Goal: Task Accomplishment & Management: Use online tool/utility

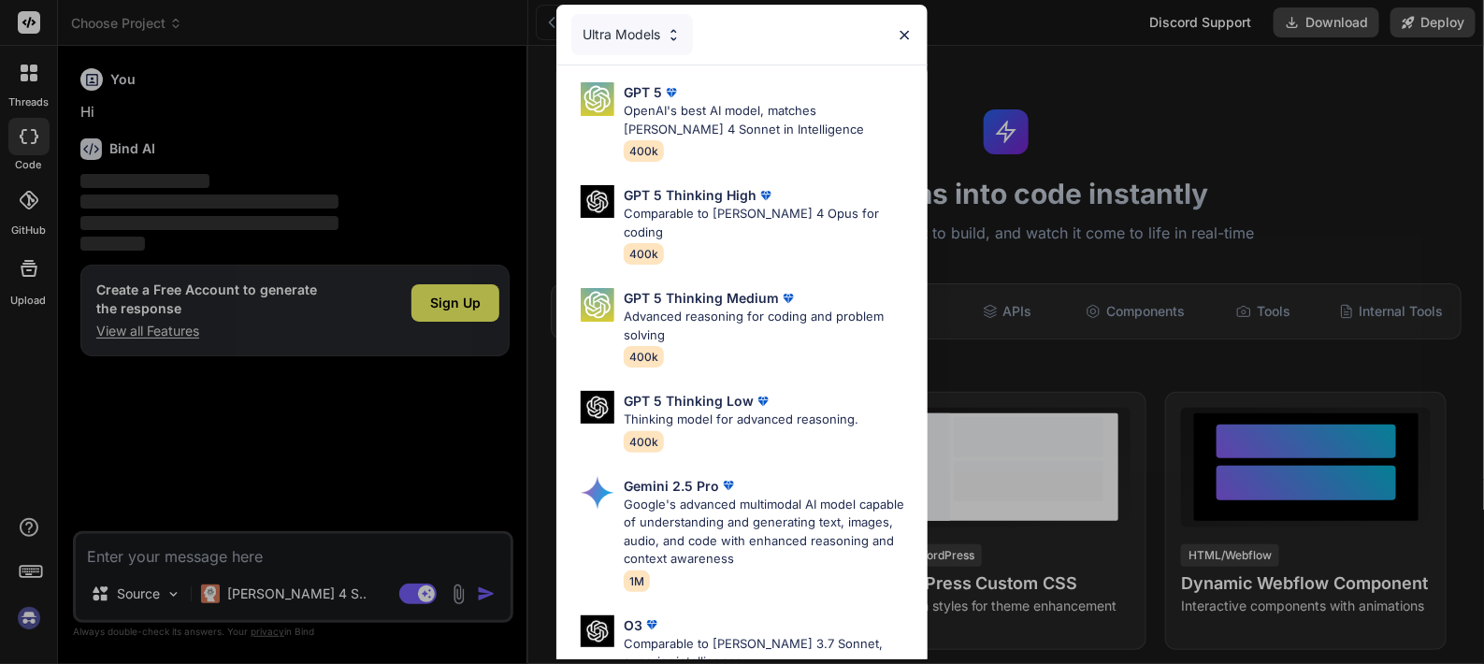
click at [903, 39] on img at bounding box center [905, 35] width 16 height 16
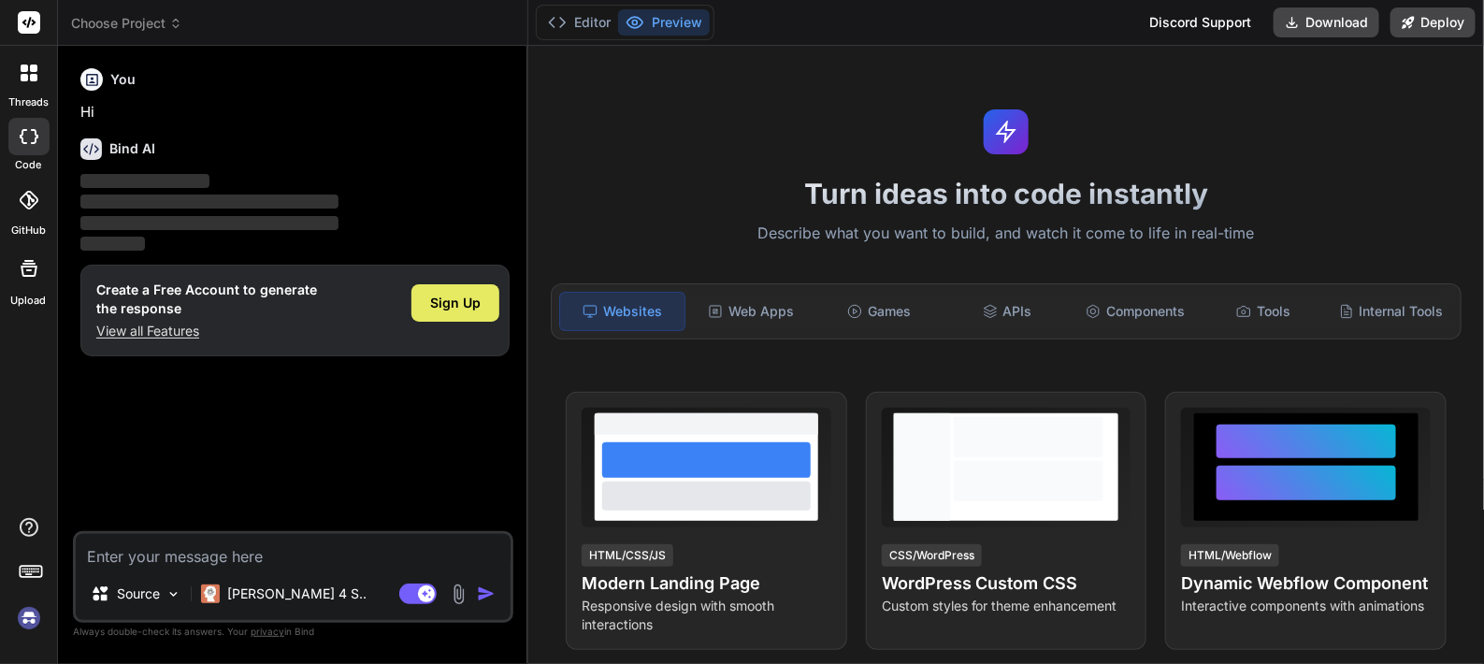
click at [438, 298] on span "Sign Up" at bounding box center [455, 303] width 50 height 19
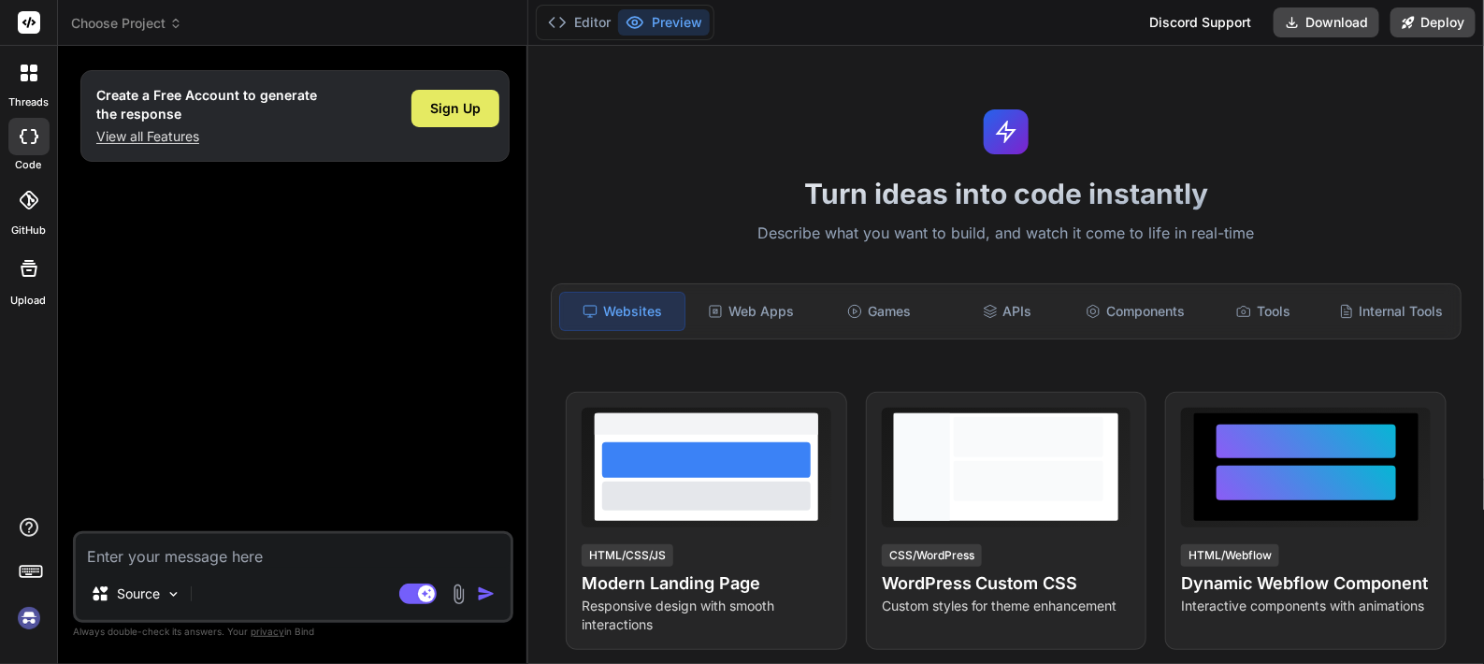
click at [463, 111] on span "Sign Up" at bounding box center [455, 108] width 50 height 19
click at [244, 530] on textarea at bounding box center [293, 551] width 435 height 34
click at [454, 112] on span "Sign Up" at bounding box center [455, 108] width 50 height 19
type textarea "x"
click at [755, 312] on div "Web Apps" at bounding box center [751, 311] width 124 height 39
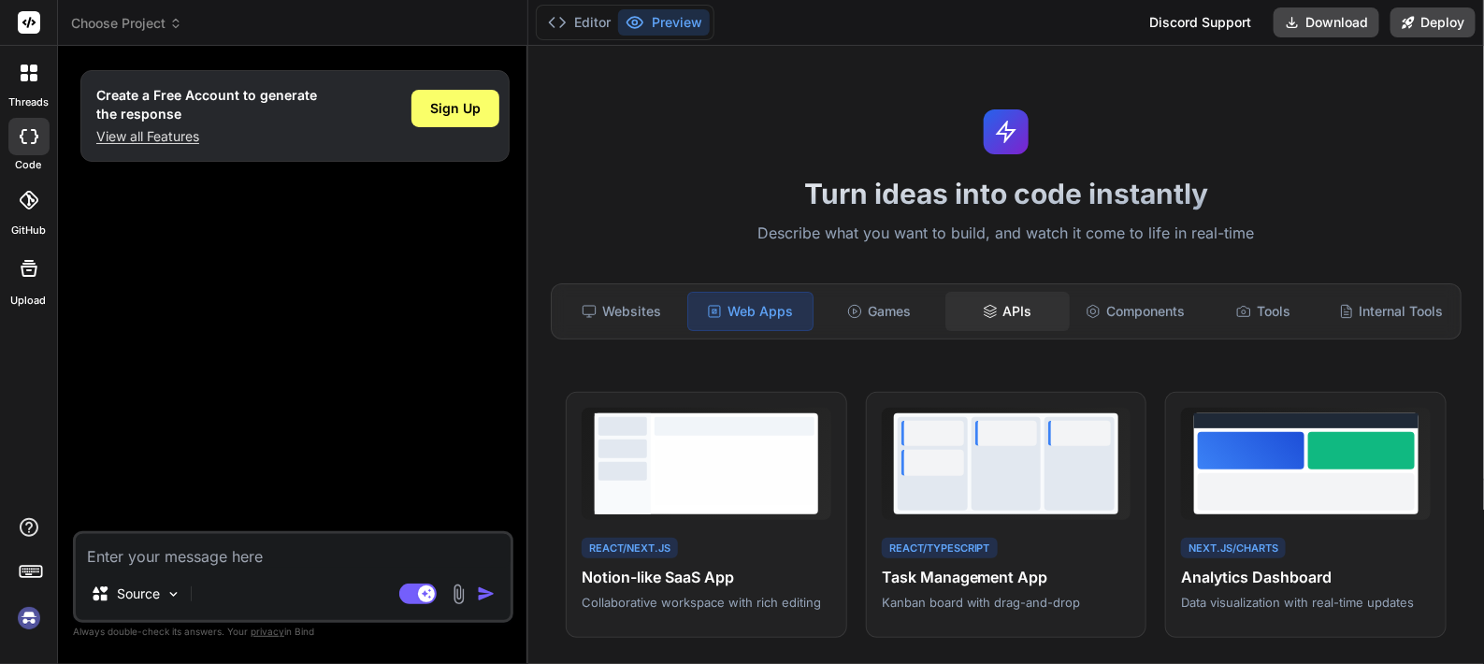
click at [1018, 318] on div "APIs" at bounding box center [1007, 311] width 124 height 39
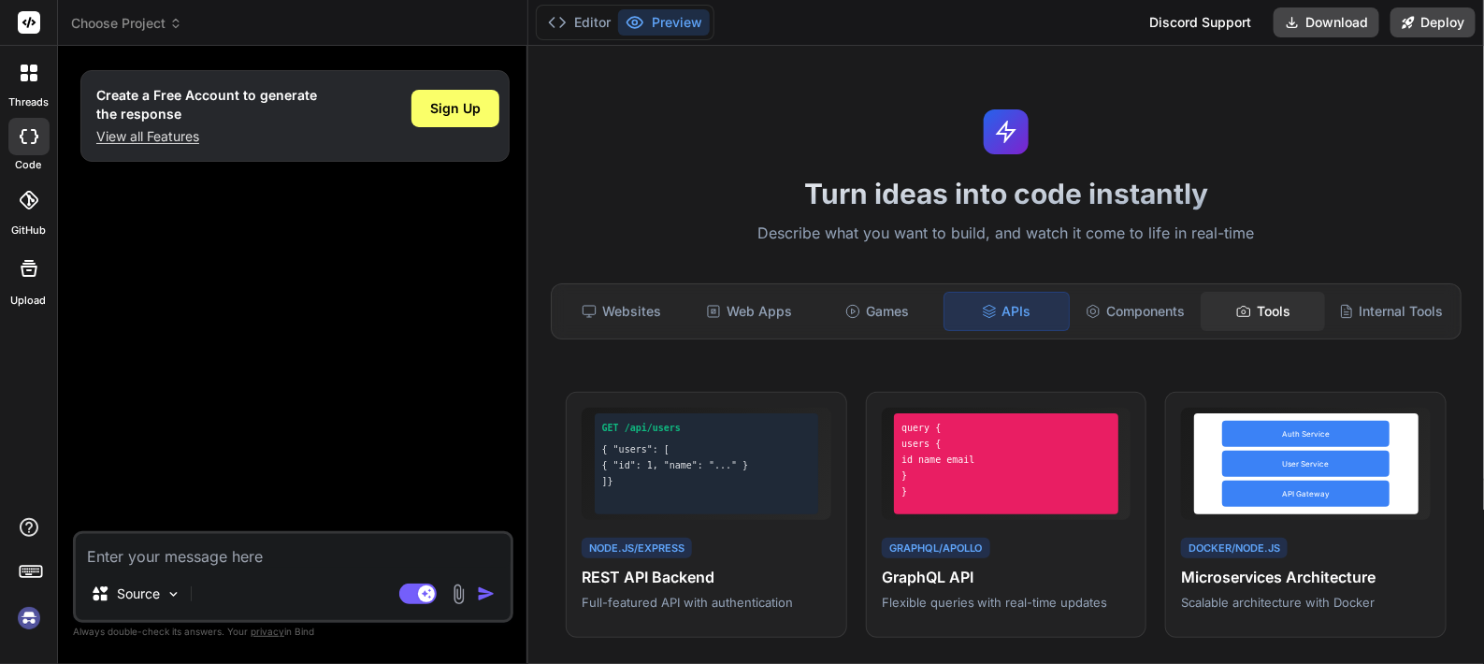
click at [1187, 304] on div "Tools" at bounding box center [1263, 311] width 124 height 39
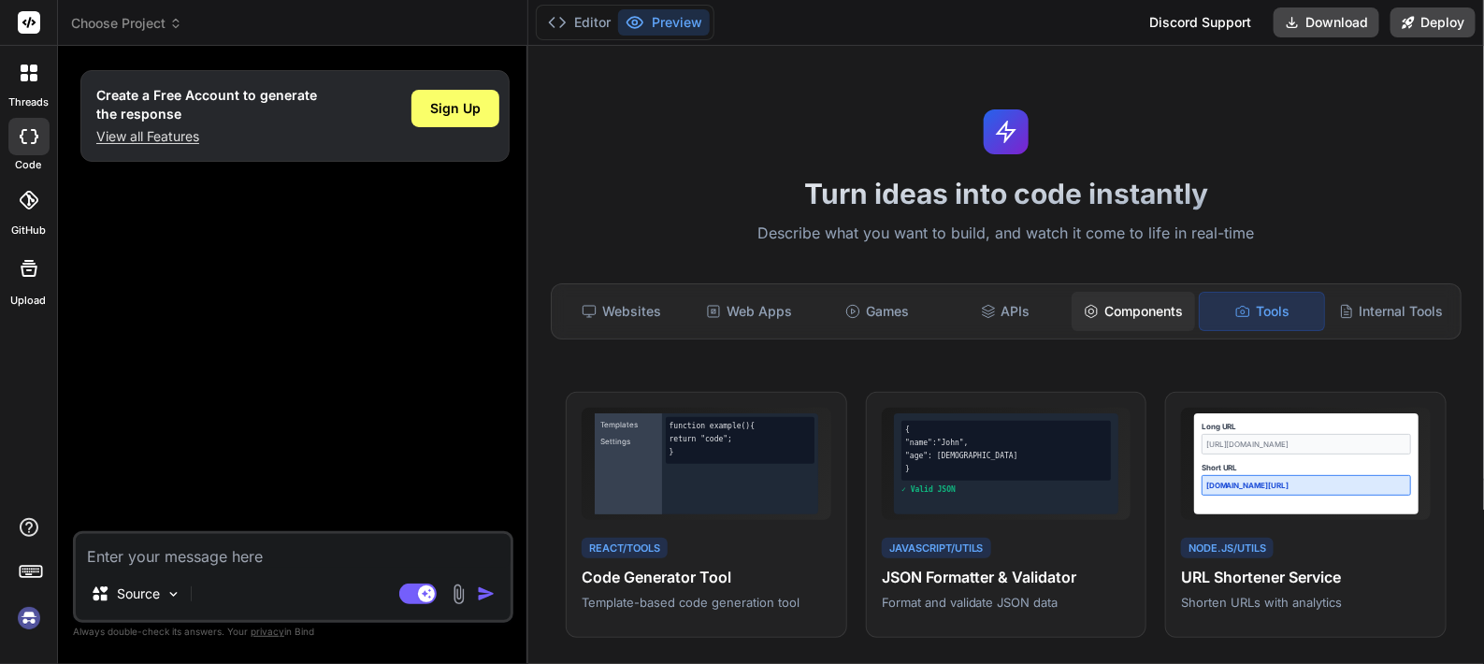
click at [1115, 318] on div "Components" at bounding box center [1134, 311] width 124 height 39
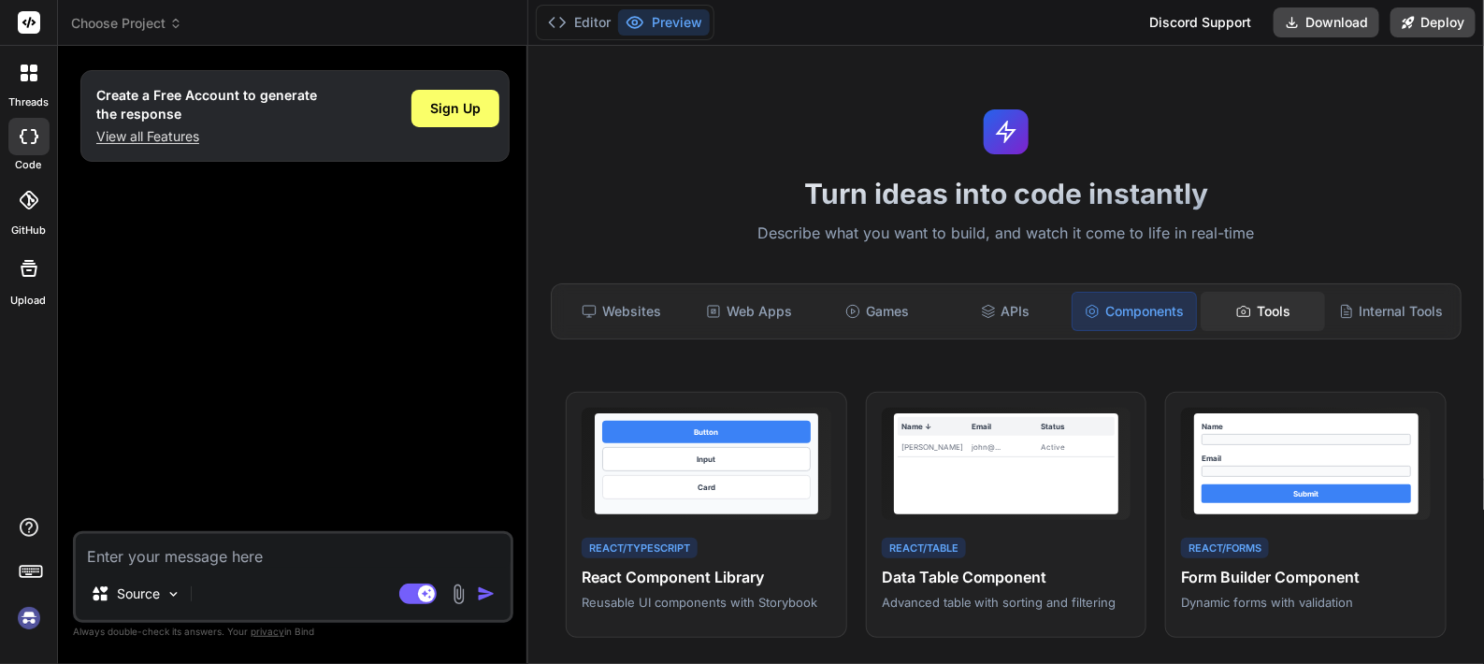
click at [1187, 312] on div "Tools" at bounding box center [1263, 311] width 124 height 39
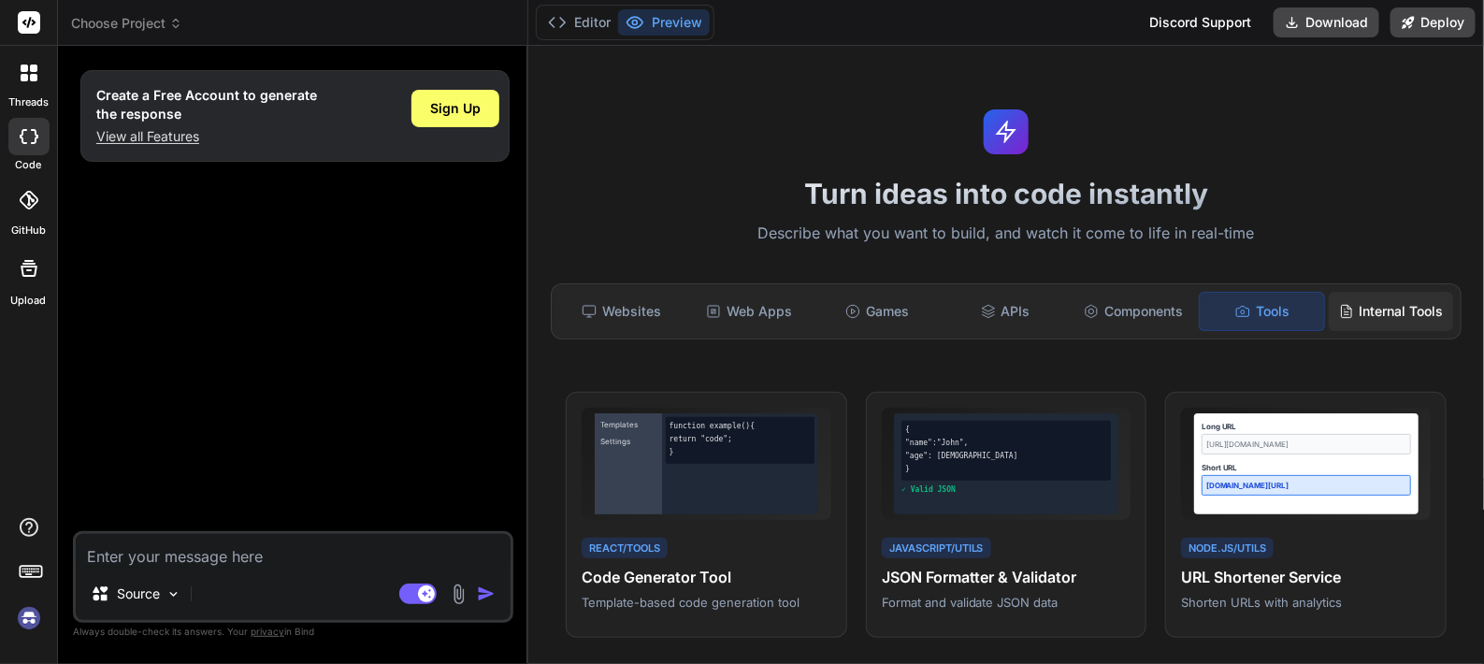
click at [1187, 316] on div "Internal Tools" at bounding box center [1391, 311] width 124 height 39
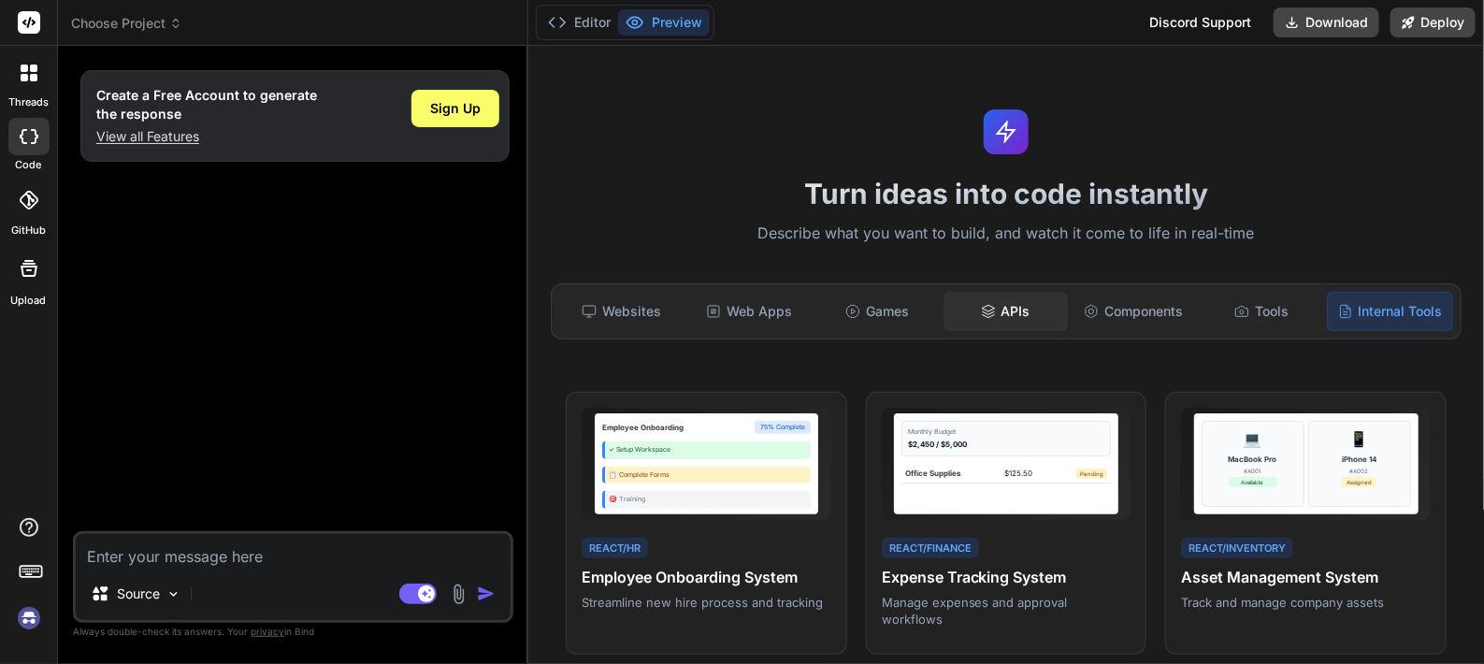
click at [989, 304] on div "APIs" at bounding box center [1005, 311] width 124 height 39
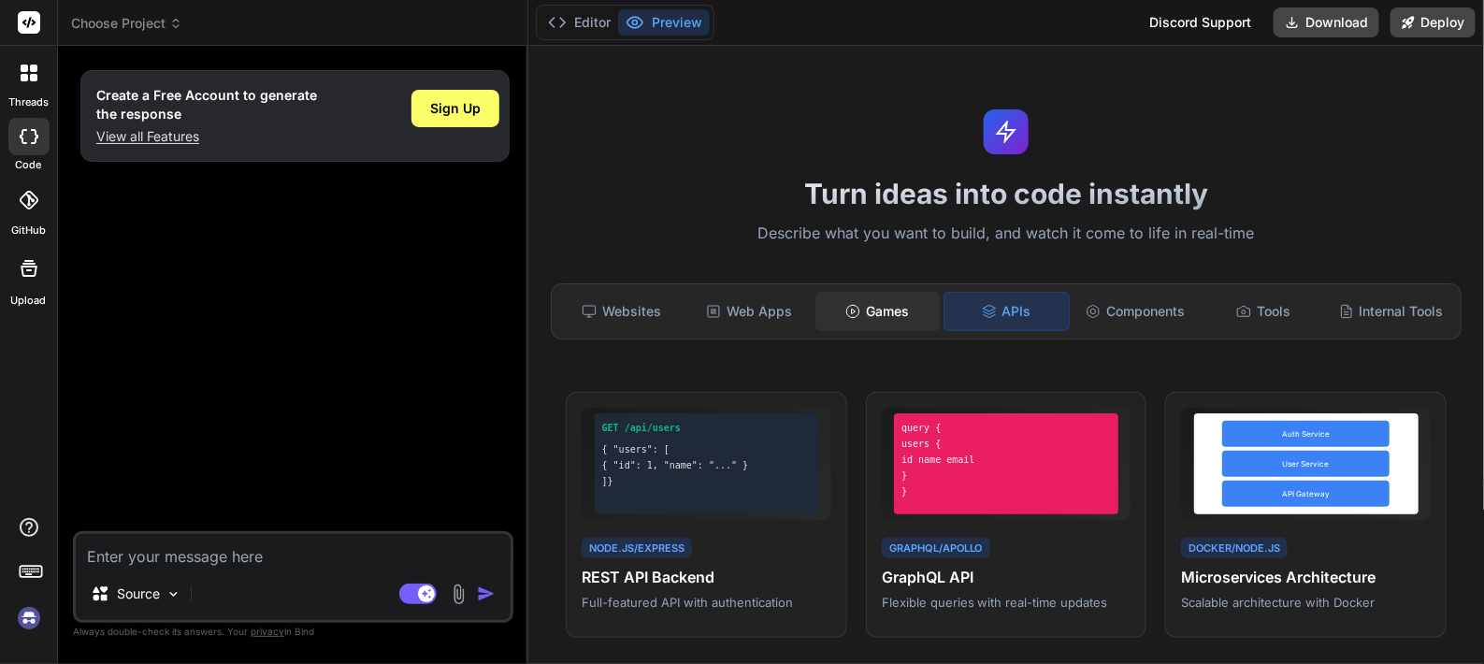
click at [886, 313] on div "Games" at bounding box center [877, 311] width 124 height 39
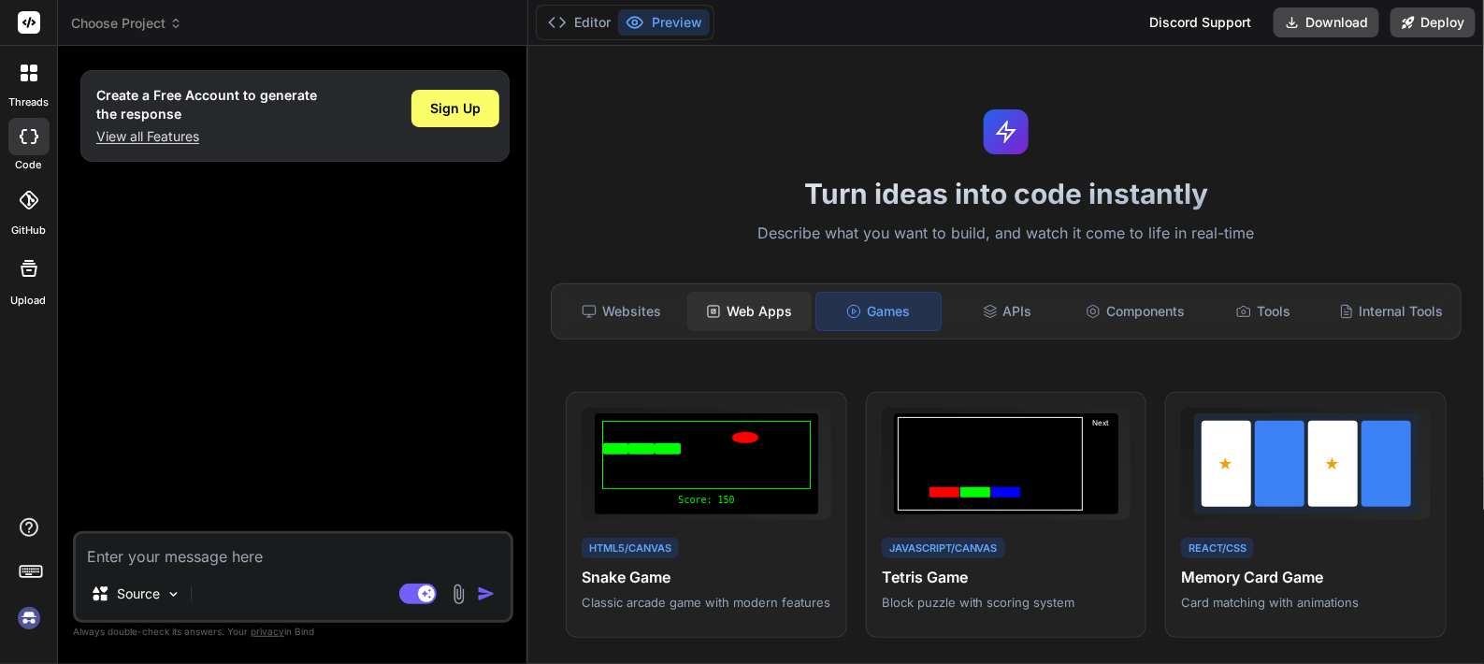
click at [722, 329] on div "Web Apps" at bounding box center [749, 311] width 124 height 39
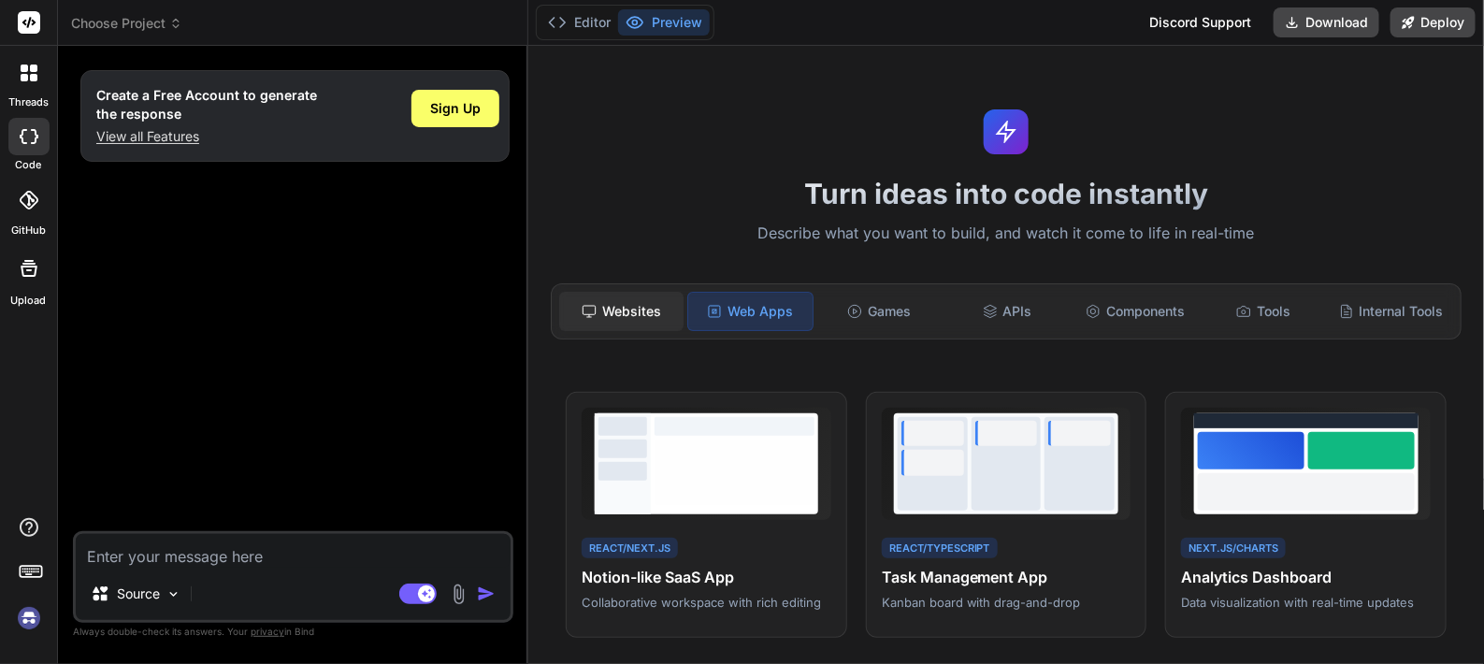
click at [622, 317] on div "Websites" at bounding box center [621, 311] width 124 height 39
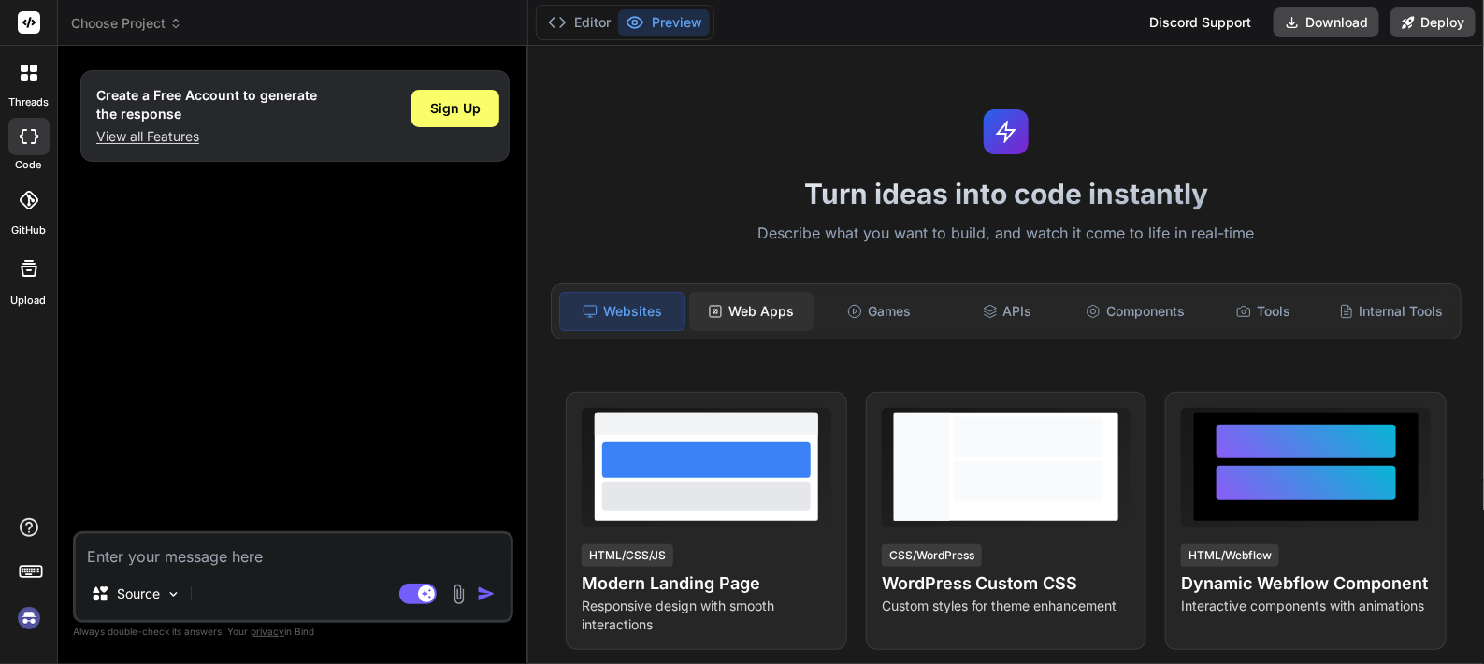
click at [742, 296] on div "Web Apps" at bounding box center [751, 311] width 124 height 39
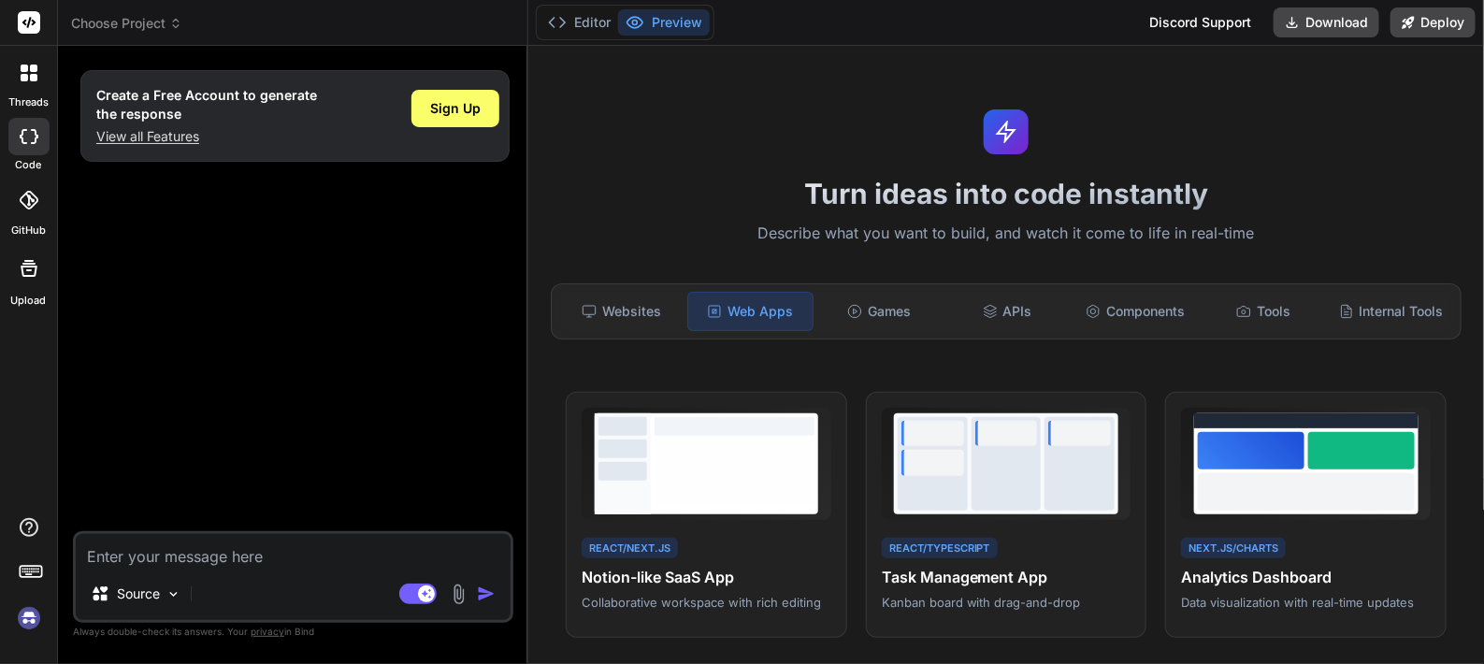
click at [271, 530] on textarea at bounding box center [293, 551] width 435 height 34
paste textarea "na aplicación completa de autolavado a domicilio usando Tamagui, que ofrece un …"
type textarea "na aplicación completa de autolavado a domicilio usando Tamagui, que ofrece un …"
type textarea "x"
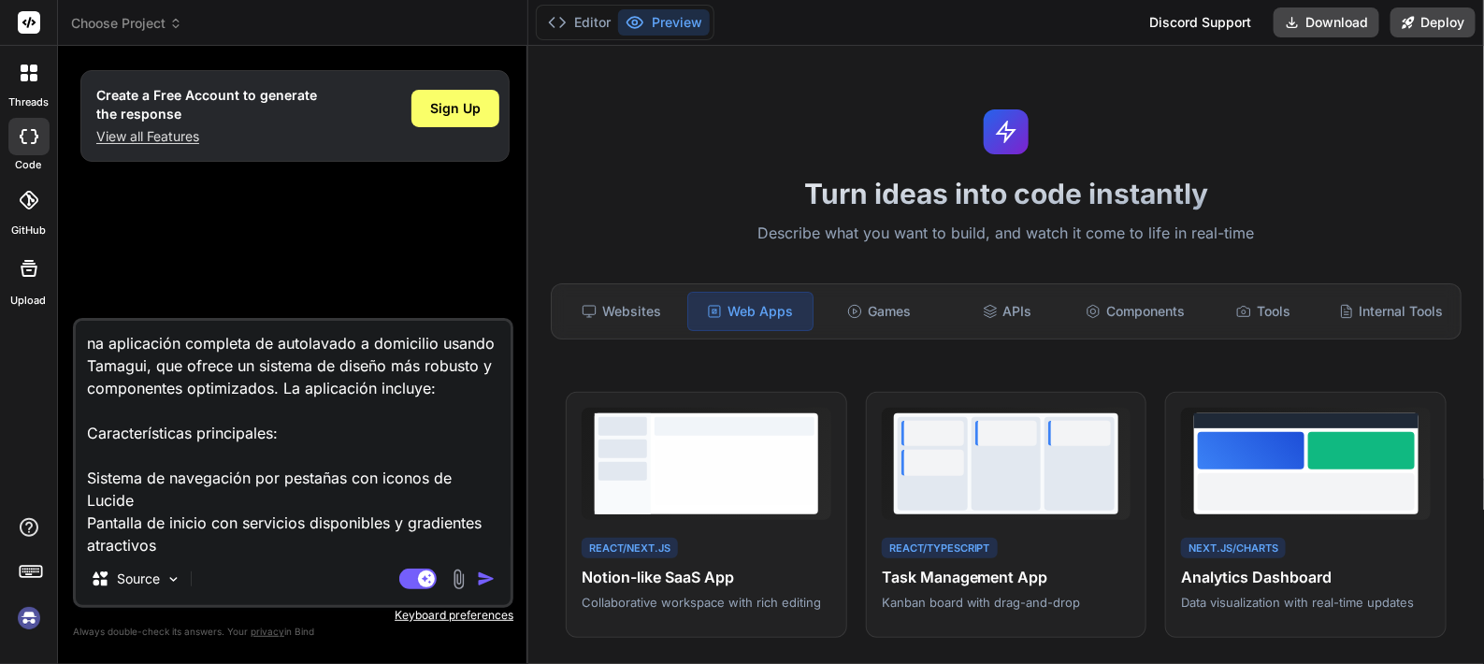
scroll to position [159, 0]
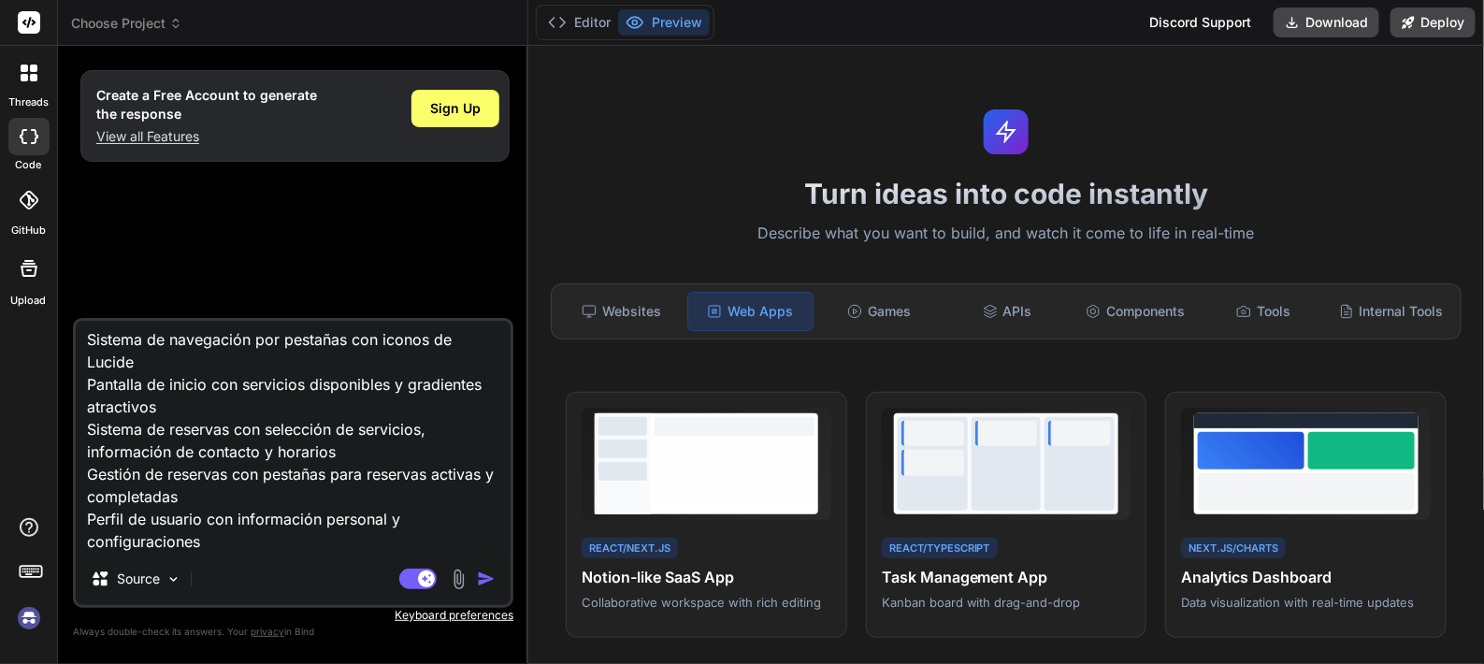
click at [489, 530] on img "button" at bounding box center [486, 578] width 19 height 19
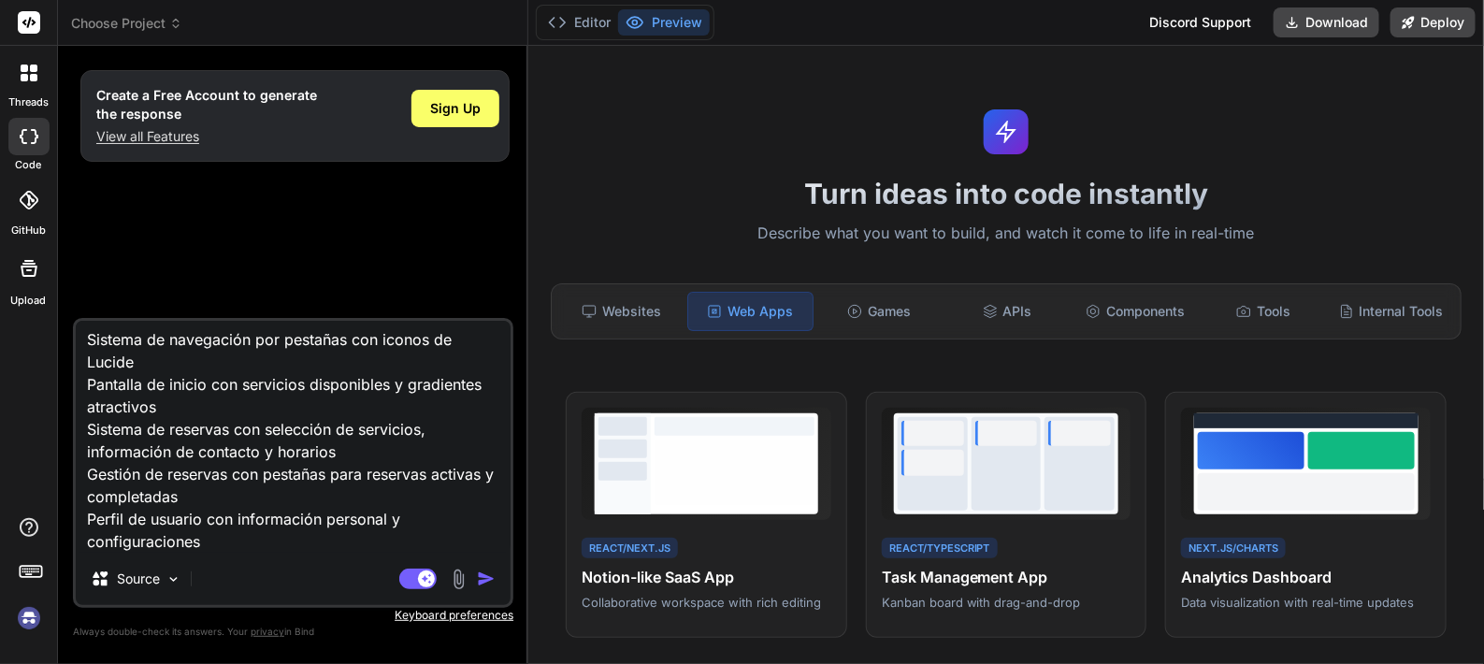
click at [489, 530] on img "button" at bounding box center [486, 578] width 19 height 19
click at [327, 530] on div "Source" at bounding box center [293, 582] width 435 height 45
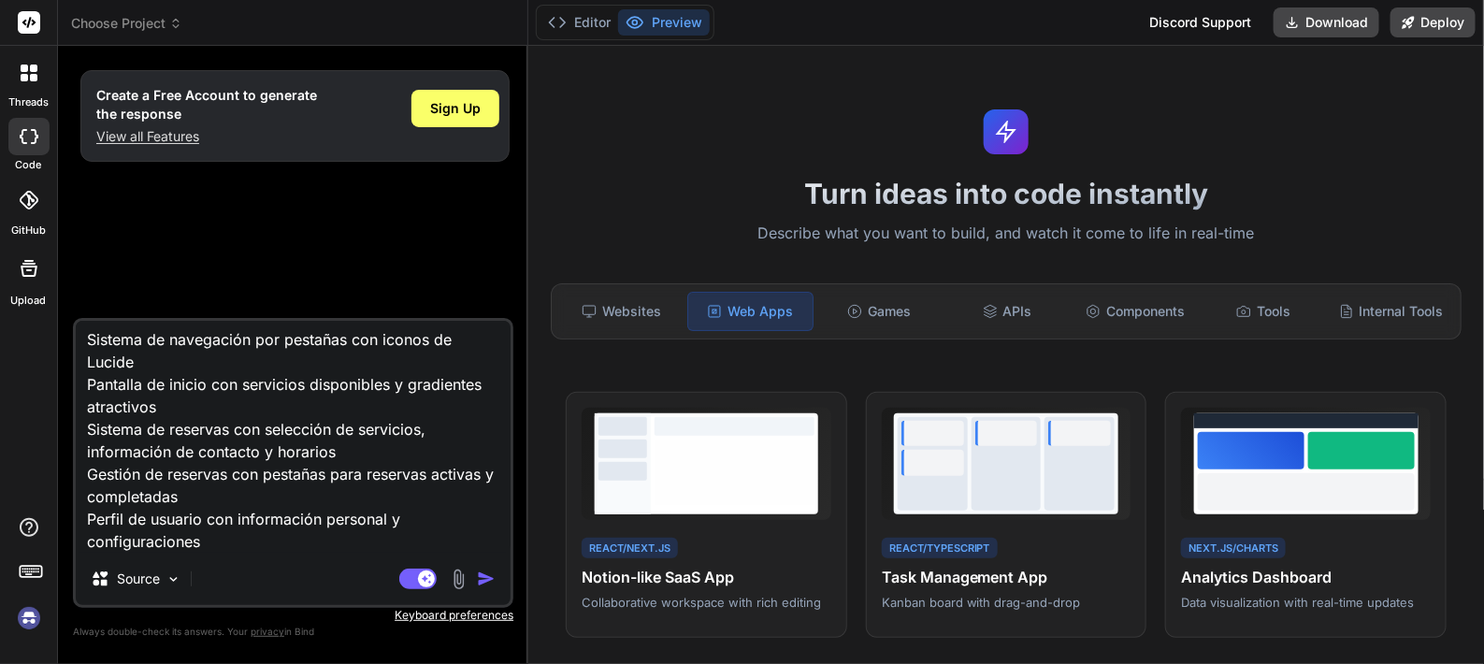
click at [327, 530] on div "Source" at bounding box center [293, 582] width 435 height 45
drag, startPoint x: 327, startPoint y: 568, endPoint x: 309, endPoint y: 556, distance: 22.3
click at [309, 530] on div "na aplicación completa de autolavado a domicilio usando Tamagui, que ofrece un …" at bounding box center [293, 463] width 440 height 290
click at [482, 530] on img "button" at bounding box center [486, 578] width 19 height 19
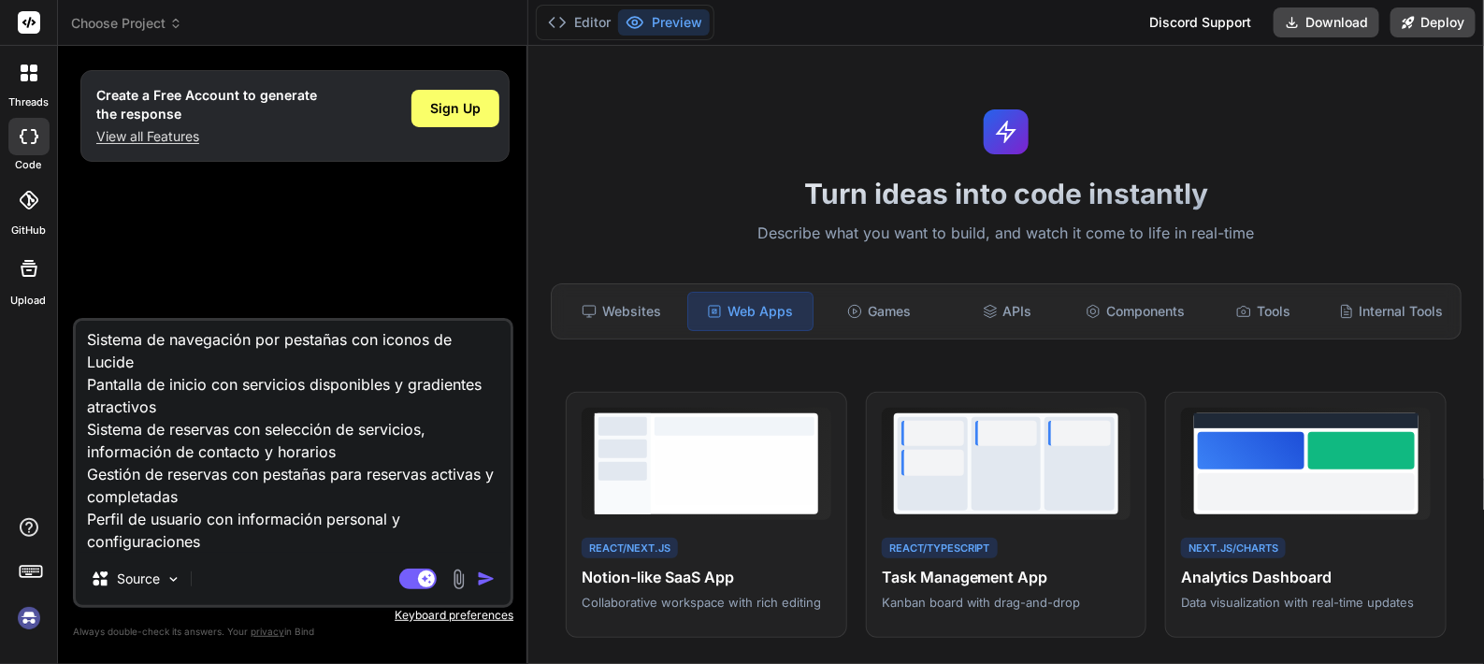
click at [482, 530] on img "button" at bounding box center [486, 578] width 19 height 19
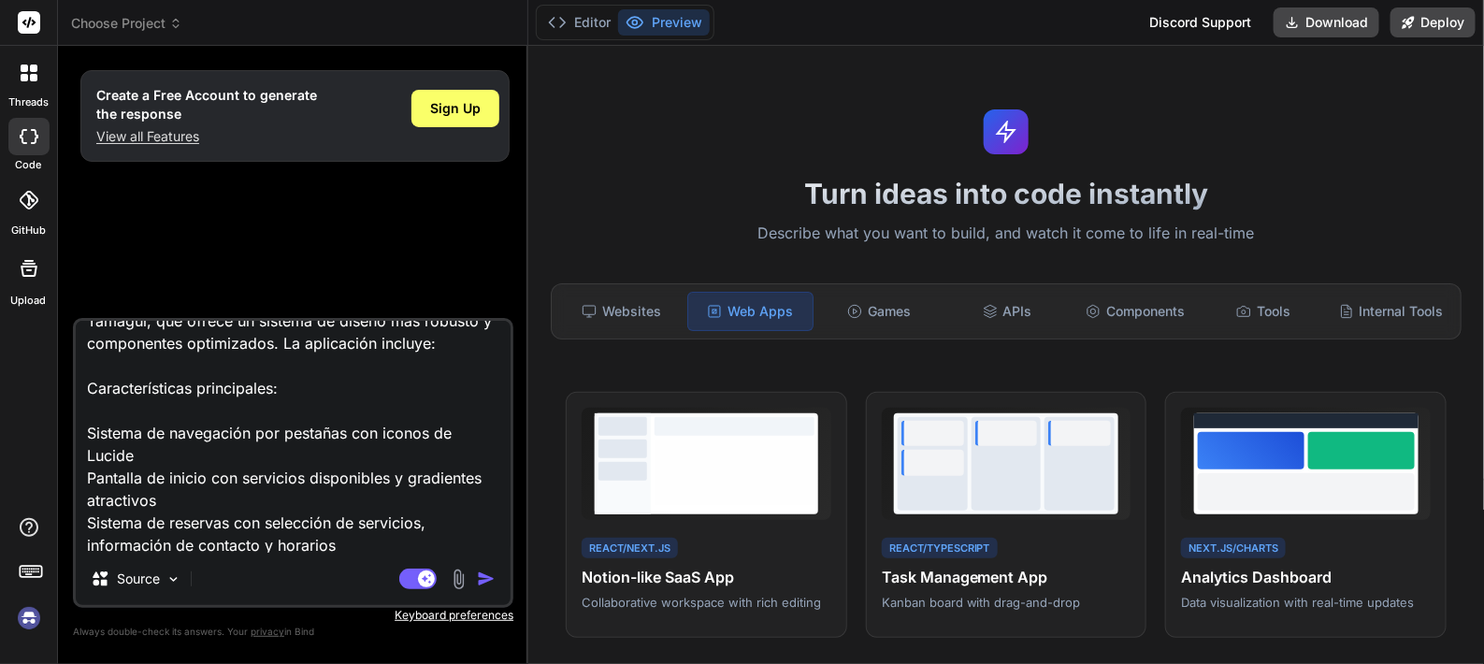
scroll to position [0, 0]
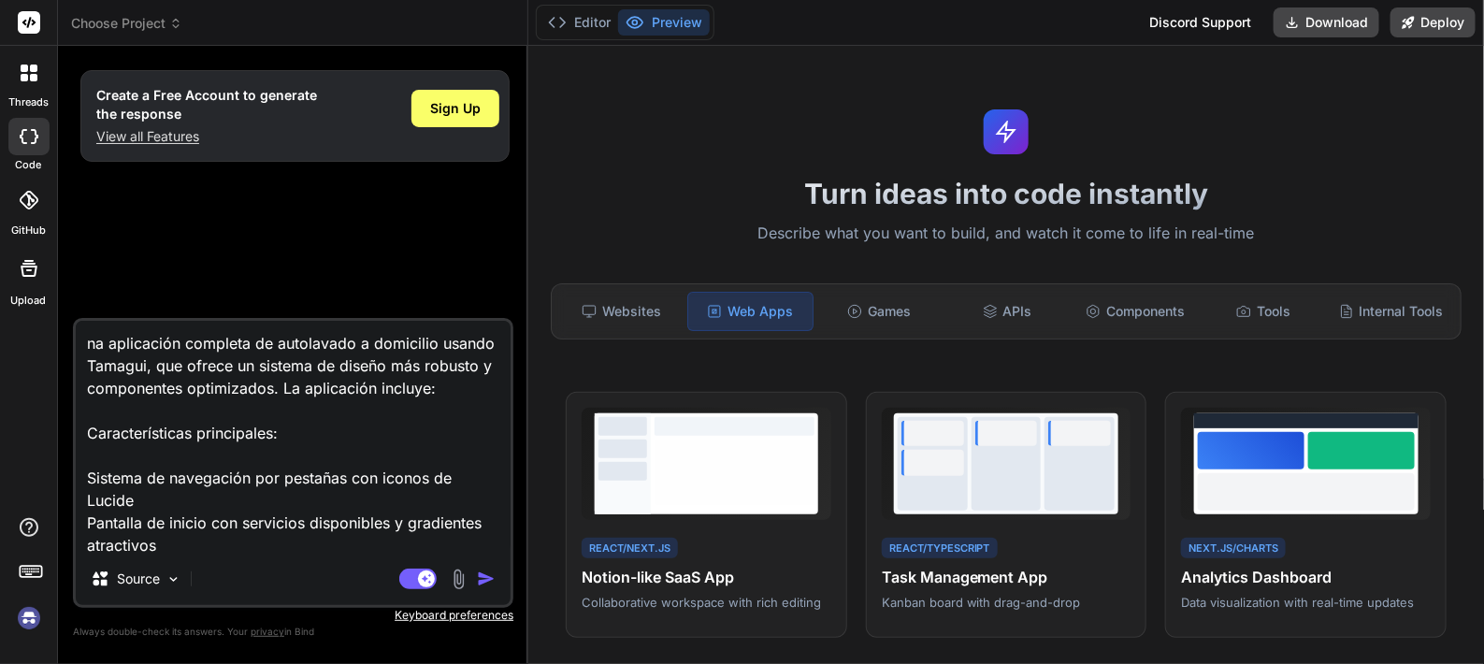
drag, startPoint x: 220, startPoint y: 544, endPoint x: 112, endPoint y: 275, distance: 290.0
click at [112, 275] on div "Create a Free Account to generate the response View all Features Sign Up na apl…" at bounding box center [293, 362] width 440 height 602
click at [270, 476] on textarea "na aplicación completa de autolavado a domicilio usando Tamagui, que ofrece un …" at bounding box center [293, 437] width 435 height 232
click at [80, 346] on textarea "na aplicación completa de autolavado a domicilio usando Tamagui, que ofrece un …" at bounding box center [293, 437] width 435 height 232
type textarea "una aplicación completa de autolavado a domicilio usando Tamagui, que ofrece un…"
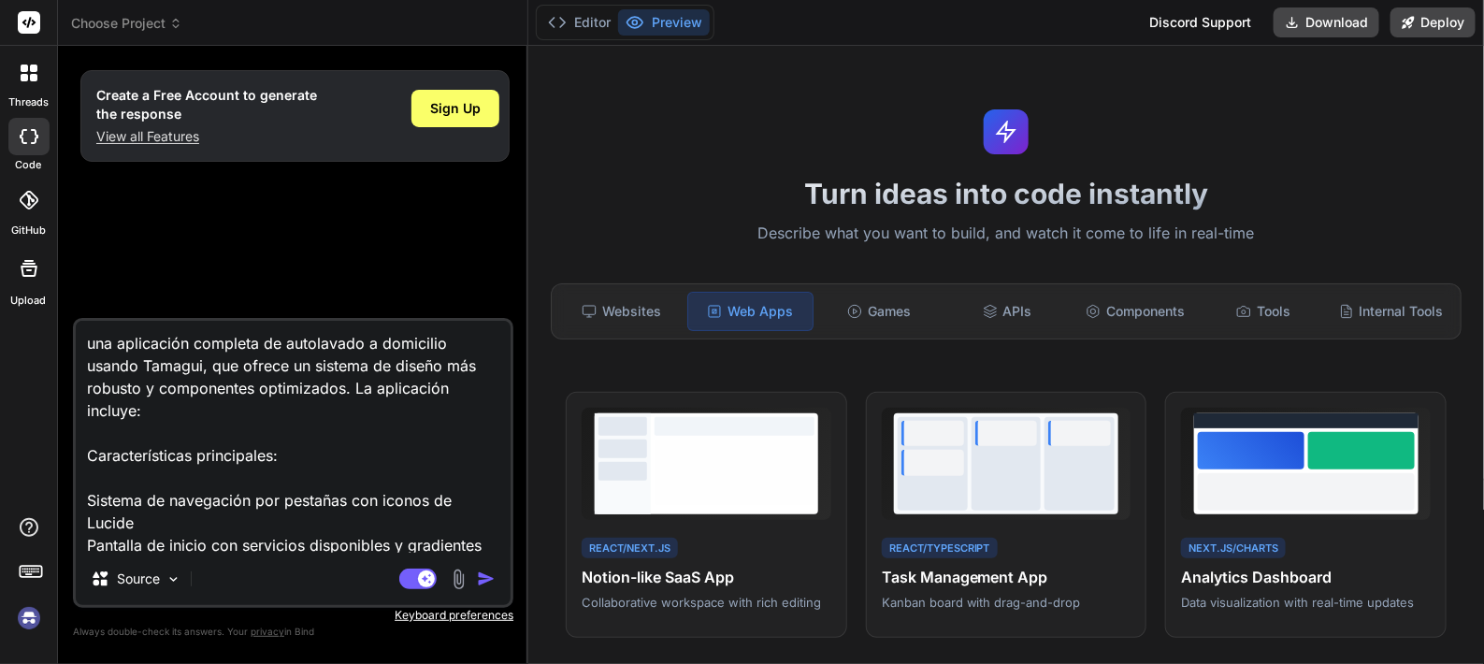
type textarea "x"
type textarea "unna aplicación completa de autolavado a domicilio usando Tamagui, que ofrece u…"
type textarea "x"
type textarea "unbna aplicación completa de autolavado a domicilio usando Tamagui, que ofrece …"
type textarea "x"
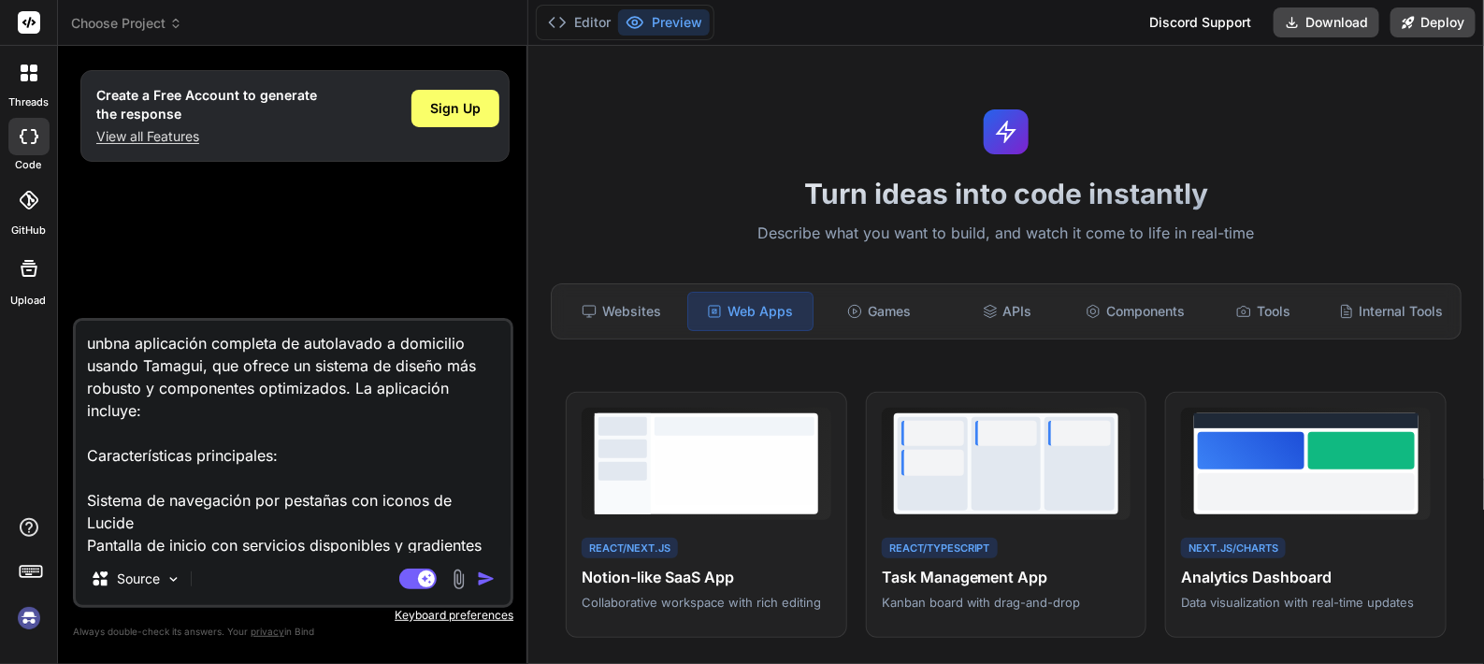
type textarea "unb,na aplicación completa de autolavado a domicilio usando Tamagui, que ofrece…"
type textarea "x"
type textarea "unb,-na aplicación completa de autolavado a domicilio usando Tamagui, que ofrec…"
type textarea "x"
type textarea "unb,-lkna aplicación completa de autolavado a domicilio usando Tamagui, que ofr…"
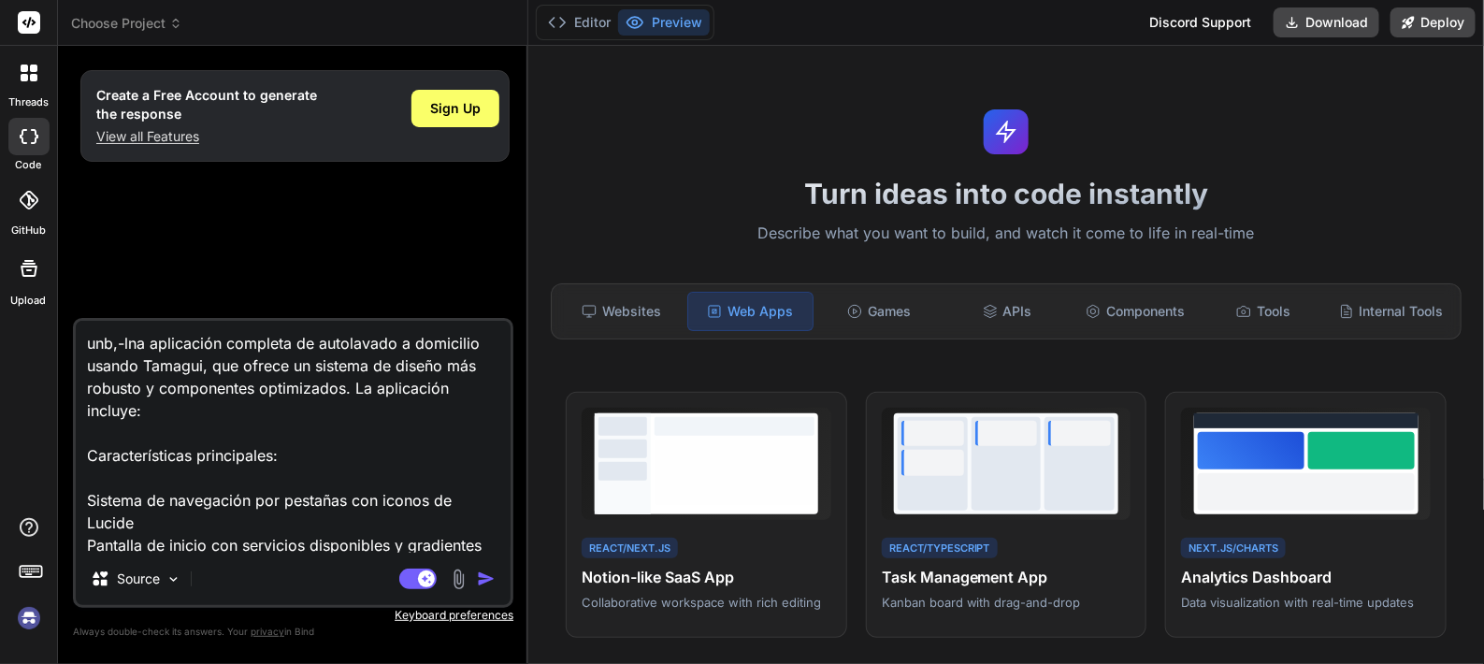
type textarea "x"
type textarea "unb,-lkena aplicación completa de autolavado a domicilio usando Tamagui, que of…"
type textarea "x"
type textarea "unb,-lkewnna aplicación completa de autolavado a domicilio usando Tamagui, que …"
type textarea "x"
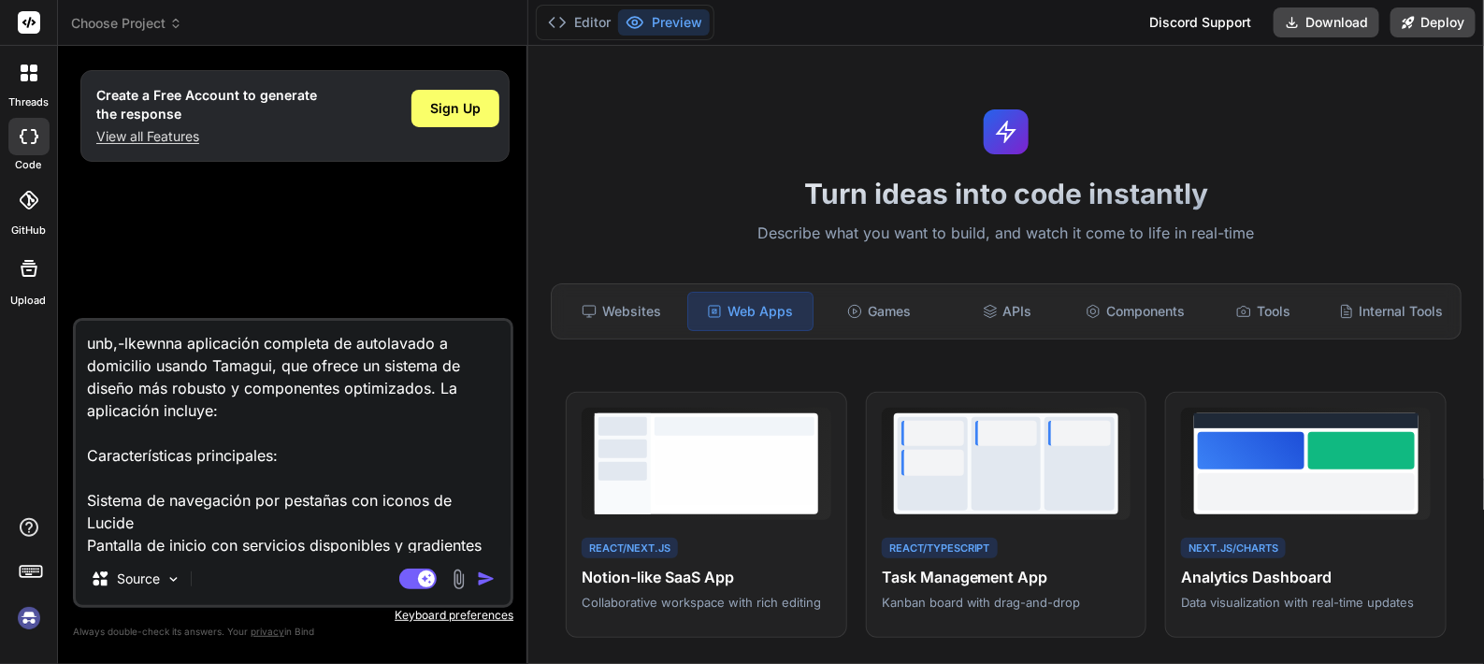
type textarea "unb,-lkewnfna aplicación completa de autolavado a domicilio usando Tamagui, que…"
type textarea "x"
type textarea "unb,-lkewnfñna aplicación completa de autolavado a domicilio usando Tamagui, qu…"
type textarea "x"
type textarea "unb,-lkewnfñcna aplicación completa de autolavado a domicilio usando Tamagui, q…"
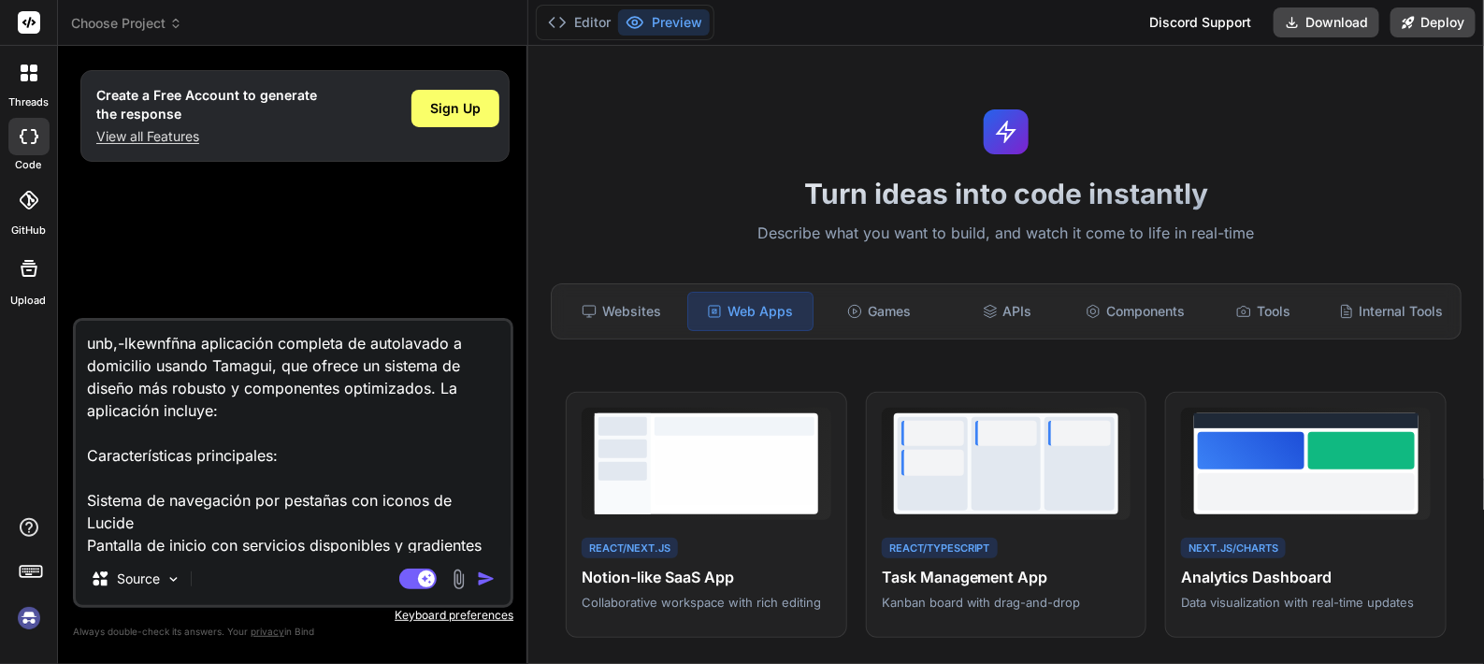
type textarea "x"
type textarea "unb,-lkewnfñcñna aplicación completa de autolavado a domicilio usando Tamagui, …"
type textarea "x"
type textarea "unb,-lkewnfñcñ<na aplicación completa de autolavado a domicilio usando Tamagui,…"
type textarea "x"
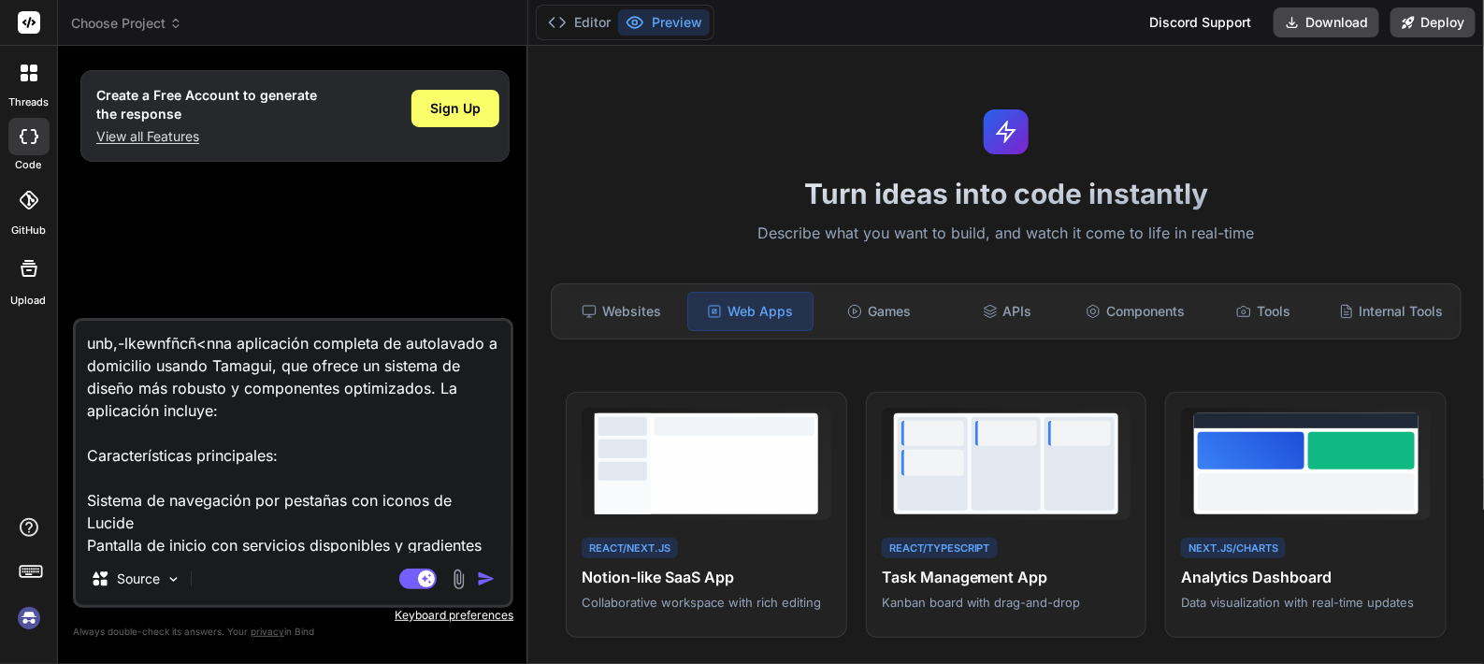
type textarea "unb,-lkewnfñcñ<nsna aplicación completa de autolavado a domicilio usando Tamagu…"
type textarea "x"
type textarea "unb,-lkewnfñcñ<nsena aplicación completa de autolavado a domicilio usando Tamag…"
type textarea "x"
type textarea "unb,-lkewnfñcñ<nsemna aplicación completa de autolavado a domicilio usando Tama…"
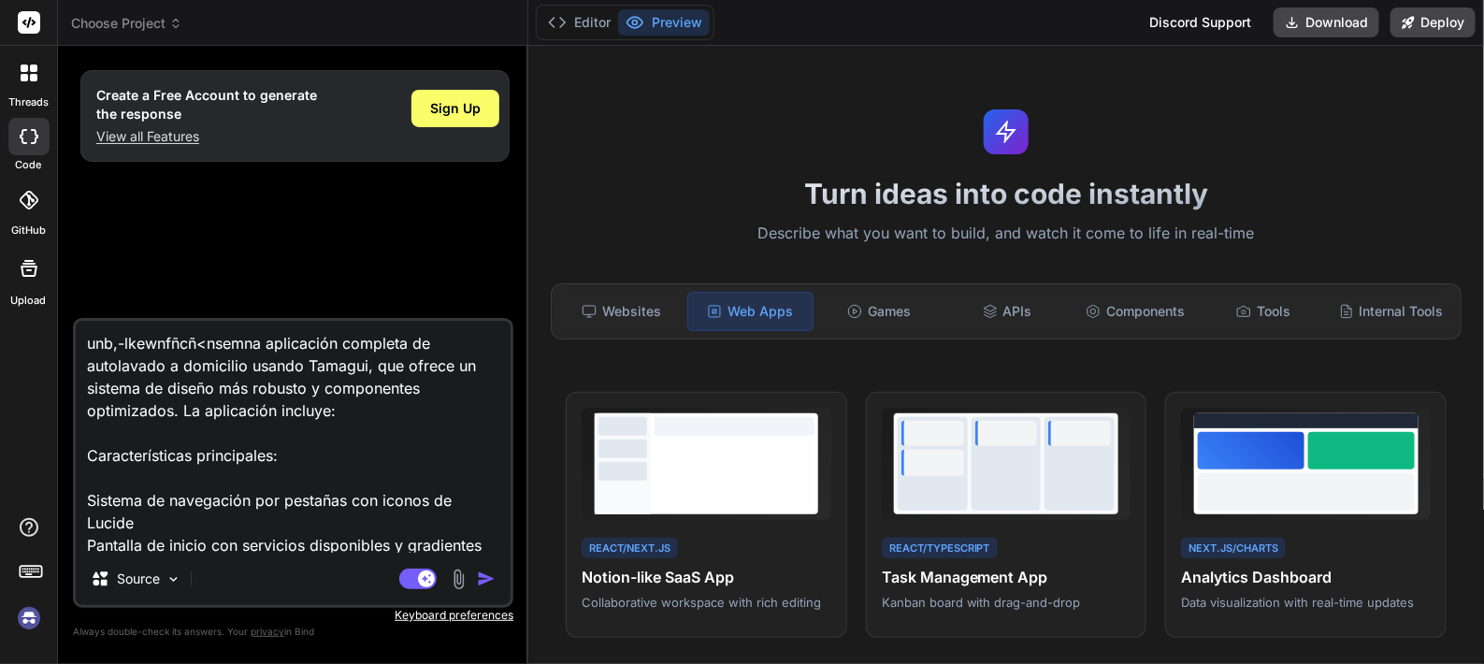
type textarea "x"
type textarea "unb,-lkewnfñcñ<nsemñna aplicación completa de autolavado a domicilio usando Tam…"
type textarea "x"
type textarea "unb,-lkewnfñcñ<nsemñpna aplicación completa de autolavado a domicilio usando Ta…"
type textarea "x"
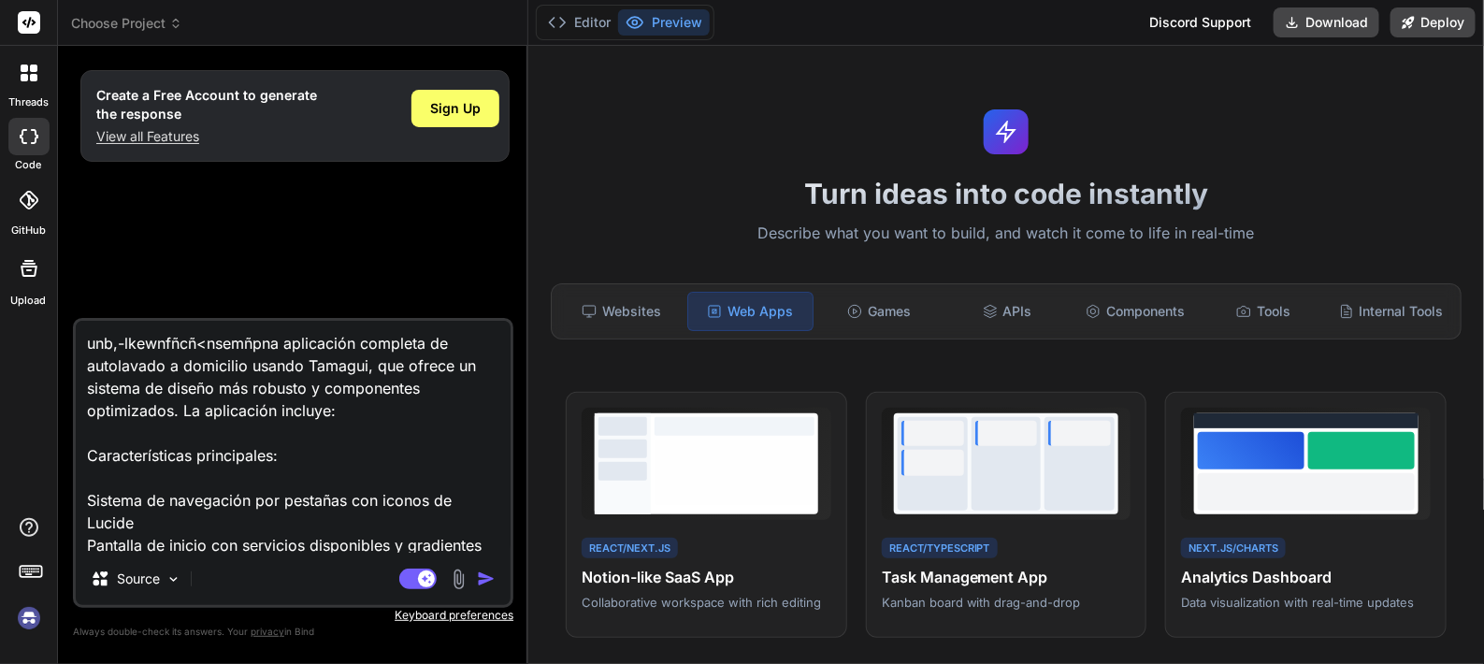
type textarea "unb,-lkewnfñcñ<nsemñpcna aplicación completa de autolavado a domicilio usando T…"
type textarea "x"
type textarea "unb,-lkewnfñcñ<nsemñpcsna aplicación completa de autolavado a domicilio usando …"
type textarea "x"
type textarea "unb,-lkewnfñcñ<nsemñpcs>na aplicación completa de autolavado a domicilio usando…"
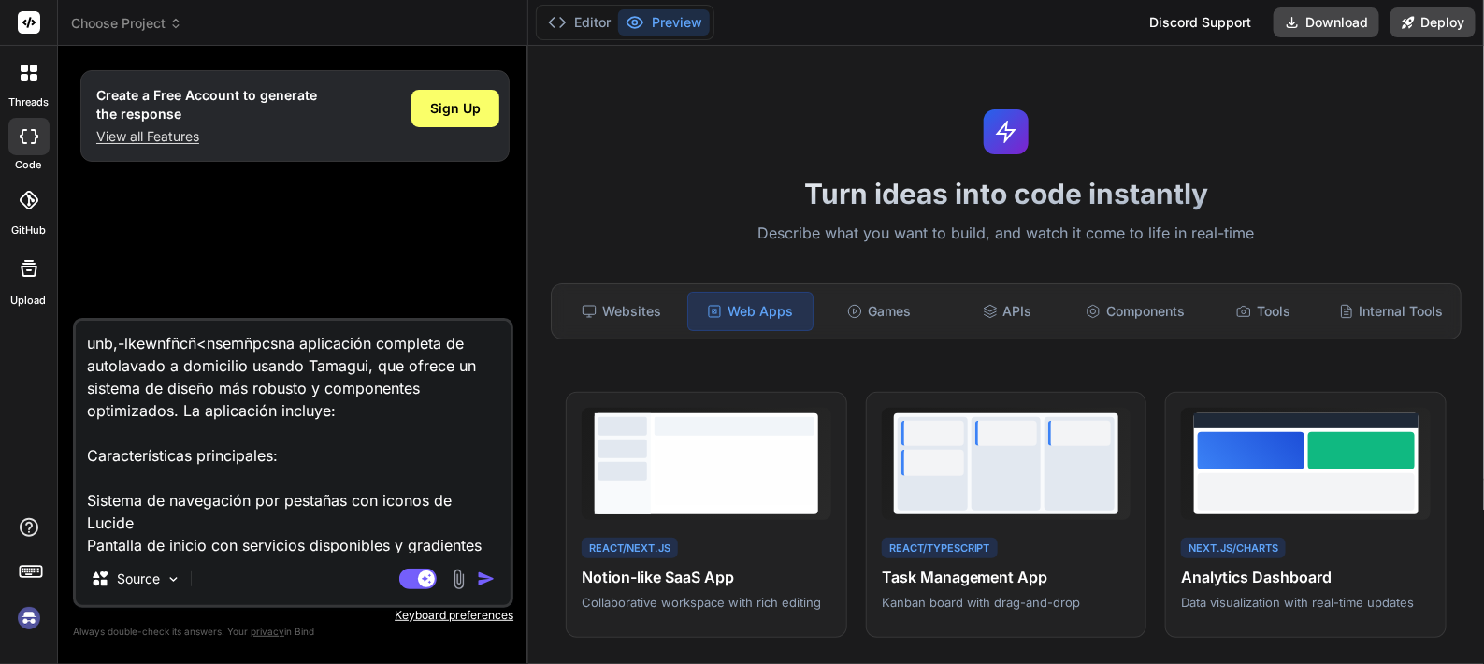
type textarea "x"
type textarea "unb,-lkewnfñcñ<nsemñpcs>Ena aplicación completa de autolavado a domicilio usand…"
type textarea "x"
type textarea "unb,-lkewnfñcñ<nsemñpcs>E-na aplicación completa de autolavado a domicilio usan…"
type textarea "x"
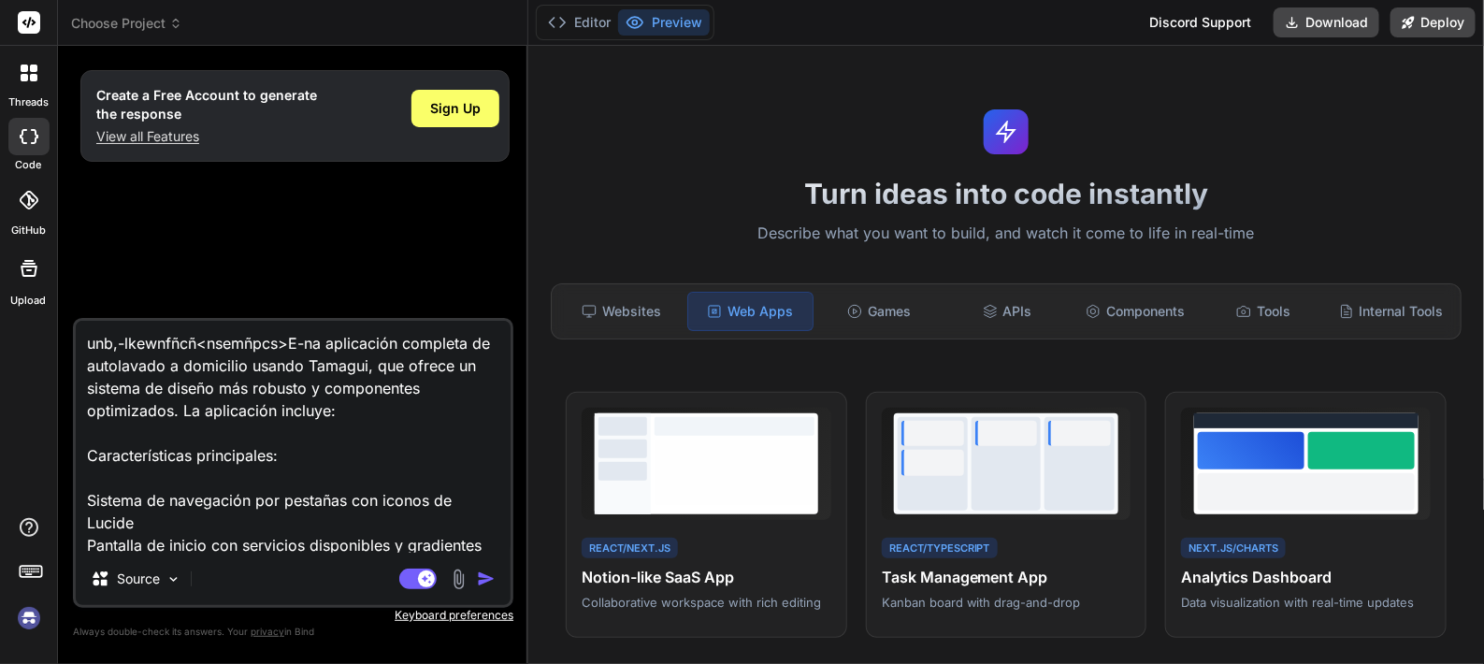
type textarea "unb,-lkewnfñcñ<nsemñpcs>E-cna aplicación completa de autolavado a domicilio usa…"
type textarea "x"
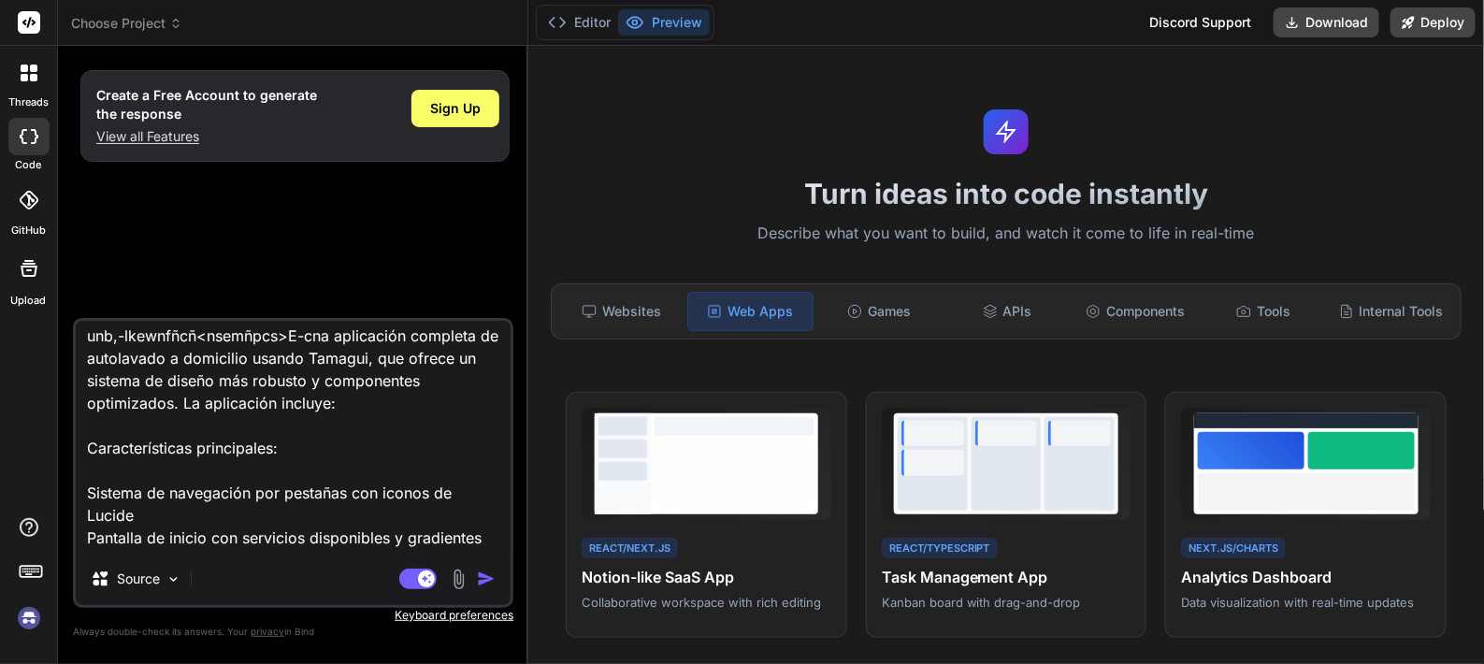
type textarea "unb,-lkewnfñcñ<nsemñpcs>E-cna aplicación completa de autolavado a domicilio usa…"
click at [18, 82] on div at bounding box center [28, 72] width 39 height 39
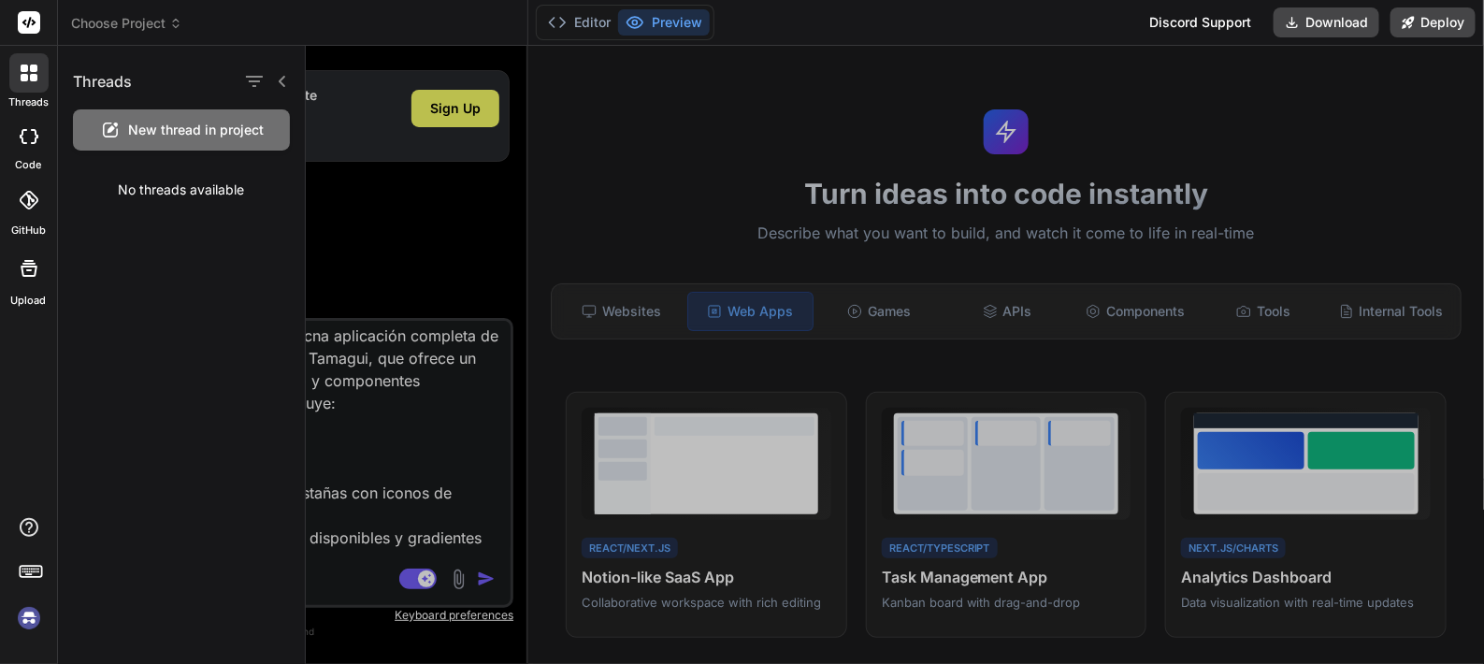
click at [154, 152] on div "Threads New thread in project No threads available" at bounding box center [181, 130] width 247 height 168
click at [180, 117] on div "New thread in project" at bounding box center [181, 129] width 217 height 41
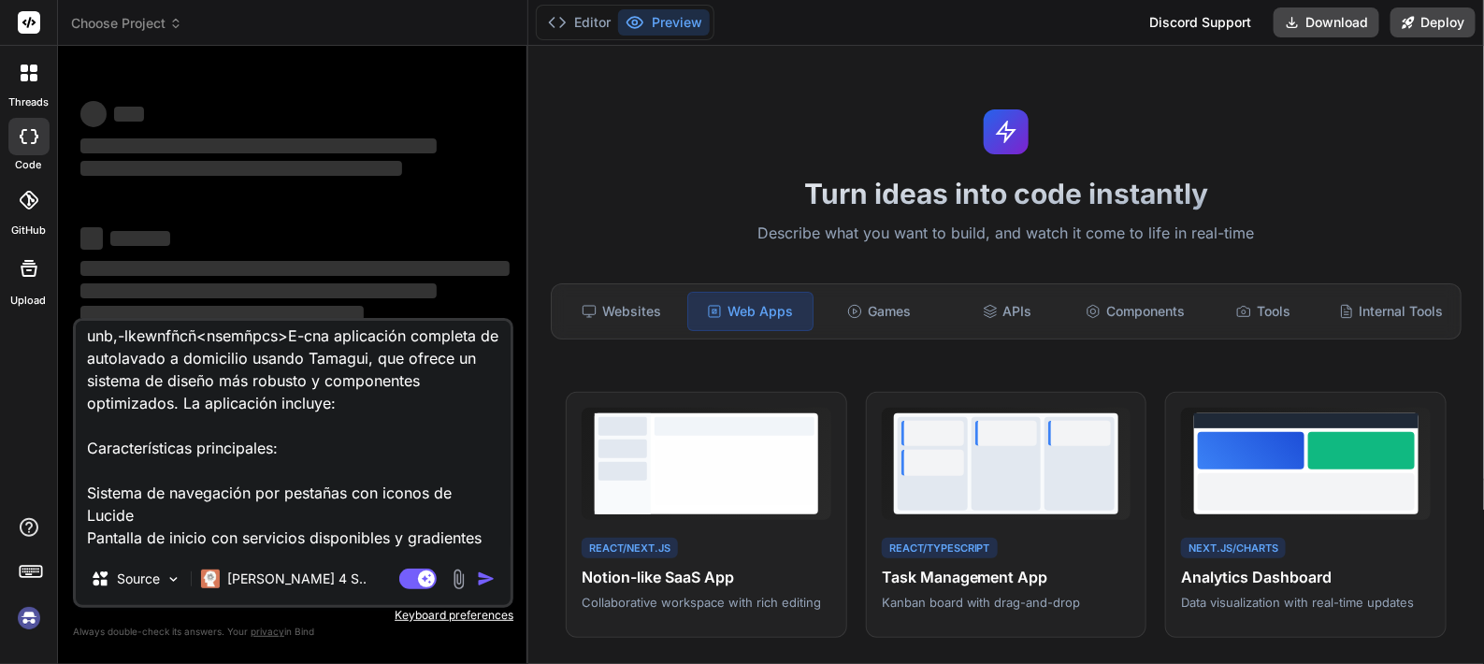
scroll to position [17, 0]
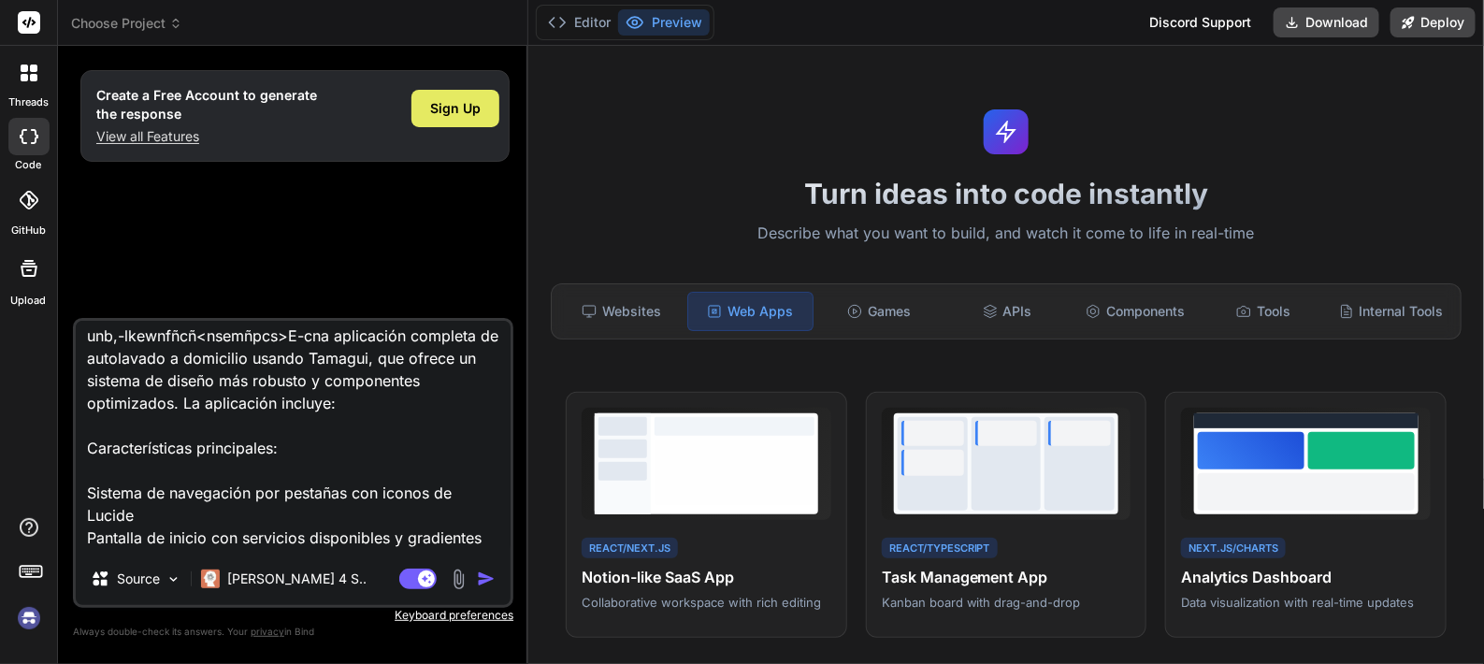
click at [470, 108] on span "Sign Up" at bounding box center [455, 108] width 50 height 19
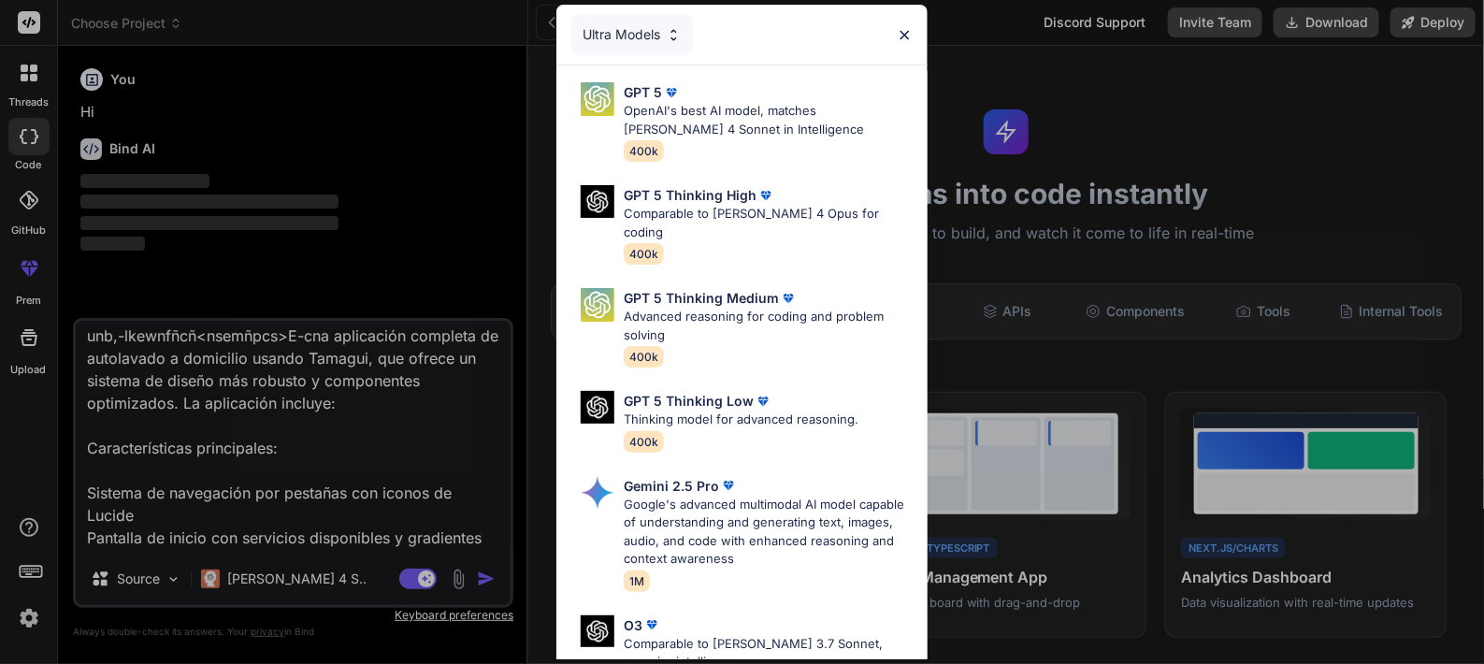
click at [452, 530] on div "Ultra Models GPT 5 OpenAI's best AI model, matches Claude 4 Sonnet in Intellige…" at bounding box center [742, 332] width 1484 height 664
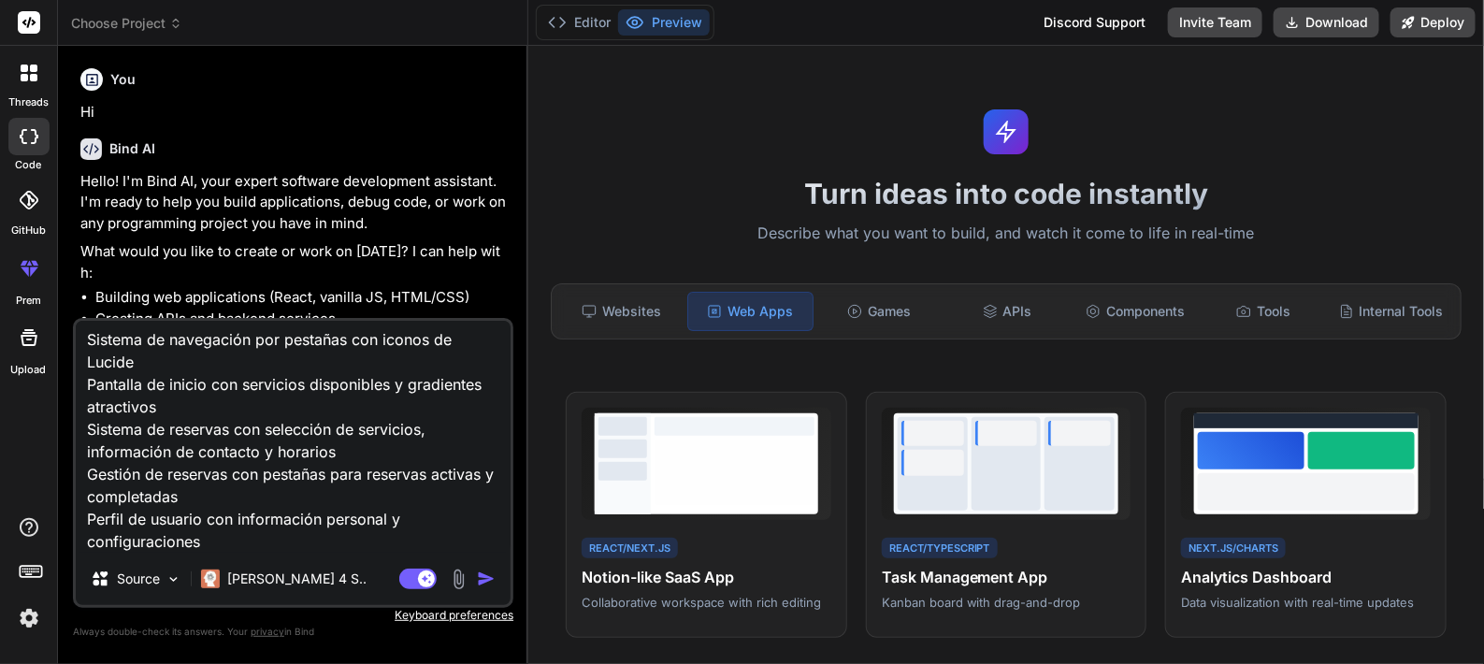
scroll to position [105, 0]
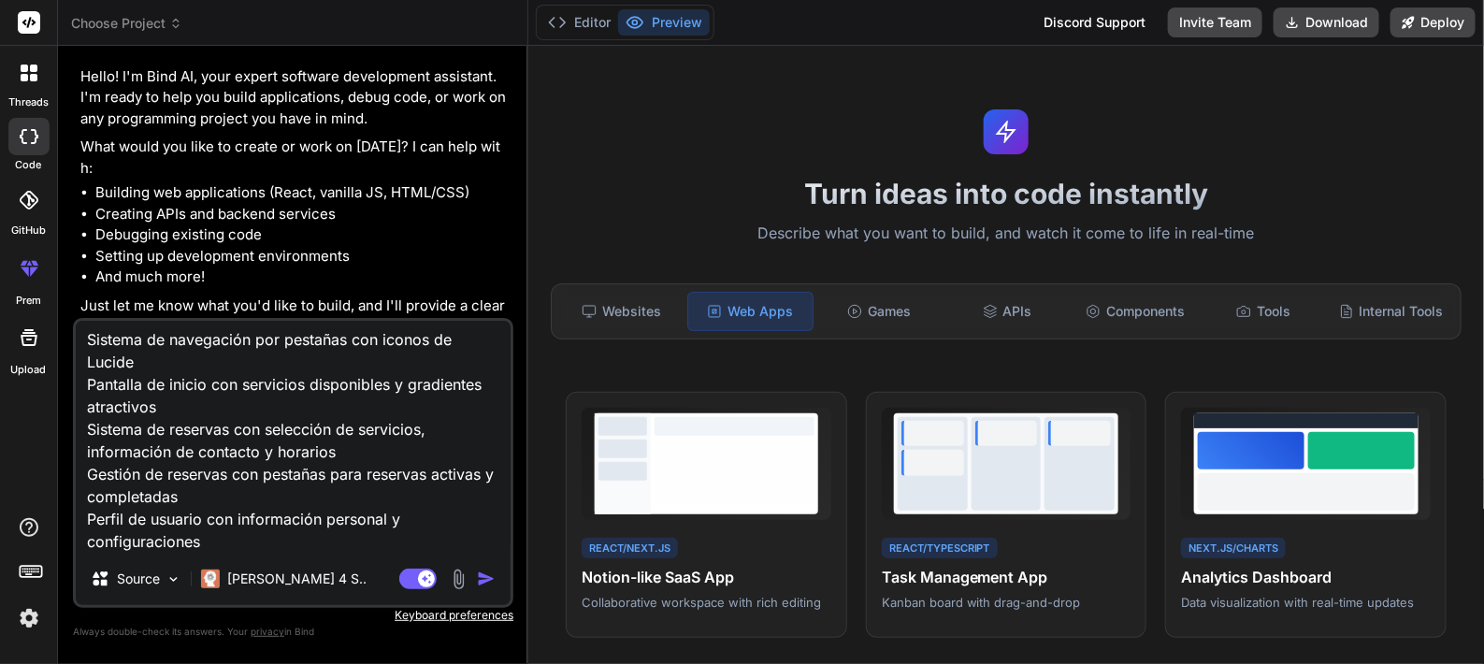
click at [485, 530] on img "button" at bounding box center [486, 578] width 19 height 19
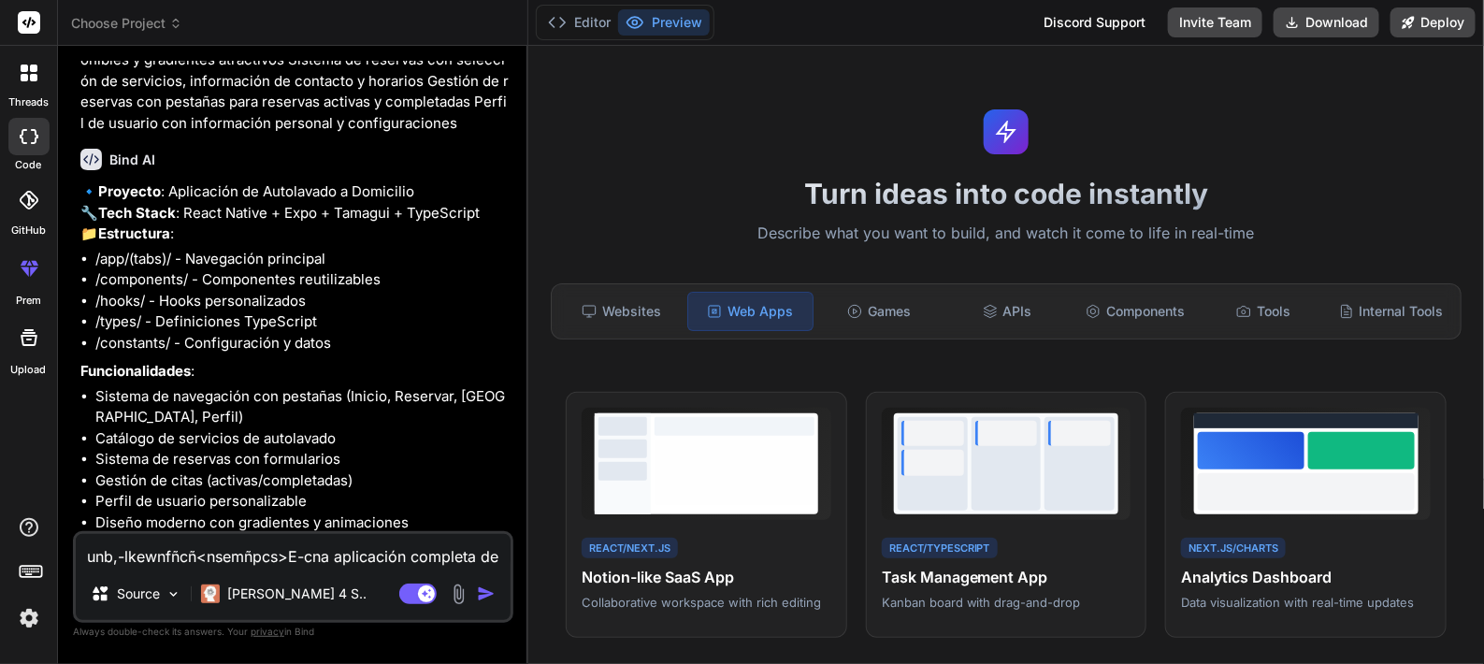
scroll to position [578, 0]
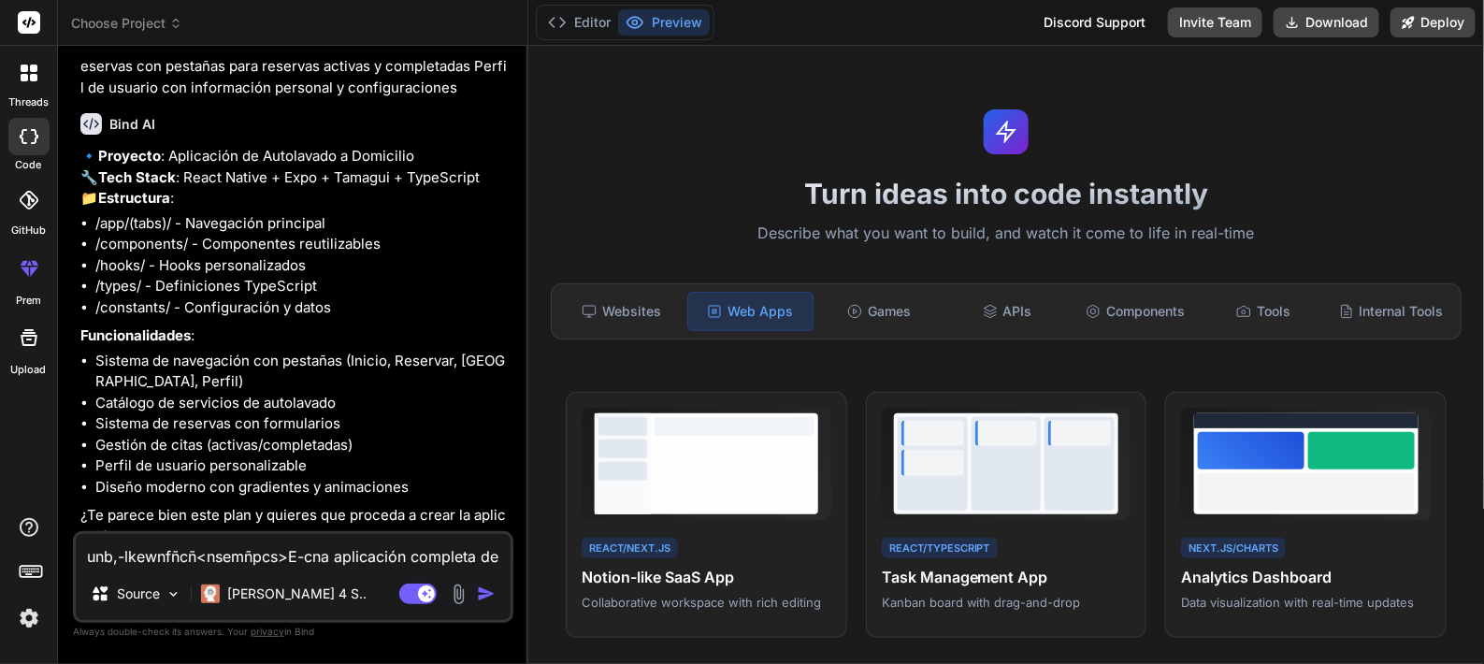
type textarea "x"
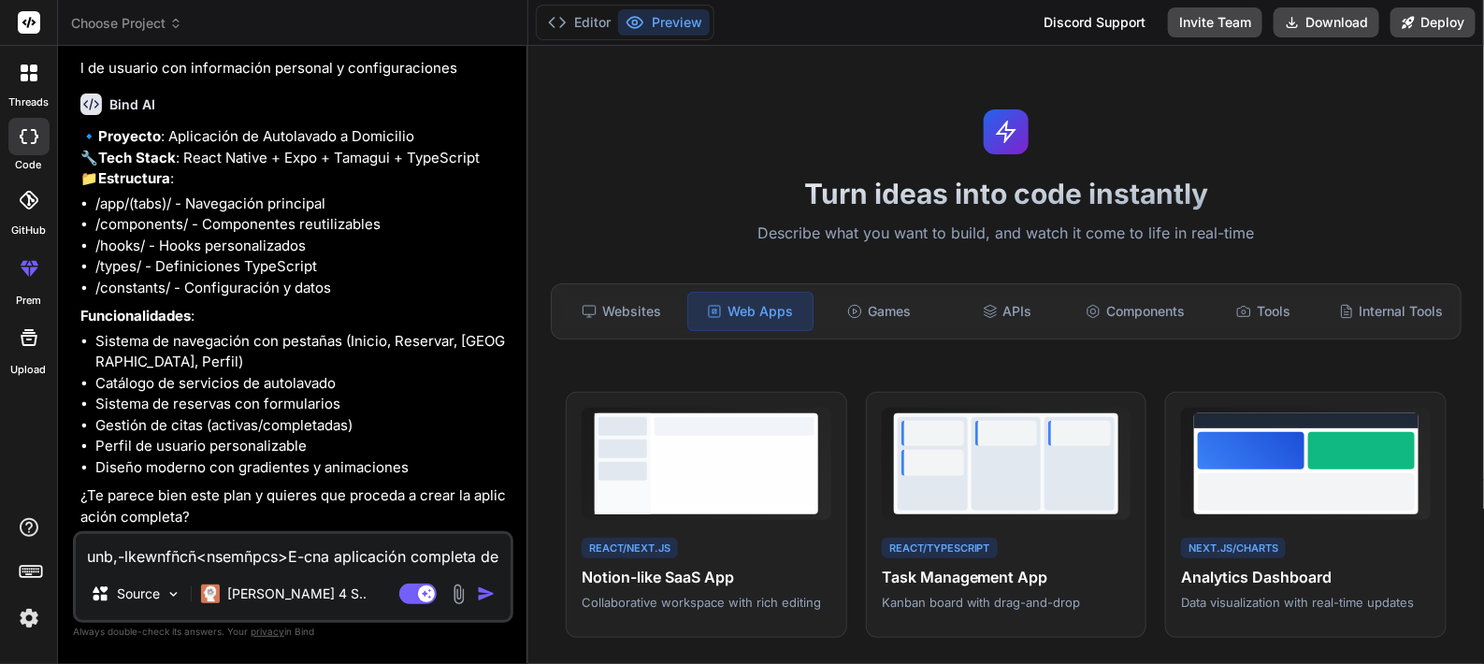
click at [309, 530] on textarea "unb,-lkewnfñcñ<nsemñpcs>E-cna aplicación completa de autolavado a domicilio usa…" at bounding box center [293, 551] width 435 height 34
type textarea "usa"
type textarea "x"
type textarea "usa"
type textarea "x"
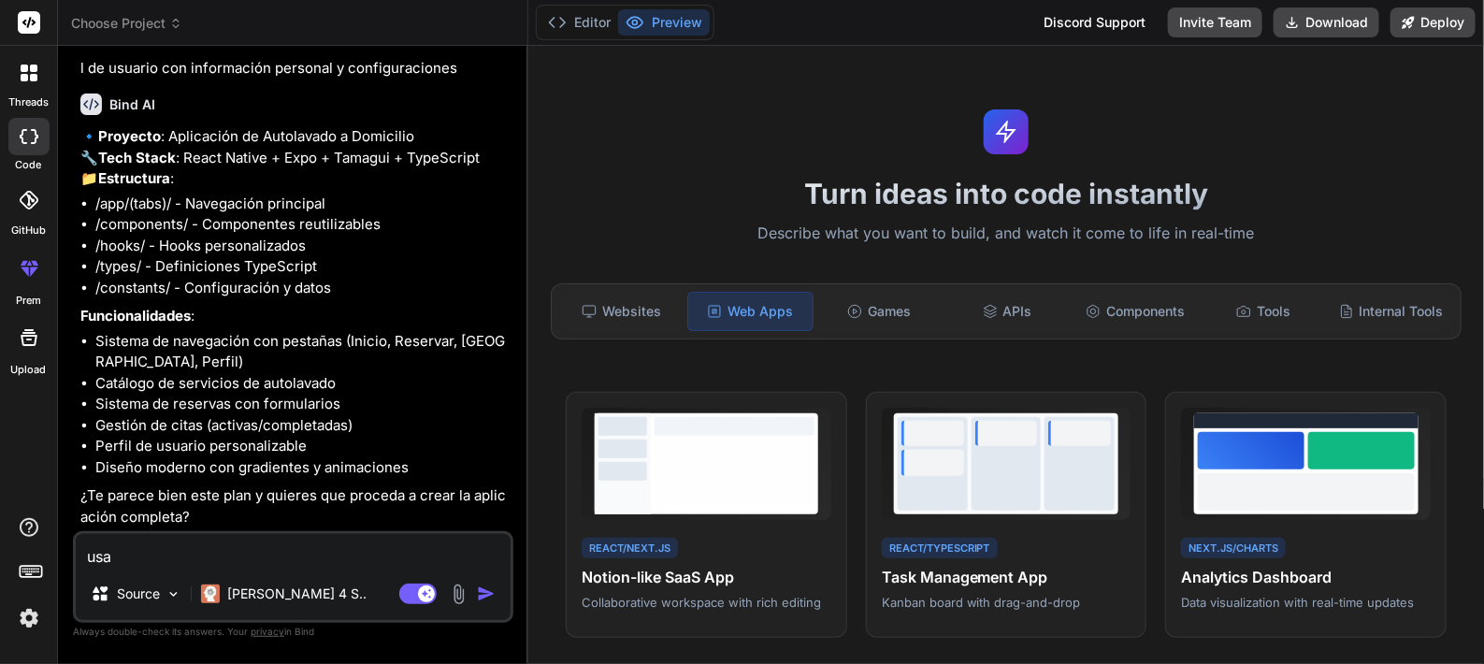
type textarea "usa t"
type textarea "x"
type textarea "usa ta"
type textarea "x"
type textarea "usa tam"
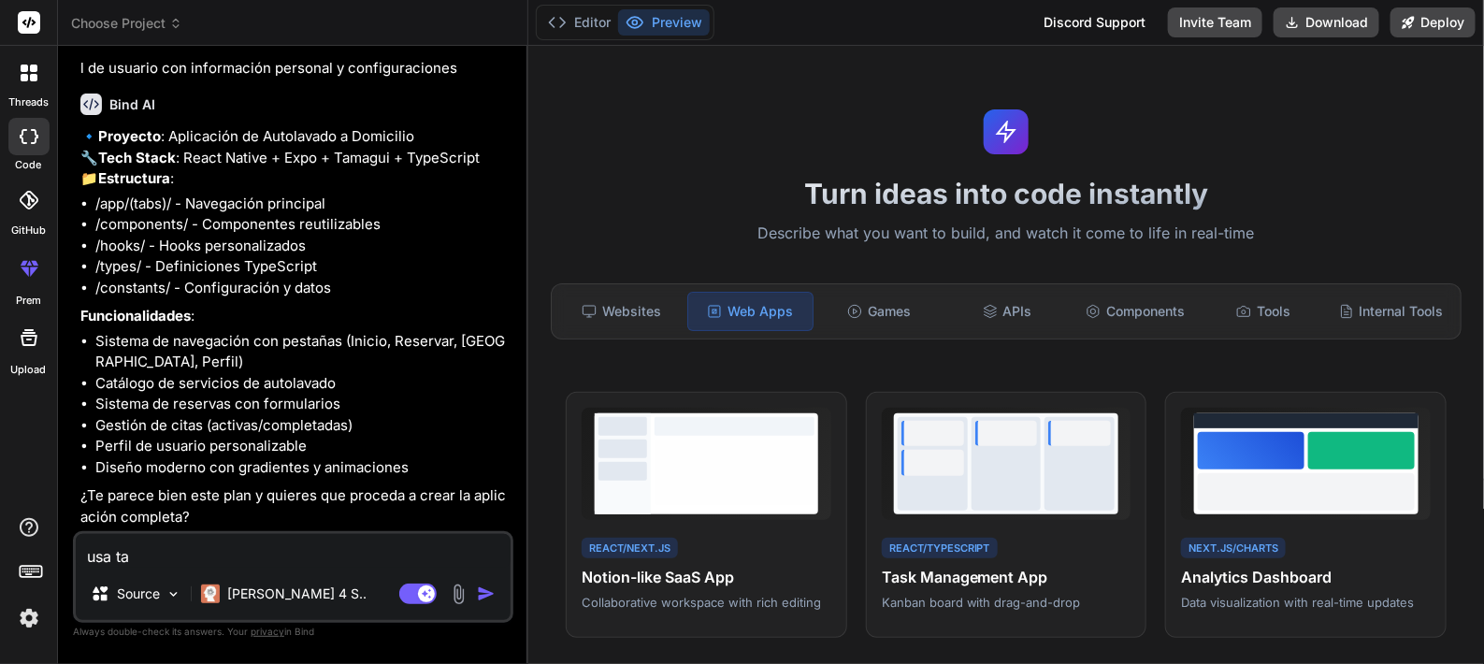
type textarea "x"
type textarea "usa tama"
type textarea "x"
type textarea "usa tamag"
type textarea "x"
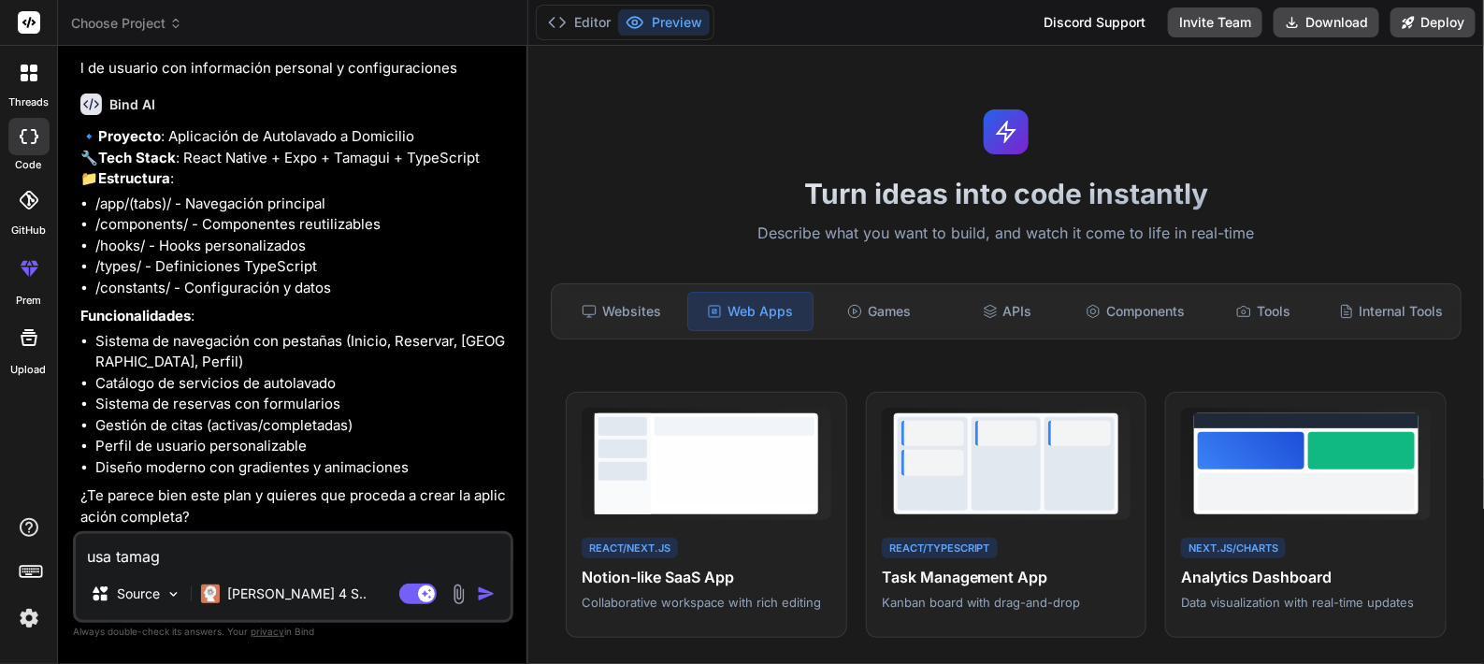
type textarea "usa tamagu"
type textarea "x"
type textarea "usa tamagui"
type textarea "x"
type textarea "usa tamagui"
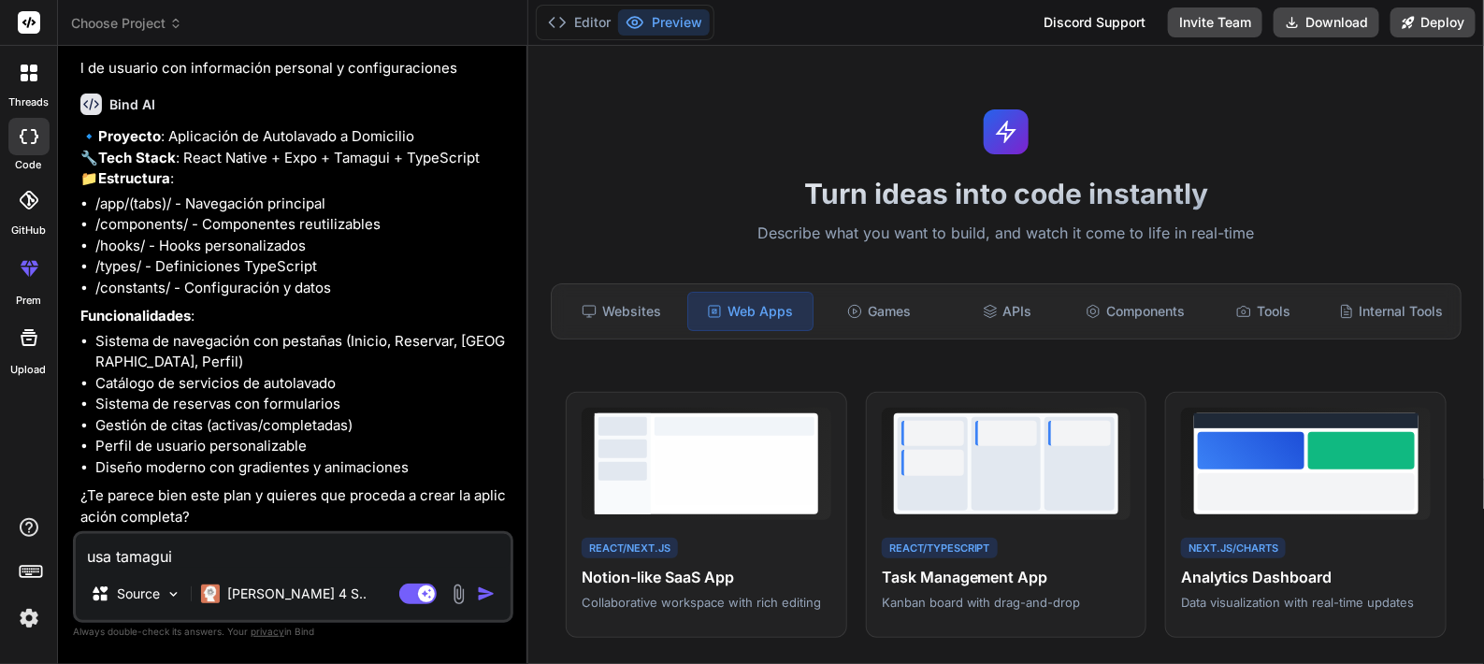
type textarea "x"
type textarea "usa btamagui"
type textarea "x"
type textarea "usa bitamagui"
type textarea "x"
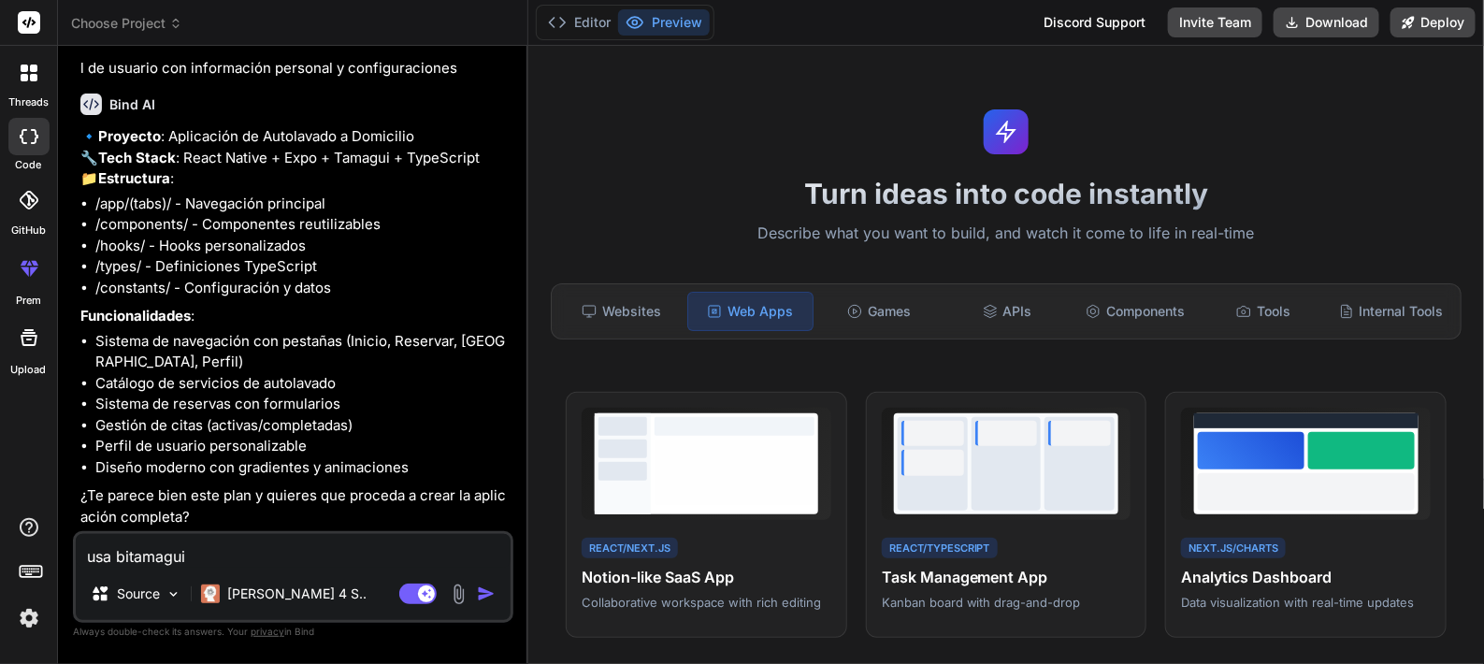
type textarea "usa bibtamagui"
type textarea "x"
type textarea "usa bibltamagui"
type textarea "x"
type textarea "usa biblitamagui"
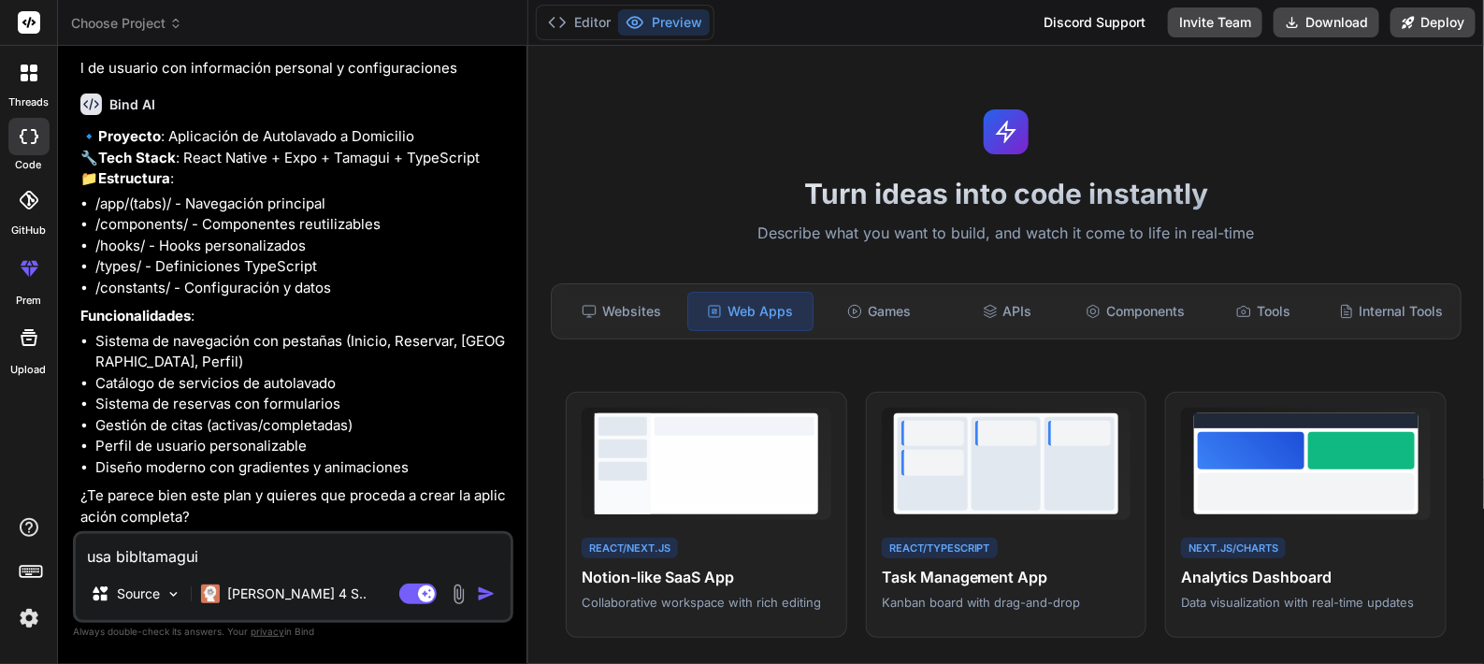
type textarea "x"
type textarea "usa bibliotamagui"
type textarea "x"
type textarea "usa bibliottamagui"
type textarea "x"
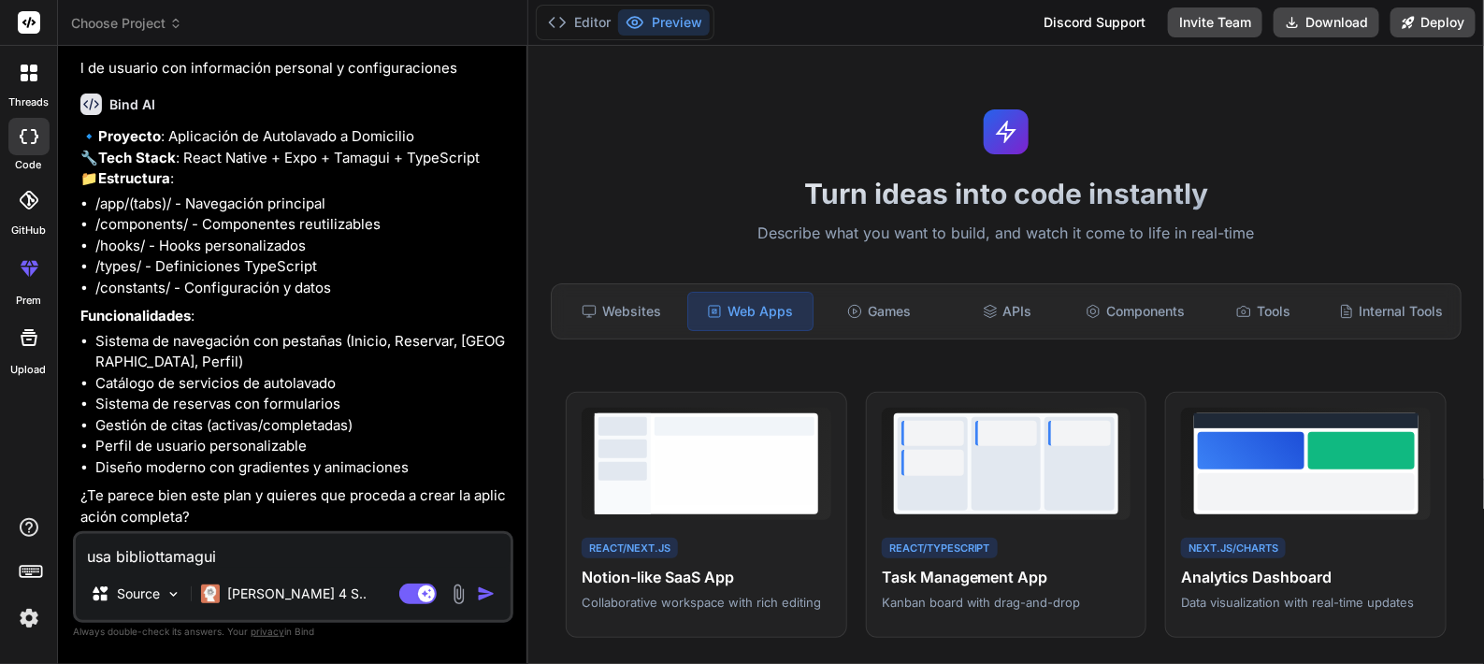
type textarea "usa bibliotetamagui"
type textarea "x"
type textarea "usa bibliotectamagui"
type textarea "x"
type textarea "usa bibliotecatamagui"
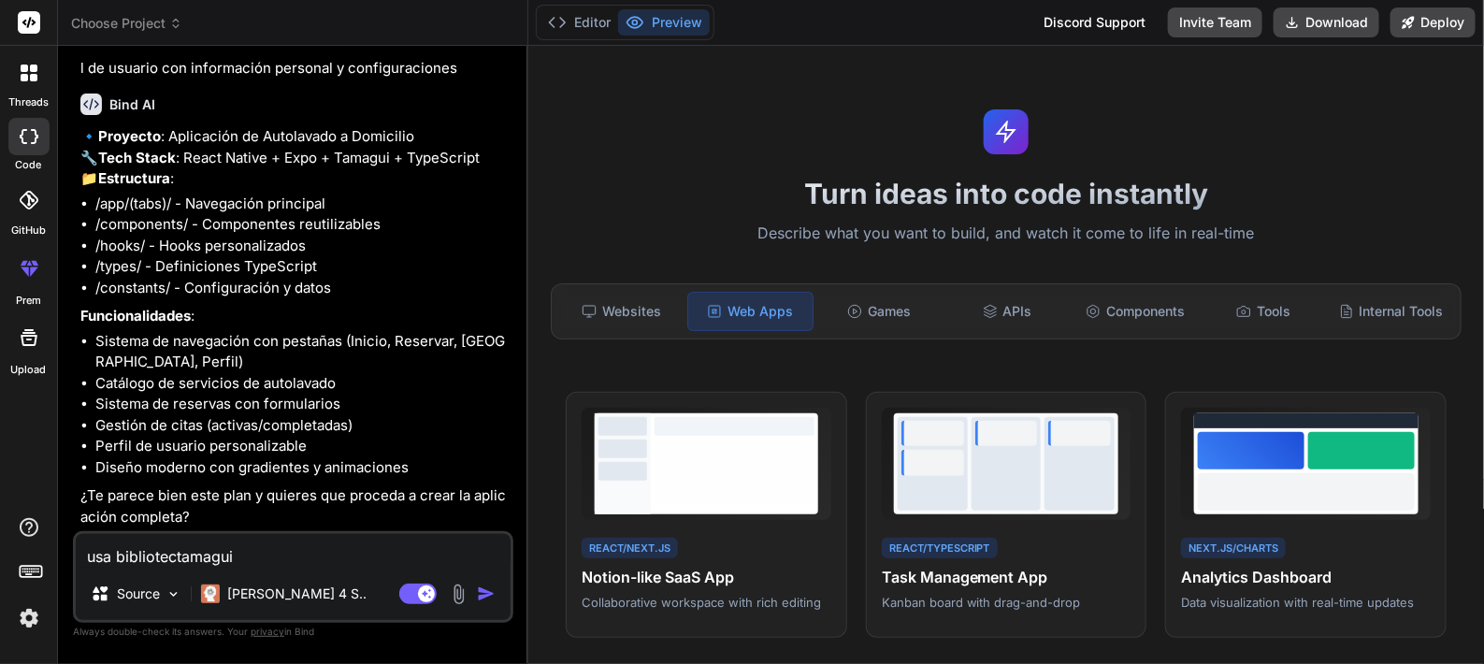
type textarea "x"
type textarea "usa biblioteca tamagui"
type textarea "x"
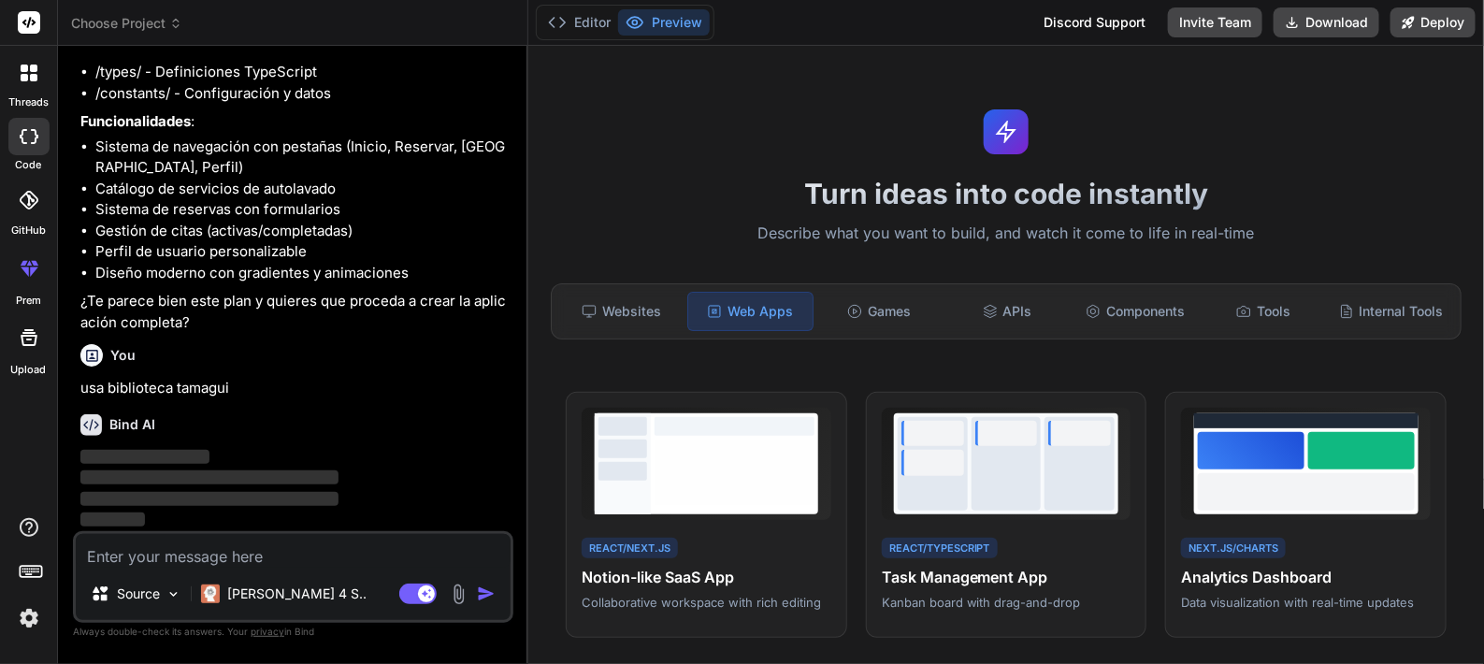
scroll to position [811, 0]
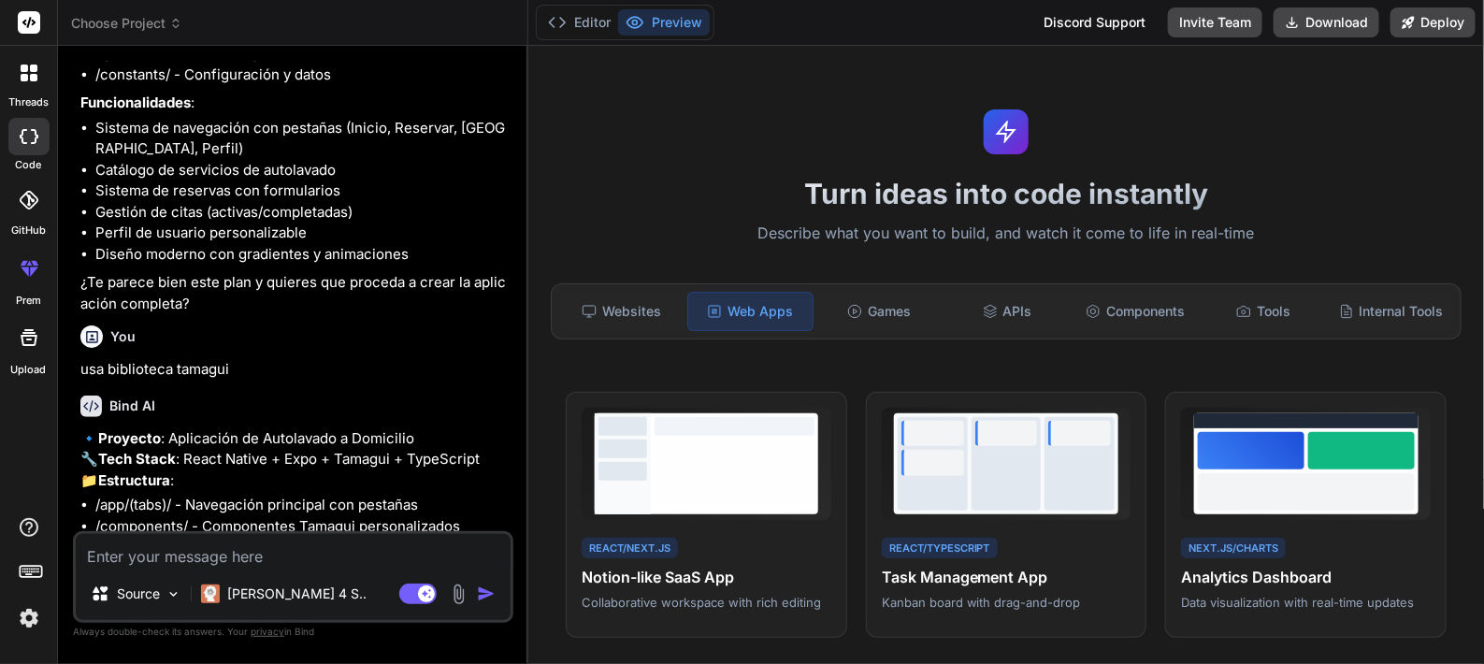
type textarea "x"
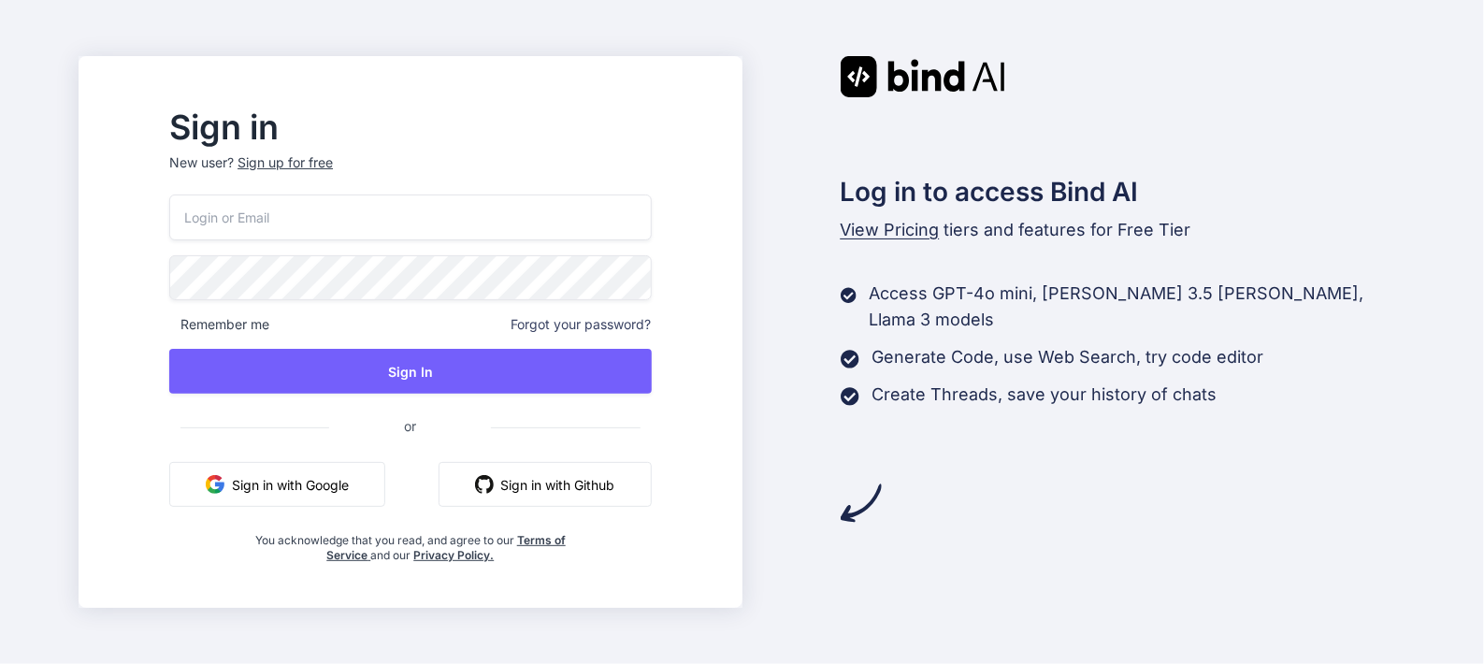
click at [385, 483] on button "Sign in with Google" at bounding box center [277, 484] width 216 height 45
click at [556, 498] on button "Sign in with Github" at bounding box center [545, 484] width 213 height 45
drag, startPoint x: 536, startPoint y: 361, endPoint x: 410, endPoint y: 406, distance: 134.0
click at [536, 362] on button "Sign In" at bounding box center [410, 371] width 482 height 45
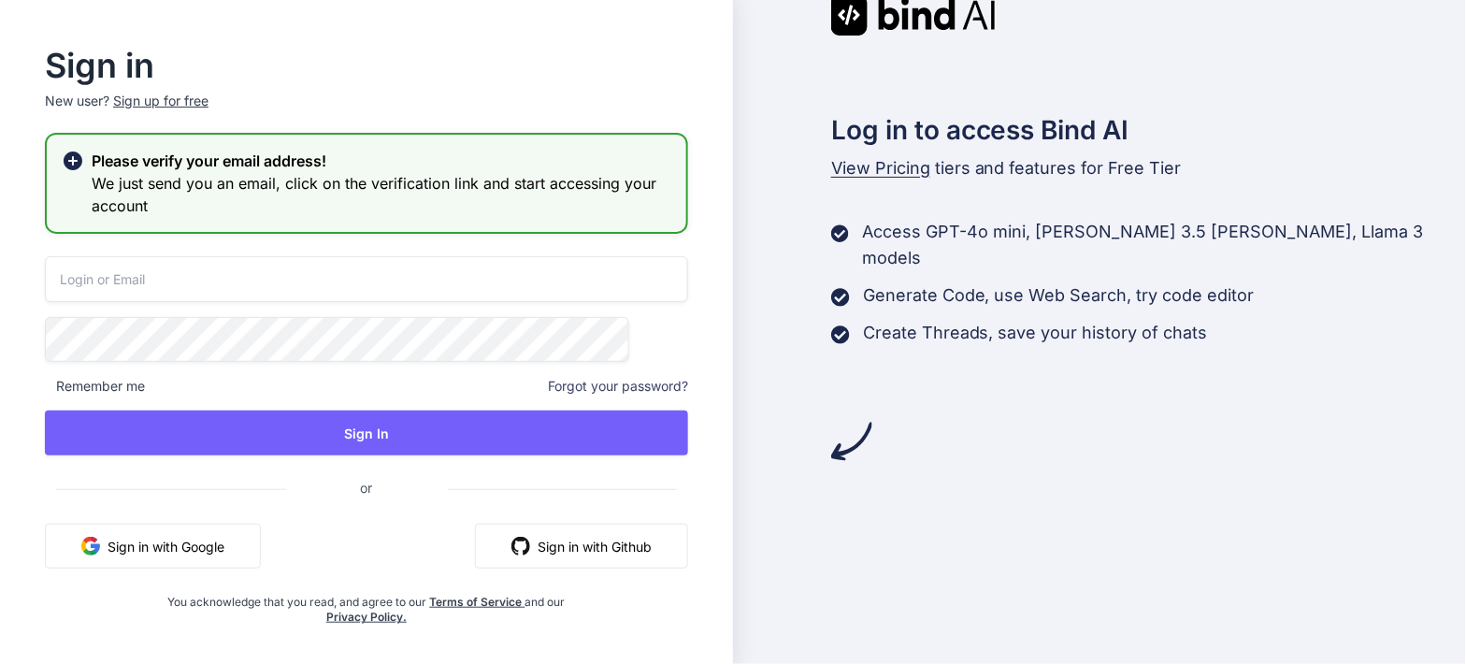
click at [597, 548] on button "Sign in with Github" at bounding box center [581, 546] width 213 height 45
click at [561, 556] on button "Sign in with Github" at bounding box center [581, 546] width 213 height 45
click at [577, 545] on button "Sign in with Github" at bounding box center [581, 546] width 213 height 45
click at [191, 100] on div "Sign up for free" at bounding box center [160, 101] width 95 height 19
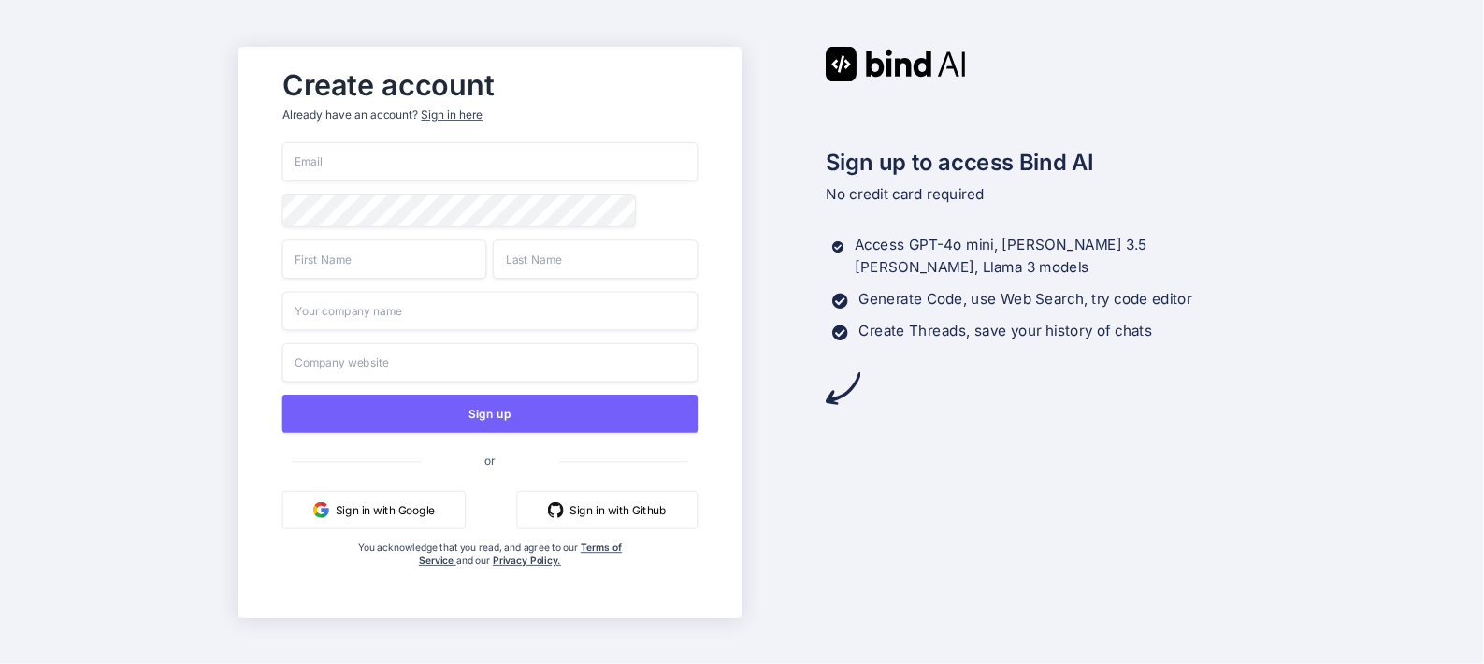
click at [602, 513] on button "Sign in with Github" at bounding box center [606, 509] width 181 height 38
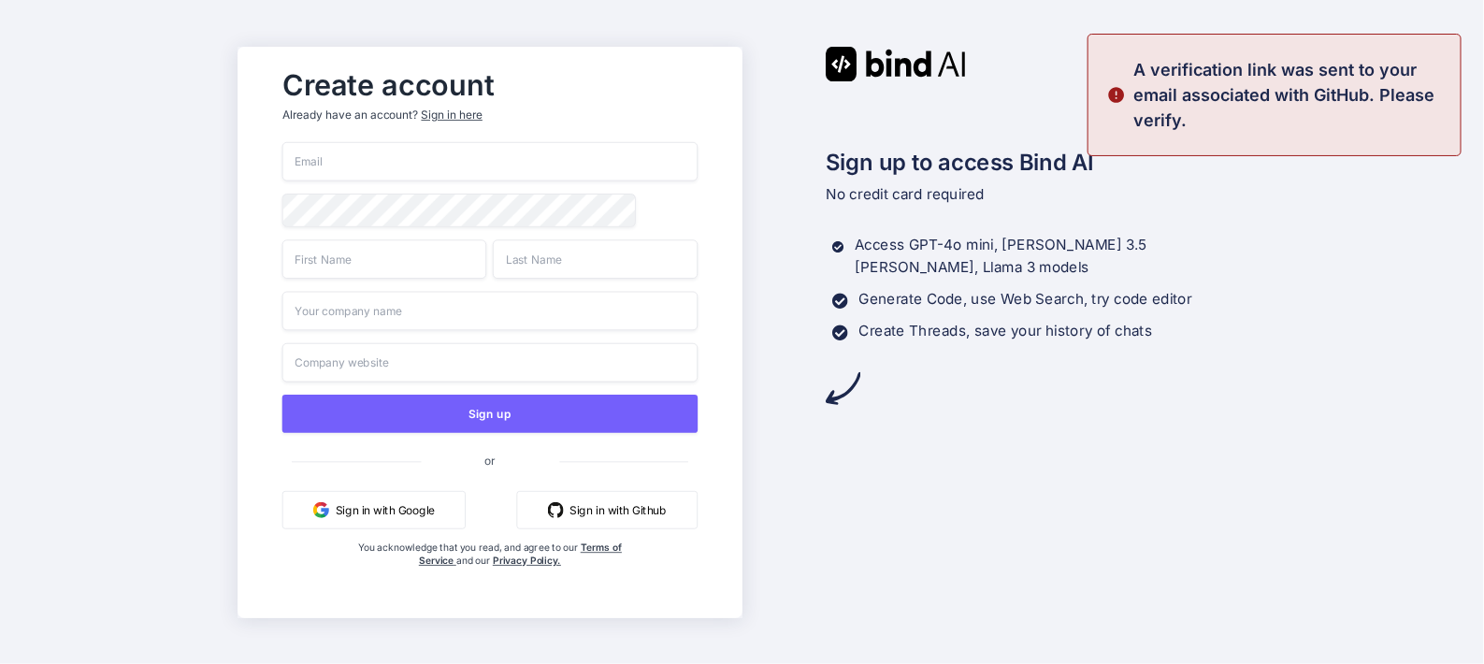
click at [358, 522] on button "Sign in with Google" at bounding box center [373, 509] width 183 height 38
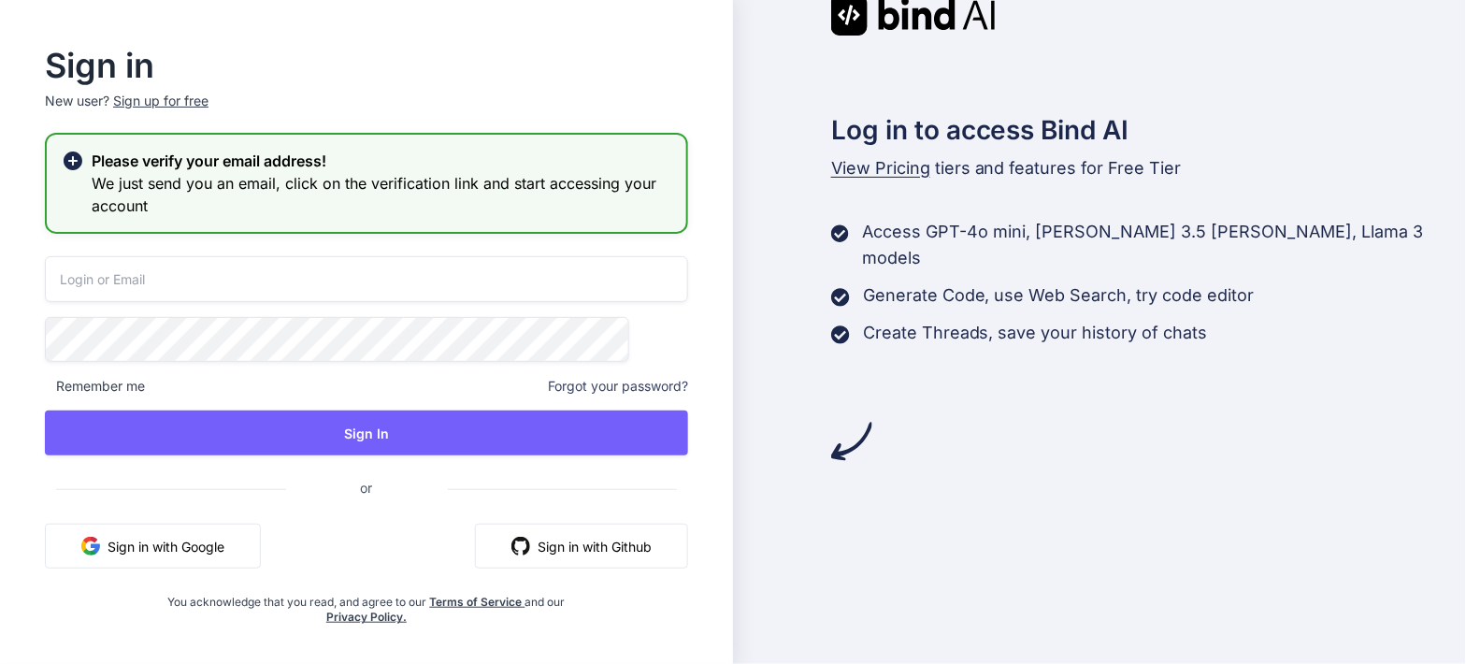
click at [261, 535] on button "Sign in with Google" at bounding box center [153, 546] width 216 height 45
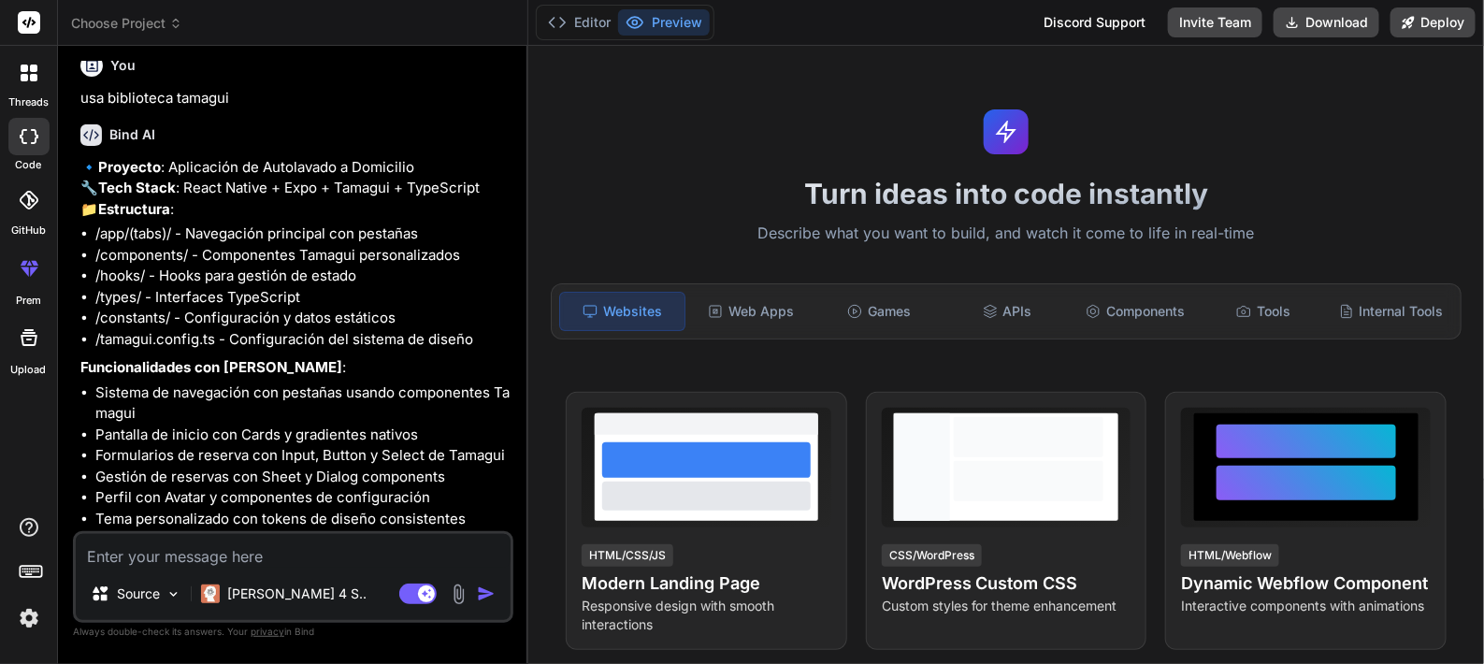
scroll to position [1087, 0]
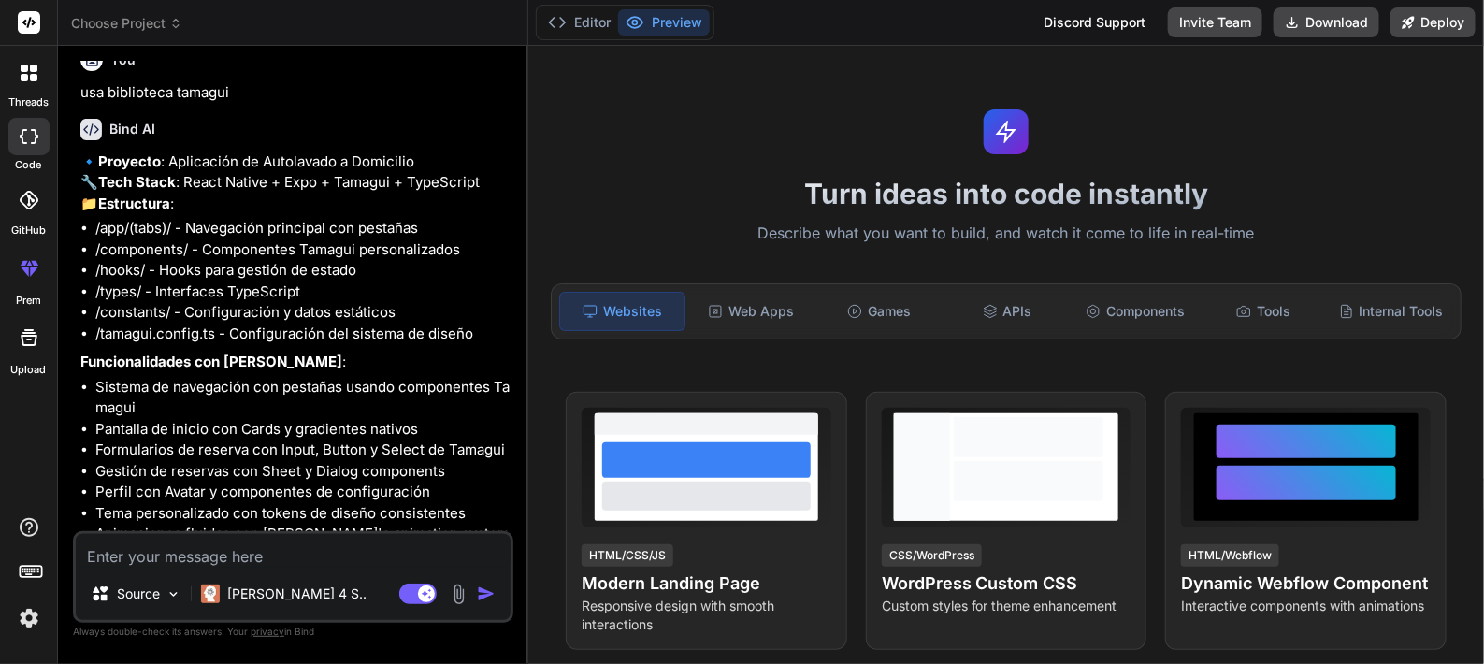
type textarea "x"
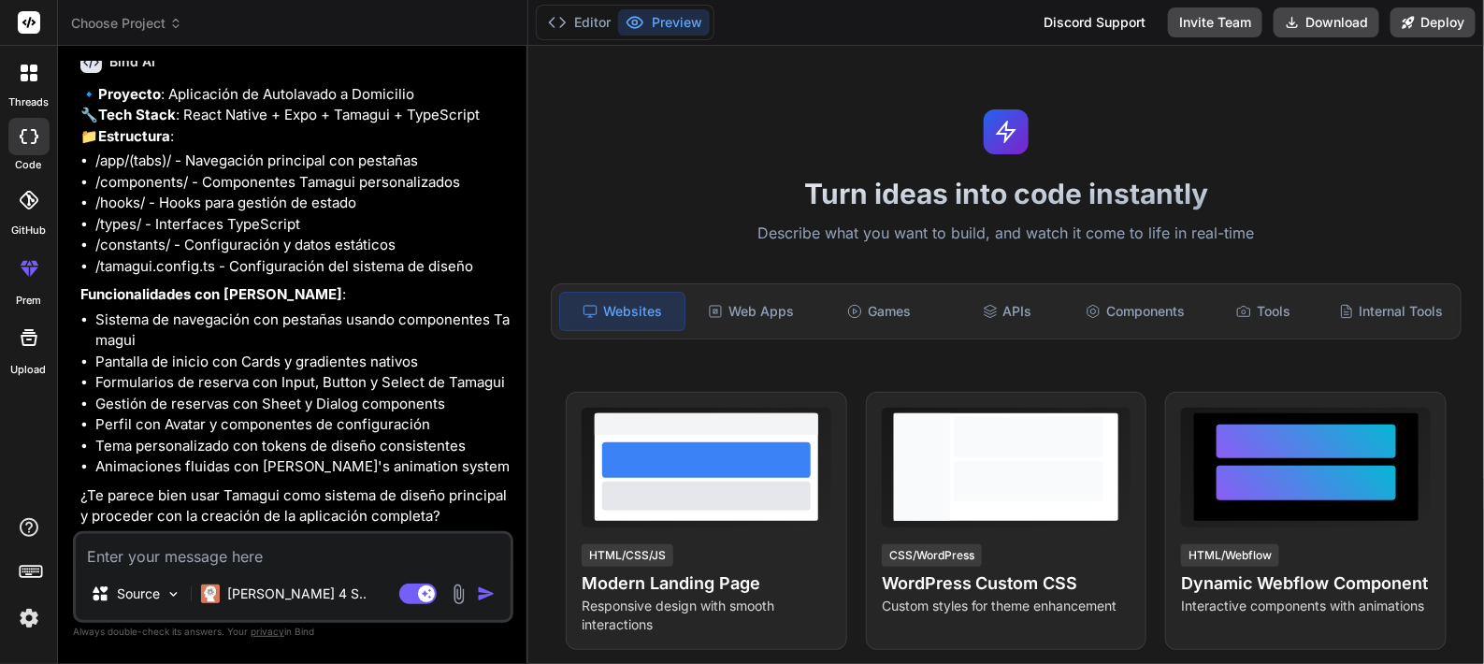
click at [485, 600] on img "button" at bounding box center [486, 593] width 19 height 19
click at [285, 567] on textarea at bounding box center [293, 551] width 435 height 34
type textarea "s"
type textarea "x"
type textarea "si"
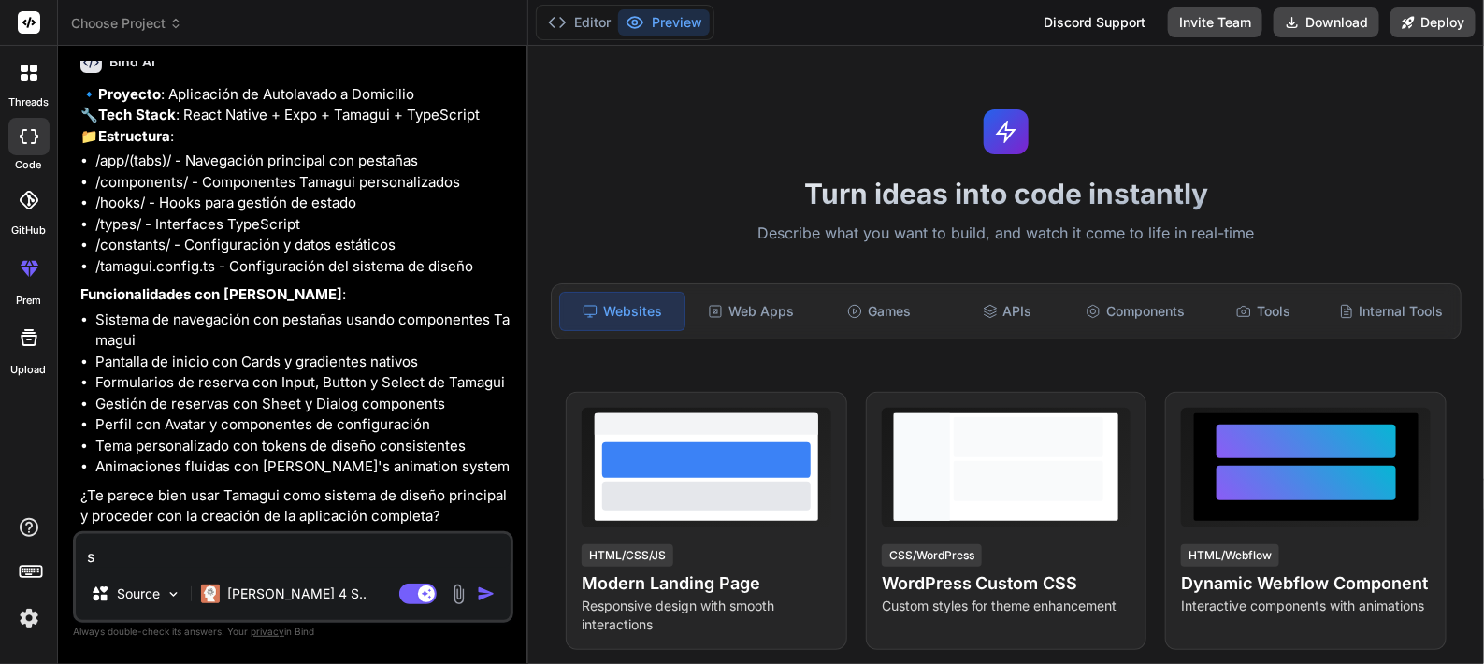
type textarea "x"
type textarea "si"
type textarea "x"
type textarea "si x"
type textarea "x"
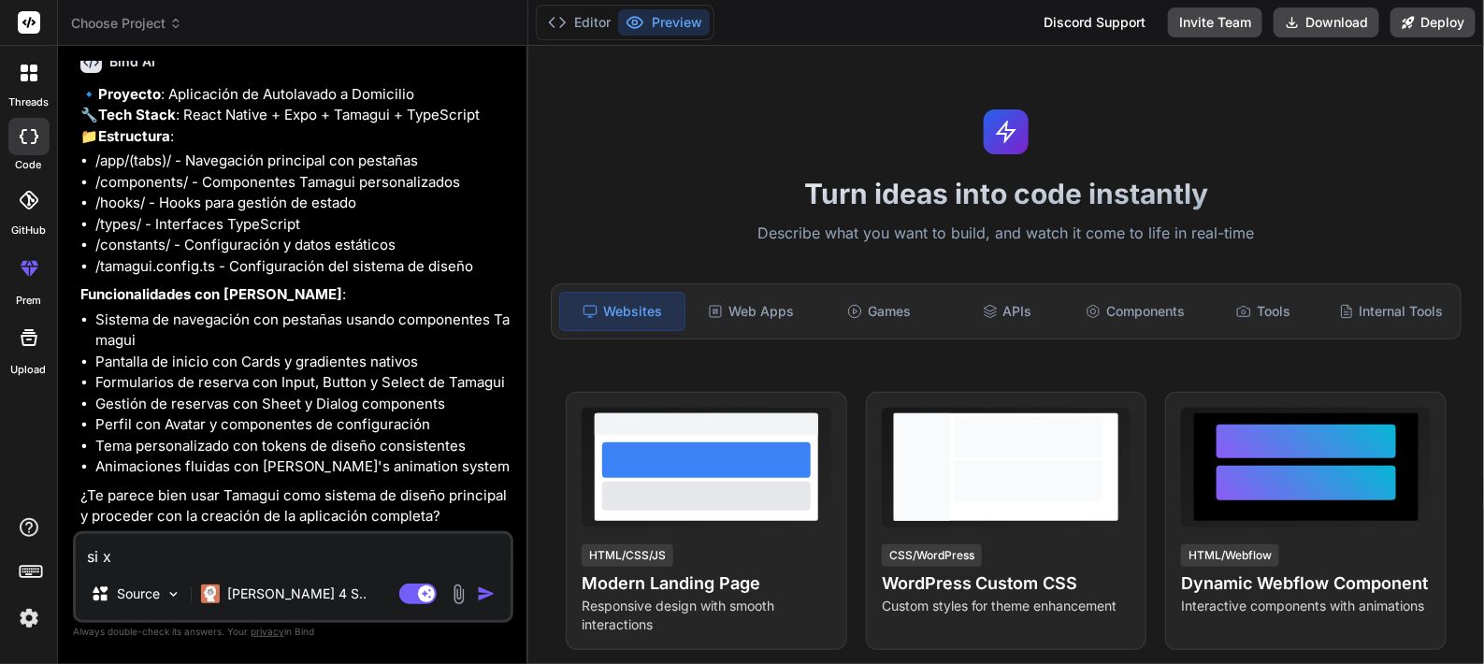
type textarea "si xl"
type textarea "x"
type textarea "si xlRI"
type textarea "x"
type textarea "si xlRI"
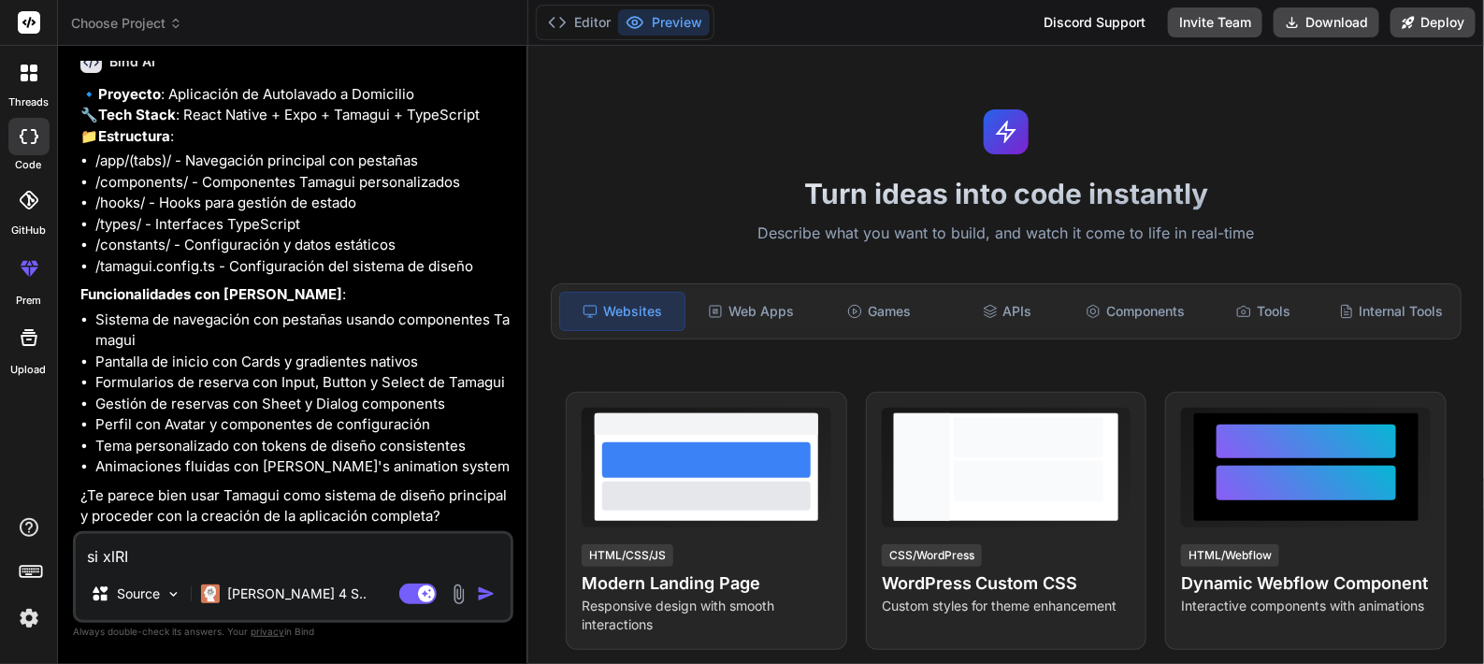
type textarea "x"
type textarea "si xlRI"
type textarea "x"
type textarea "si xlR"
type textarea "x"
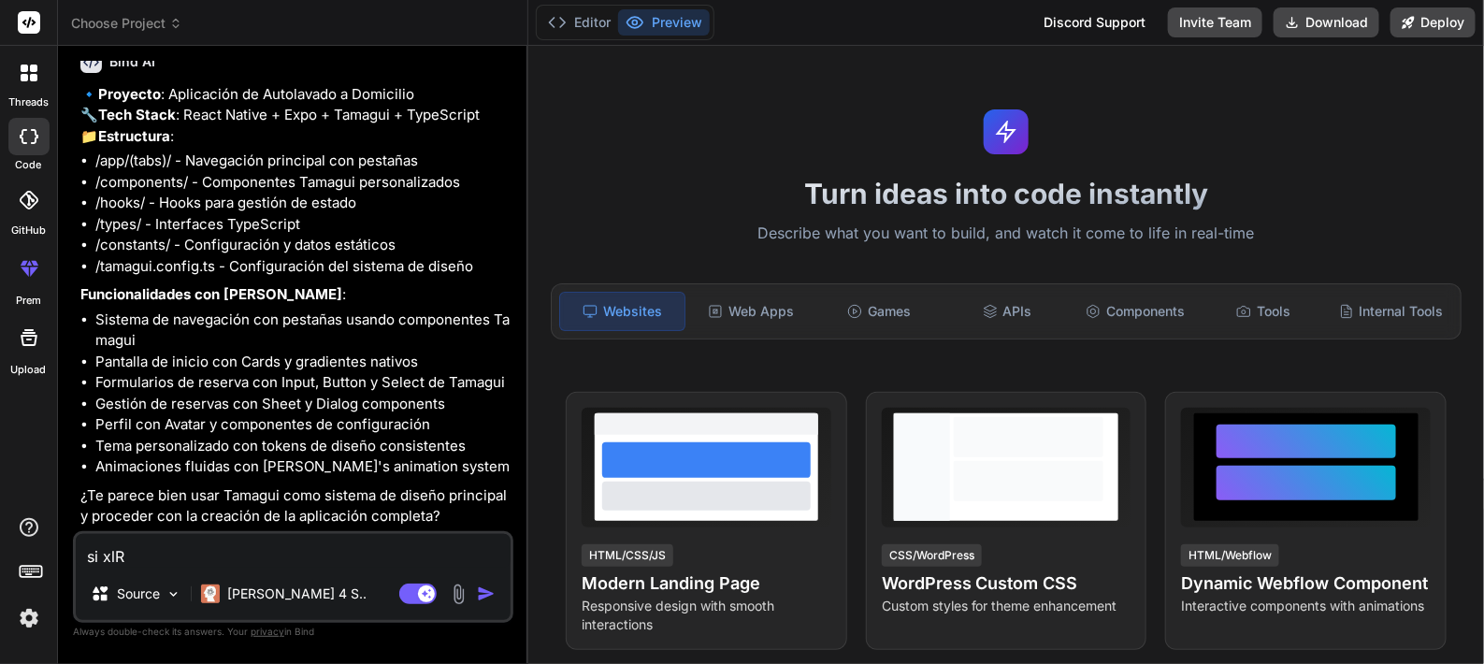
type textarea "si xl"
type textarea "x"
type textarea "si x"
type textarea "x"
type textarea "si"
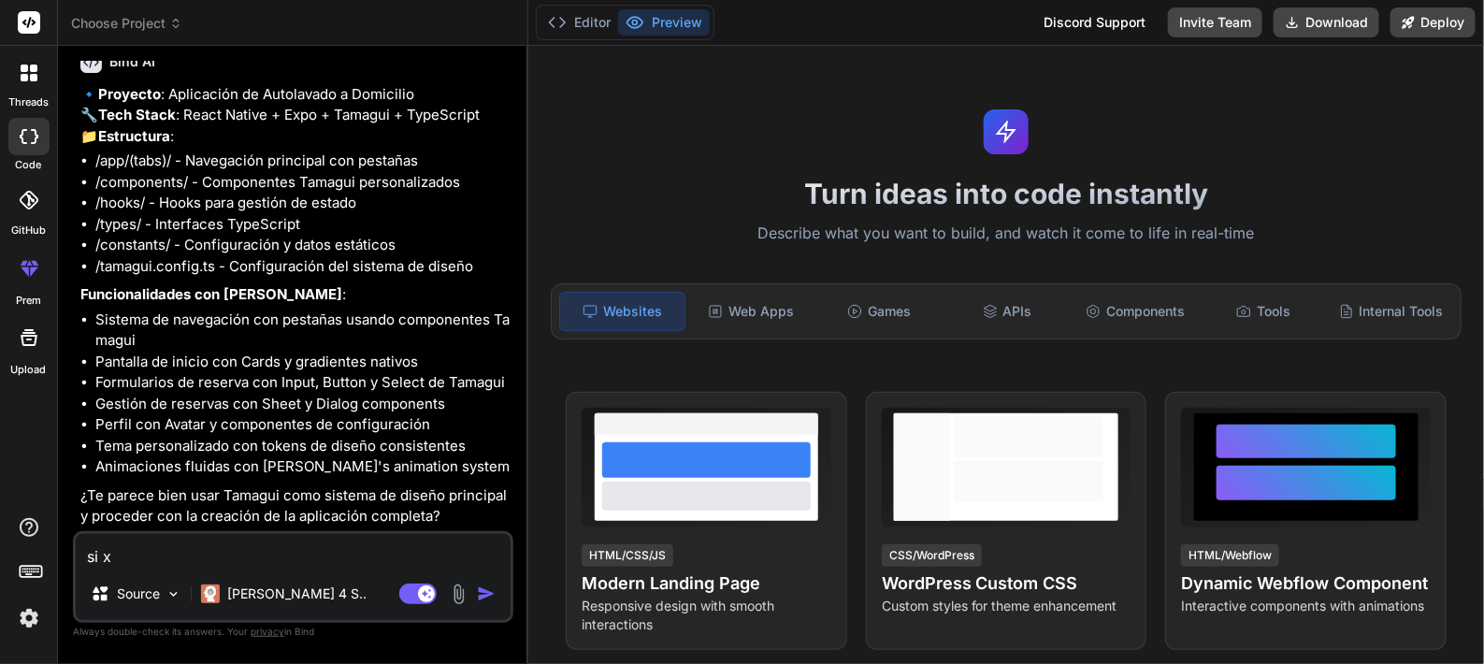
type textarea "x"
type textarea "si"
type textarea "x"
type textarea "si C"
type textarea "x"
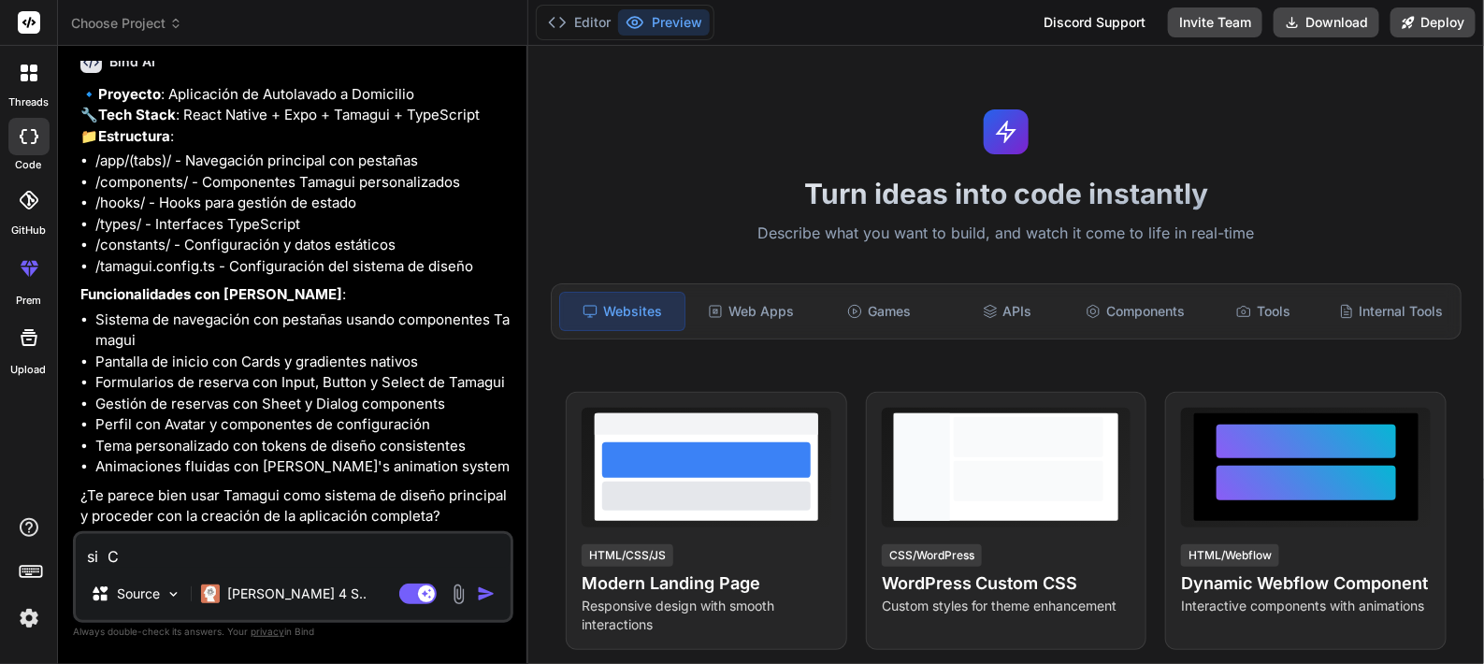
type textarea "si"
type textarea "x"
type textarea "si"
click at [482, 581] on div "Source [PERSON_NAME] 4 S.." at bounding box center [293, 597] width 435 height 45
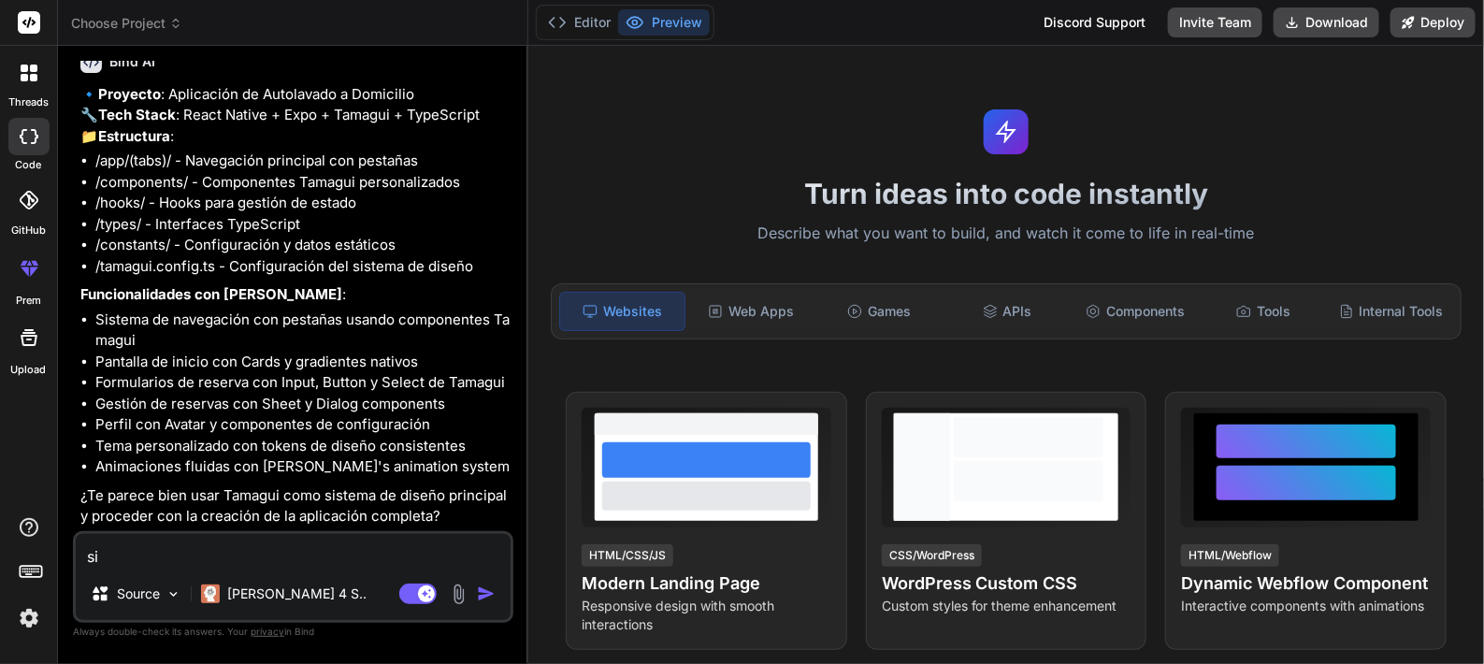
click at [483, 594] on img "button" at bounding box center [486, 593] width 19 height 19
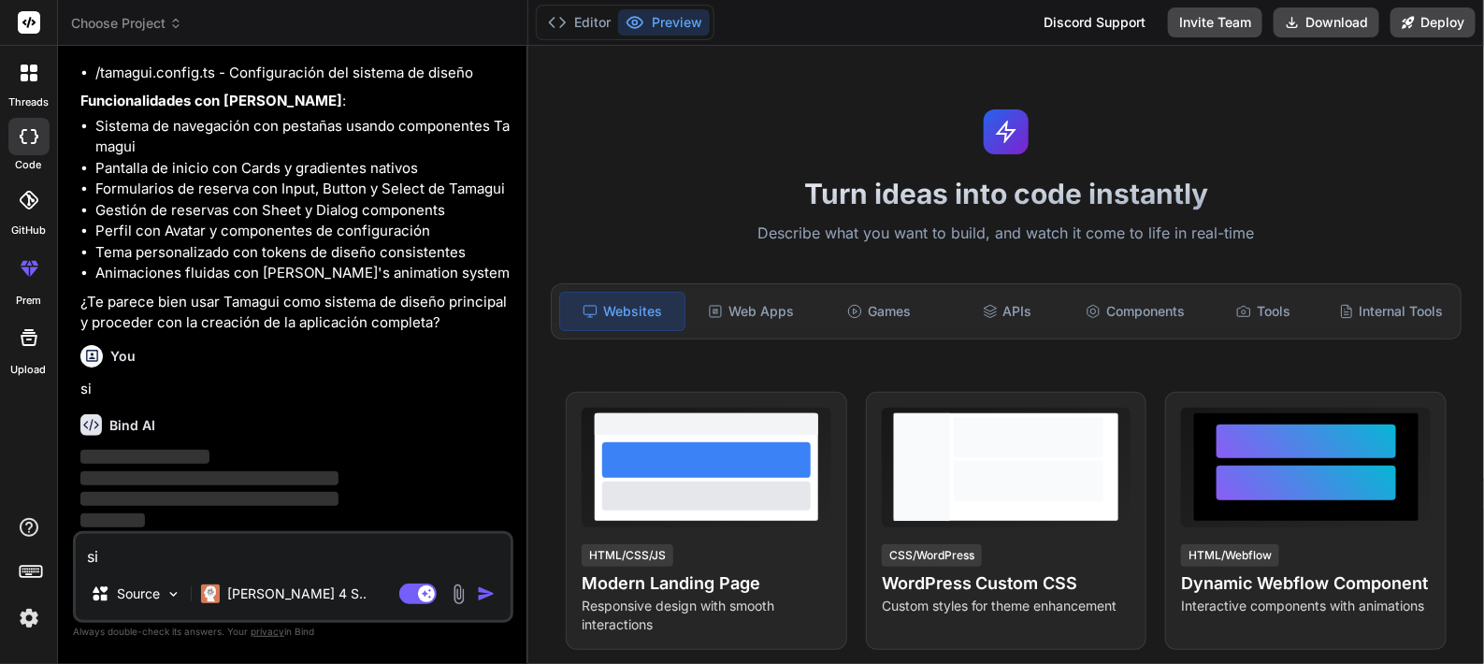
scroll to position [1410, 0]
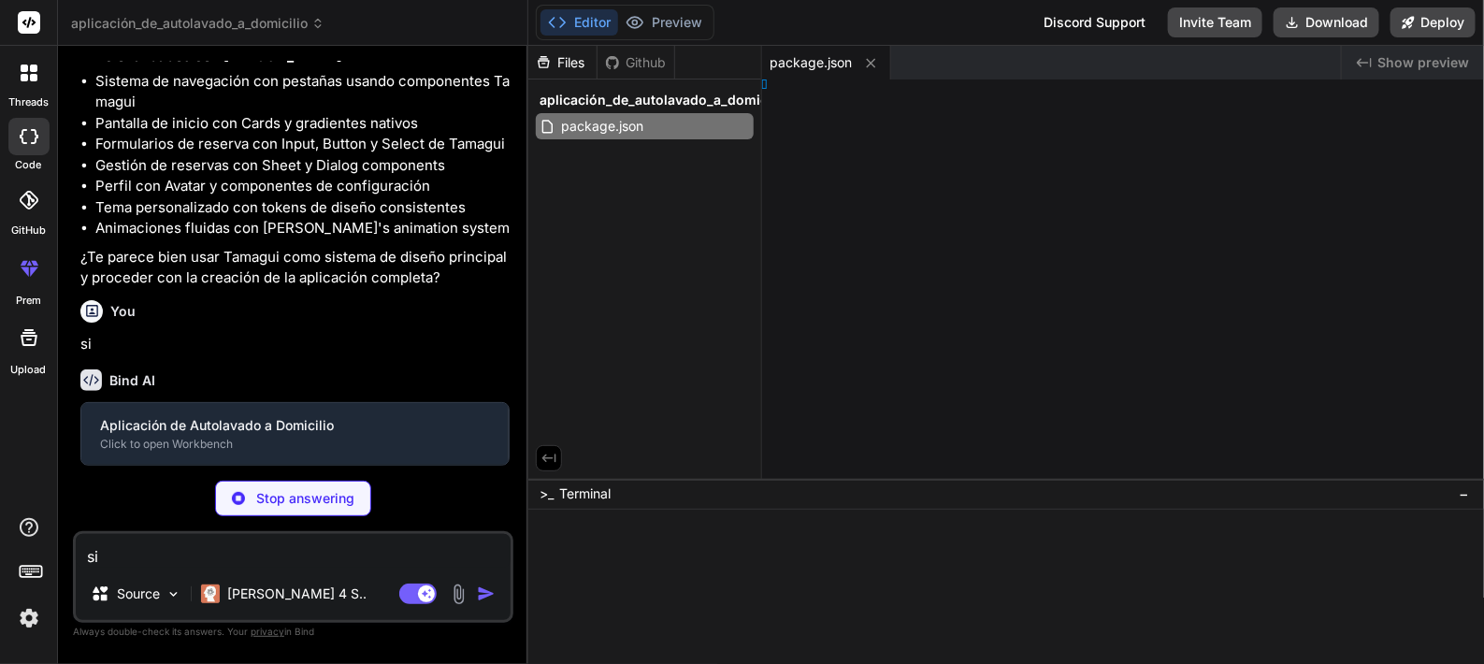
type textarea "x"
type textarea "} }"
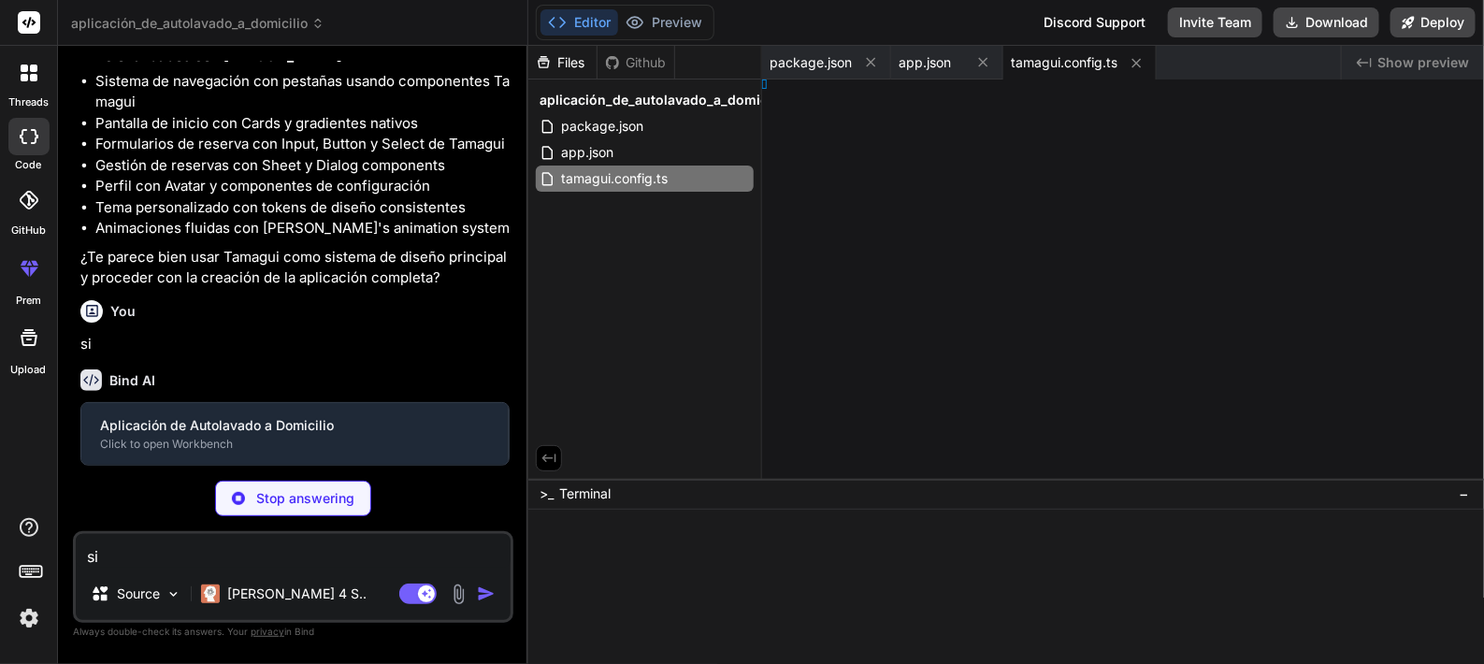
type textarea "x"
type textarea "}"
type textarea "x"
type textarea ") }"
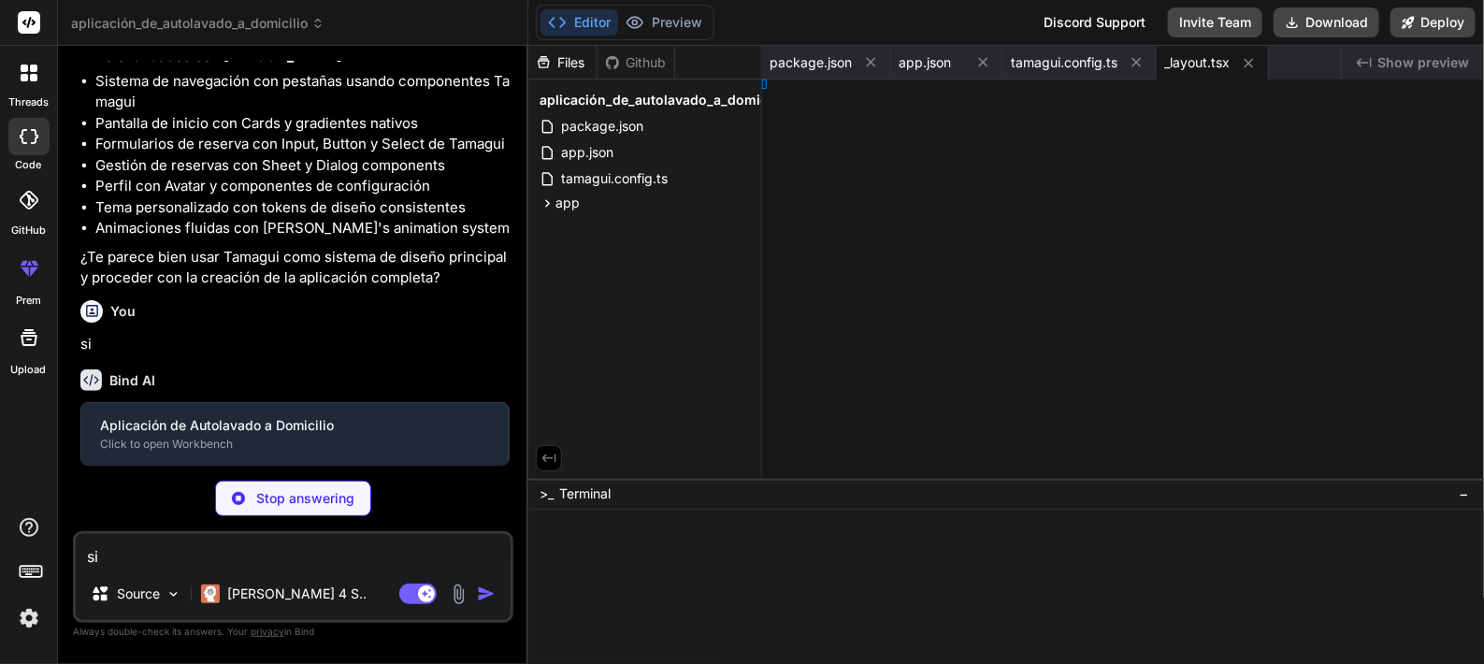
type textarea "x"
type textarea "View> ) }"
type textarea "x"
type textarea "</ScrollView> </SafeAreaView> ) }"
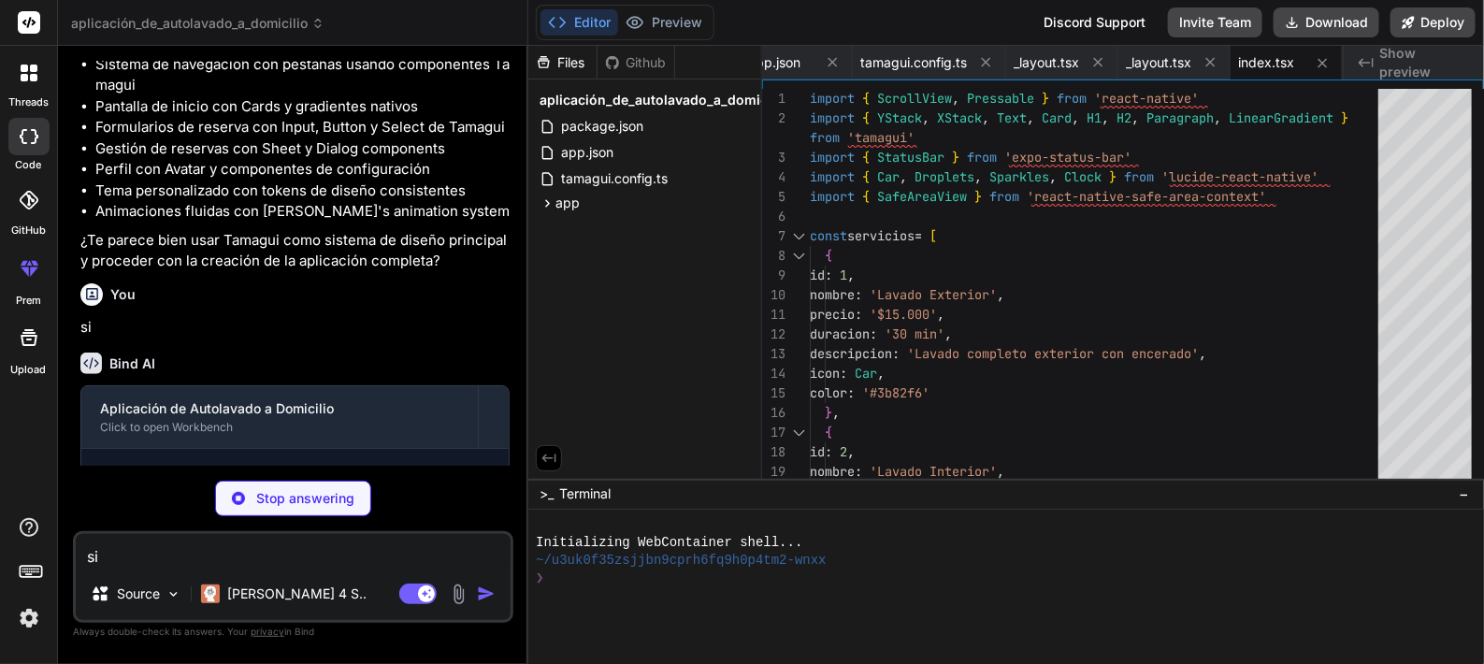
scroll to position [1689, 0]
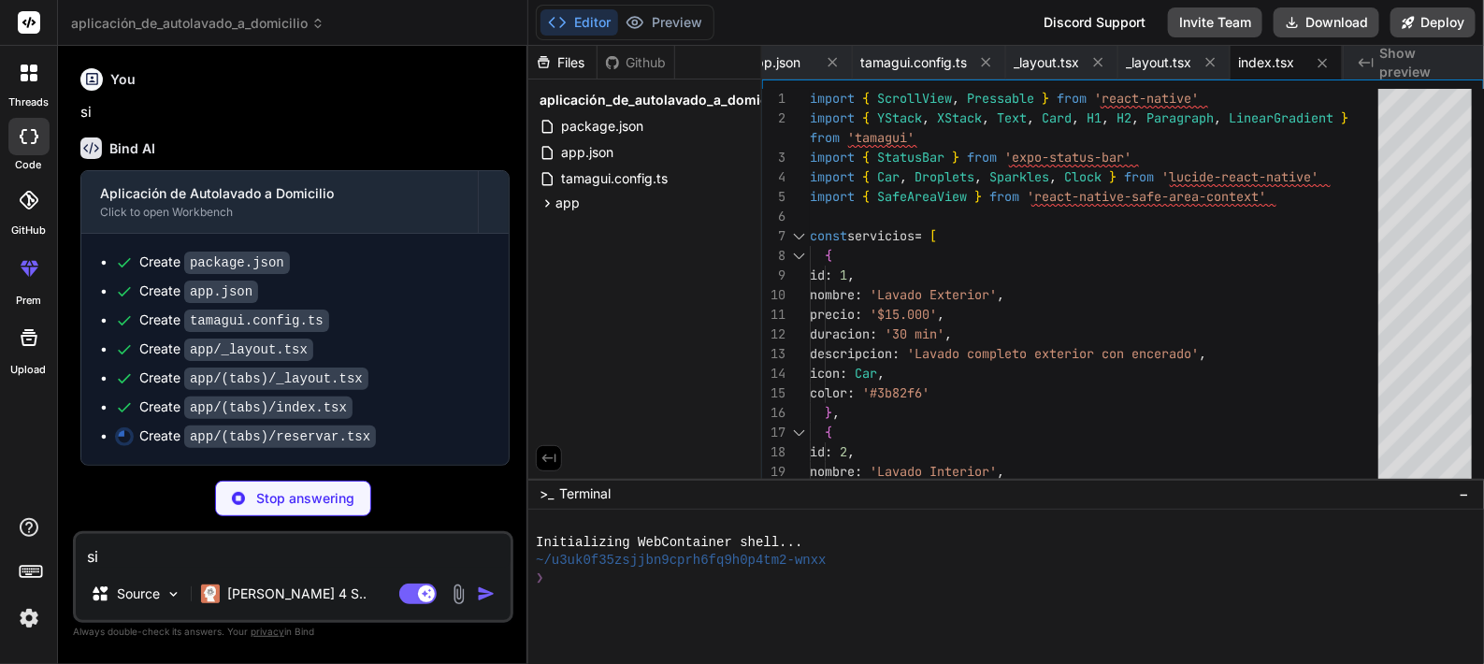
type textarea "x"
type textarea "</SafeAreaView> ) }"
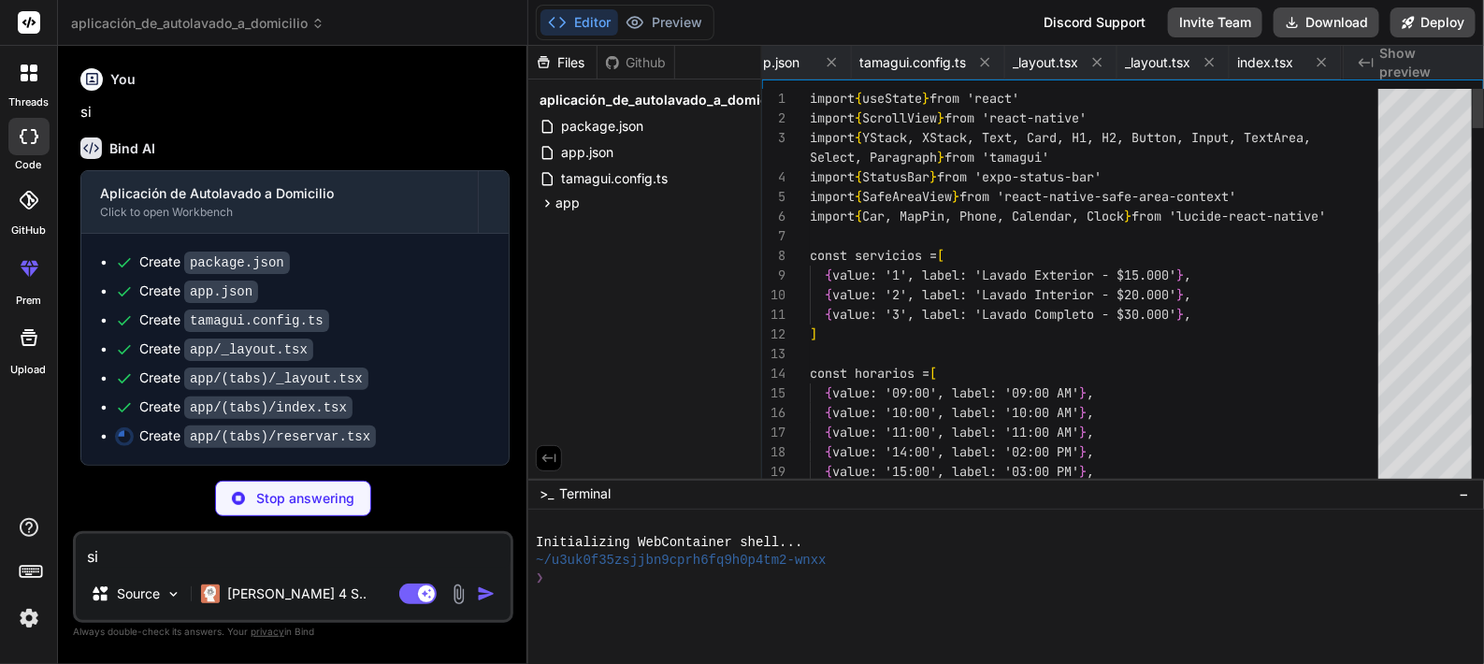
scroll to position [0, 272]
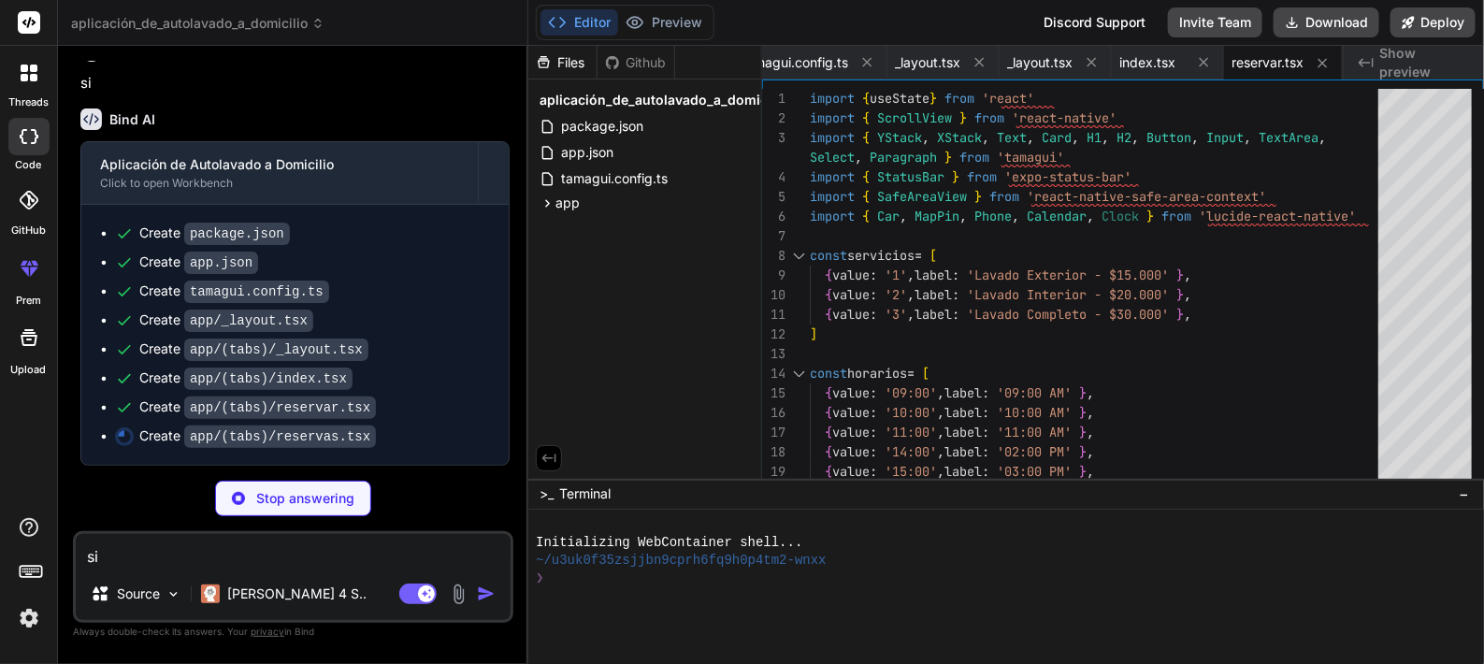
type textarea "x"
type textarea "</ScrollView> </Tabs.Content> </Tabs> </YStack> </SafeAreaView> ) }"
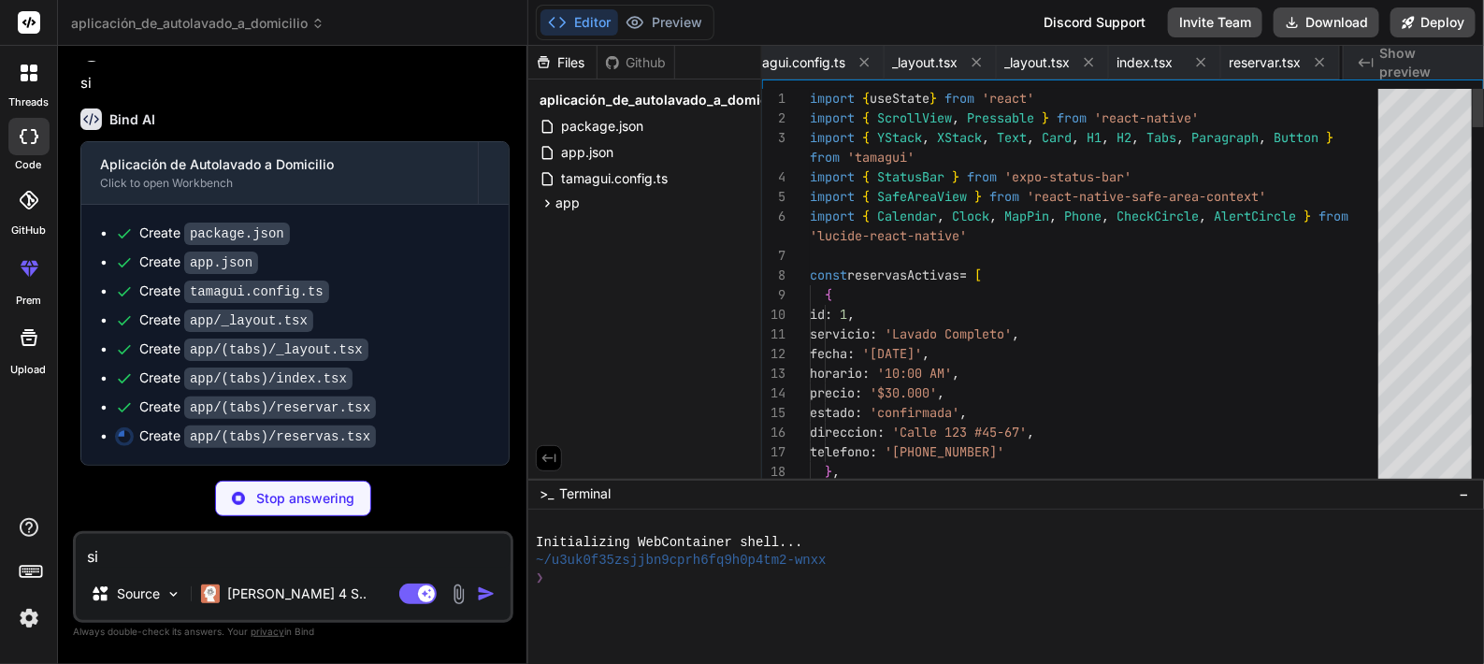
scroll to position [0, 395]
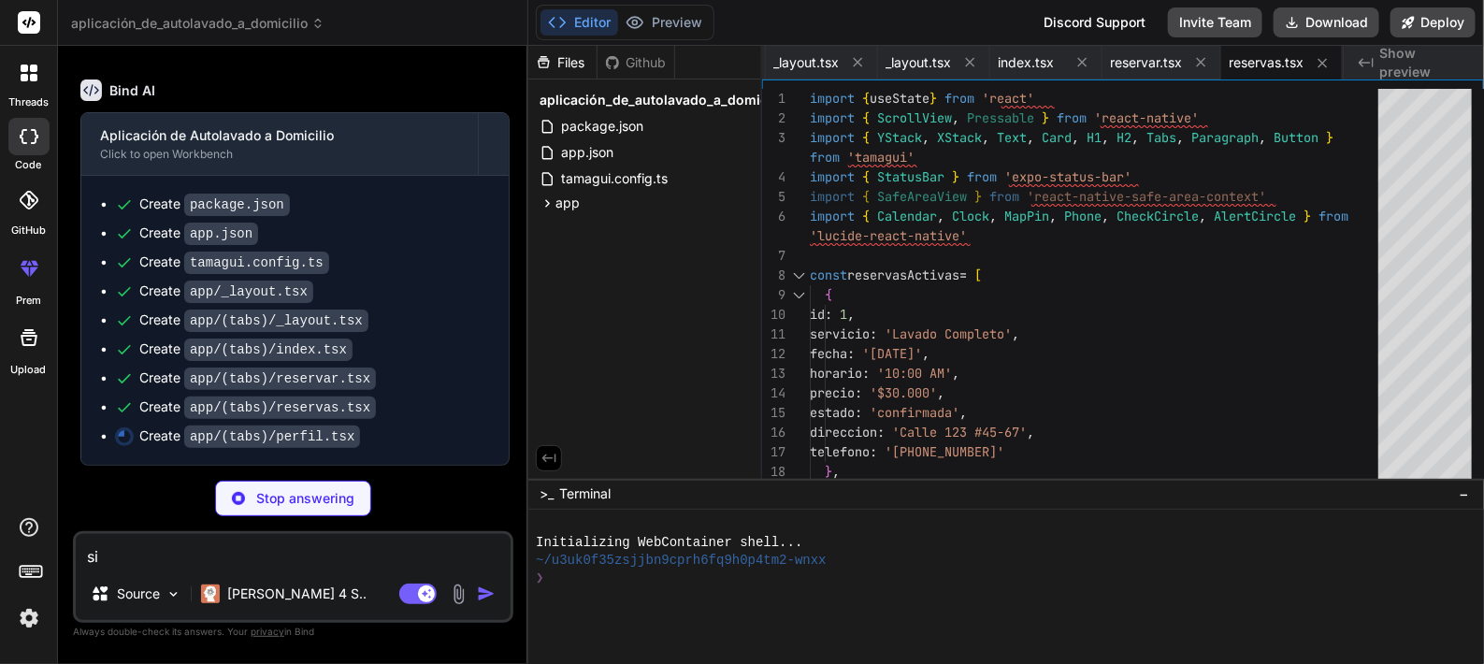
type textarea "x"
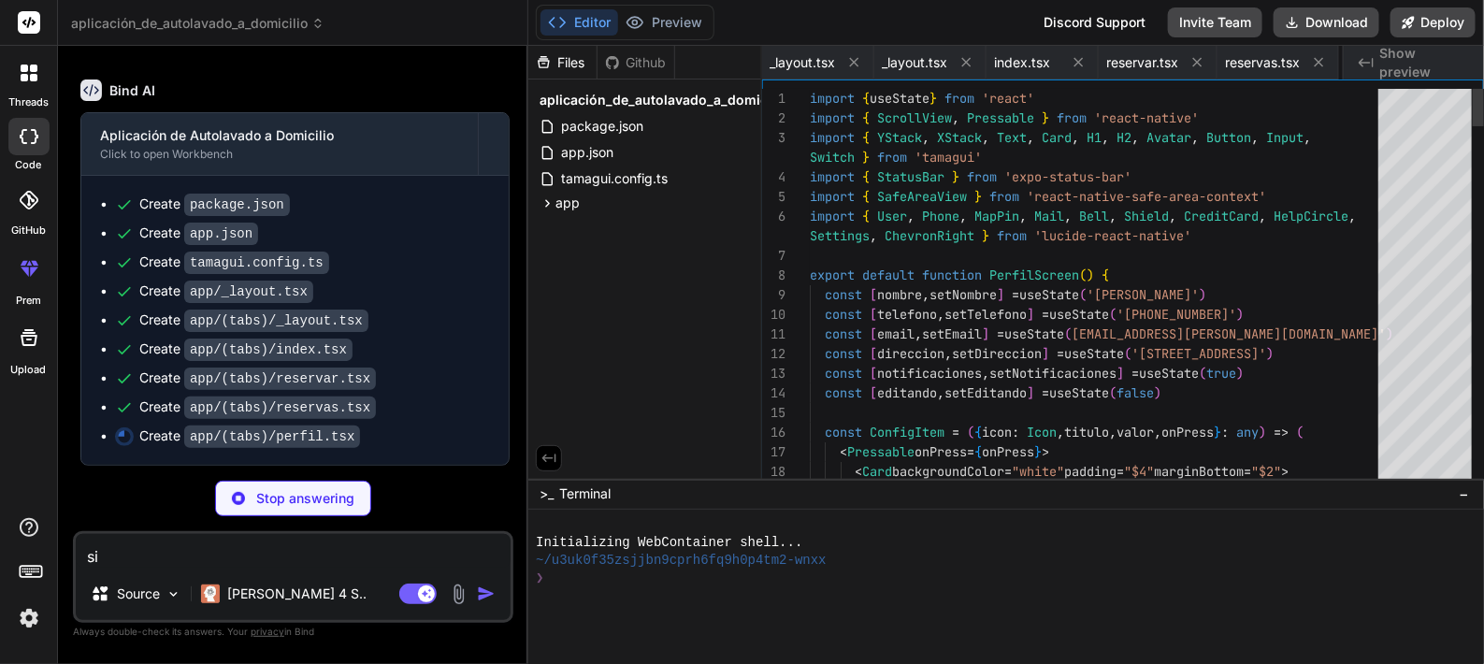
scroll to position [0, 507]
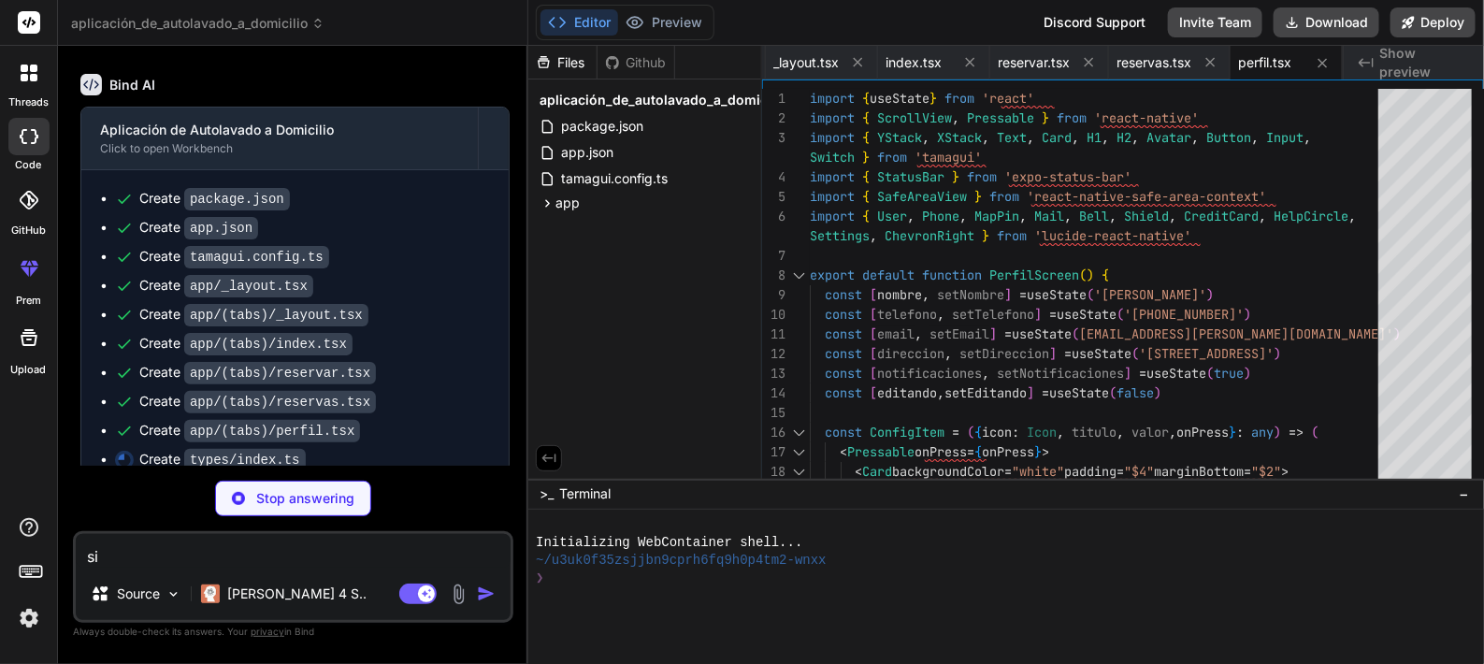
type textarea "x"
type textarea "}"
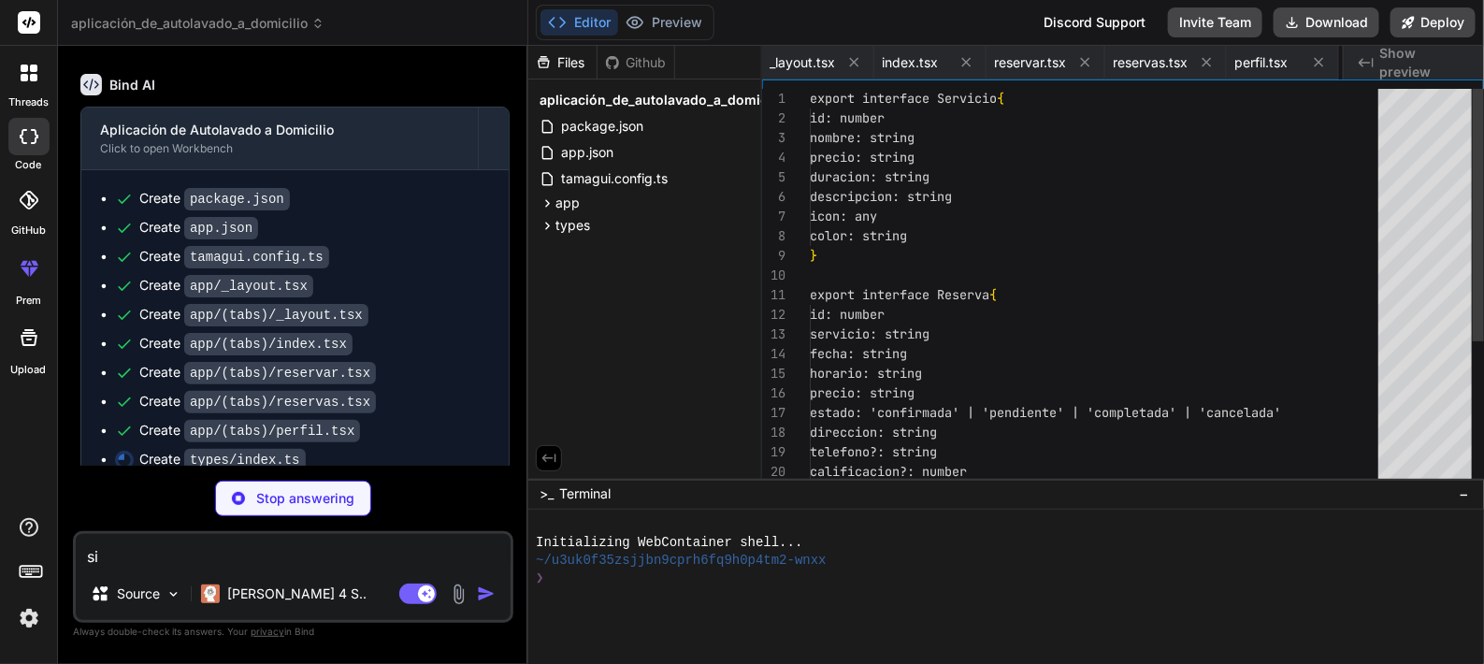
scroll to position [0, 619]
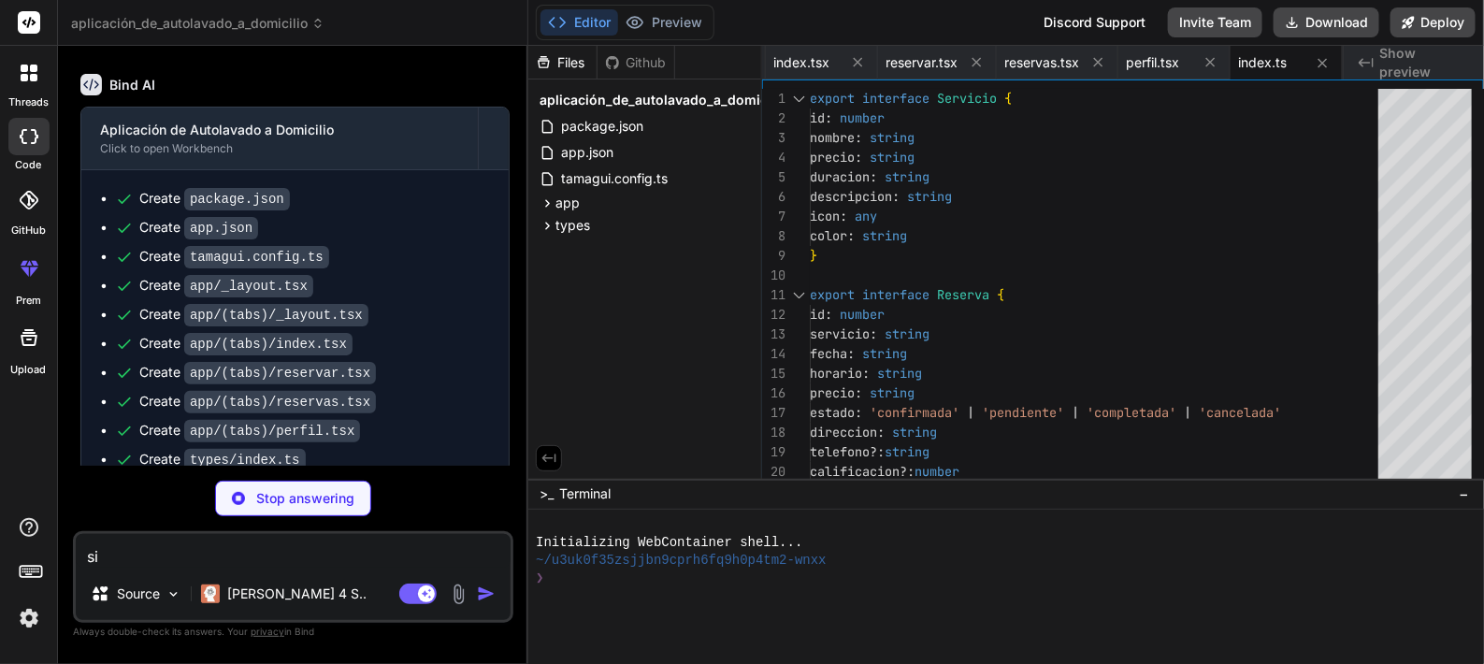
type textarea "x"
type textarea "]"
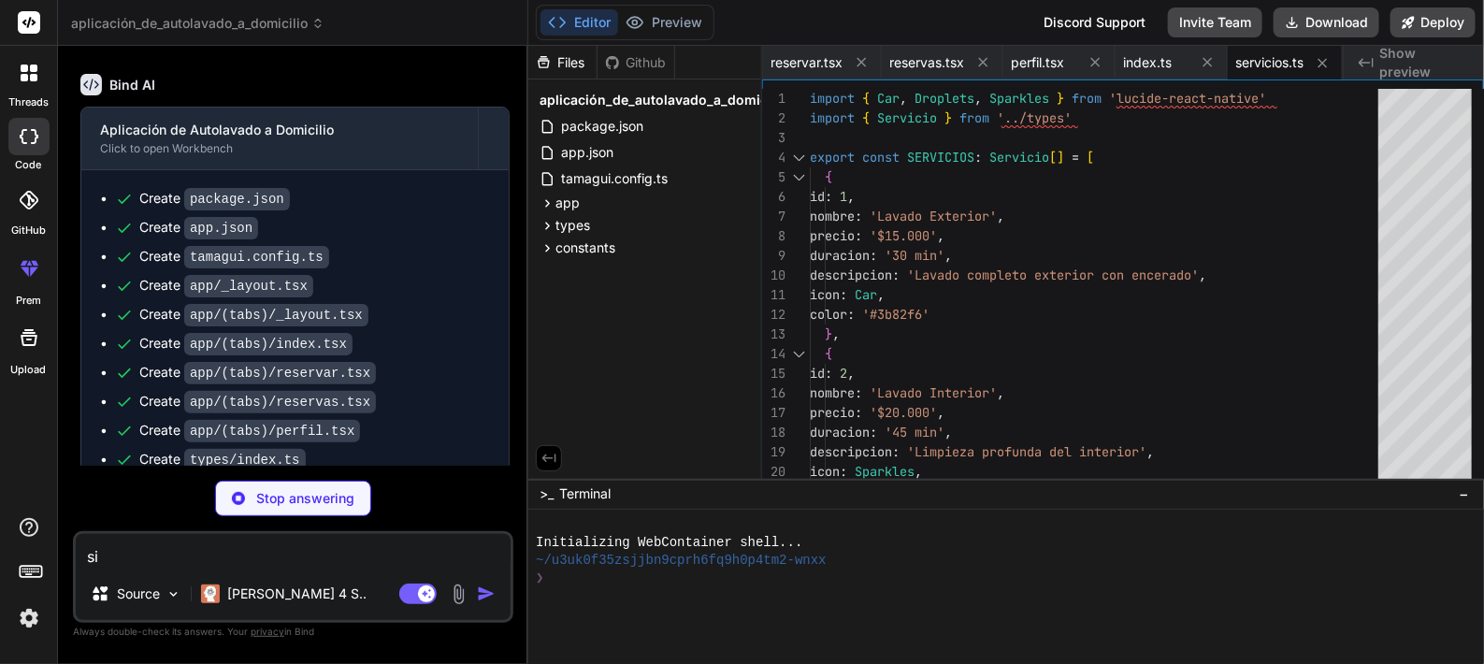
type textarea "x"
type textarea "actualizarReserva, cancelarReserva } }"
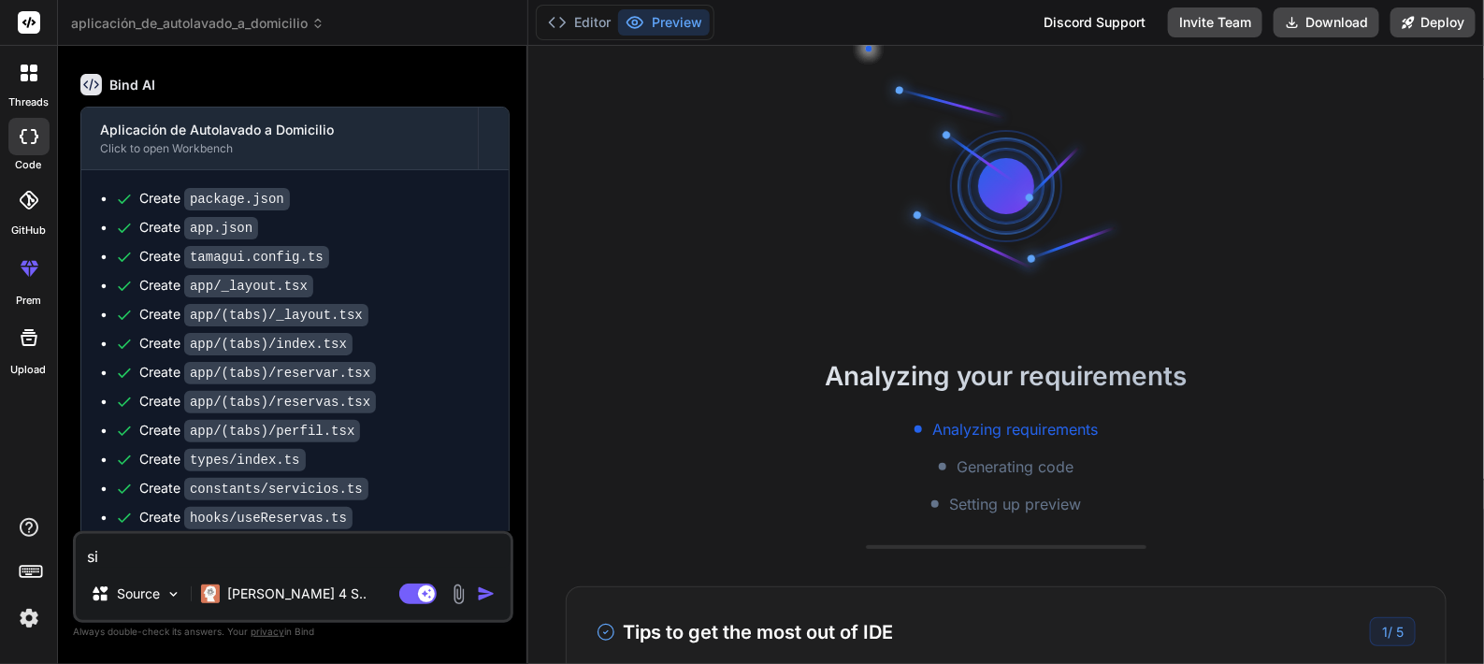
type textarea "x"
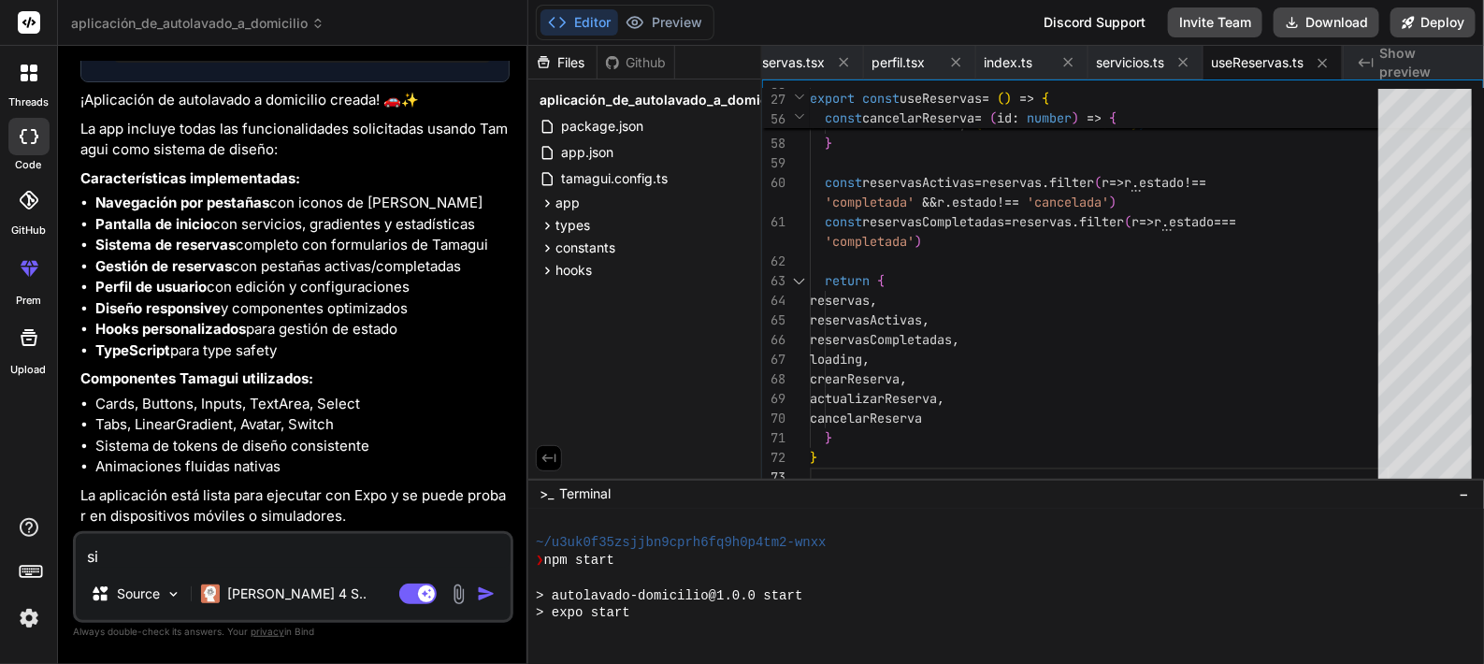
scroll to position [315, 0]
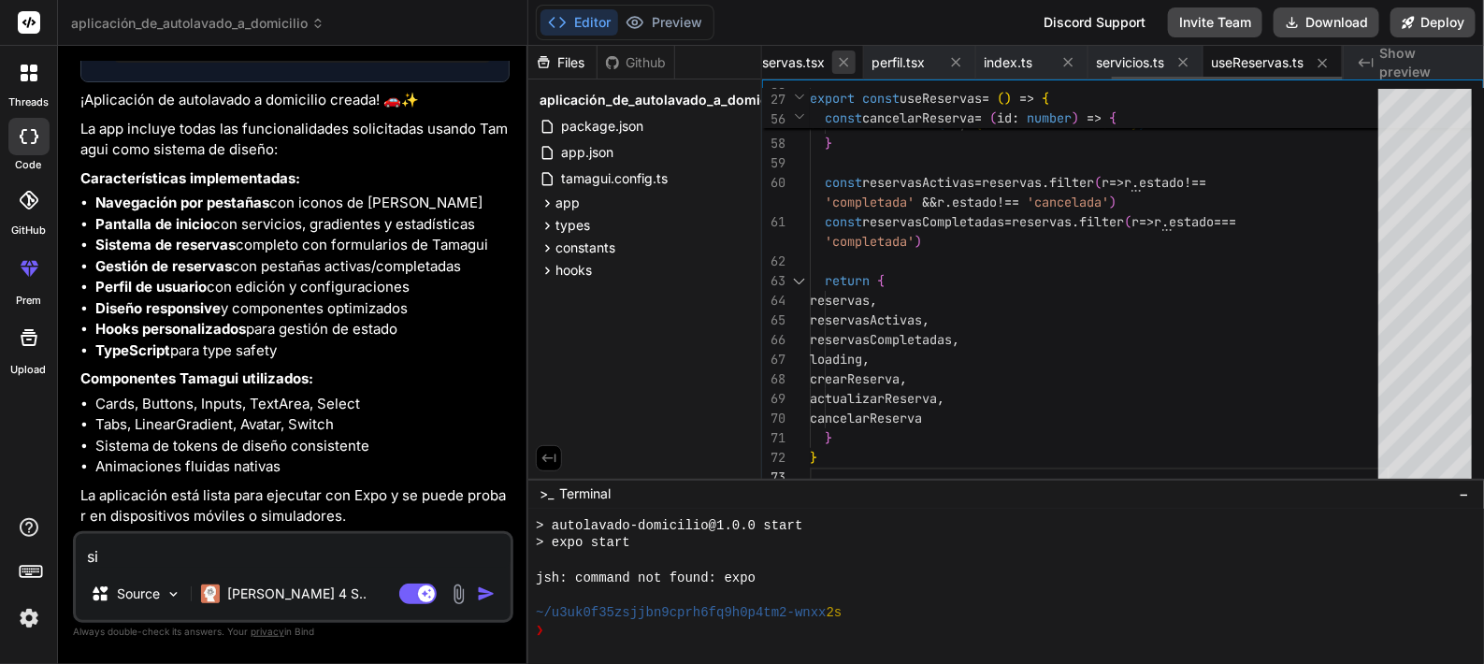
click at [840, 61] on icon at bounding box center [844, 62] width 9 height 9
click at [838, 56] on icon at bounding box center [844, 62] width 16 height 16
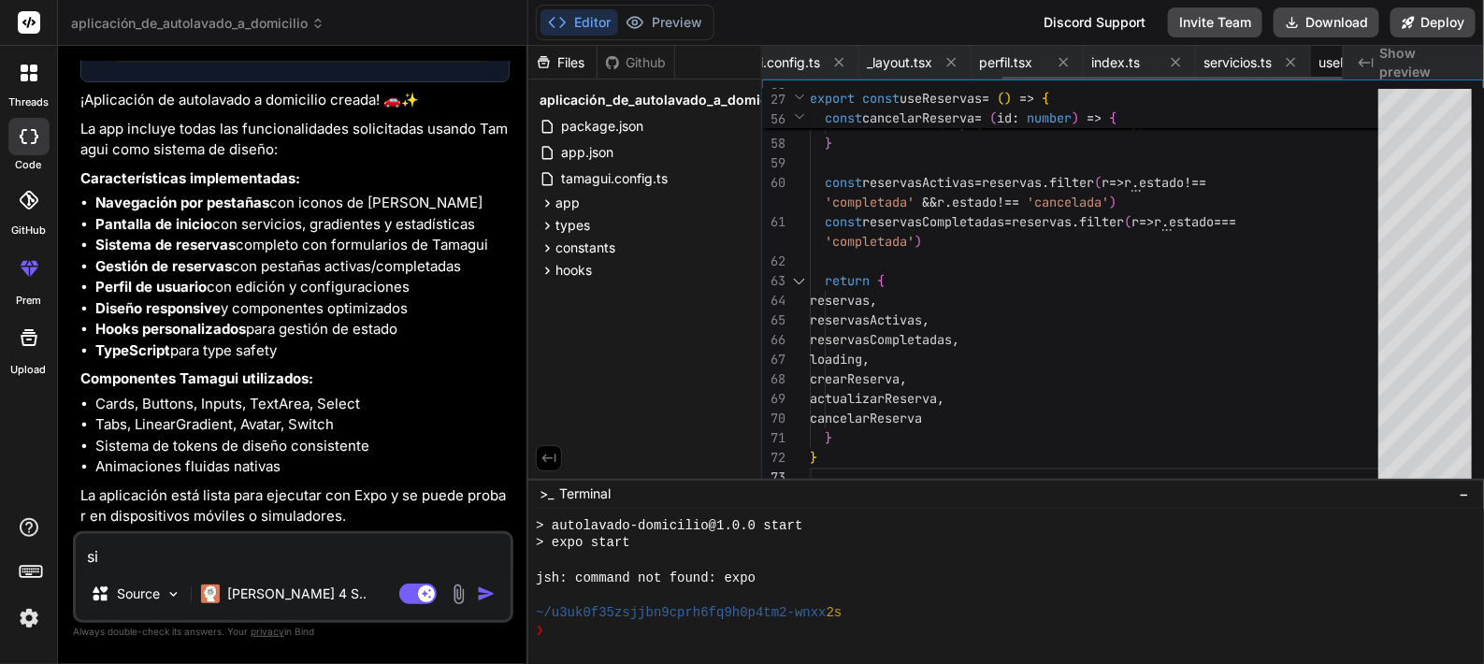
click at [838, 56] on icon at bounding box center [839, 62] width 16 height 16
click at [838, 56] on icon at bounding box center [844, 62] width 16 height 16
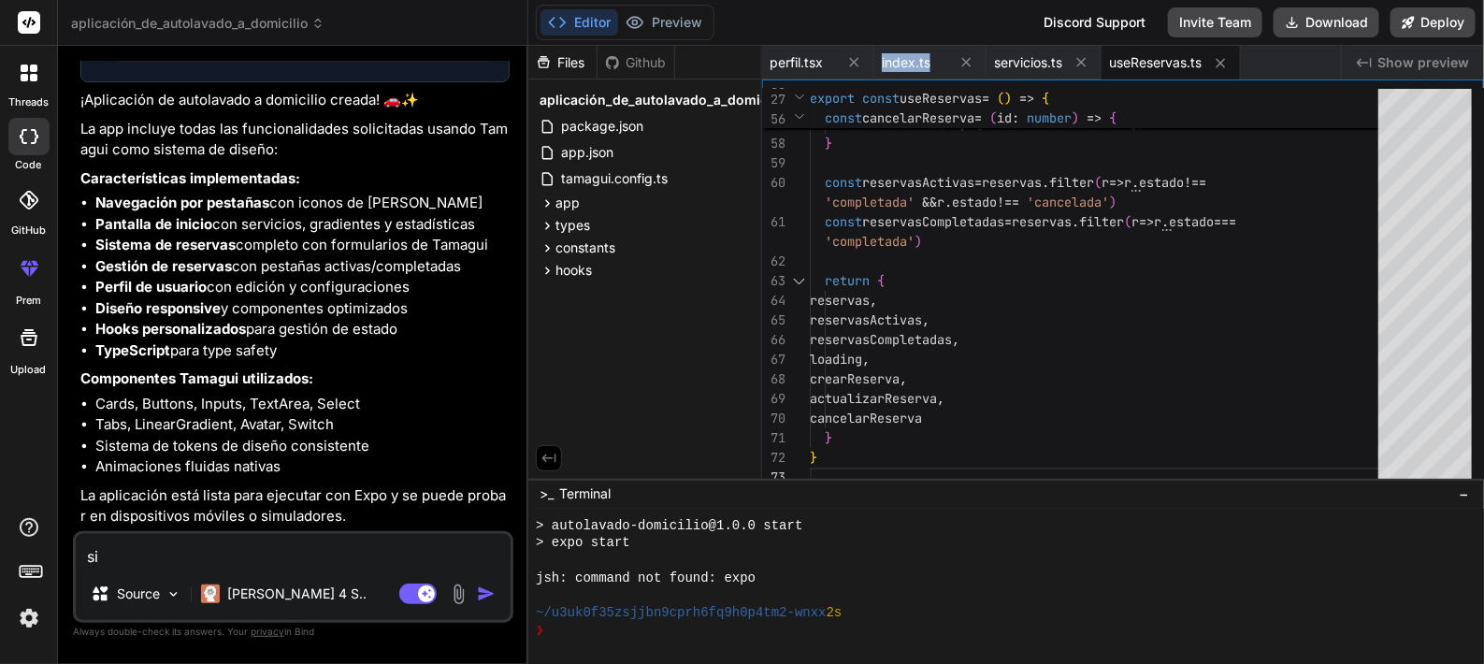
click at [838, 56] on div "perfil.tsx" at bounding box center [818, 63] width 112 height 34
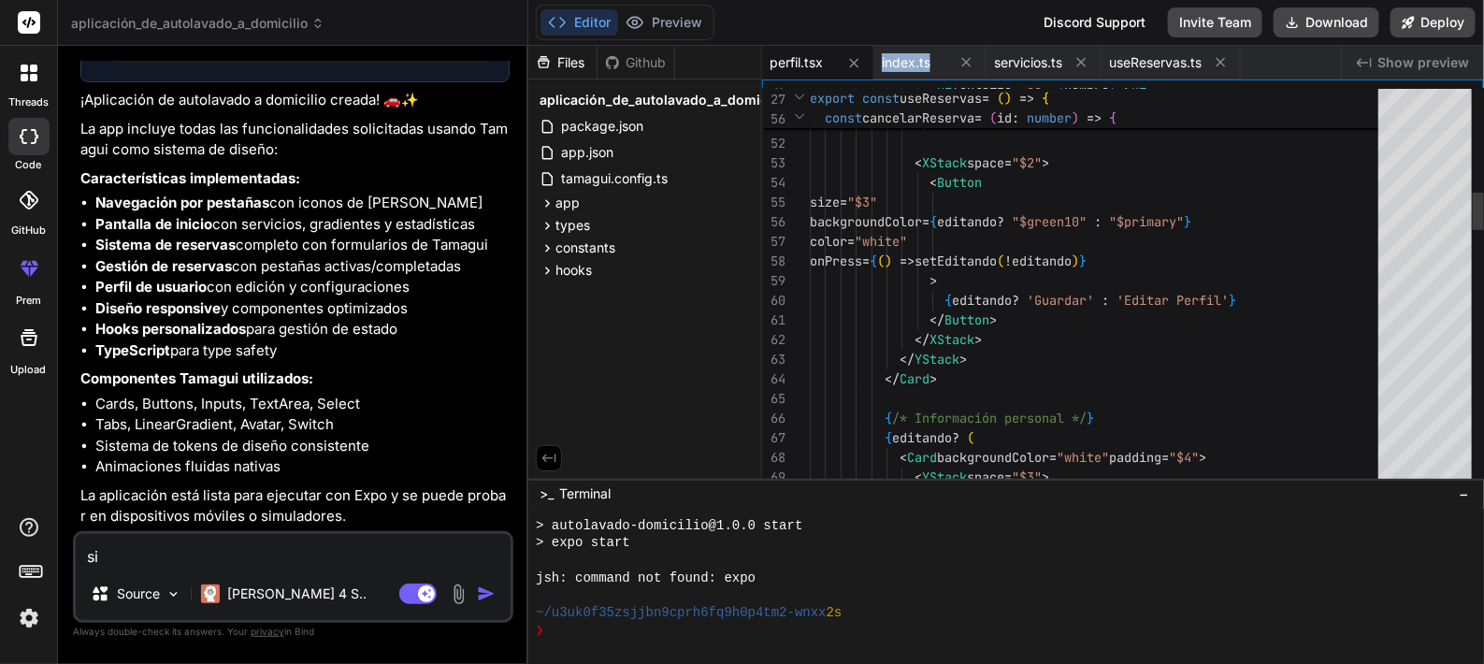
click at [838, 56] on div "perfil.tsx" at bounding box center [818, 63] width 112 height 34
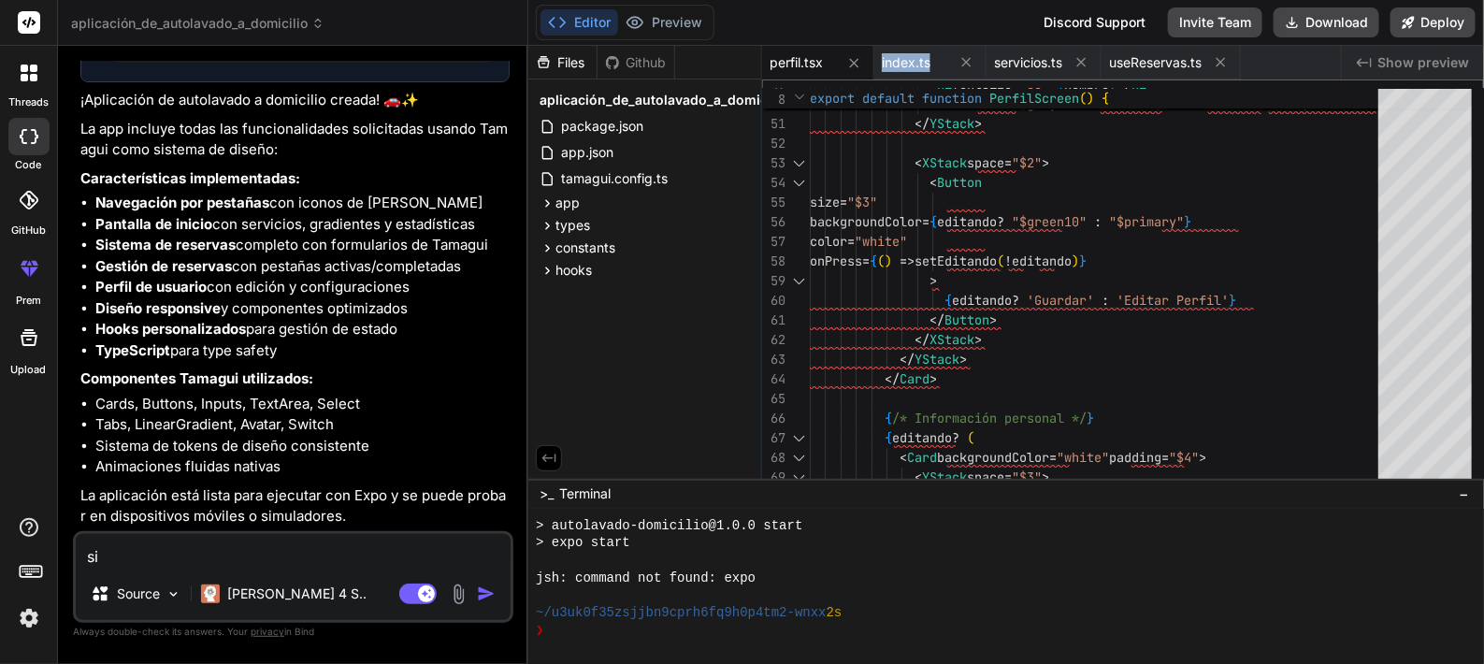
click at [838, 56] on div "perfil.tsx" at bounding box center [818, 63] width 112 height 34
click at [850, 57] on icon at bounding box center [854, 63] width 16 height 16
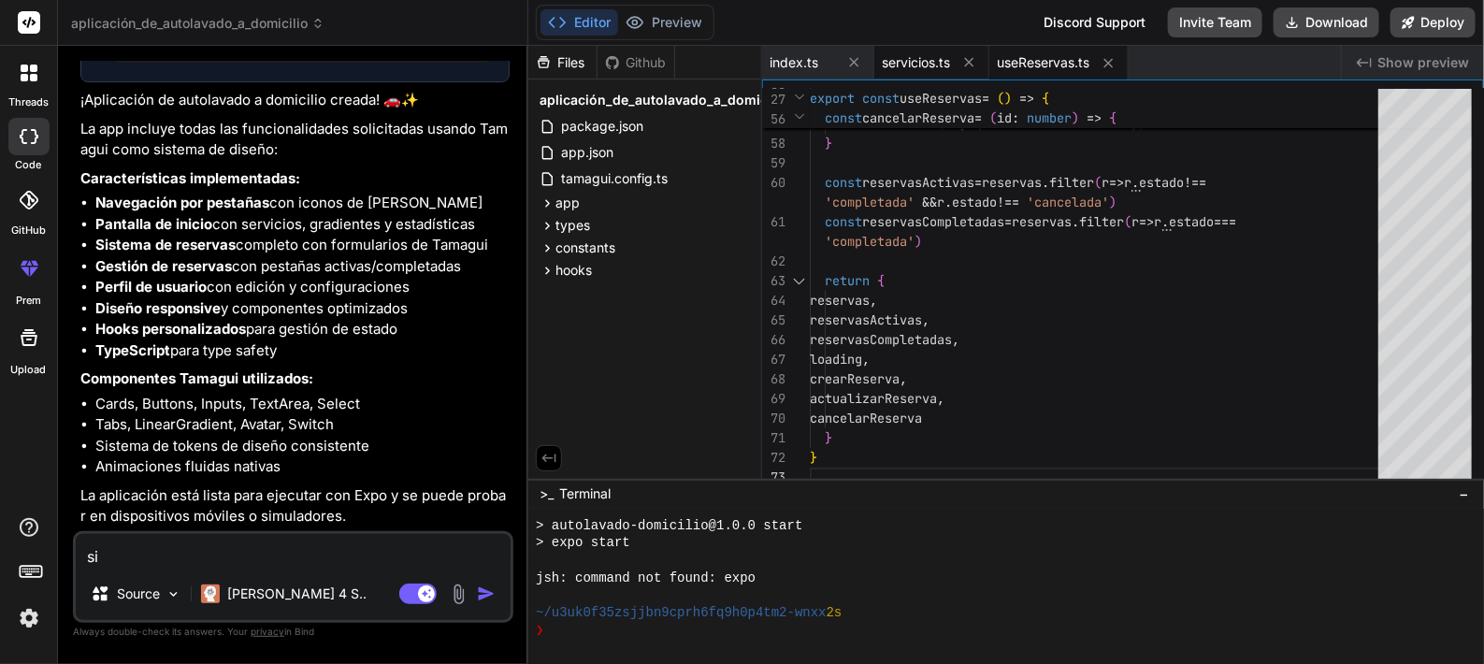
click at [946, 54] on span "servicios.ts" at bounding box center [916, 62] width 68 height 19
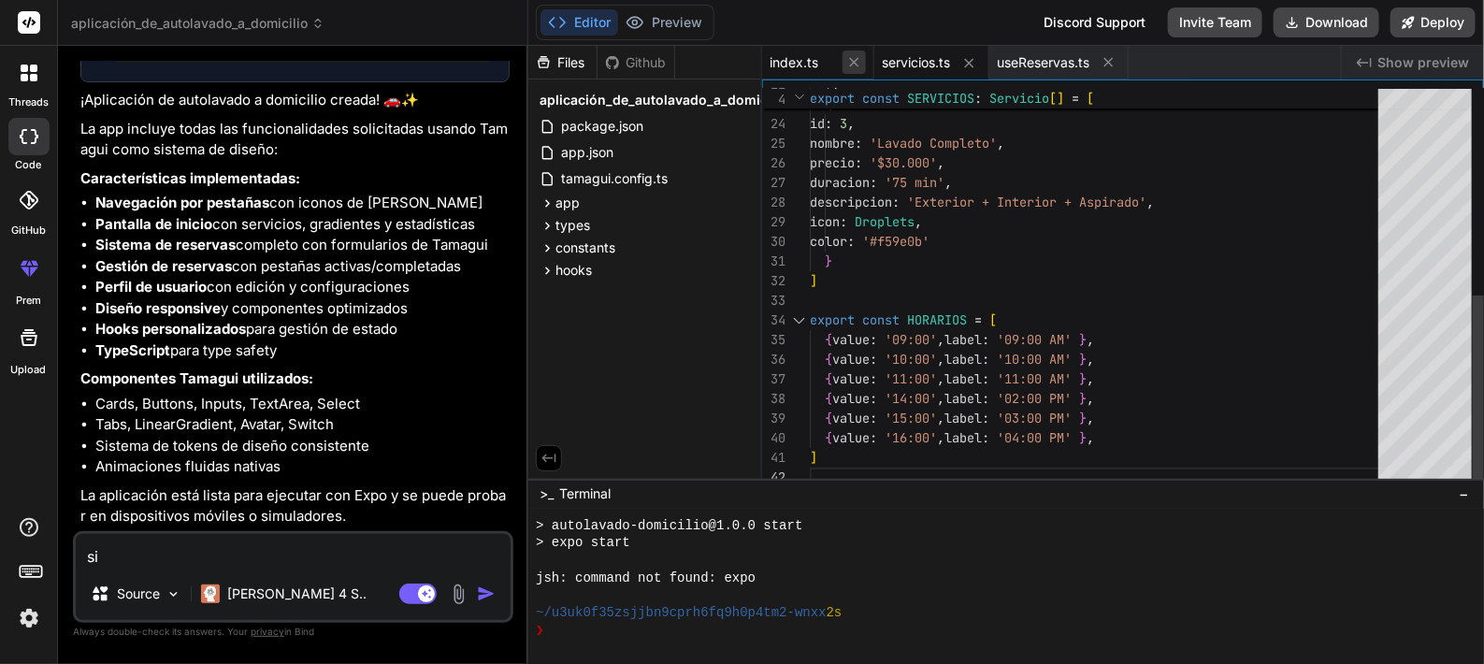
click at [854, 54] on icon at bounding box center [854, 62] width 16 height 16
click at [860, 55] on icon at bounding box center [857, 63] width 16 height 16
type textarea "actualizarReserva, cancelarReserva } }"
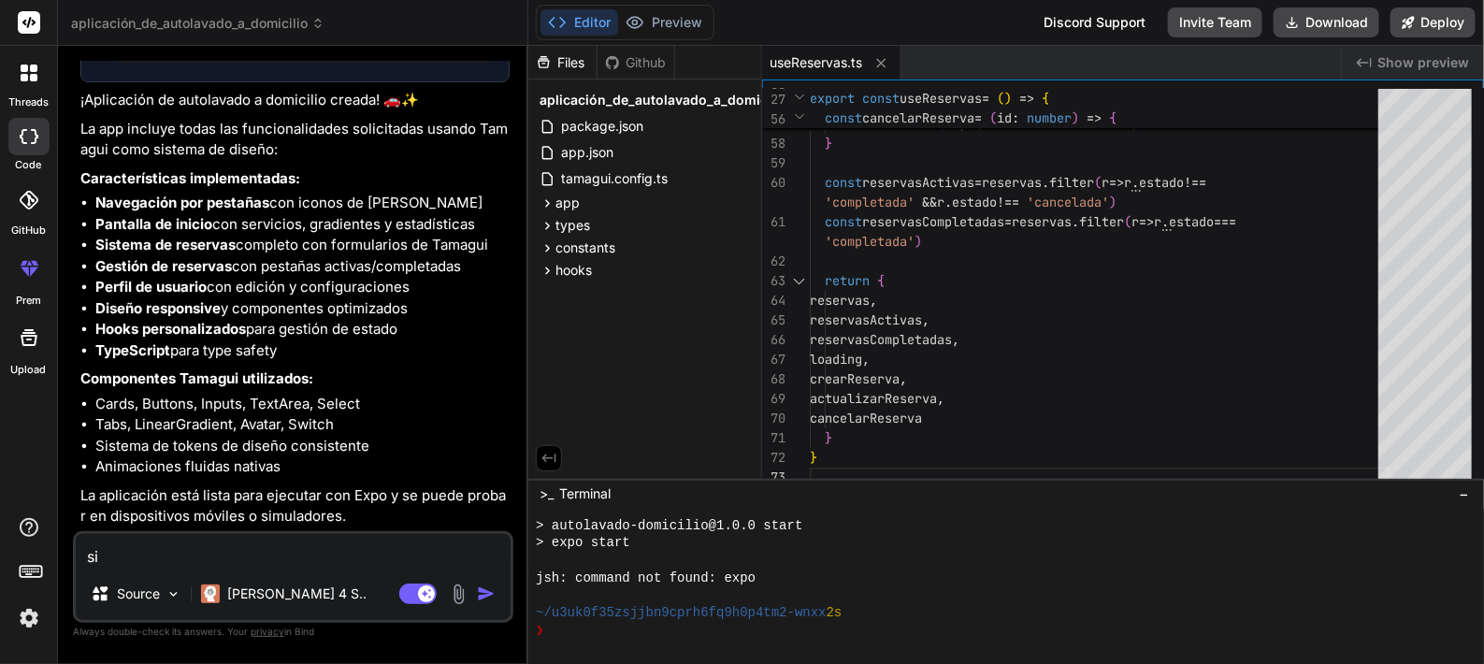
click at [597, 28] on button "Editor" at bounding box center [579, 22] width 78 height 26
click at [593, 20] on button "Editor" at bounding box center [579, 22] width 78 height 26
click at [644, 287] on div "aplicación_de_autolavado_a_domicilio package.json app.json tamagui.config.ts ap…" at bounding box center [644, 183] width 233 height 209
click at [597, 627] on div "❯" at bounding box center [997, 631] width 922 height 18
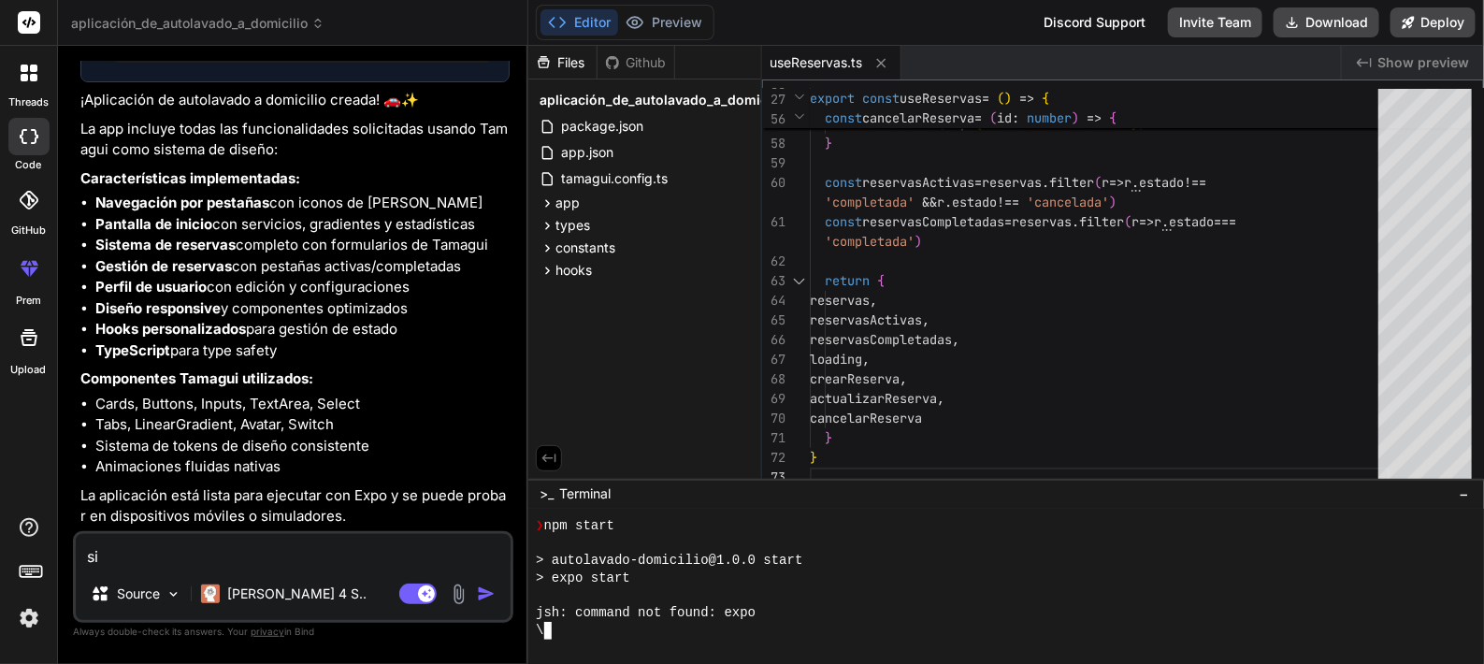
scroll to position [455, 0]
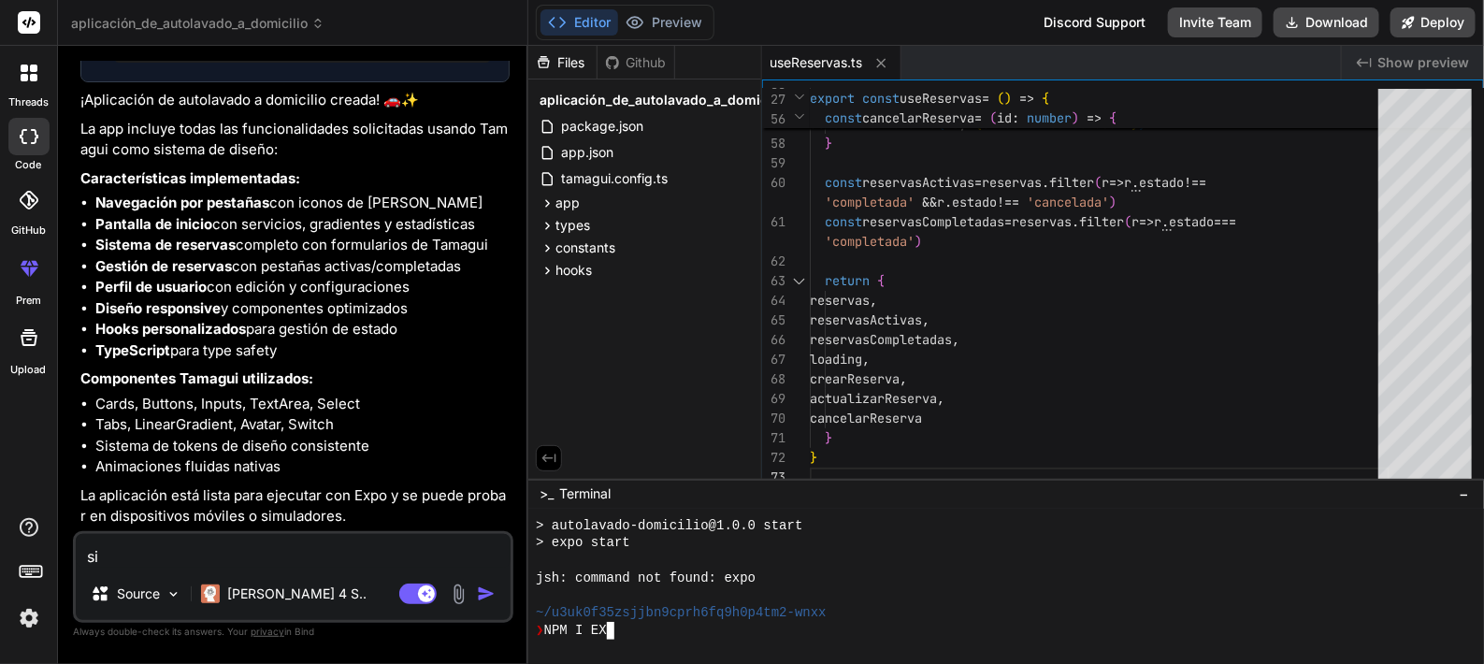
type textarea "NPM I EXPO"
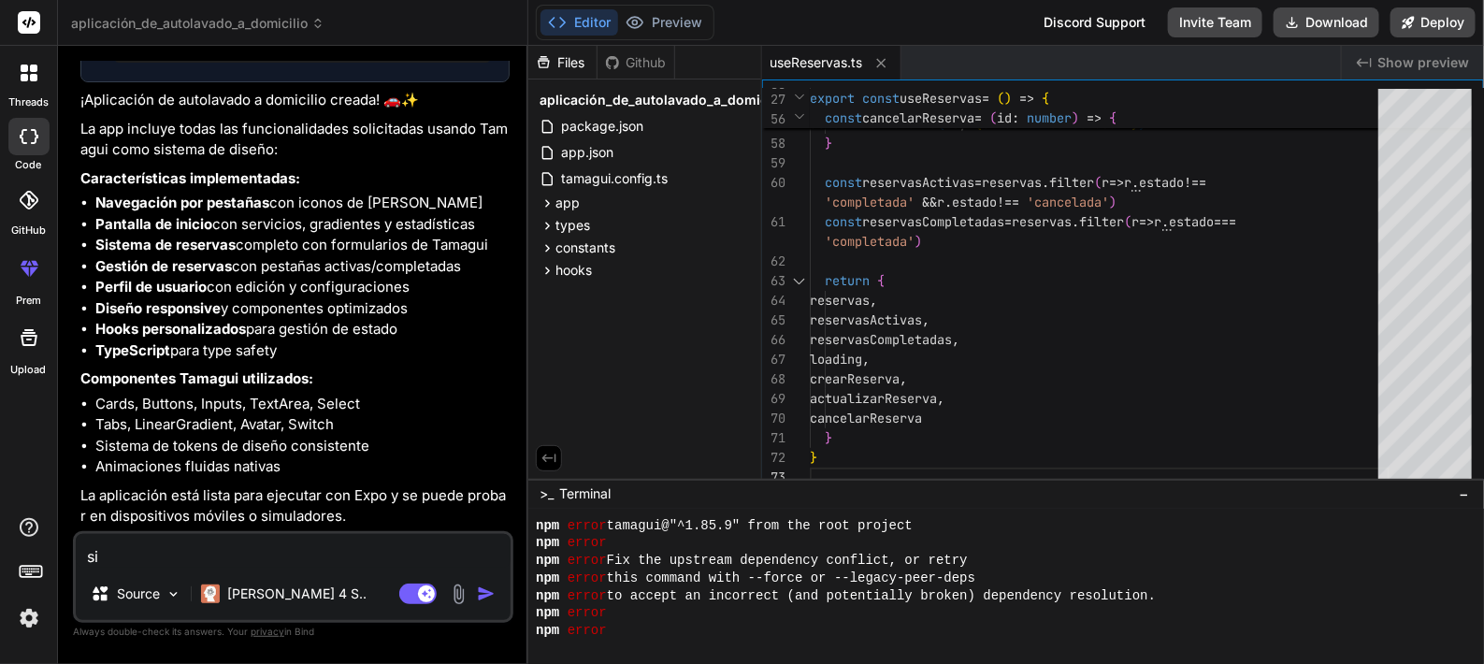
scroll to position [830, 0]
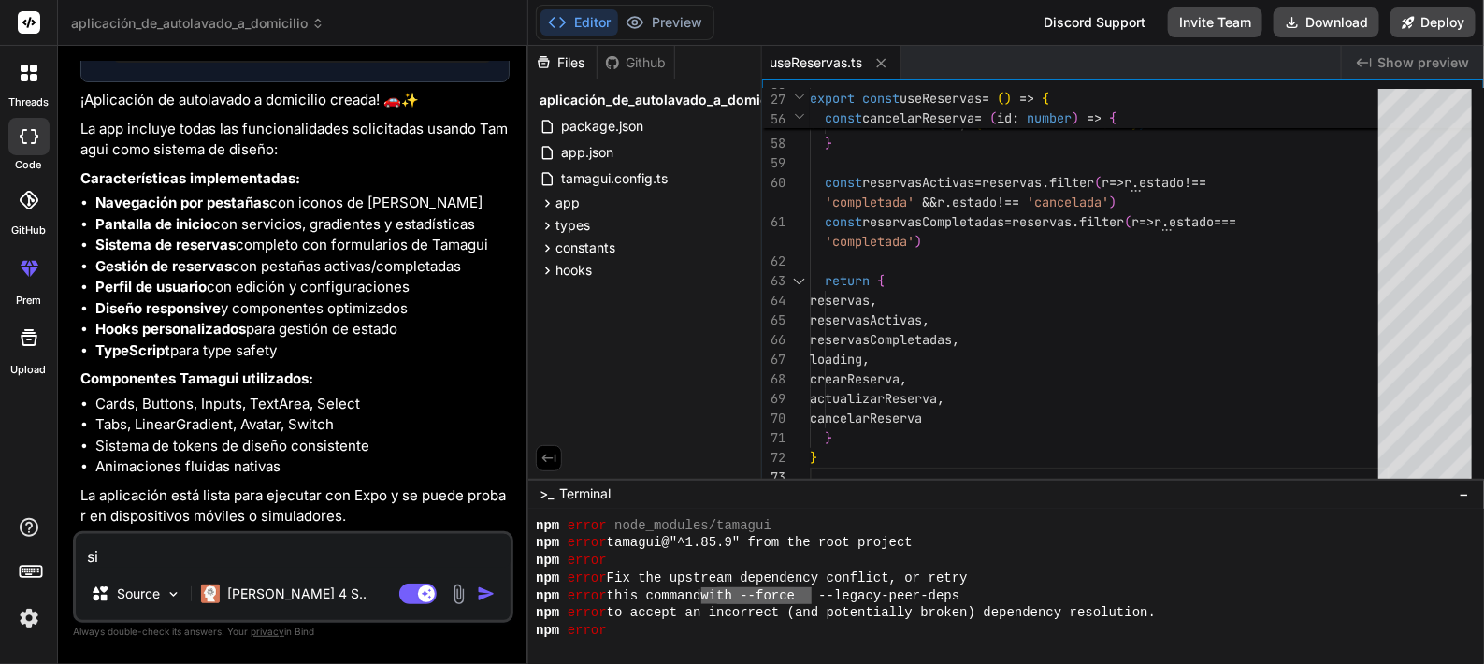
drag, startPoint x: 716, startPoint y: 599, endPoint x: 813, endPoint y: 594, distance: 97.4
drag, startPoint x: 840, startPoint y: 597, endPoint x: 994, endPoint y: 591, distance: 154.4
click at [822, 567] on div "npm error" at bounding box center [997, 561] width 922 height 18
click at [796, 624] on div "npm error" at bounding box center [997, 631] width 922 height 18
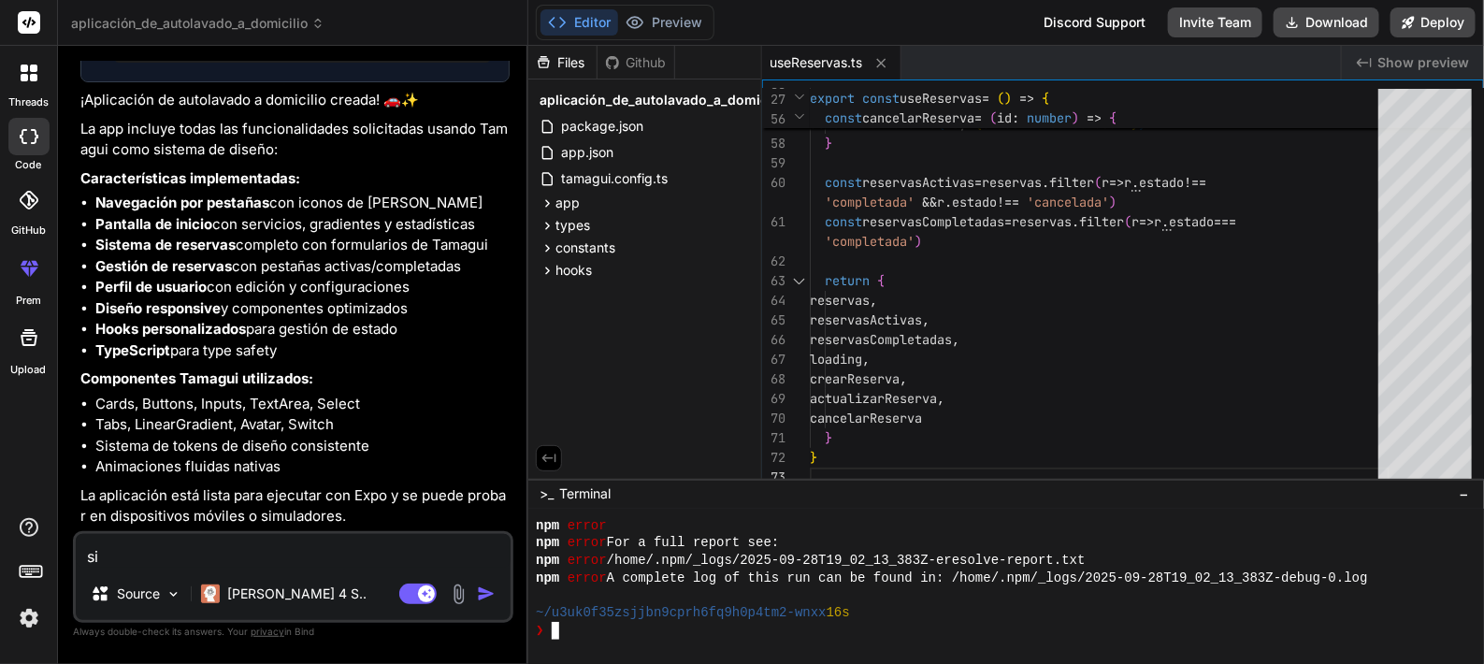
scroll to position [946, 0]
type textarea "--legacy-peer-deps"
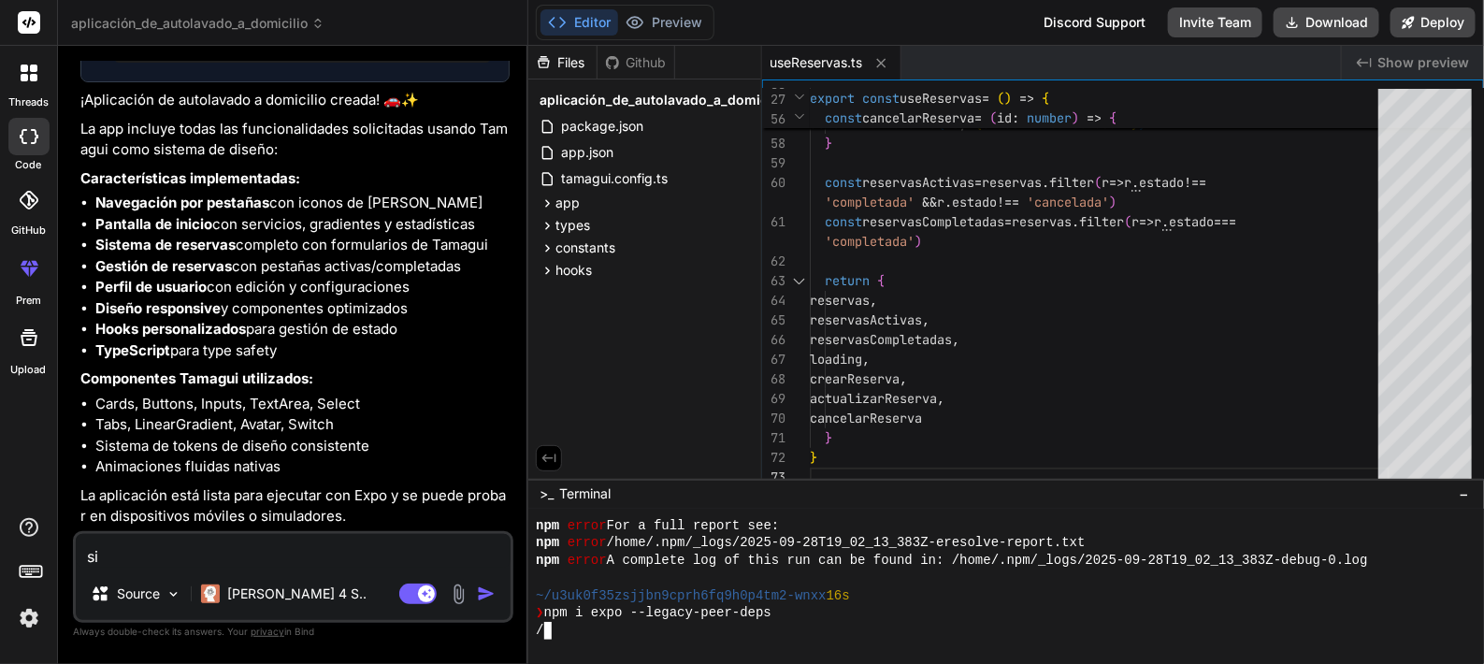
scroll to position [1630, 0]
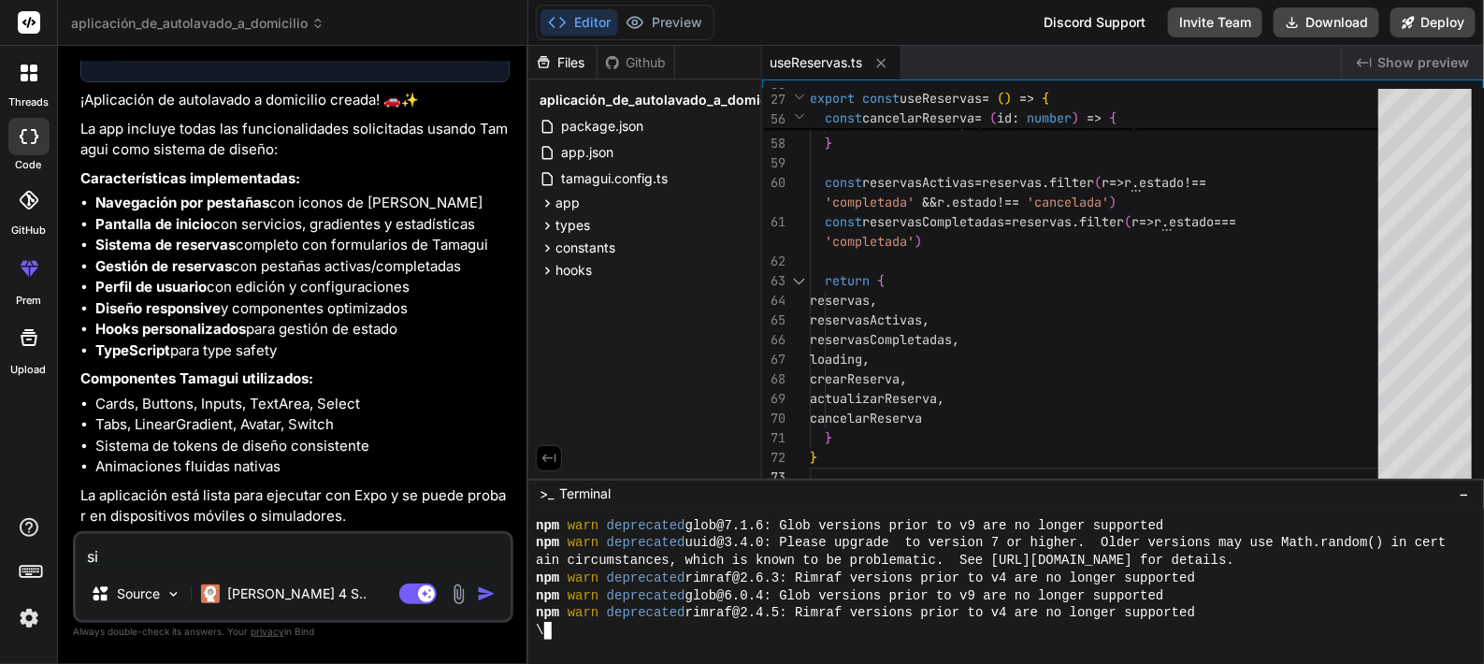
type textarea "x"
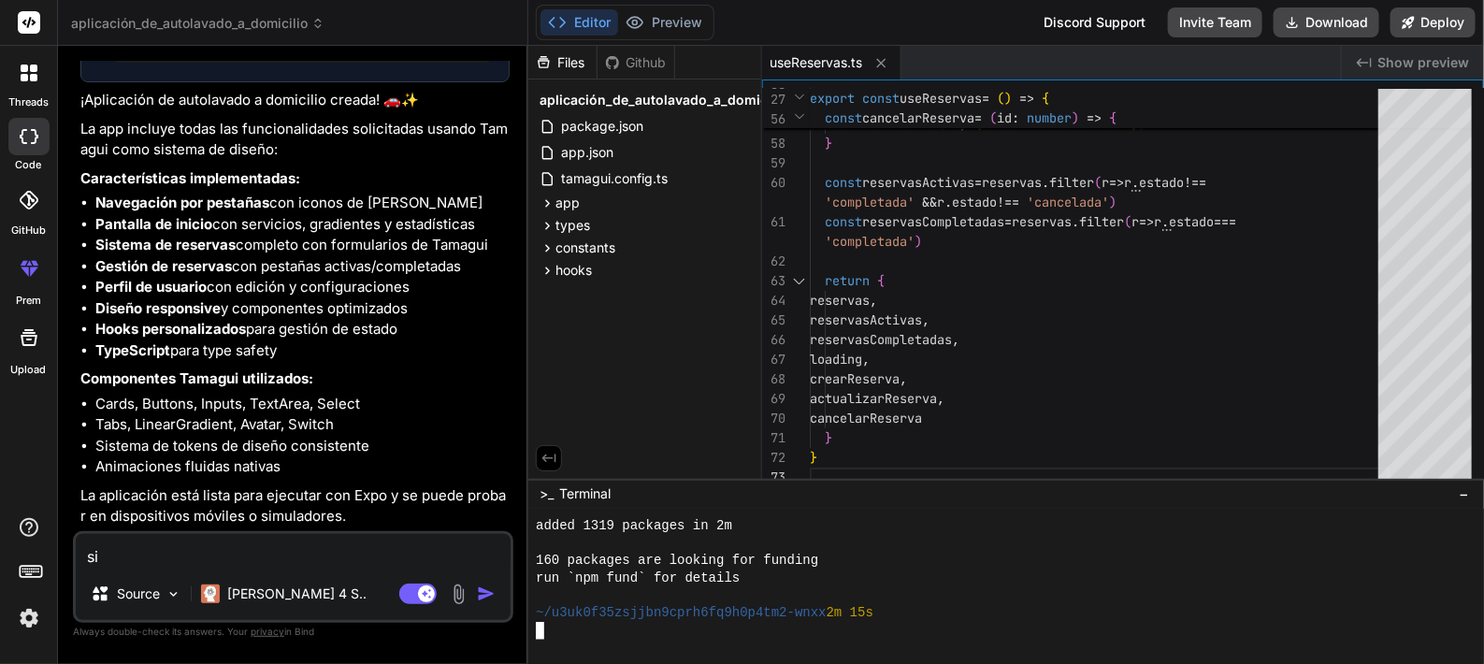
scroll to position [1753, 0]
drag, startPoint x: 303, startPoint y: 110, endPoint x: 624, endPoint y: 641, distance: 620.4
click at [624, 631] on div "❯" at bounding box center [997, 631] width 922 height 18
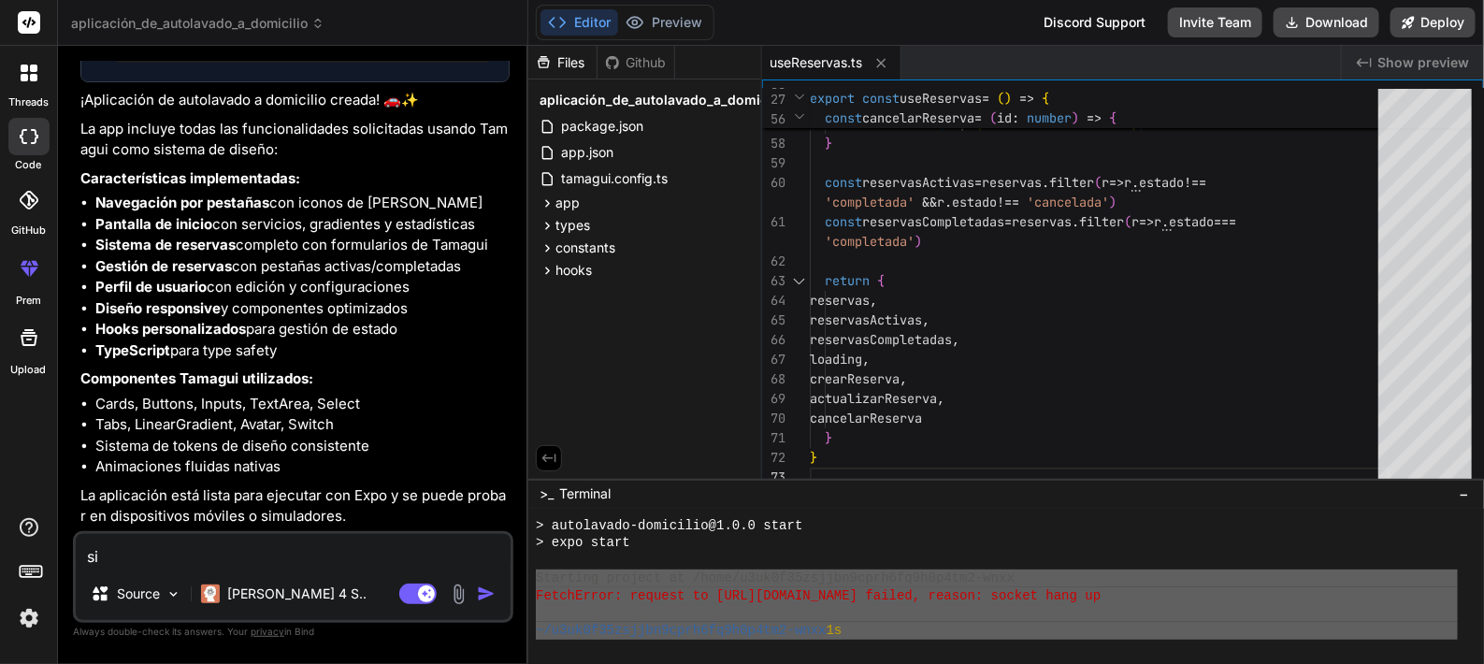
scroll to position [1910, 0]
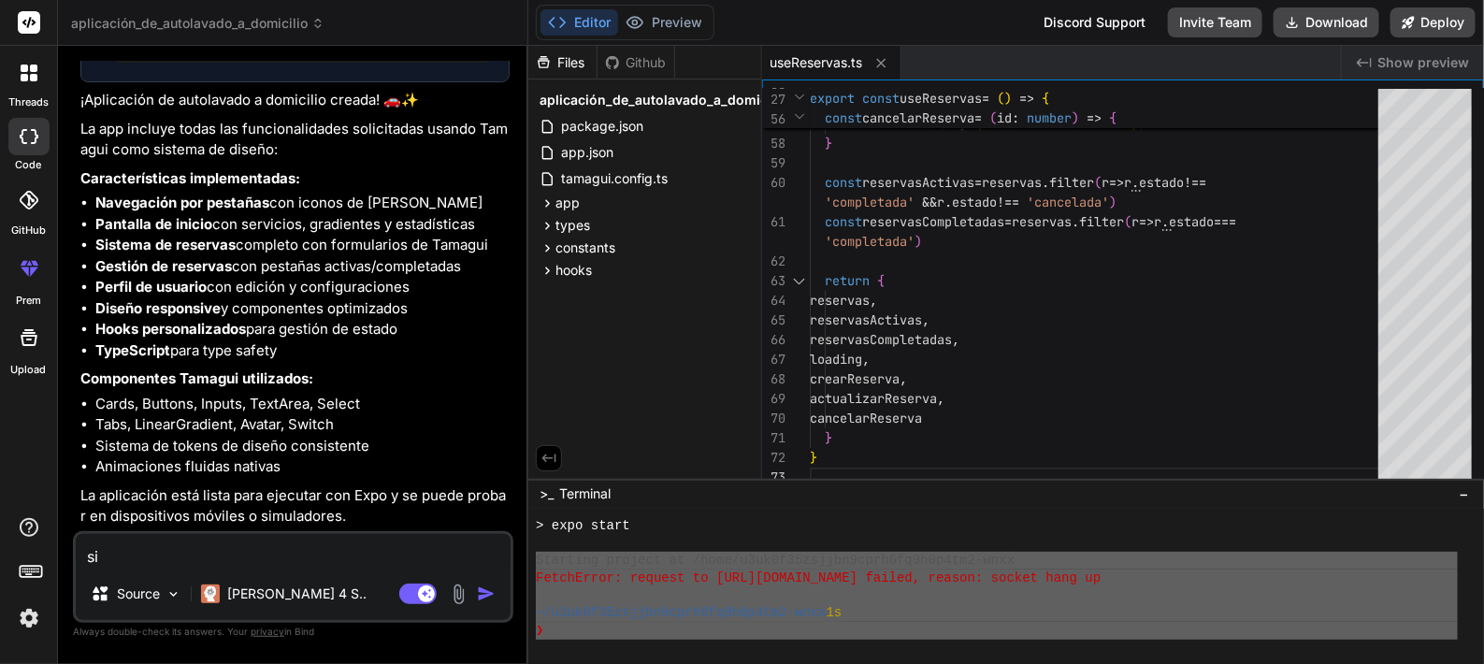
drag, startPoint x: 537, startPoint y: 578, endPoint x: 914, endPoint y: 664, distance: 386.5
click at [423, 570] on div "si Source [PERSON_NAME] 4 S.. Agent Mode. When this toggle is activated, AI aut…" at bounding box center [293, 577] width 440 height 92
click at [414, 557] on textarea "si" at bounding box center [293, 551] width 435 height 34
paste textarea "Starting project at /home/u3uk0f35zsjjbn9cprh6fq9h0p4tm2-wnxx FetchError: reque…"
type textarea "Starting project at /home/u3uk0f35zsjjbn9cprh6fq9h0p4tm2-wnxx FetchError: reque…"
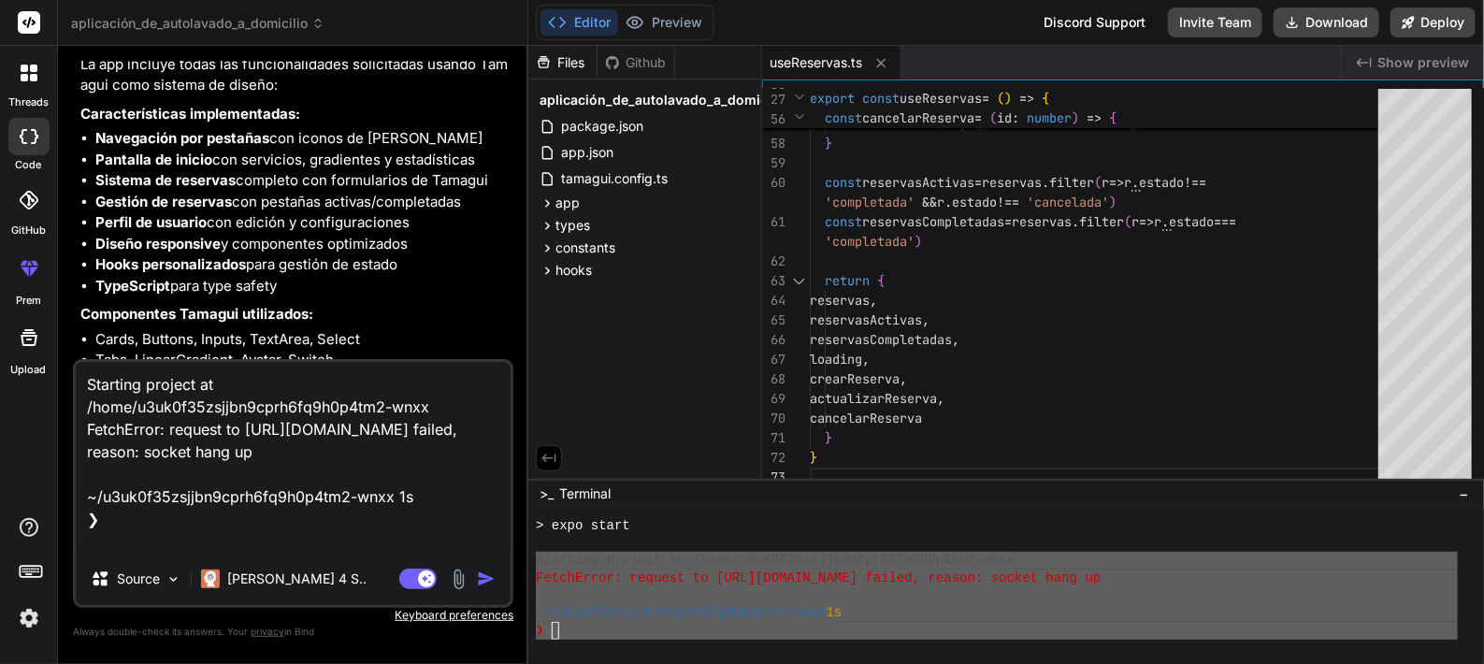
type textarea "x"
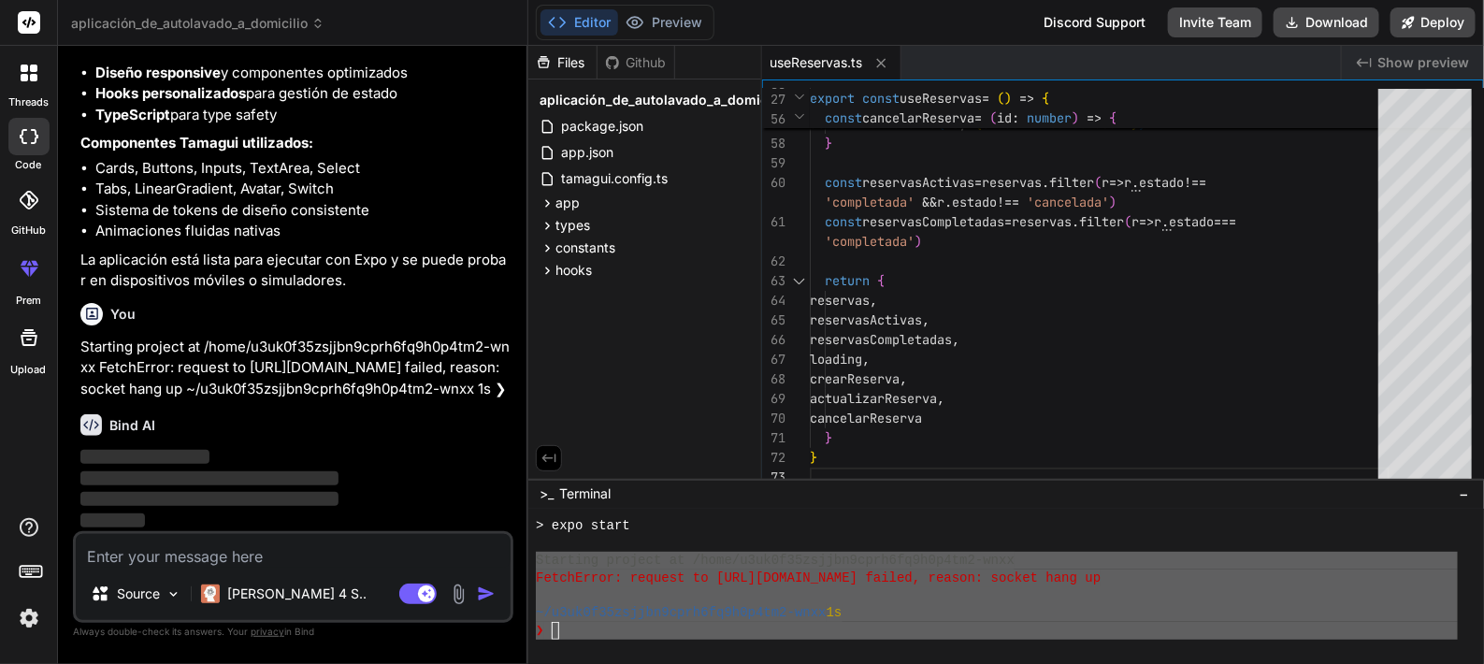
scroll to position [2613, 0]
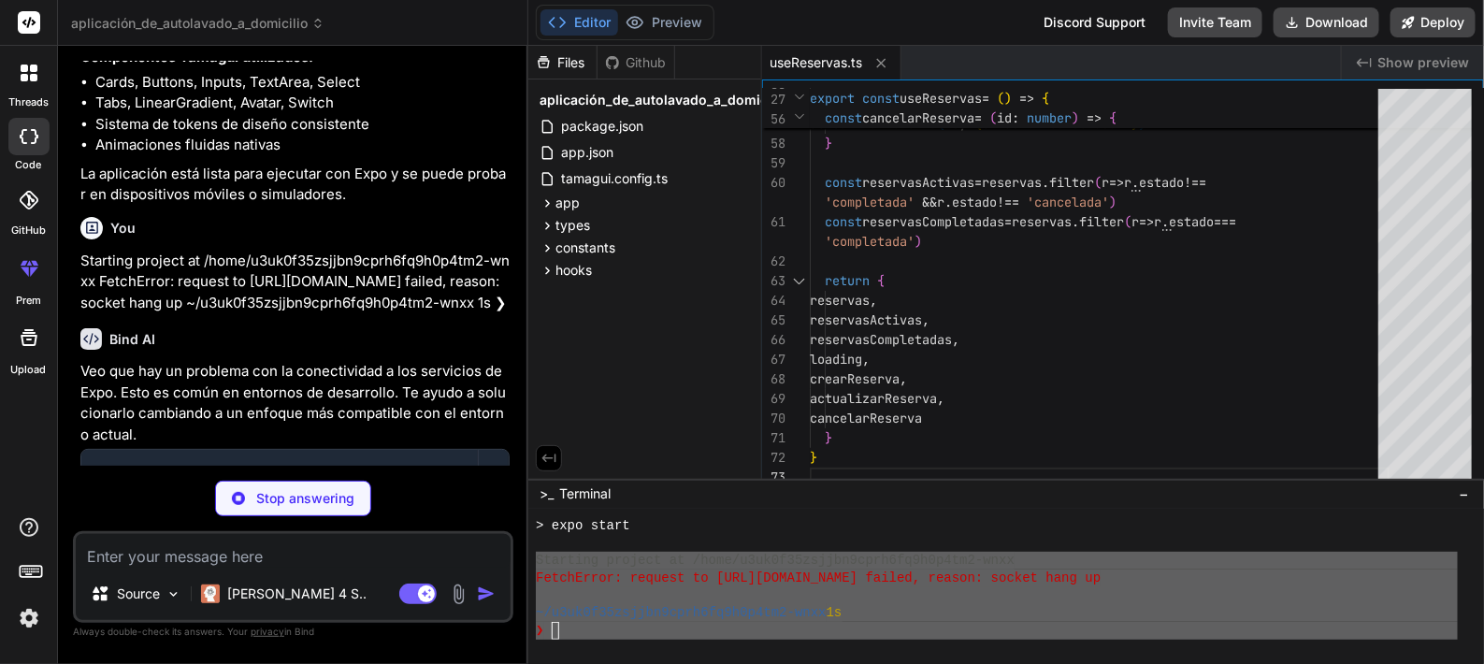
type textarea "x"
type textarea ""devDependencies": { "@types/react": "^[DATE]", "@types/react-dom": "^18.2.7", …"
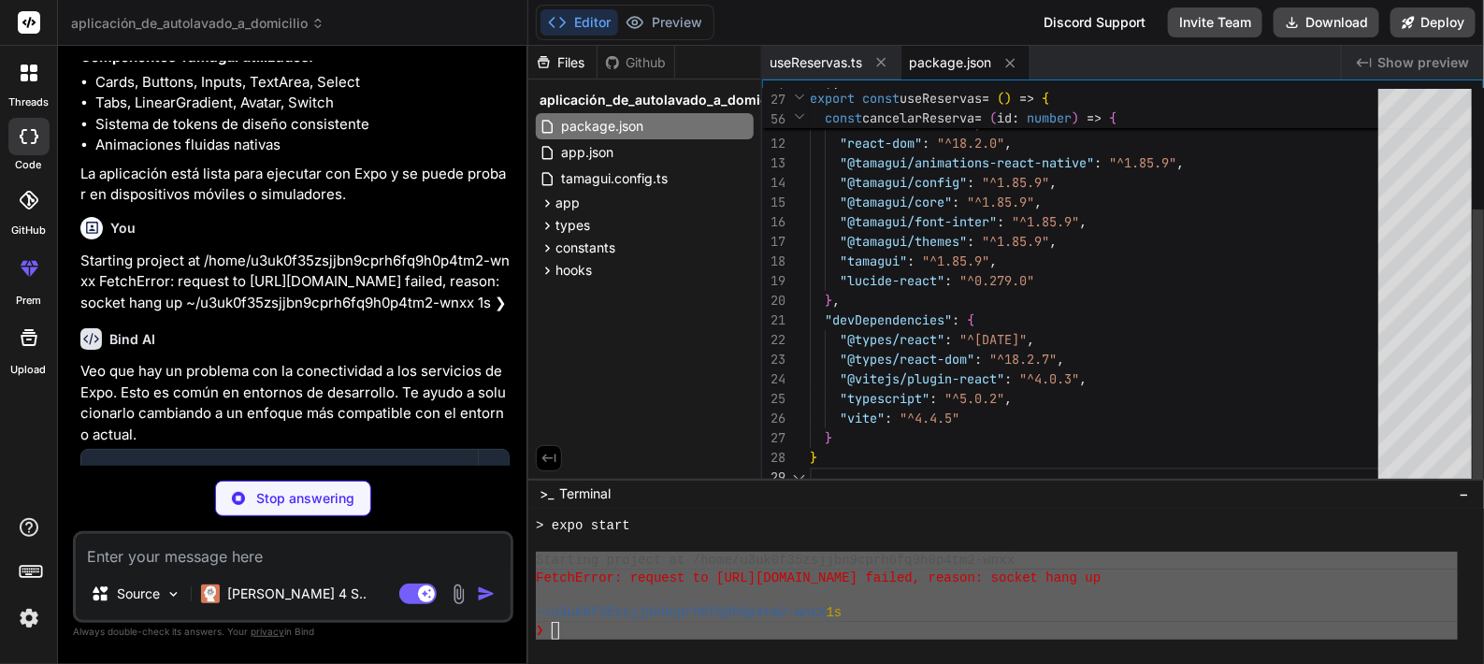
scroll to position [156, 0]
type textarea "x"
type textarea "</head> <body> <div id="root"></div> <script type="module" src="/src/main.tsx">…"
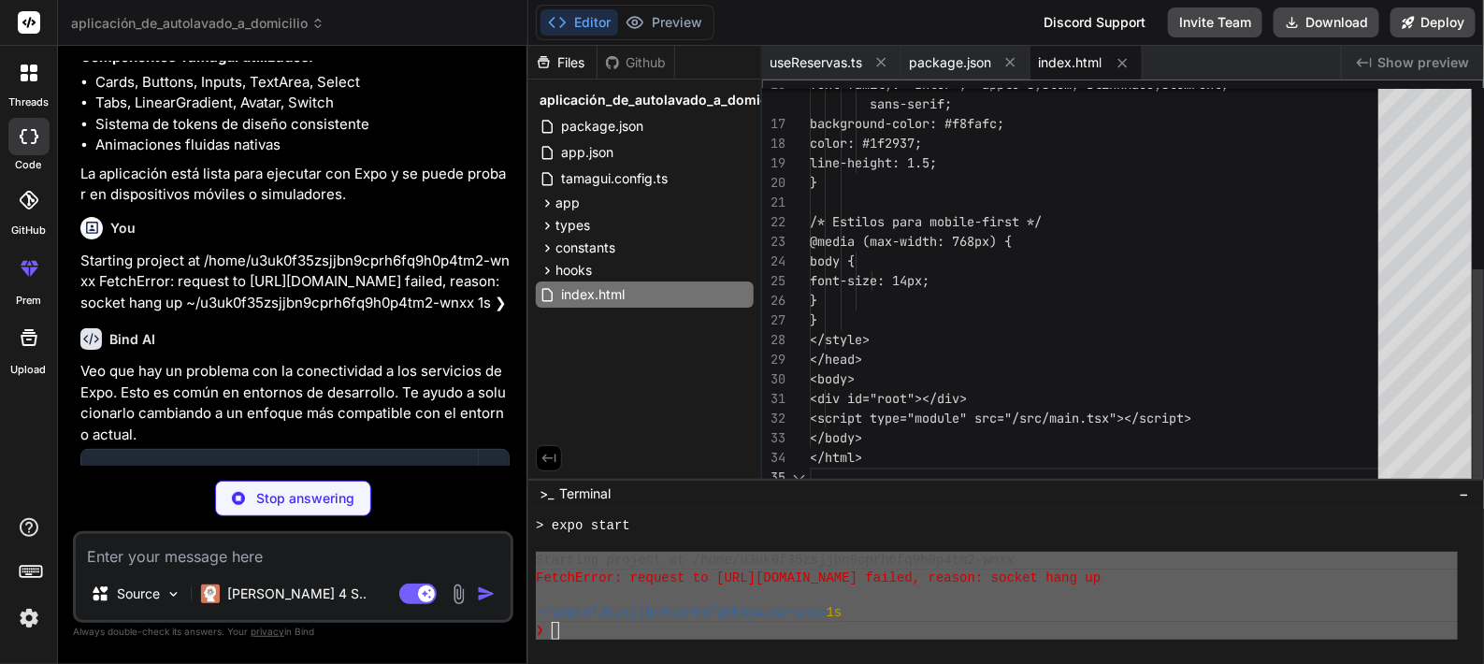
scroll to position [118, 0]
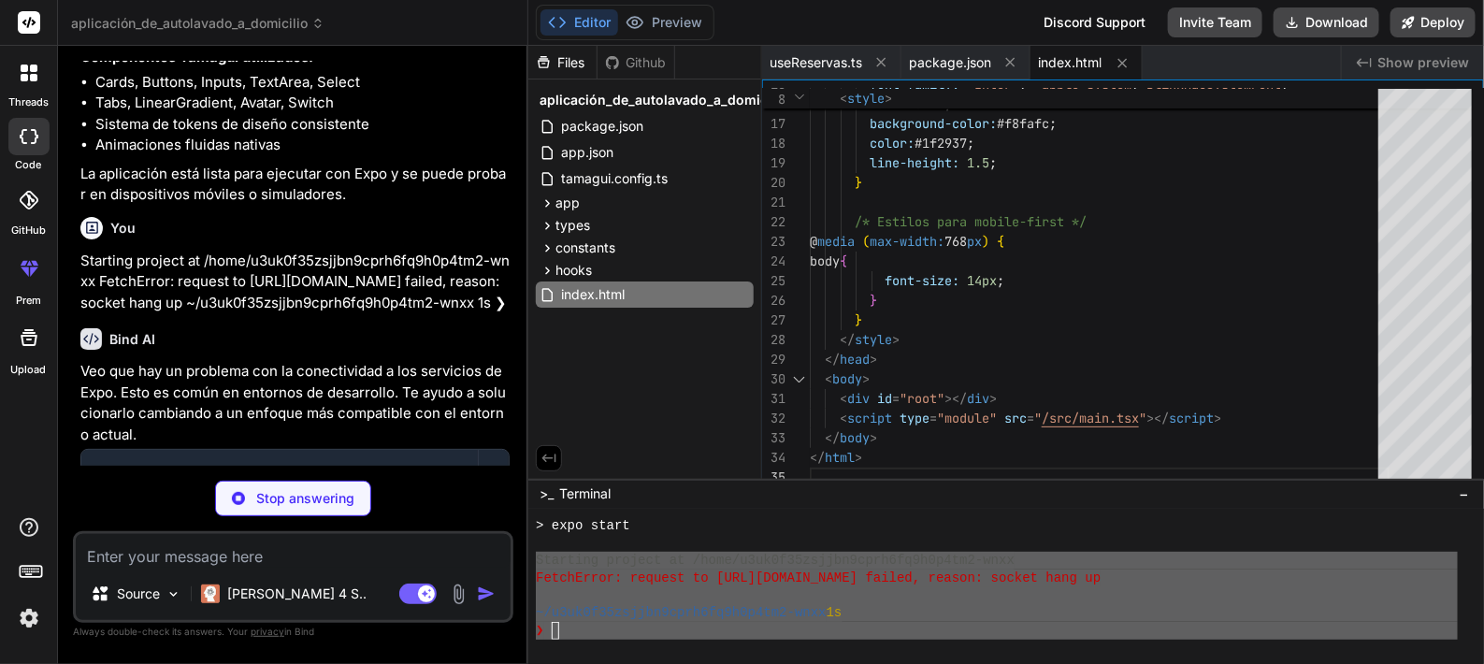
type textarea "x"
type textarea "include: ['react', 'react-dom'] } })"
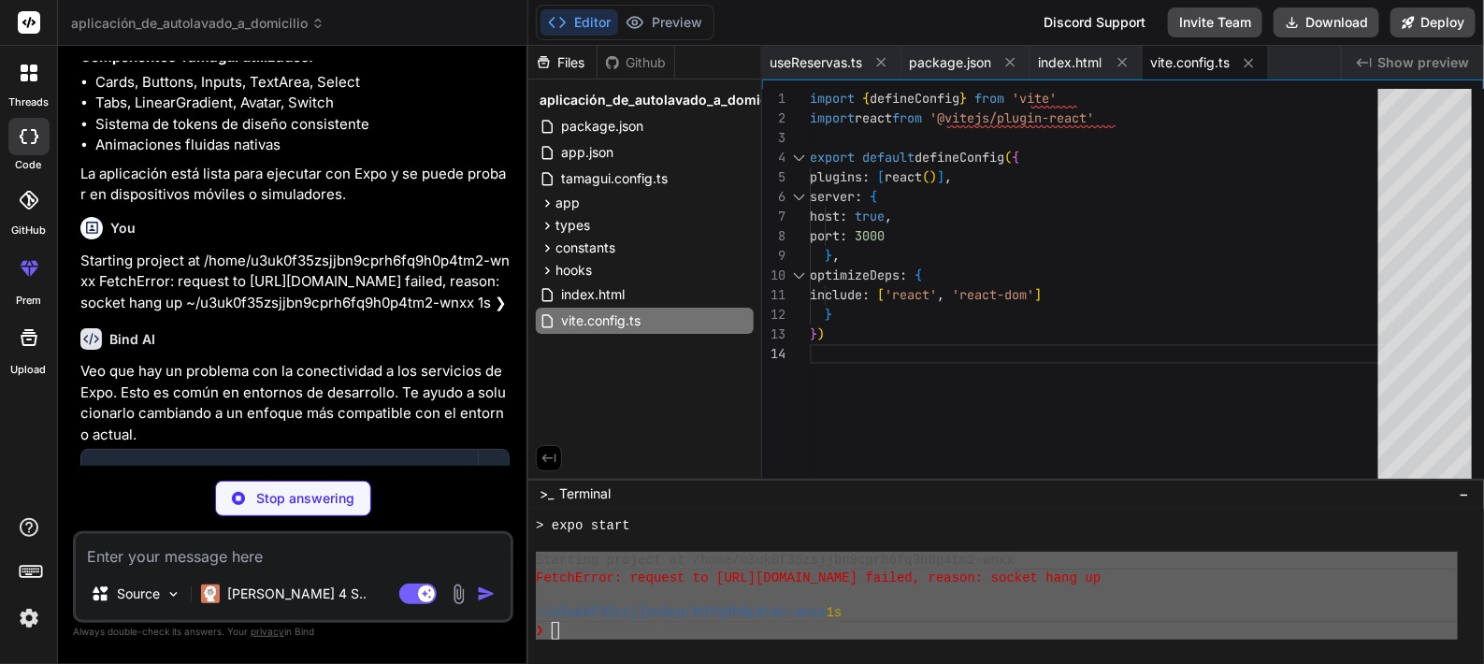
type textarea "x"
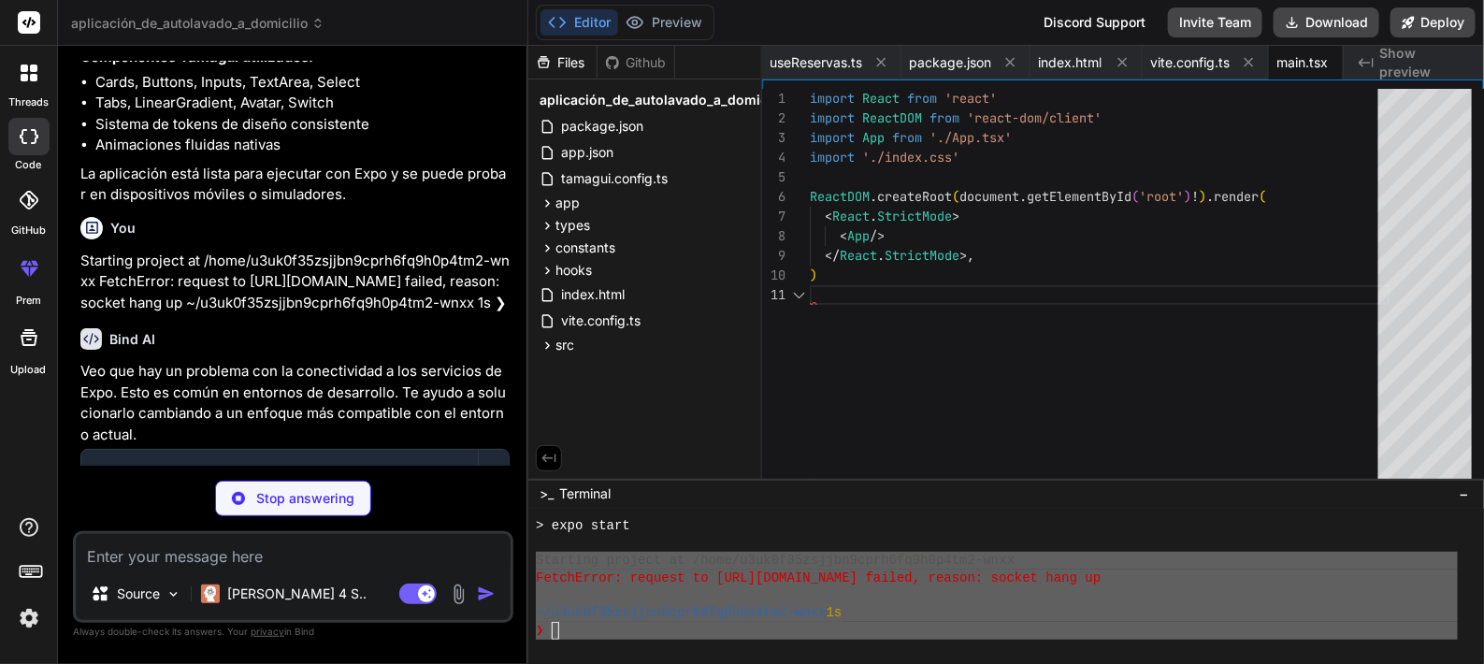
scroll to position [0, 0]
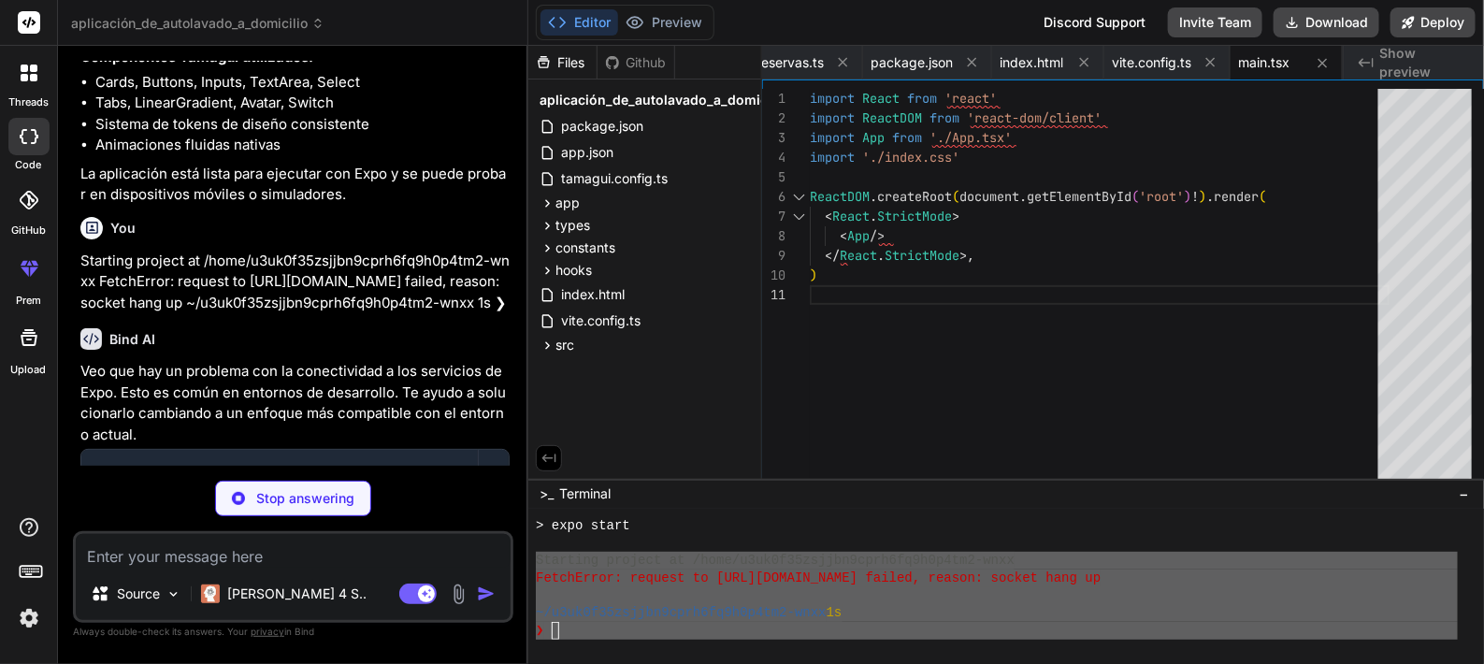
type textarea "x"
type textarea "} input:checked + .slider:before { transform: translateX(26px); }"
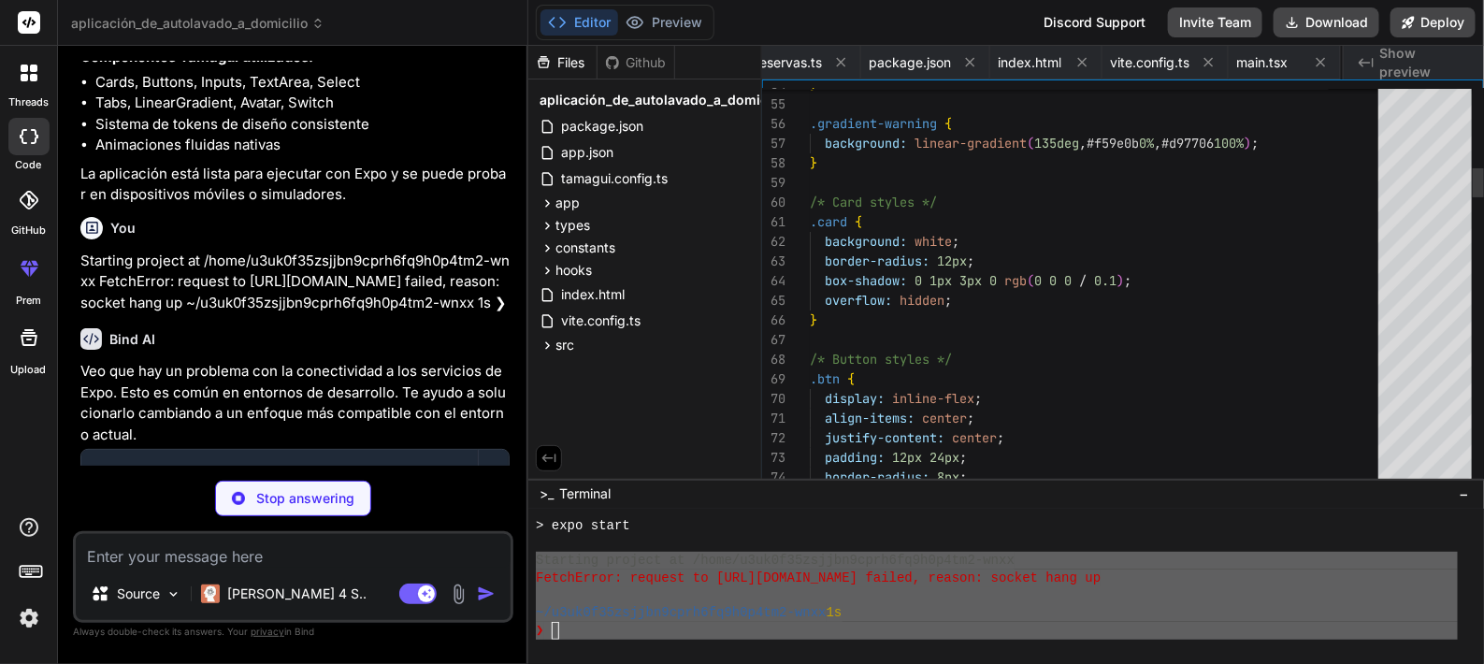
scroll to position [0, 152]
type textarea "x"
type textarea "{renderPage()} </div> <Navigation activeTab={activeTab} onTabChange={setActiveT…"
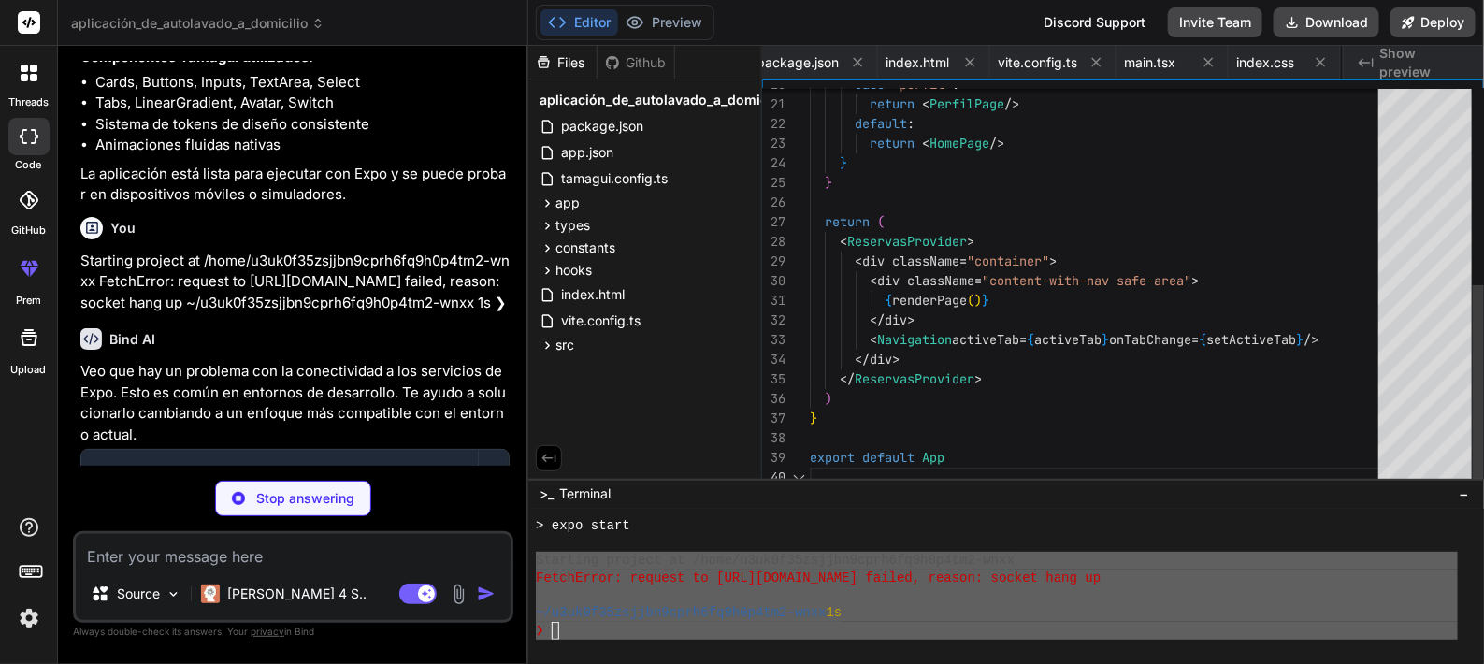
scroll to position [176, 0]
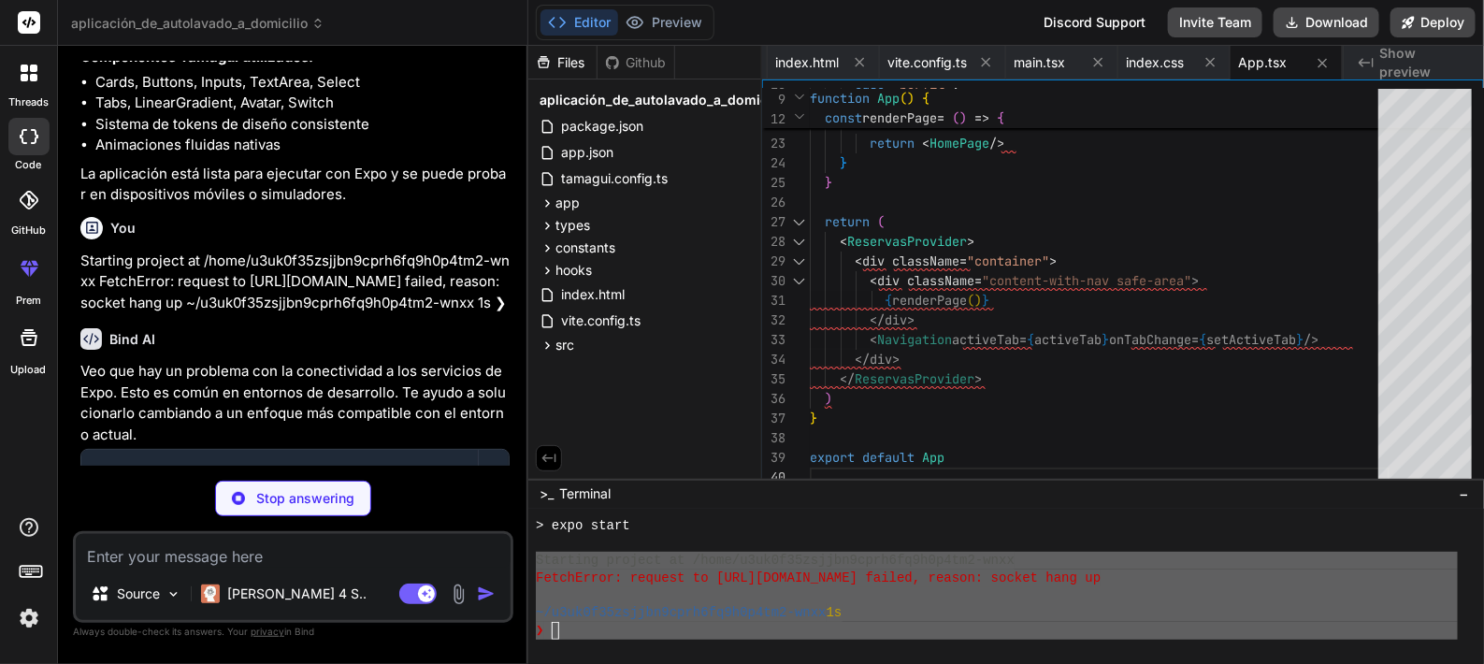
type textarea "x"
type textarea ") })} </nav> ) } export default Navigation"
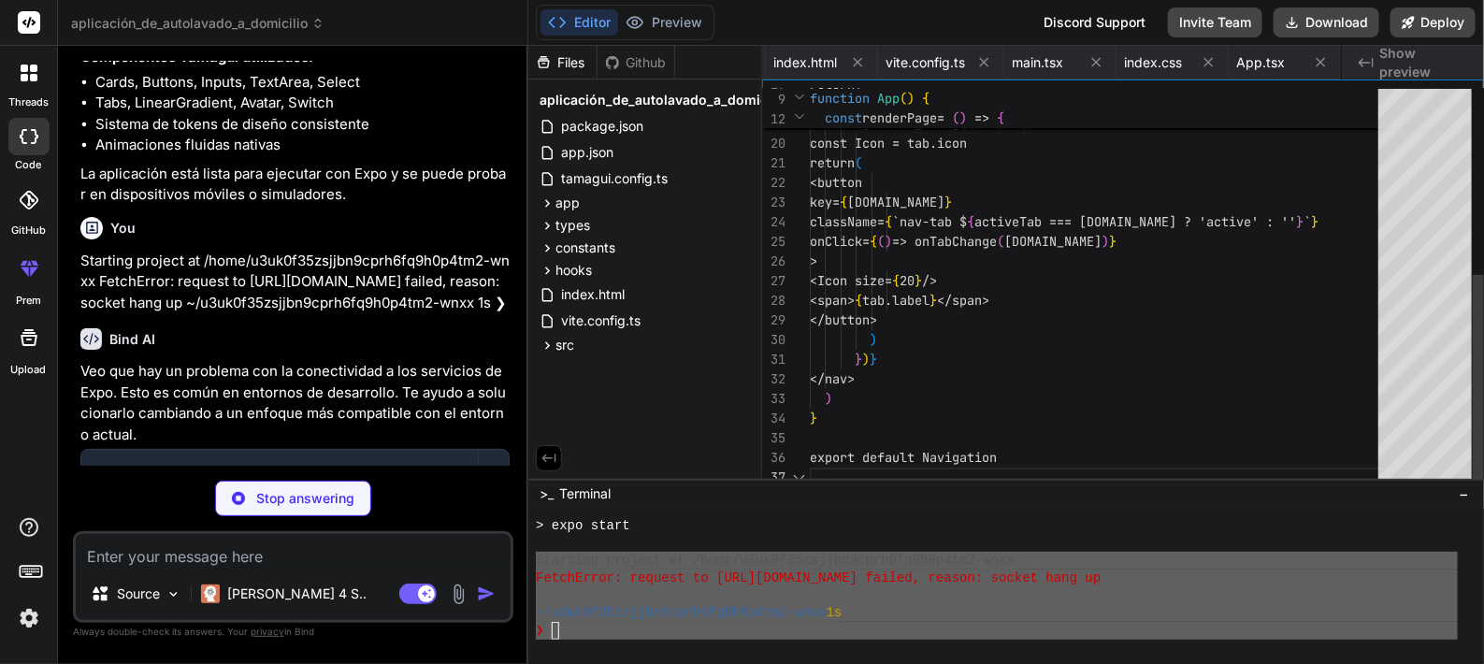
scroll to position [137, 0]
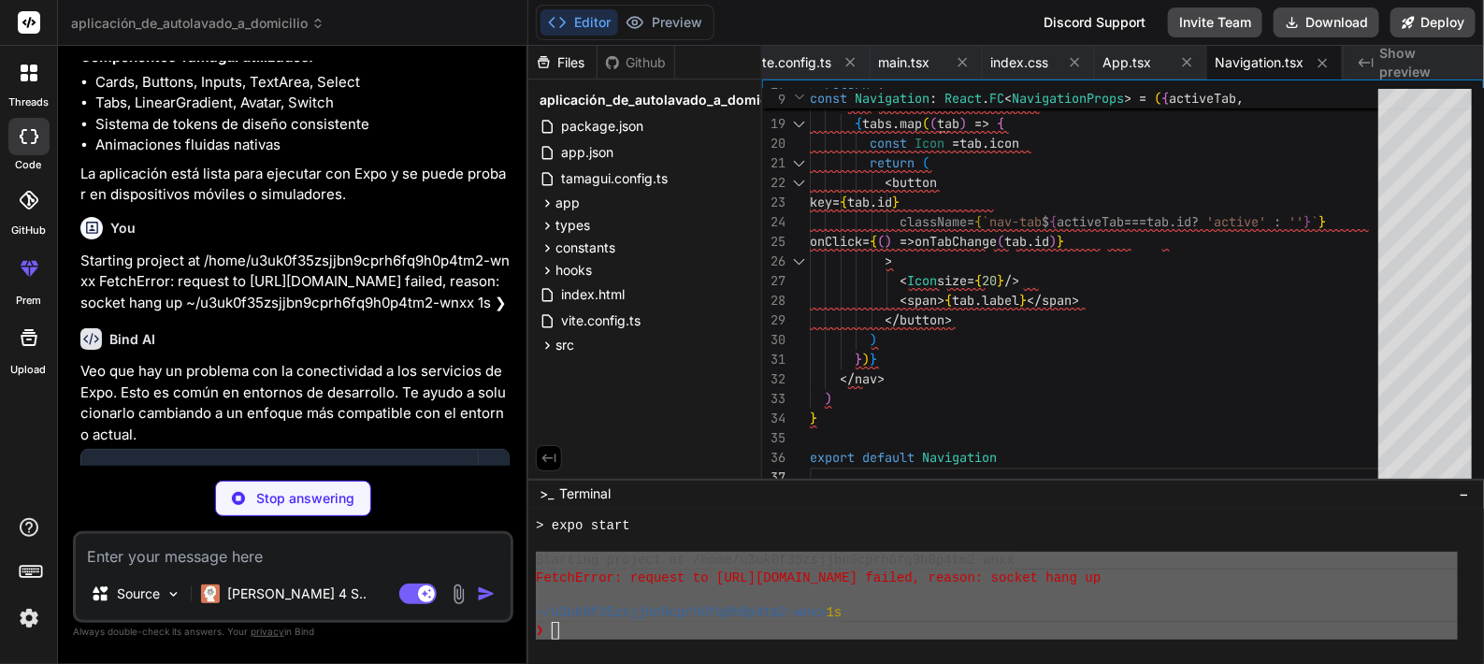
type textarea "x"
type textarea "export default HomePage"
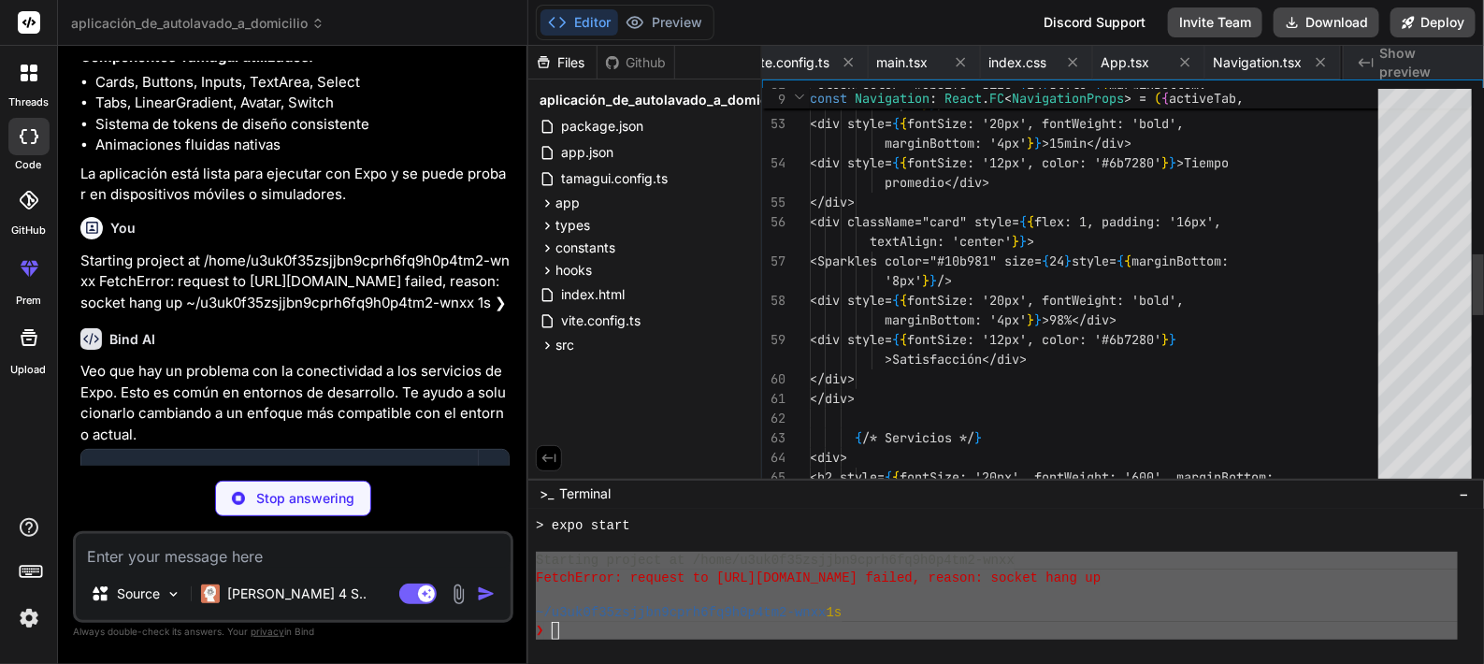
scroll to position [20, 0]
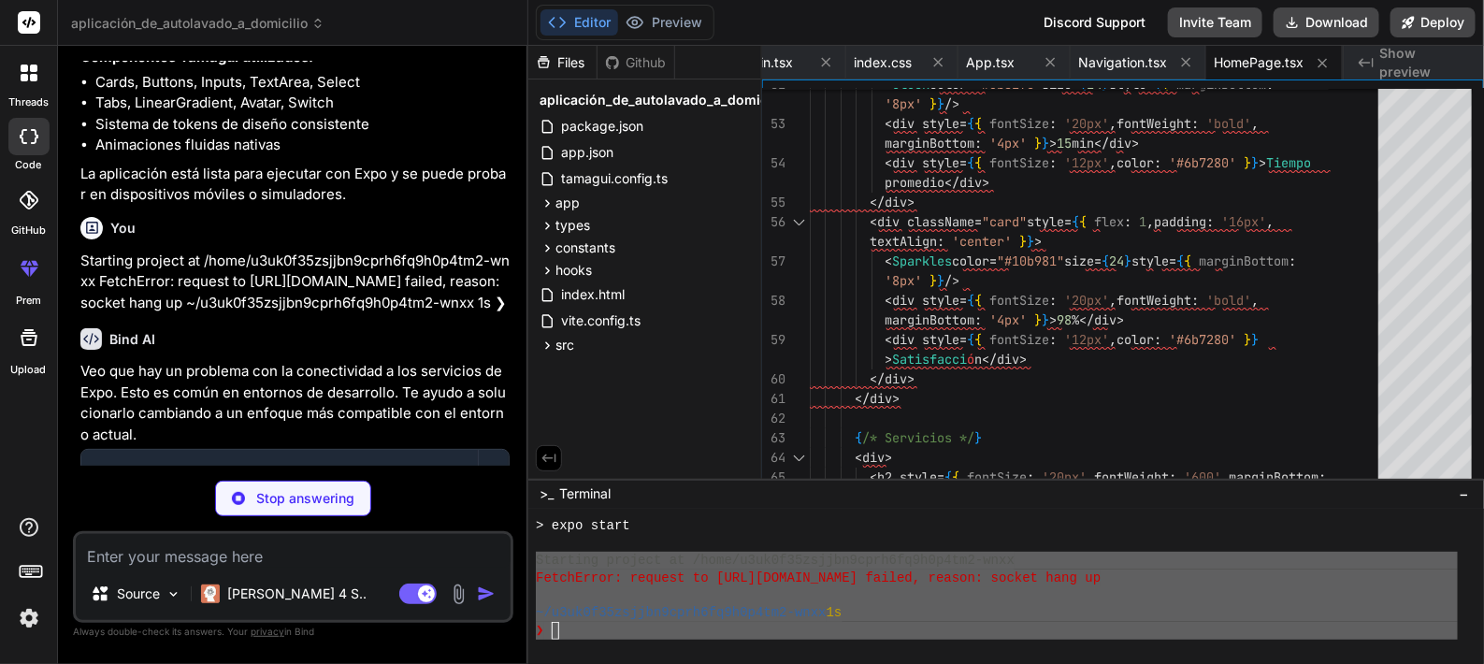
type textarea "x"
type textarea "export default ReservarPage"
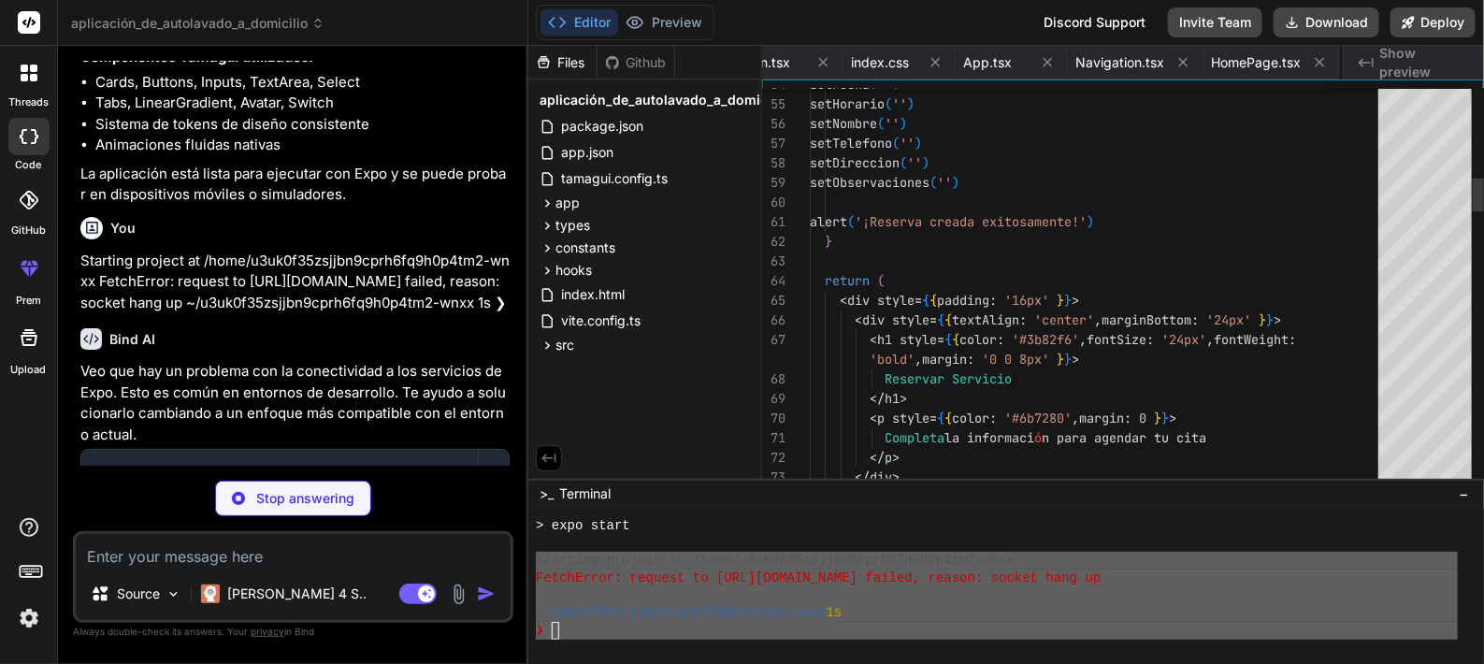
scroll to position [0, 693]
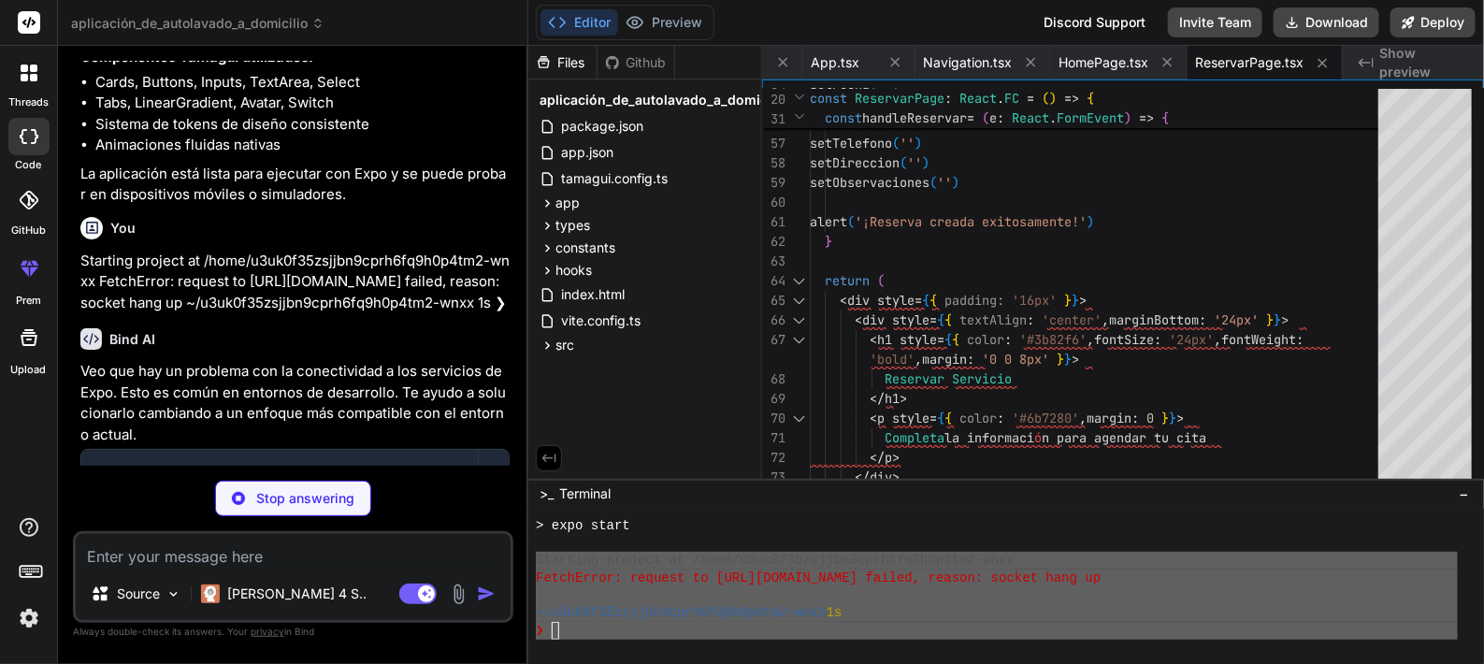
type textarea "x"
type textarea ") } export default ReservasPage"
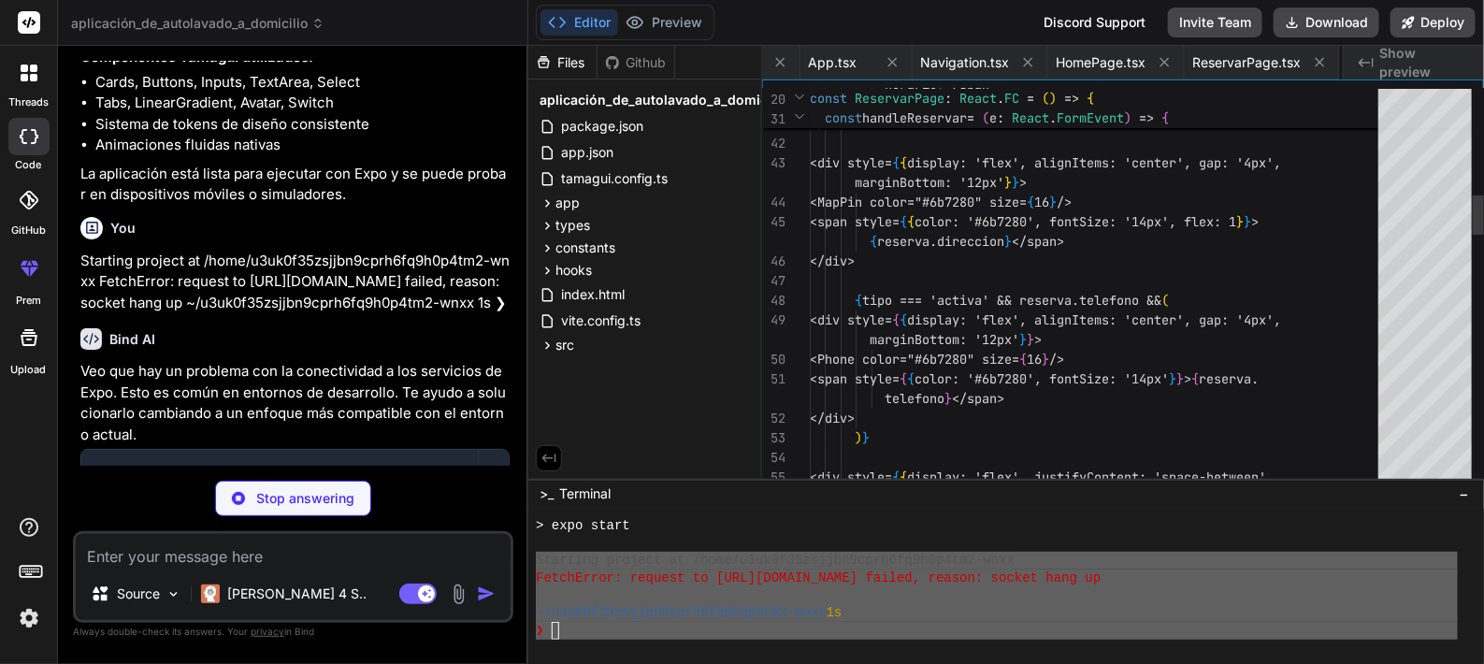
scroll to position [0, 851]
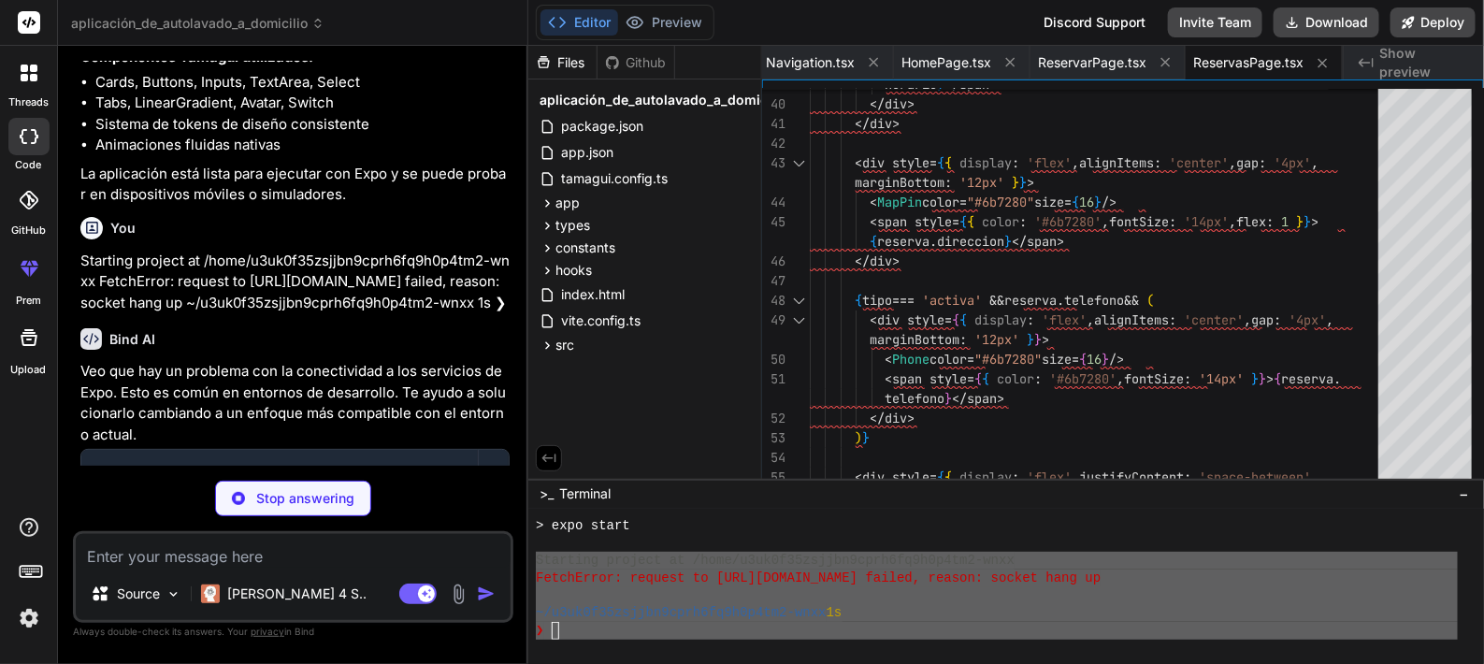
type textarea "x"
type textarea "</div> ) } export default PerfilPage"
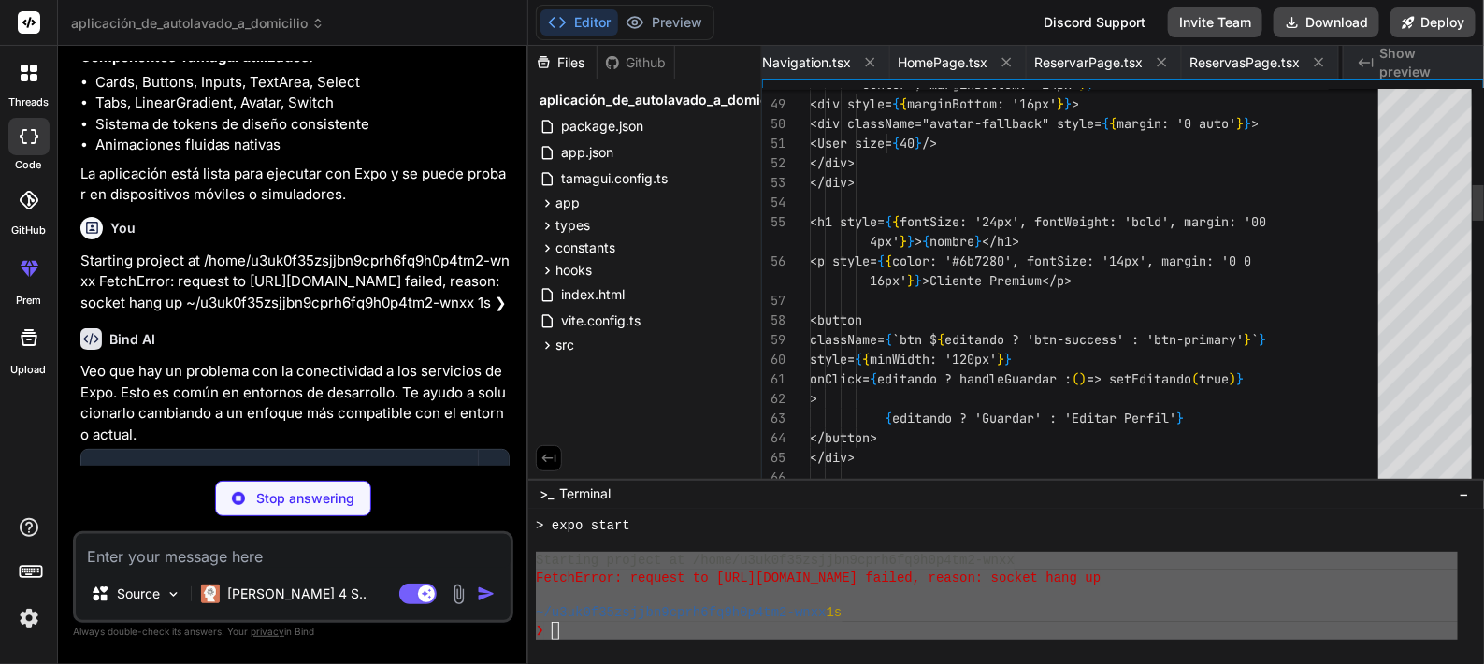
scroll to position [0, 983]
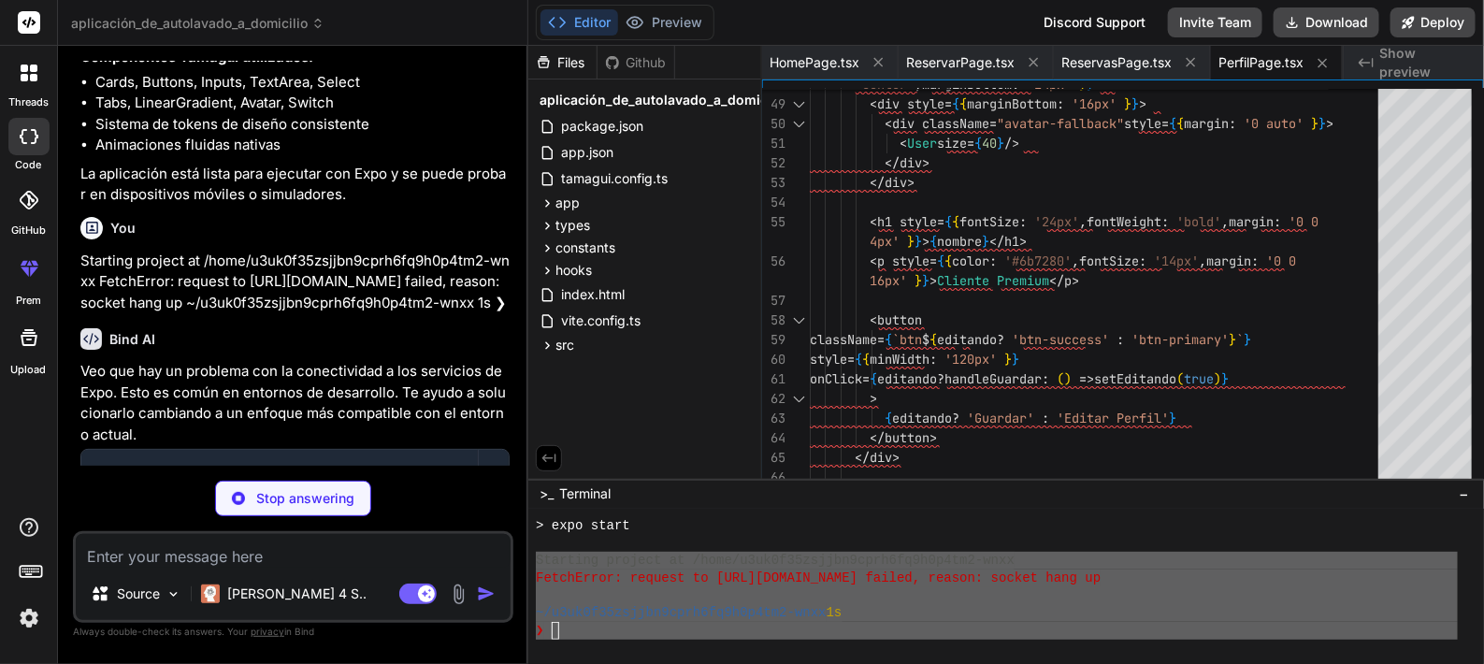
type textarea "x"
type textarea ") }"
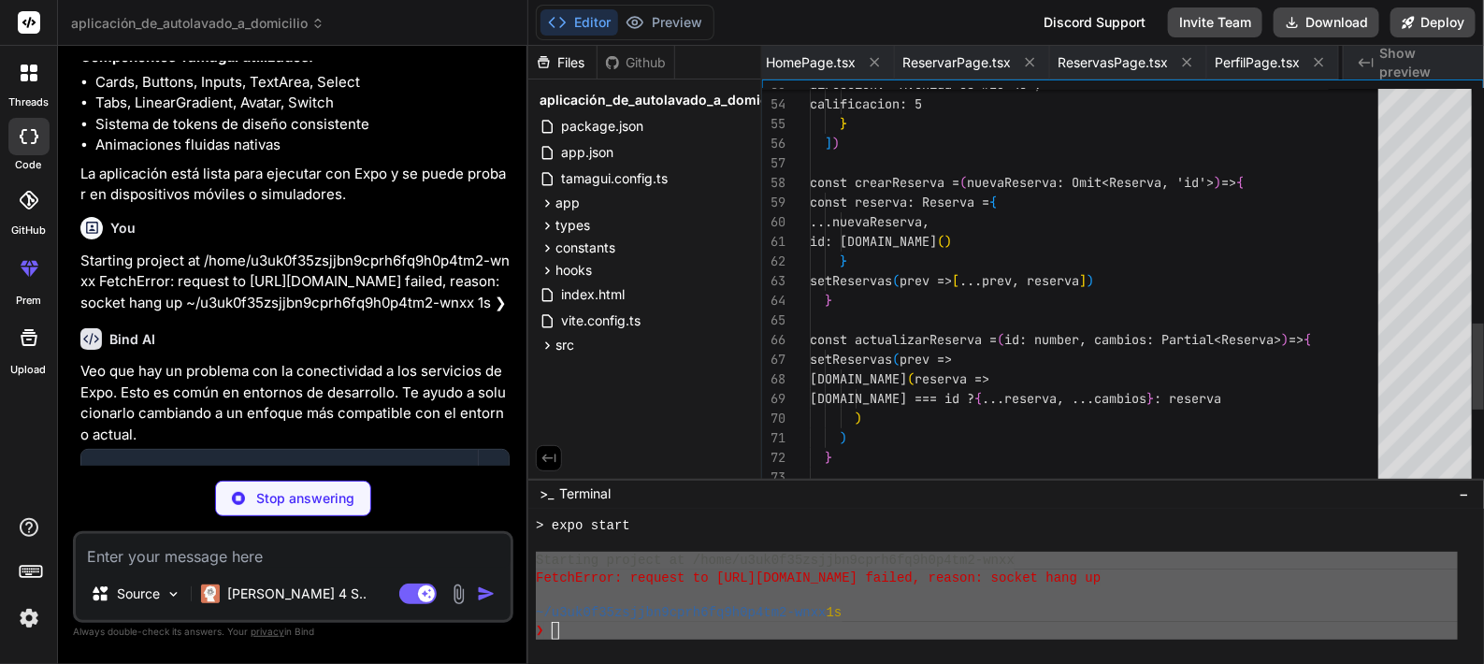
scroll to position [0, 1157]
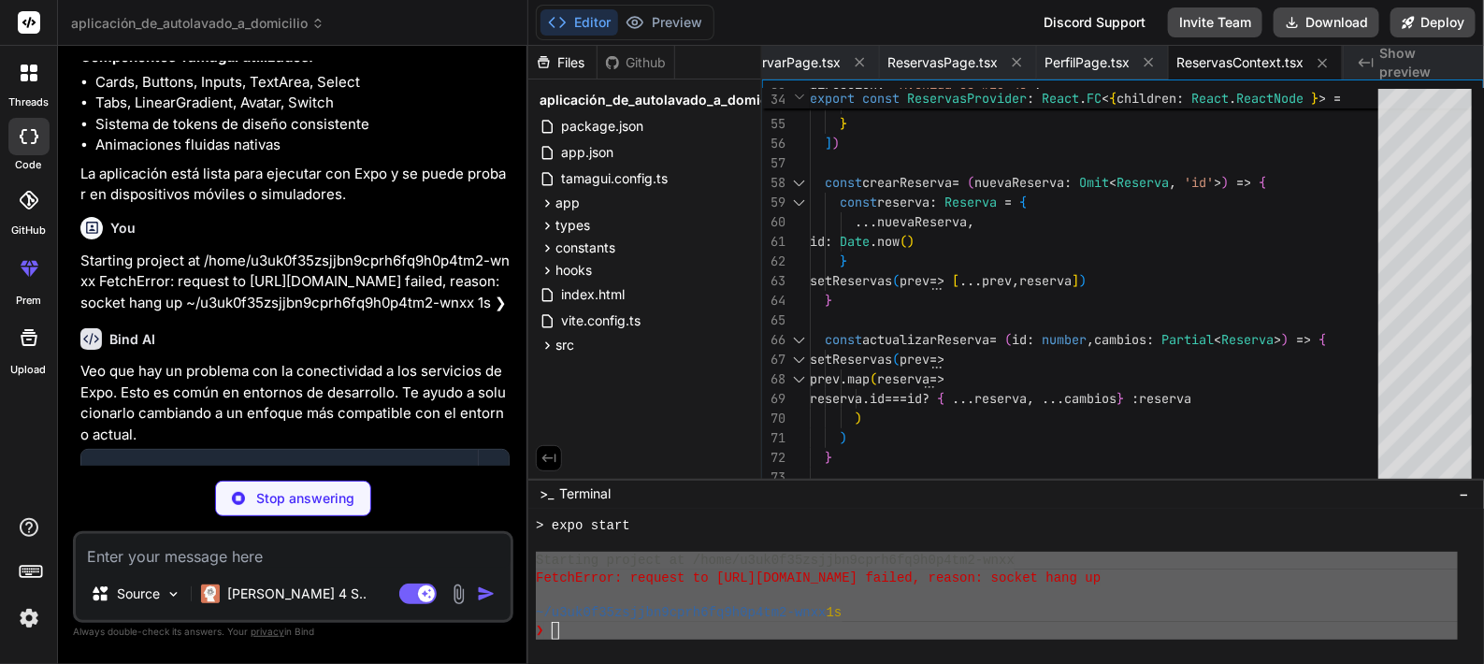
type textarea "x"
type textarea "}"
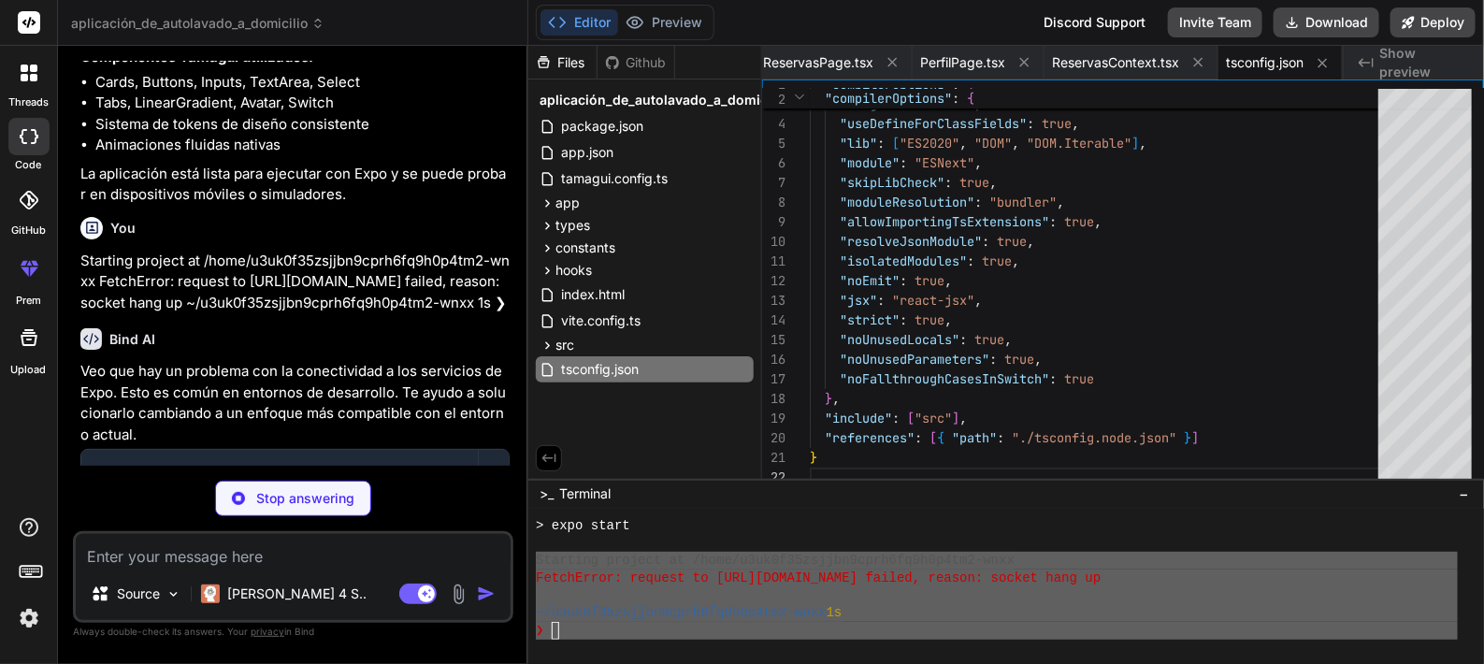
type textarea "x"
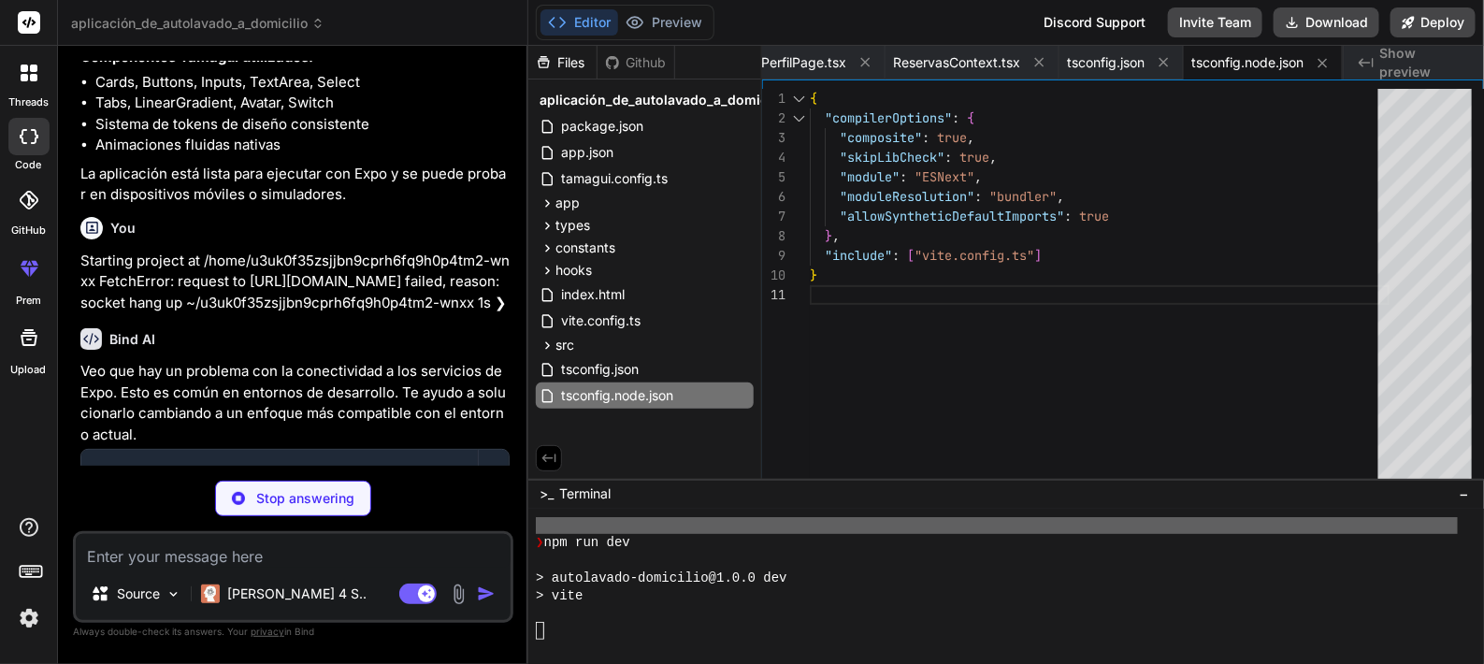
scroll to position [2962, 0]
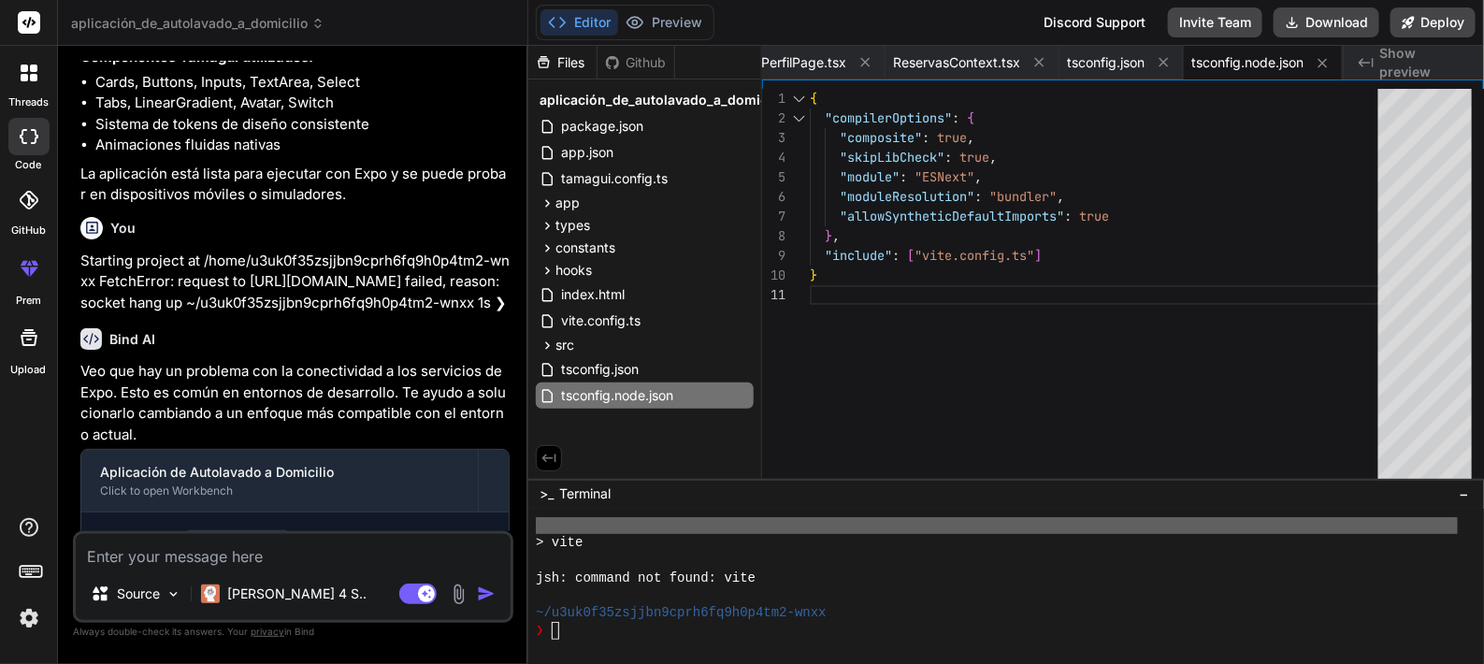
type textarea "x"
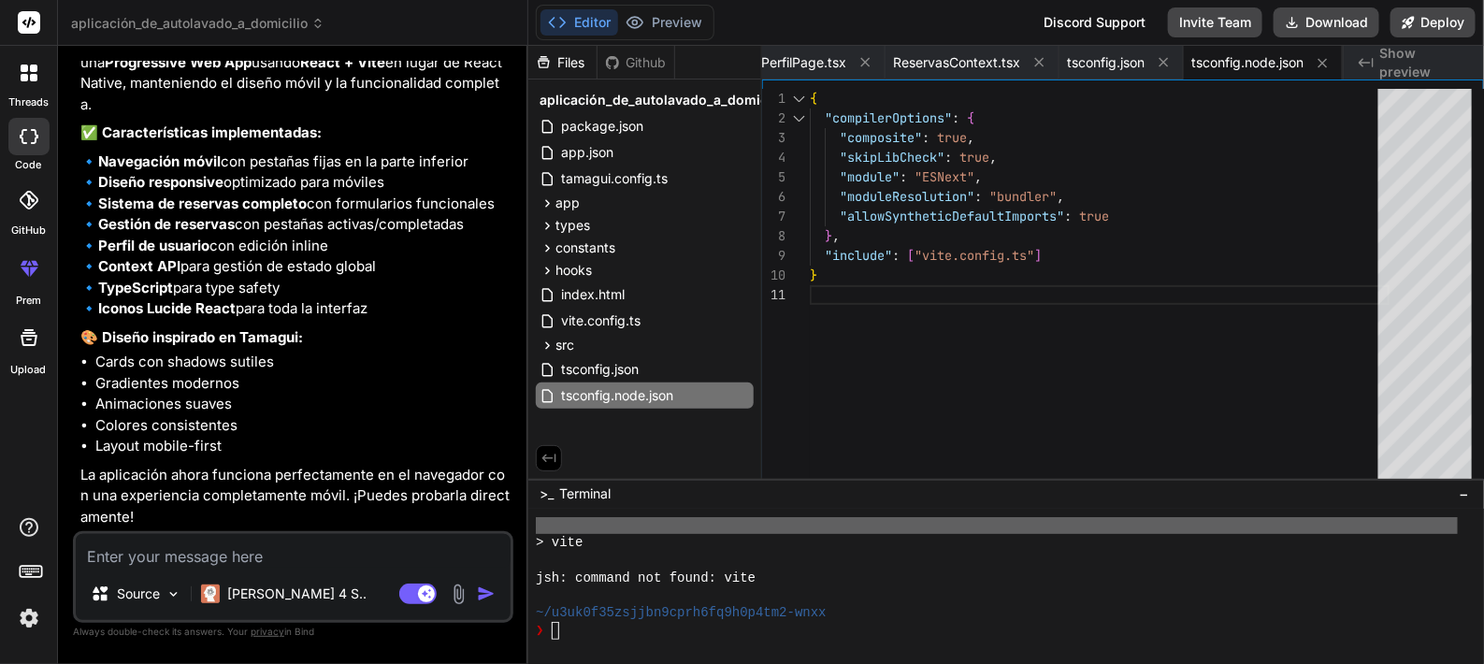
scroll to position [3891, 0]
click at [583, 31] on button "Editor" at bounding box center [579, 22] width 78 height 26
click at [650, 367] on div "tsconfig.json" at bounding box center [645, 369] width 218 height 26
type textarea "}"
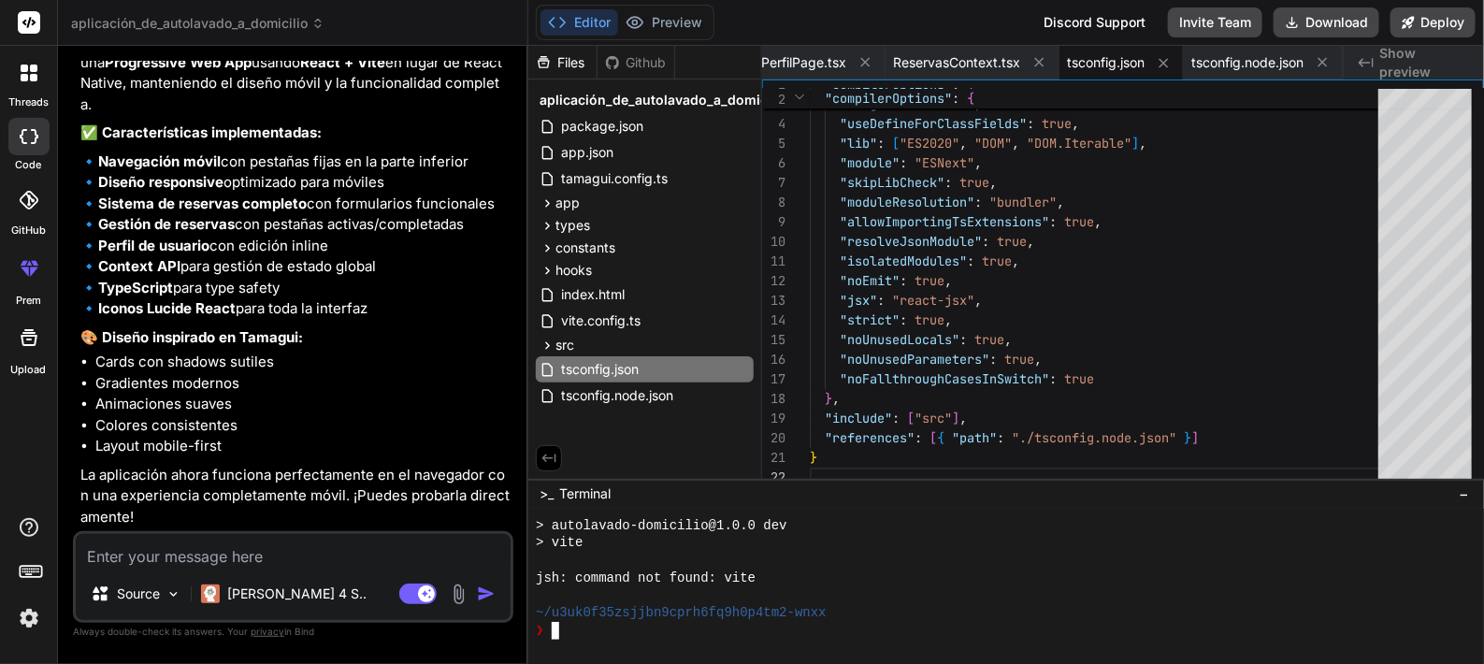
scroll to position [2962, 0]
click at [644, 597] on div at bounding box center [997, 596] width 922 height 18
click at [636, 61] on div "Github" at bounding box center [635, 62] width 77 height 19
click at [554, 64] on div "Files" at bounding box center [562, 62] width 68 height 19
click at [1162, 66] on icon at bounding box center [1164, 63] width 16 height 16
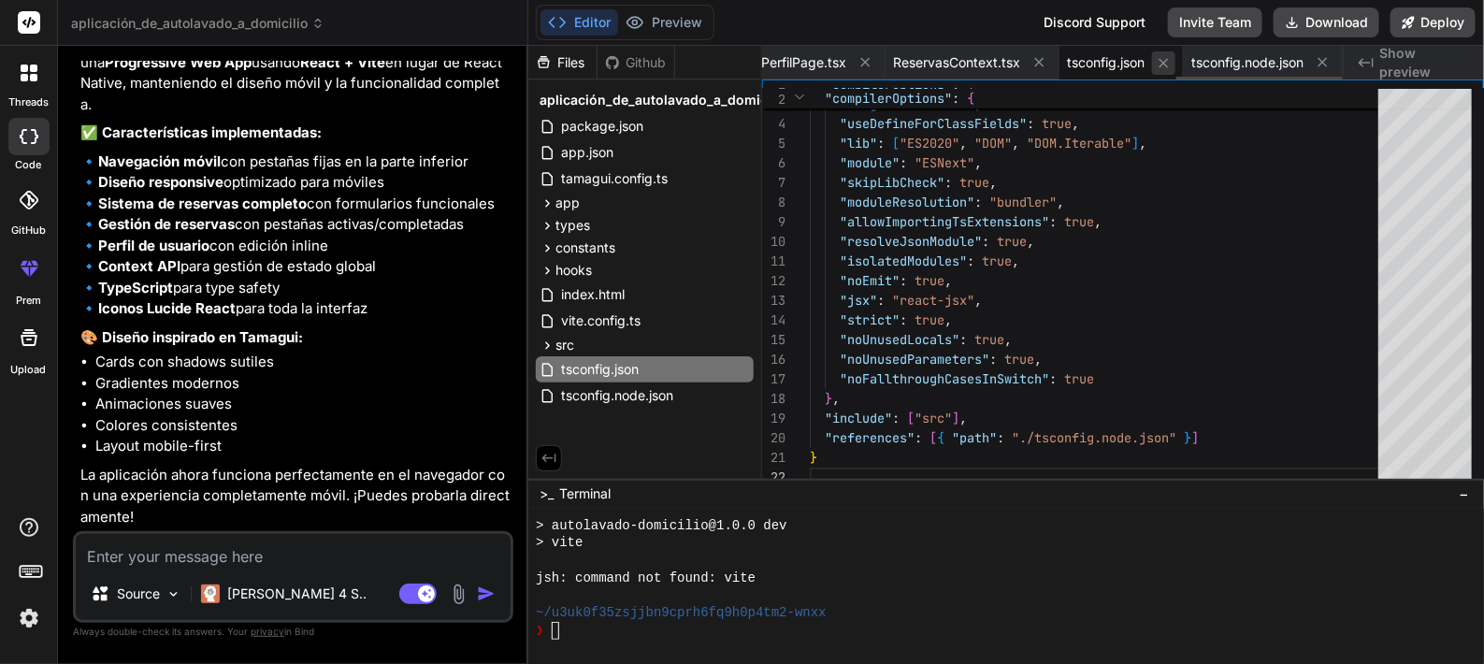
scroll to position [0, 0]
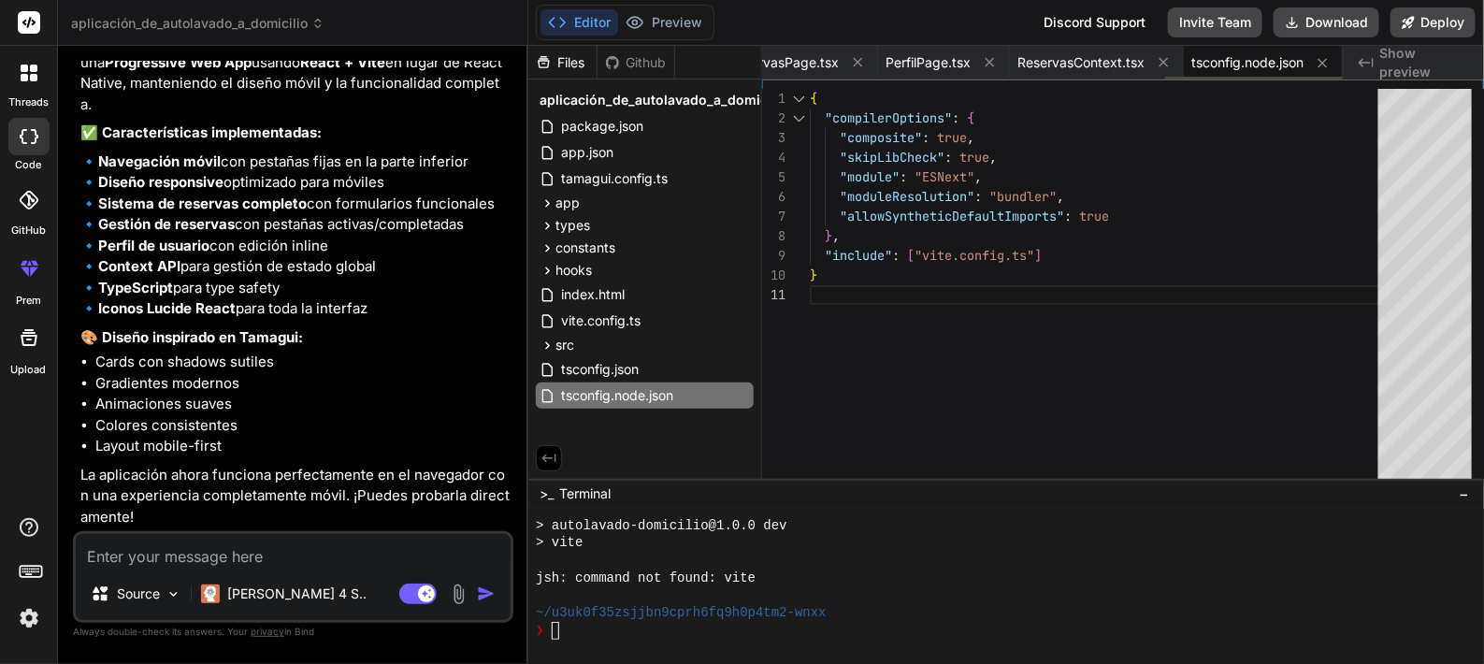
click at [1162, 66] on icon at bounding box center [1164, 62] width 16 height 16
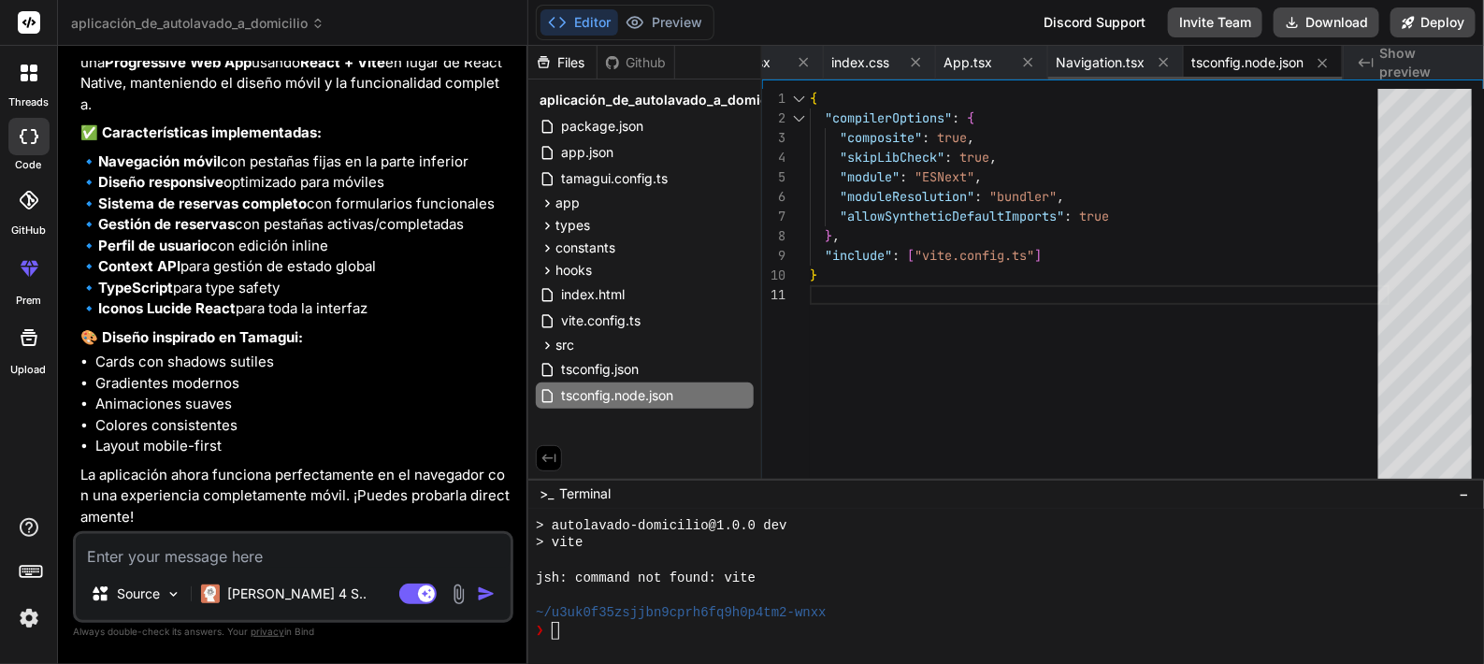
click at [1162, 66] on icon at bounding box center [1164, 62] width 16 height 16
click at [1162, 66] on icon at bounding box center [1159, 62] width 16 height 16
click at [1162, 66] on icon at bounding box center [1164, 62] width 16 height 16
click at [1162, 66] on icon at bounding box center [1159, 62] width 16 height 16
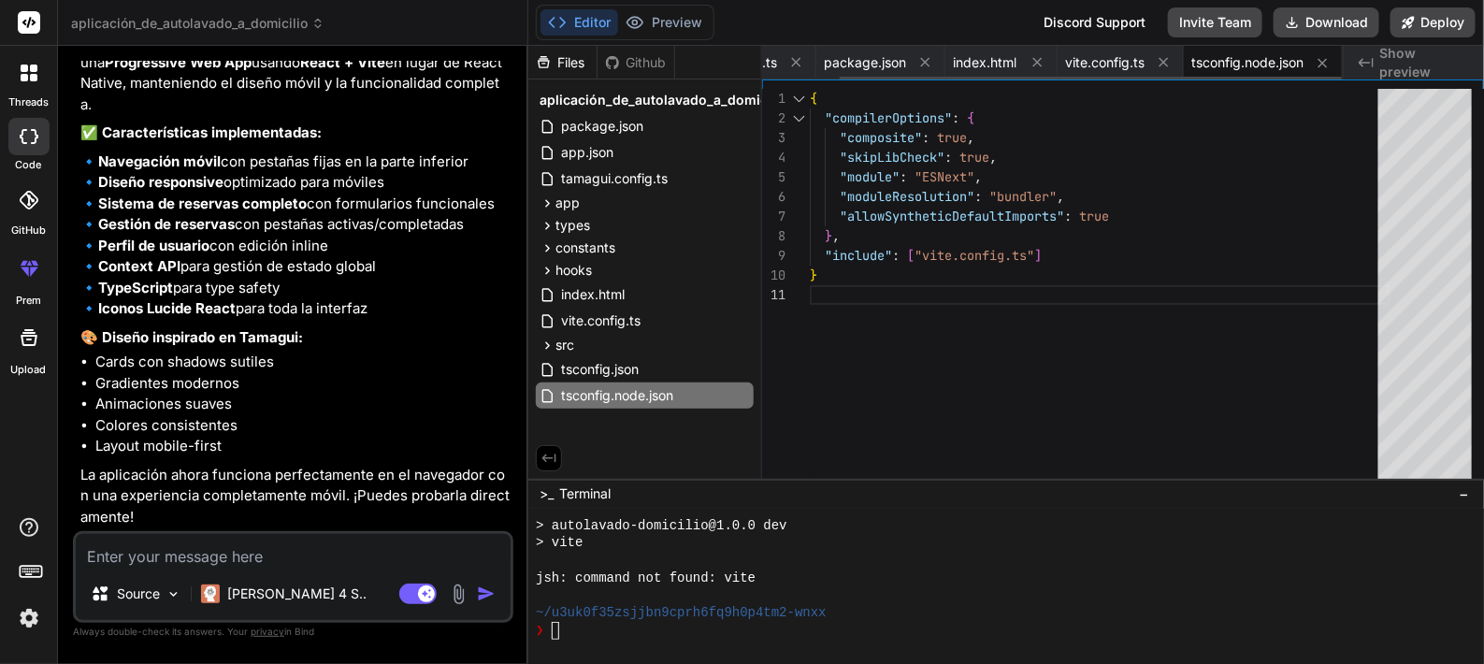
click at [1162, 66] on icon at bounding box center [1164, 62] width 16 height 16
click at [1276, 66] on span "tsconfig.node.json" at bounding box center [1332, 62] width 112 height 19
click at [1162, 66] on span "tsconfig.node.json" at bounding box center [1206, 62] width 112 height 19
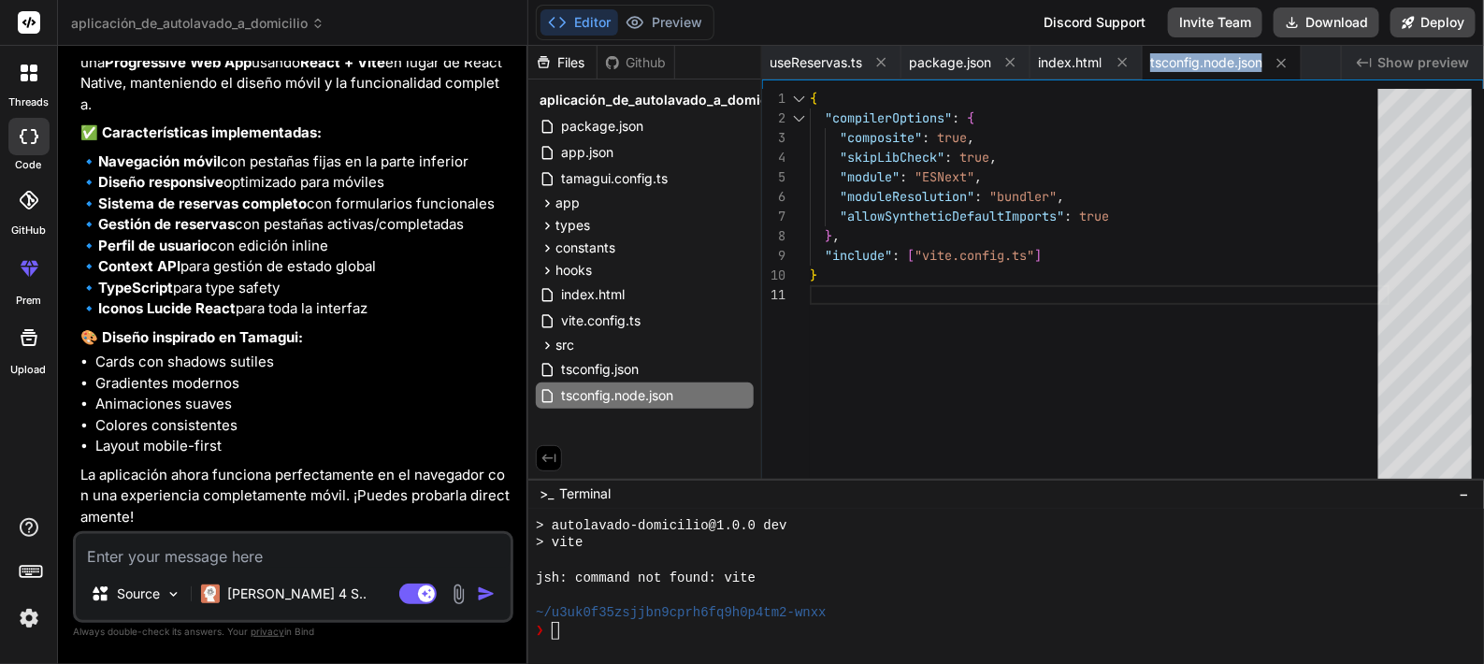
click at [1162, 66] on span "tsconfig.node.json" at bounding box center [1206, 62] width 112 height 19
click at [1289, 61] on icon at bounding box center [1281, 63] width 16 height 16
type textarea "</head> <body> <div id="root"></div> <script type="module" src="/src/main.tsx">…"
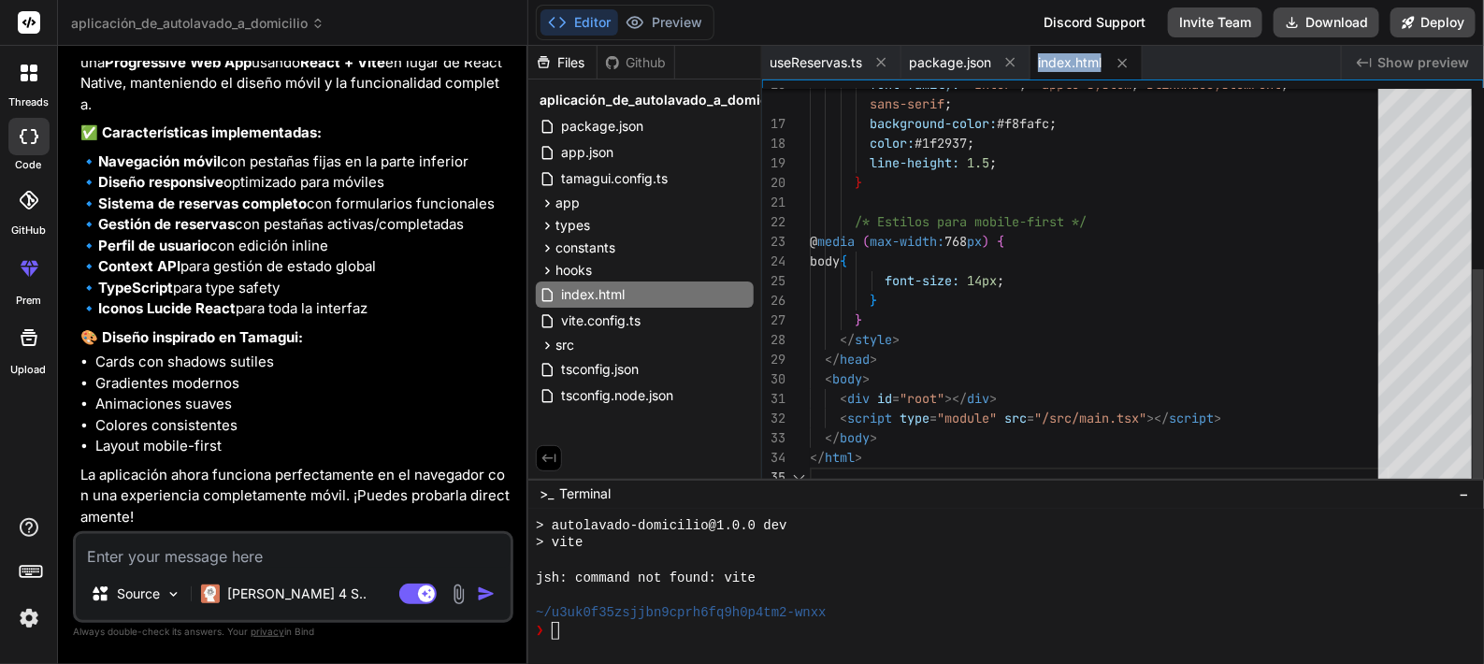
scroll to position [118, 0]
click at [1408, 61] on span "Show preview" at bounding box center [1423, 62] width 92 height 19
click at [1356, 60] on div "Created with Pixso. Show preview" at bounding box center [1413, 63] width 142 height 34
click at [884, 61] on icon at bounding box center [881, 62] width 9 height 9
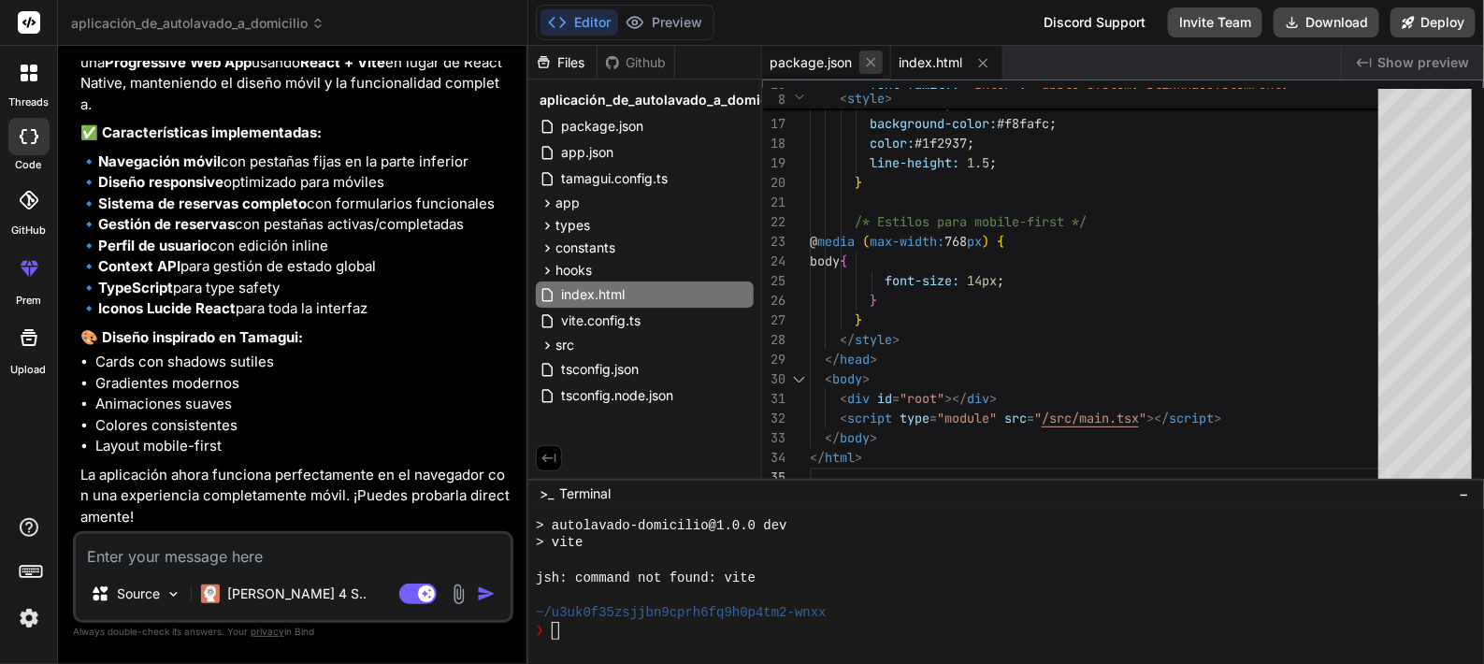
click at [865, 63] on icon at bounding box center [871, 62] width 16 height 16
click at [865, 63] on button at bounding box center [853, 62] width 23 height 23
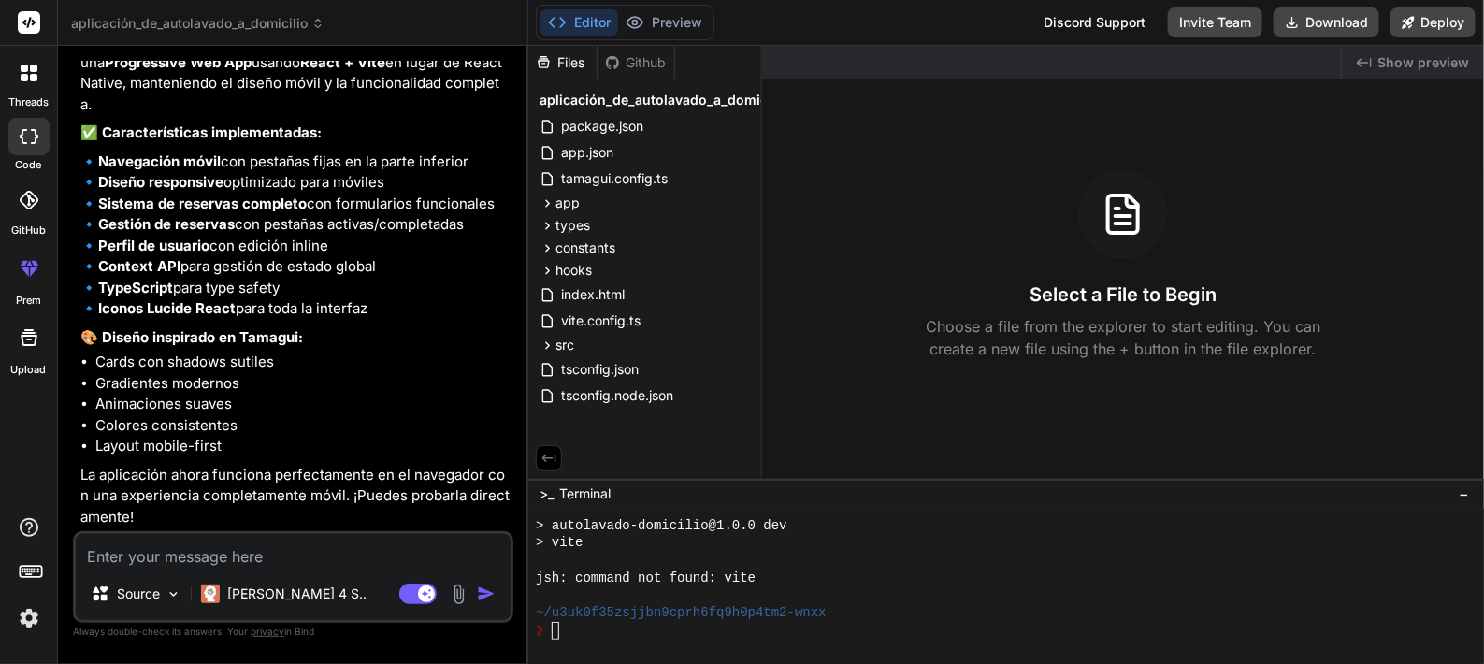
click at [593, 495] on span "Terminal" at bounding box center [584, 493] width 51 height 19
click at [1473, 497] on button "−" at bounding box center [1464, 494] width 18 height 30
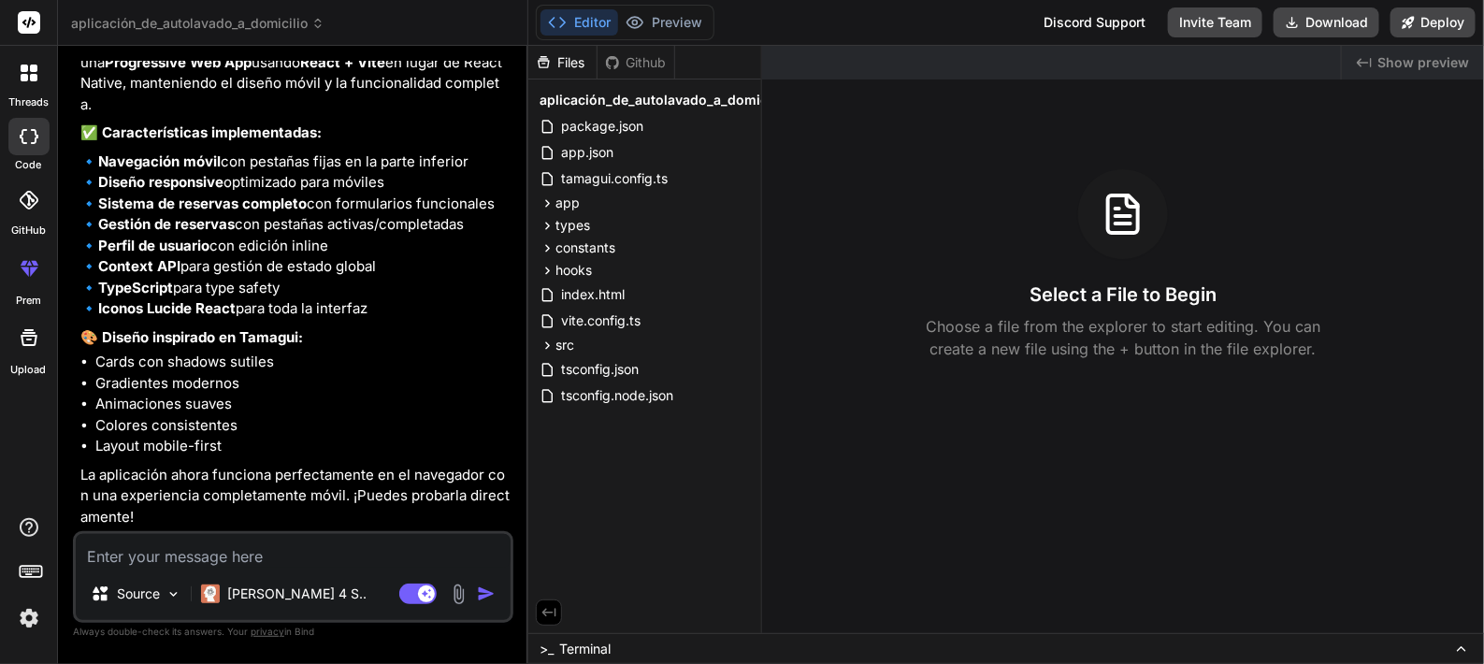
click at [482, 591] on img "button" at bounding box center [486, 593] width 19 height 19
drag, startPoint x: 1229, startPoint y: 24, endPoint x: 1252, endPoint y: 24, distance: 23.4
click at [1252, 24] on button "Invite Team" at bounding box center [1215, 22] width 94 height 30
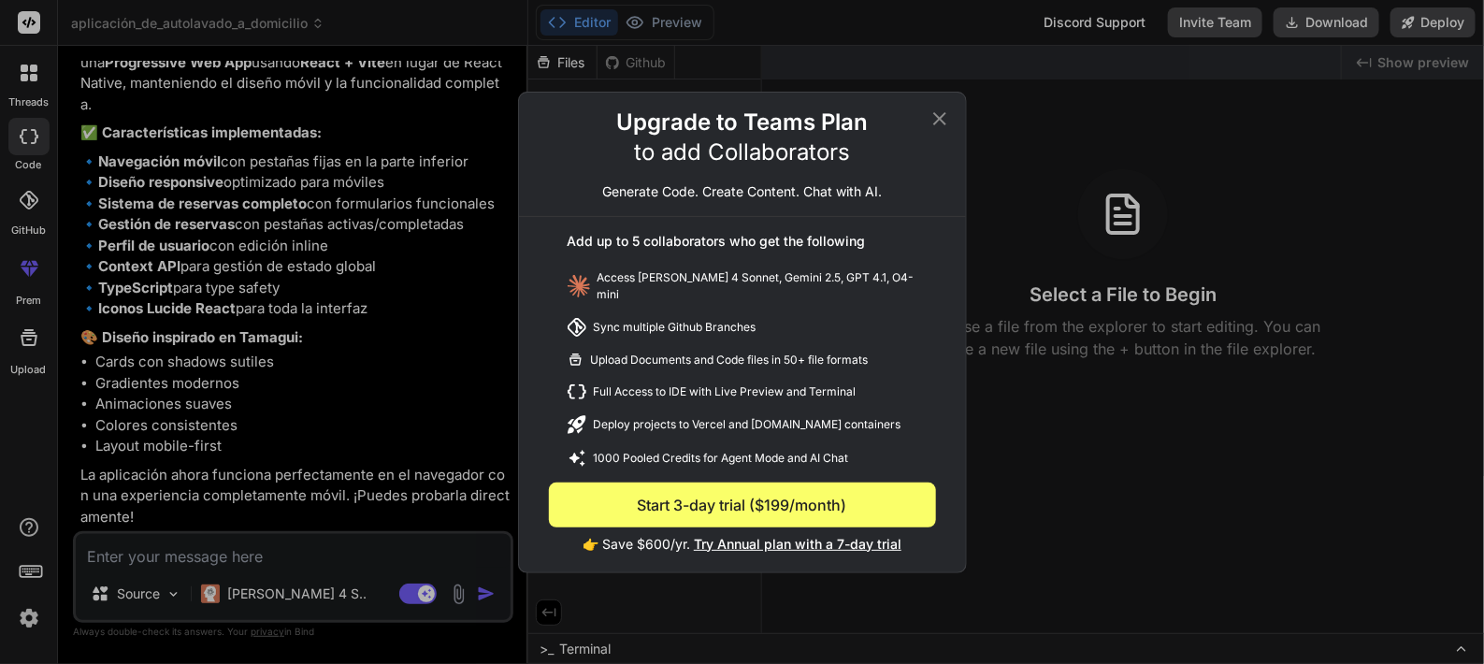
click at [942, 122] on icon at bounding box center [939, 119] width 22 height 22
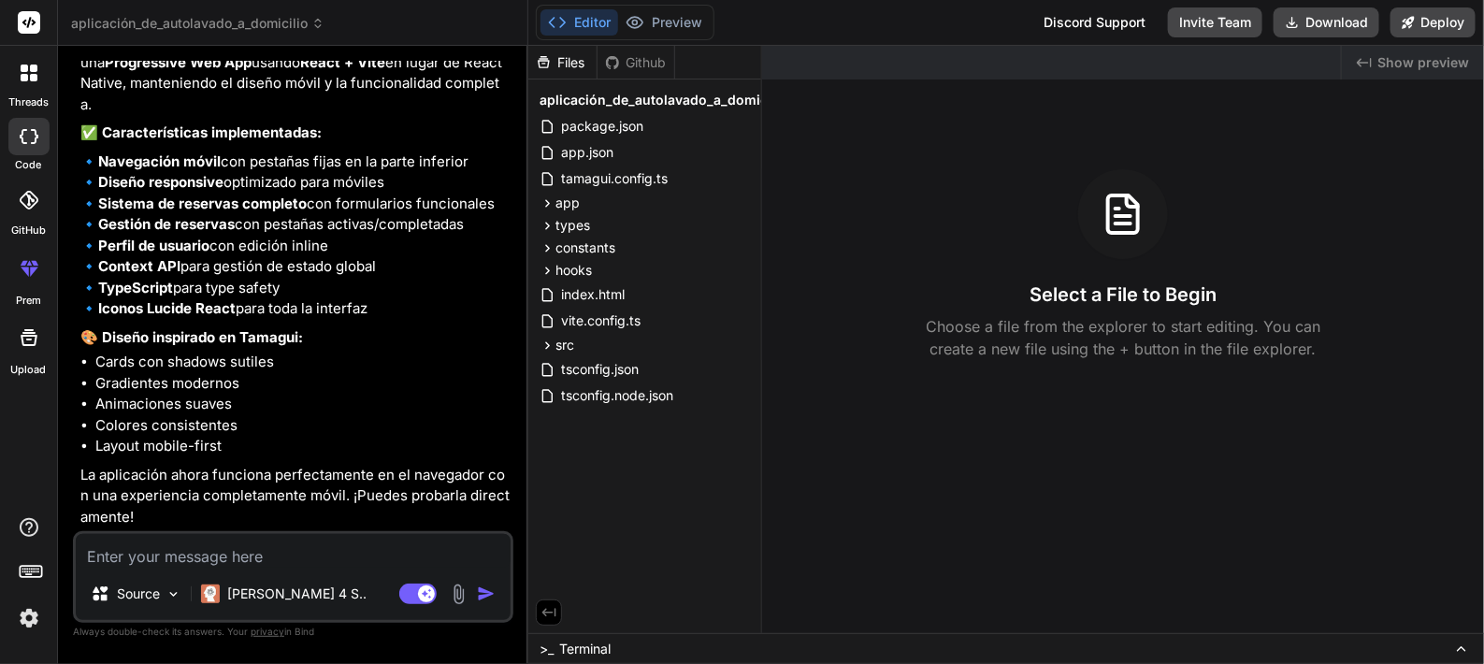
click at [1410, 70] on span "Show preview" at bounding box center [1423, 62] width 92 height 19
click at [1389, 70] on span "Show preview" at bounding box center [1423, 62] width 92 height 19
